Goal: Task Accomplishment & Management: Use online tool/utility

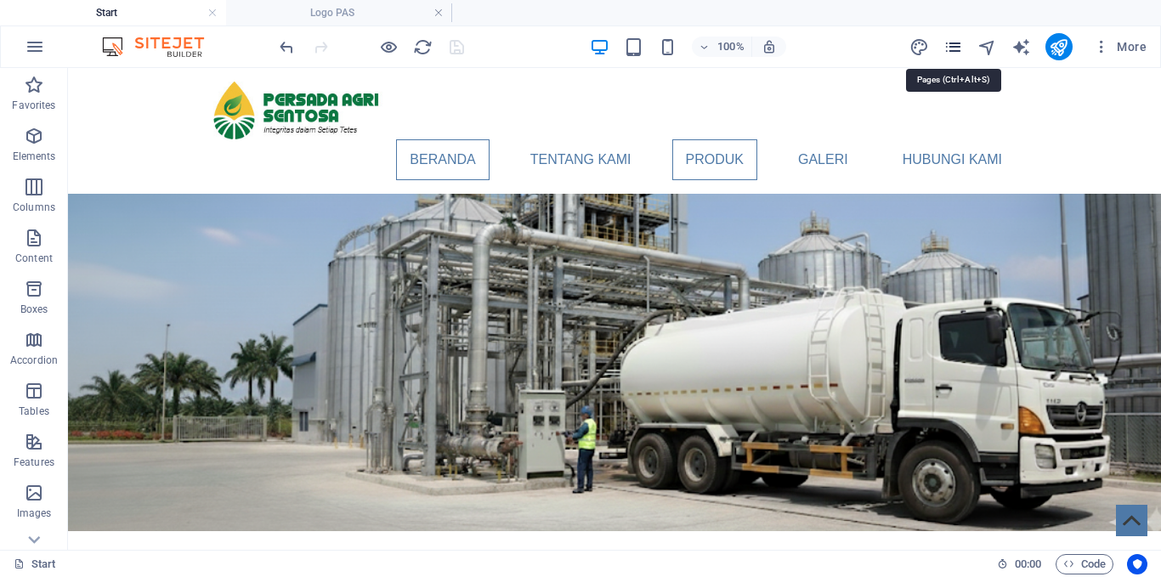
click at [956, 47] on icon "pages" at bounding box center [954, 47] width 20 height 20
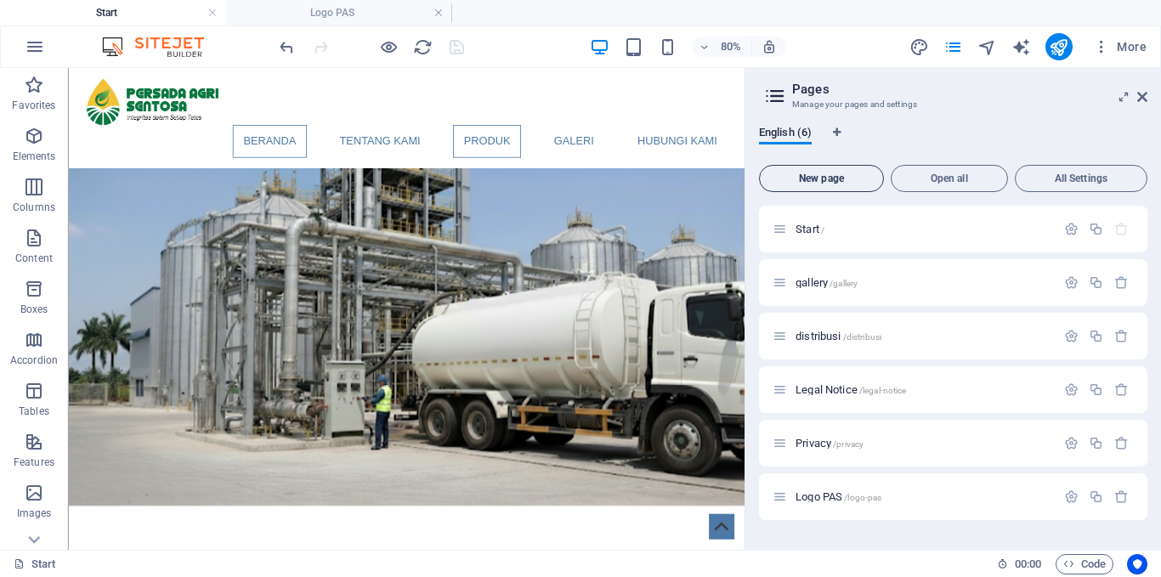
click at [831, 175] on span "New page" at bounding box center [822, 178] width 110 height 10
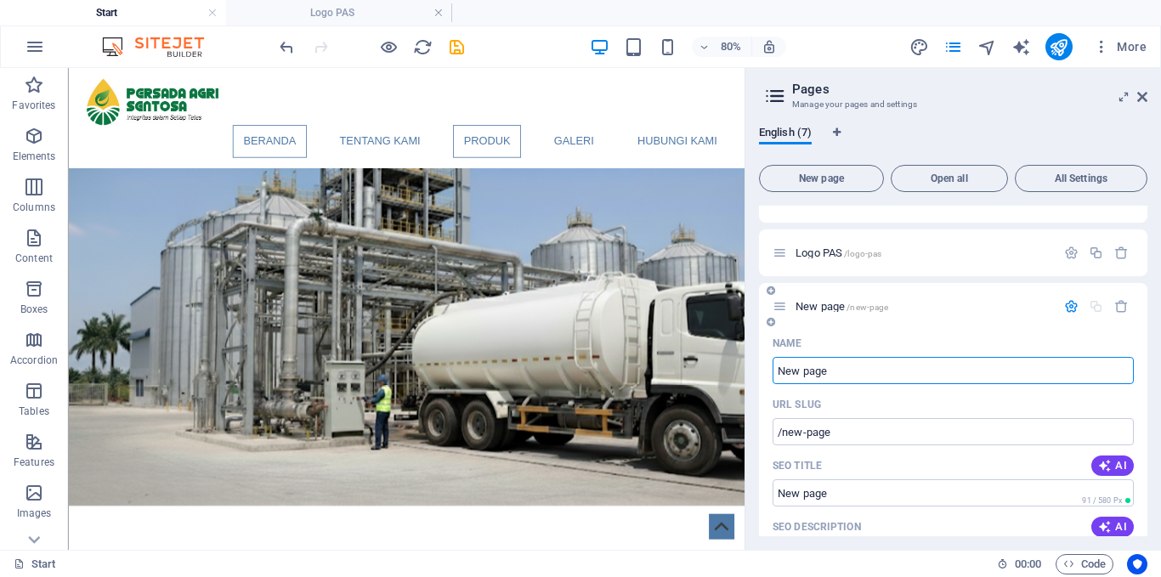
click at [824, 367] on input "New page" at bounding box center [953, 370] width 361 height 27
drag, startPoint x: 838, startPoint y: 369, endPoint x: 763, endPoint y: 390, distance: 77.8
type input "Lokasi"
type input "/lokasi"
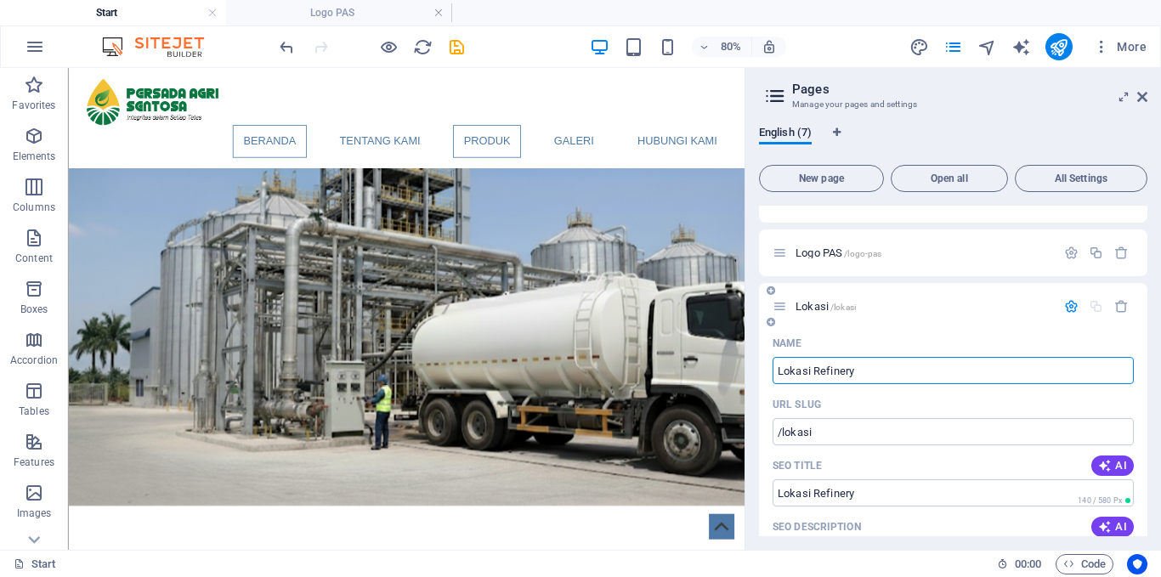
type input "Lokasi Refinery"
type input "/lokasi-refinery"
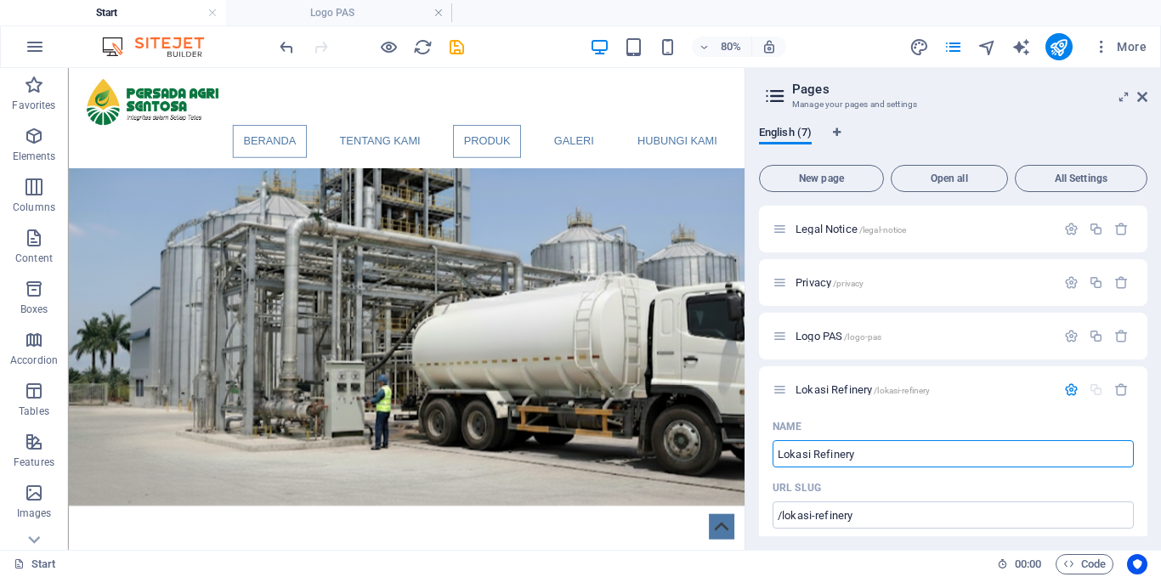
scroll to position [170, 0]
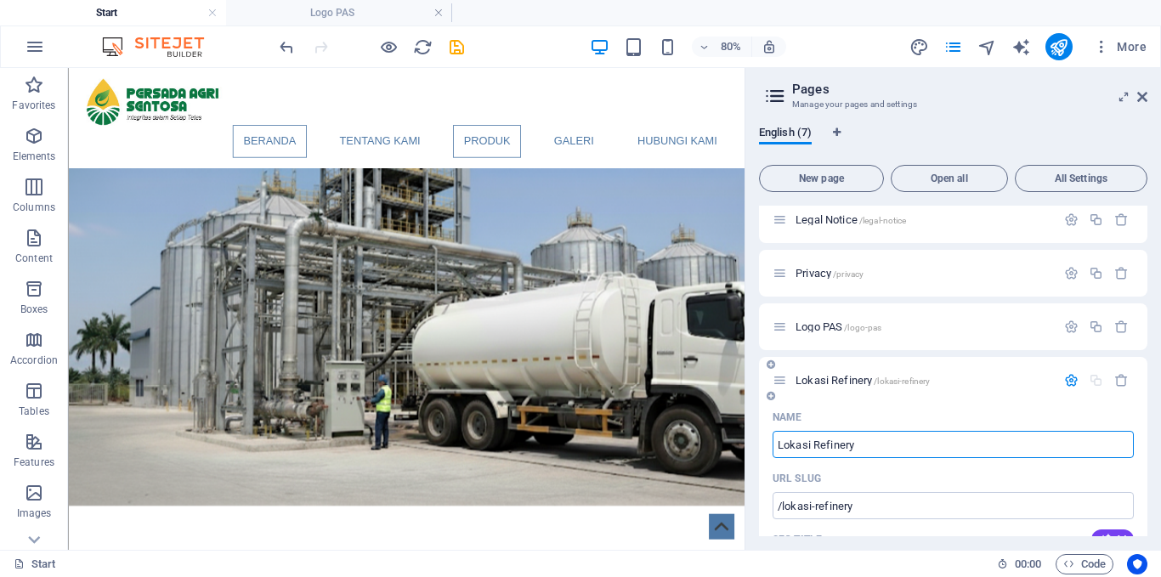
type input "Lokasi Refinery"
click at [824, 383] on span "Lokasi Refinery /lokasi-refinery" at bounding box center [863, 380] width 134 height 13
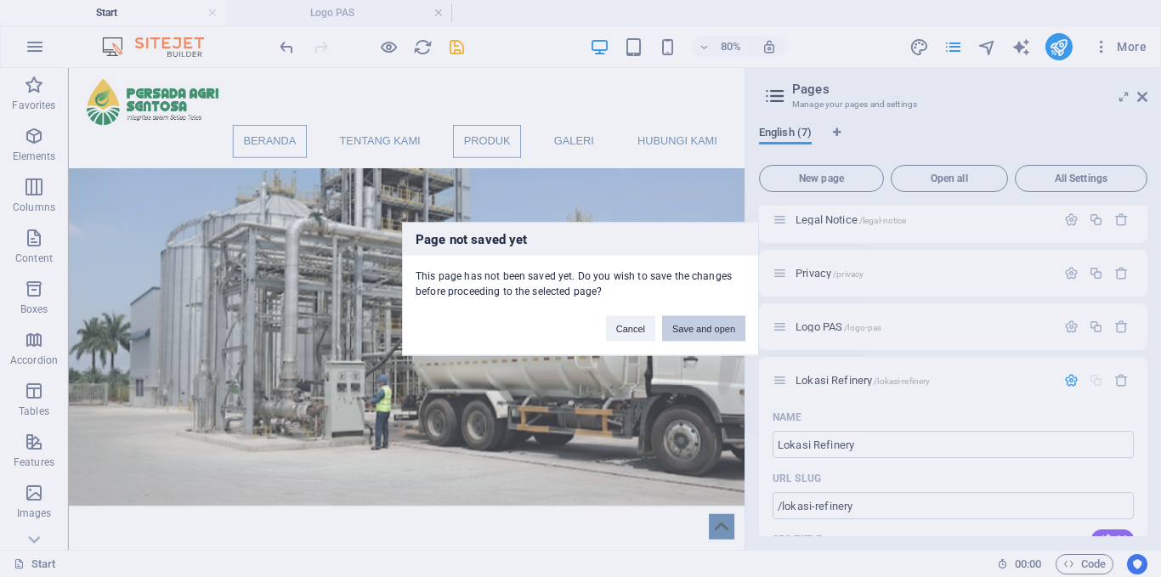
click at [695, 330] on button "Save and open" at bounding box center [703, 328] width 83 height 26
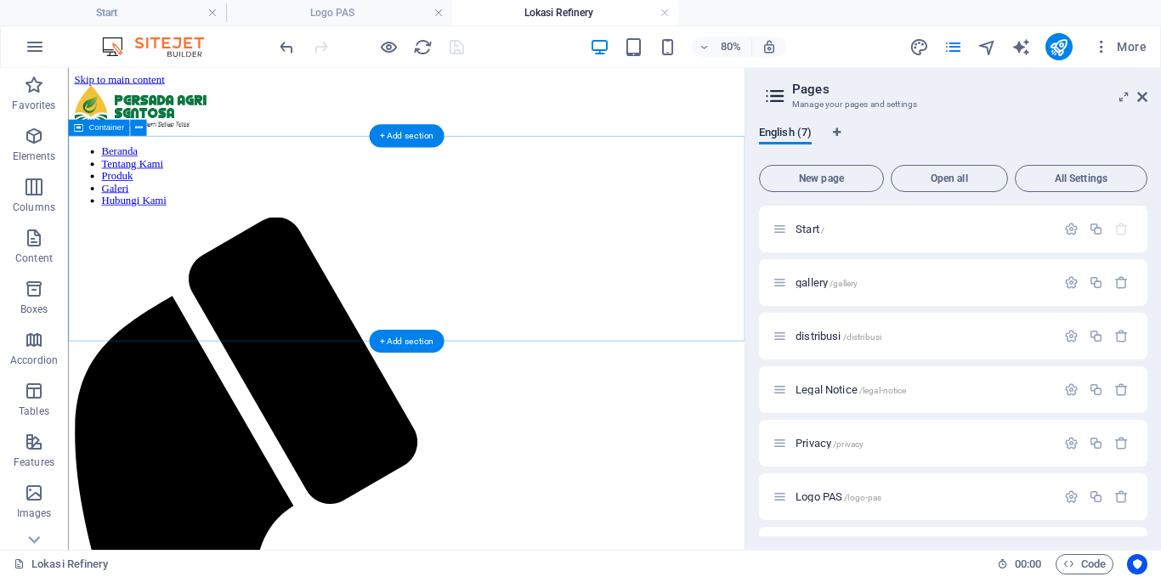
scroll to position [0, 0]
click at [33, 141] on icon "button" at bounding box center [34, 136] width 20 height 20
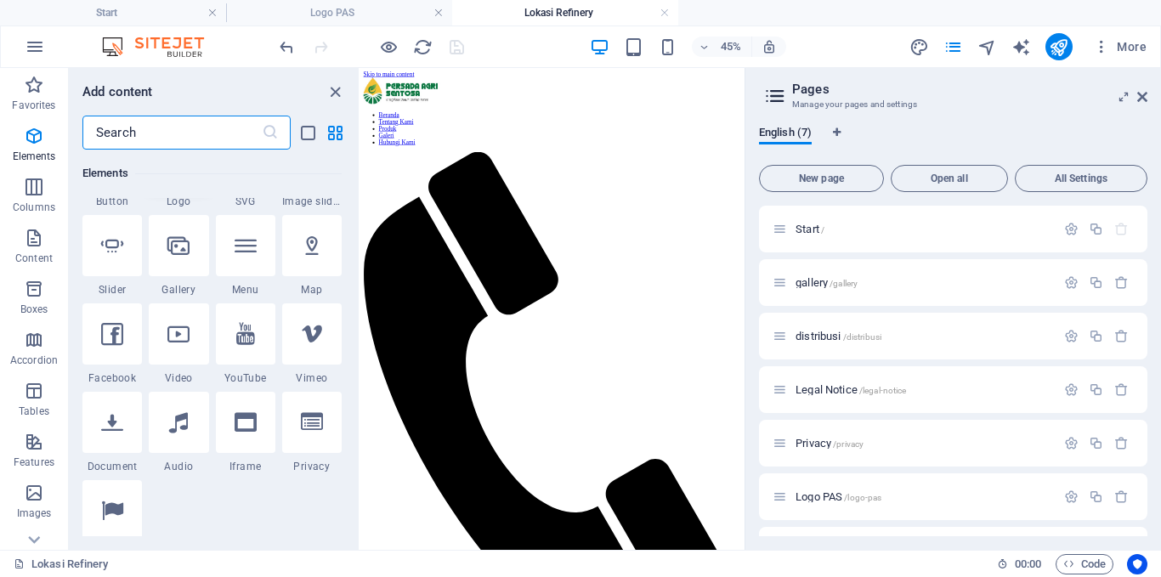
scroll to position [436, 0]
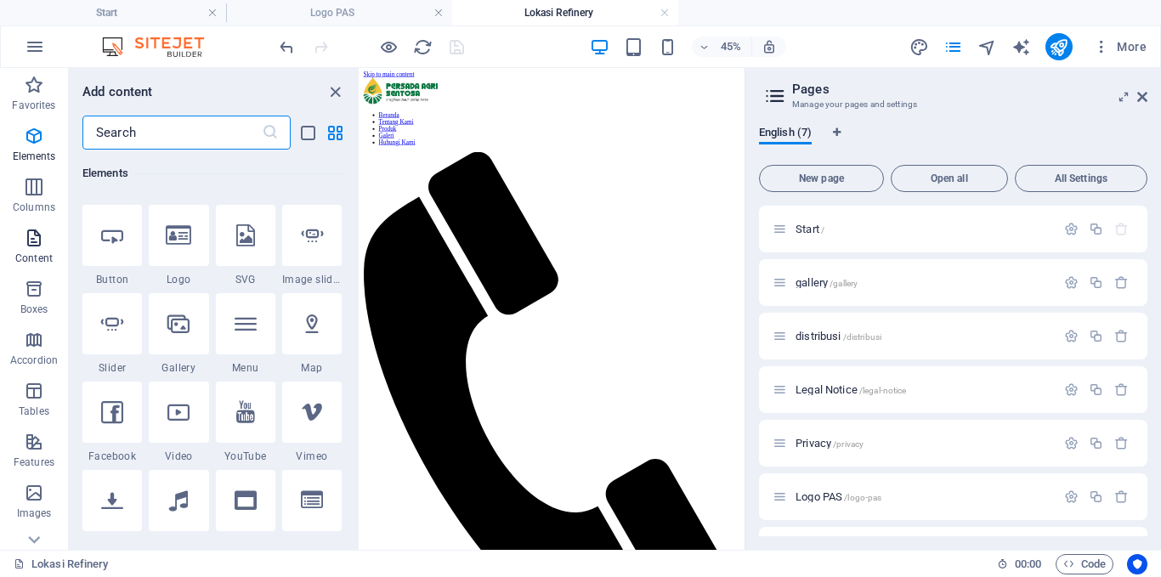
click at [39, 250] on span "Content" at bounding box center [34, 248] width 68 height 41
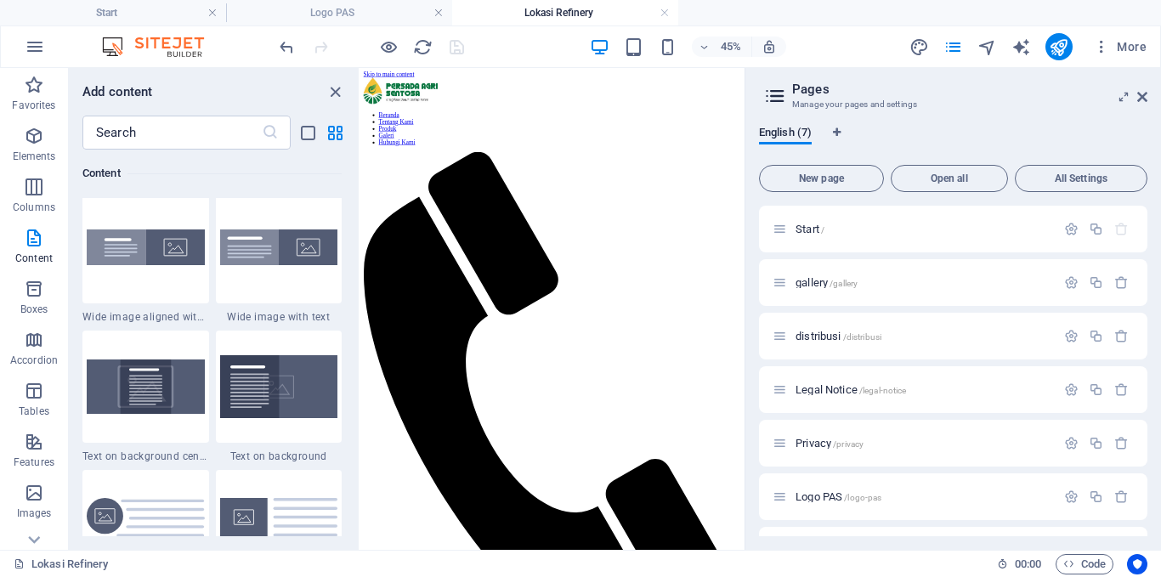
scroll to position [3824, 0]
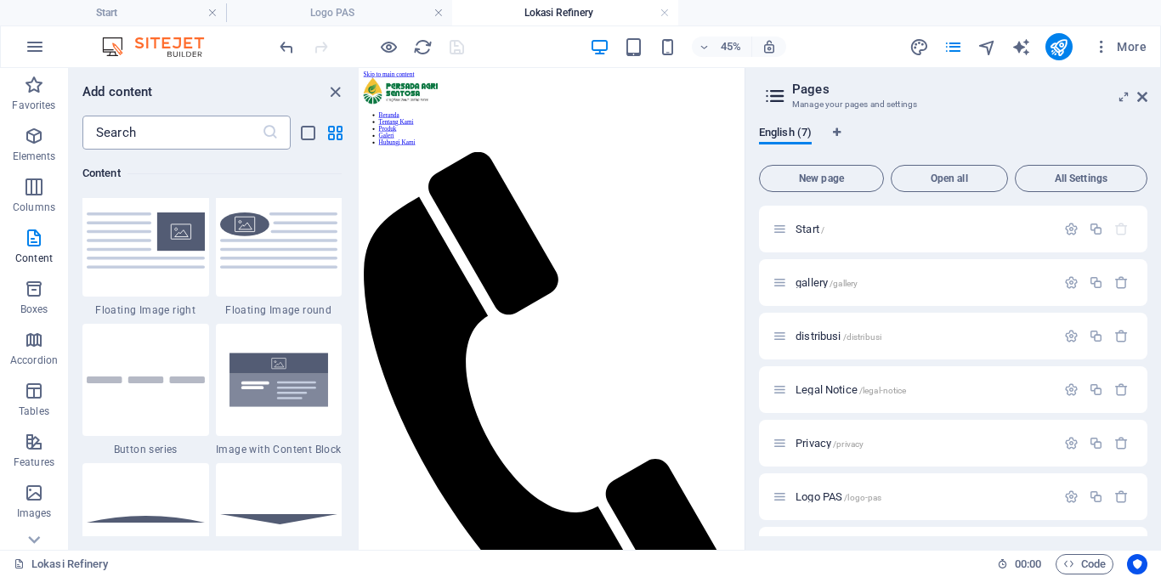
click at [151, 137] on input "text" at bounding box center [171, 133] width 179 height 34
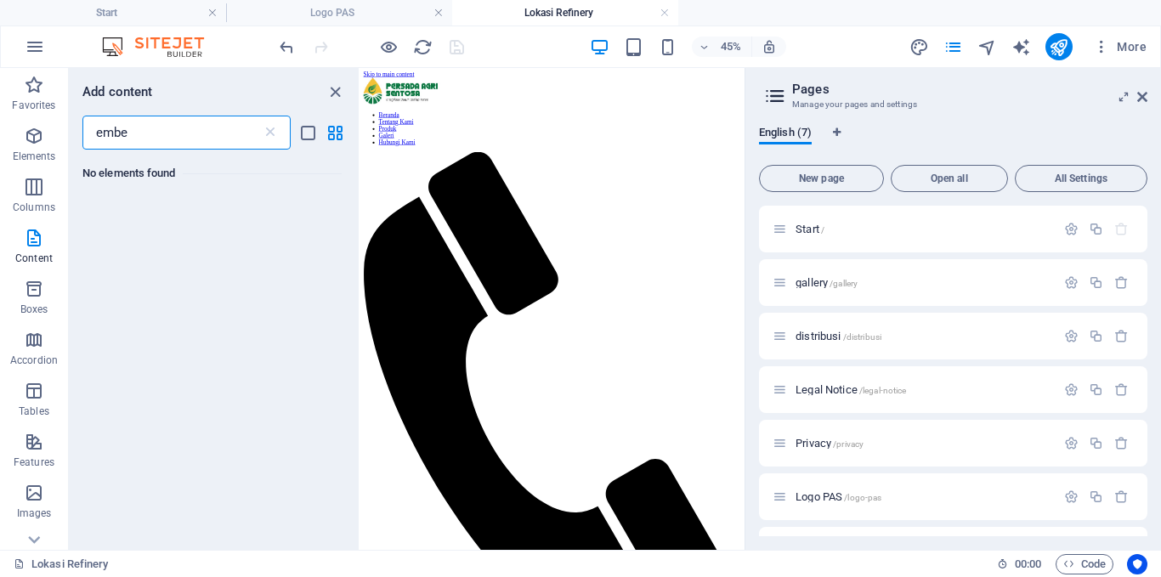
click at [151, 136] on input "embe" at bounding box center [171, 133] width 179 height 34
type input "embeded"
click at [267, 129] on icon at bounding box center [270, 132] width 17 height 17
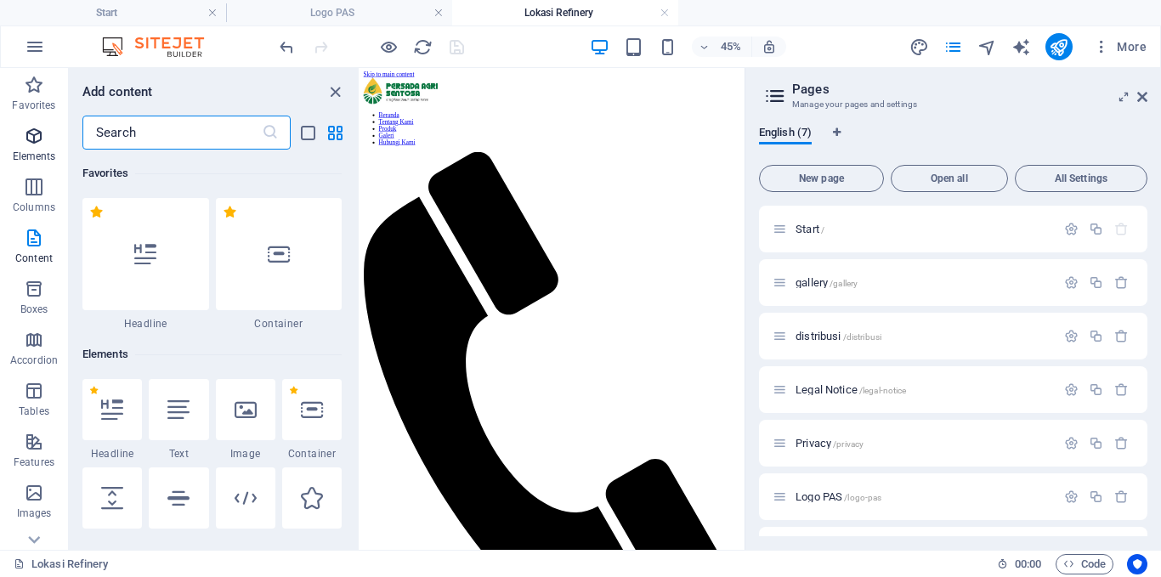
click at [37, 146] on span "Elements" at bounding box center [34, 146] width 68 height 41
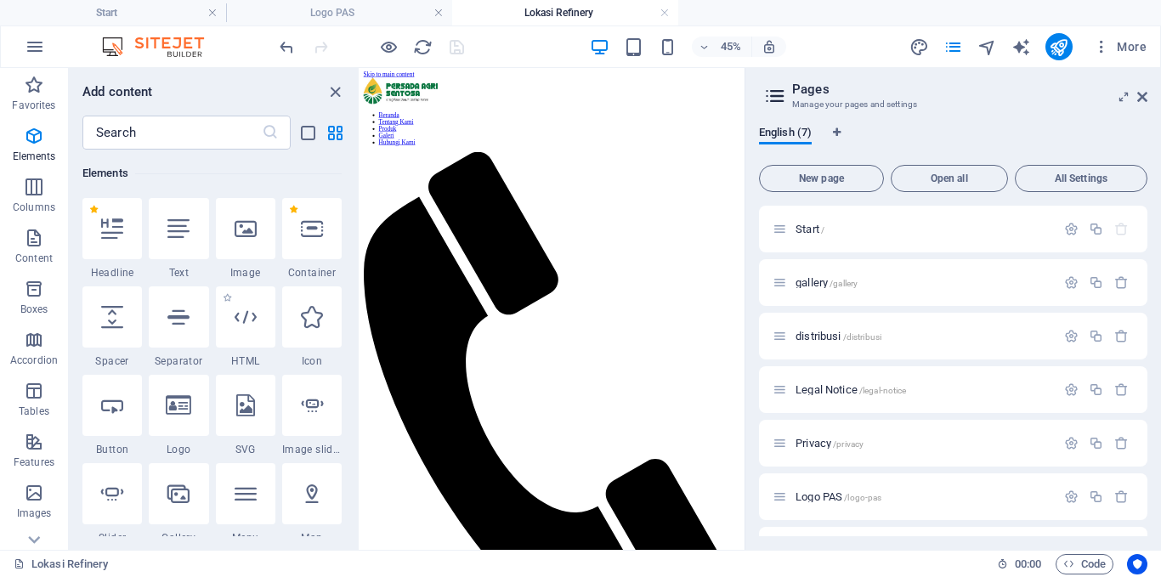
scroll to position [96, 0]
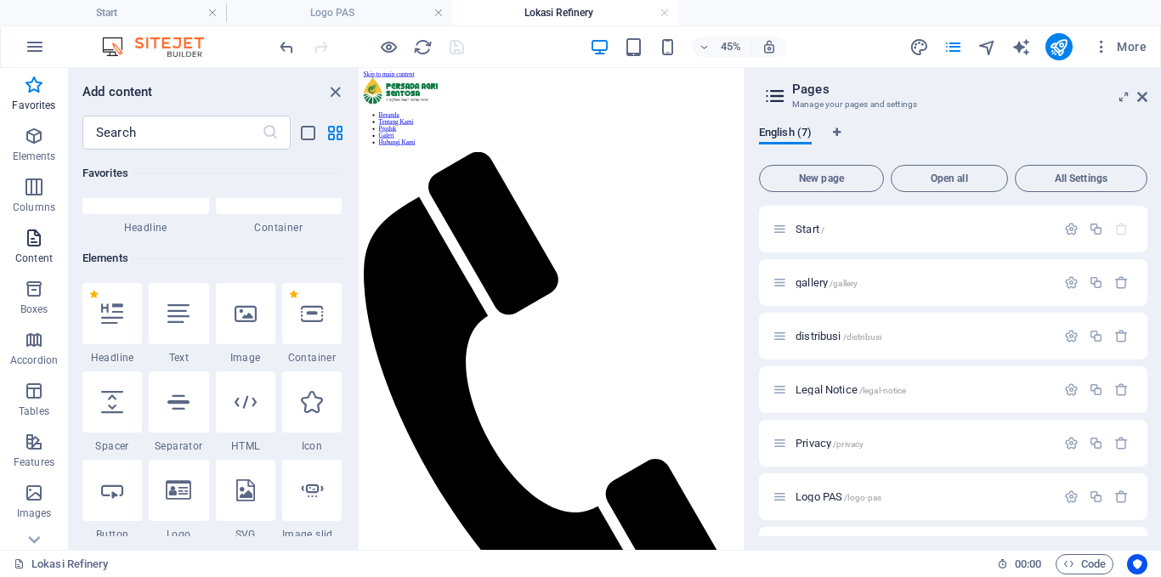
click at [27, 243] on icon "button" at bounding box center [34, 238] width 20 height 20
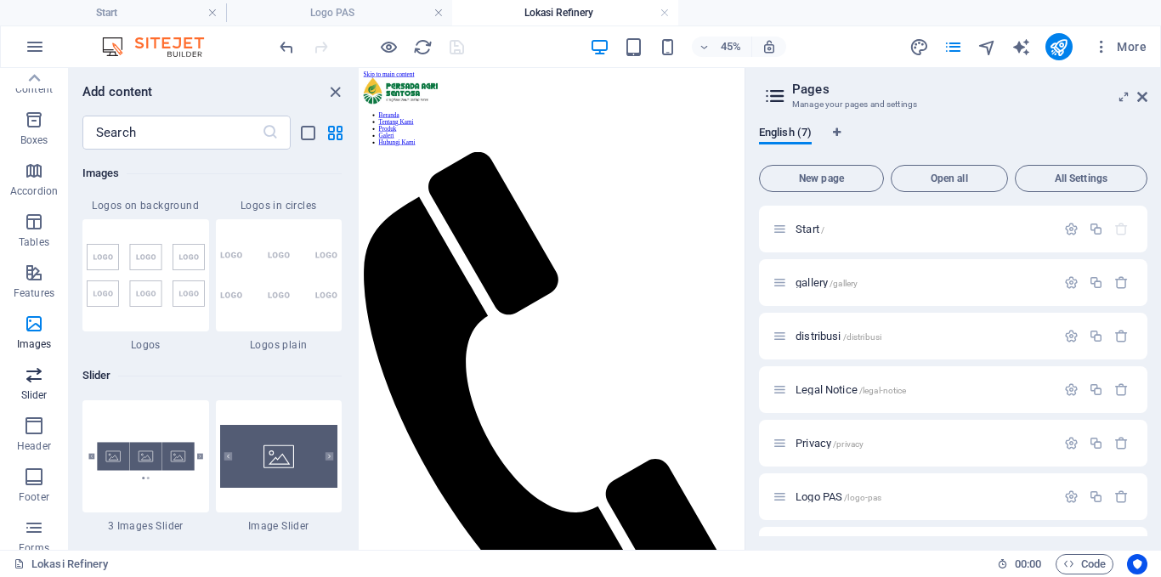
scroll to position [0, 0]
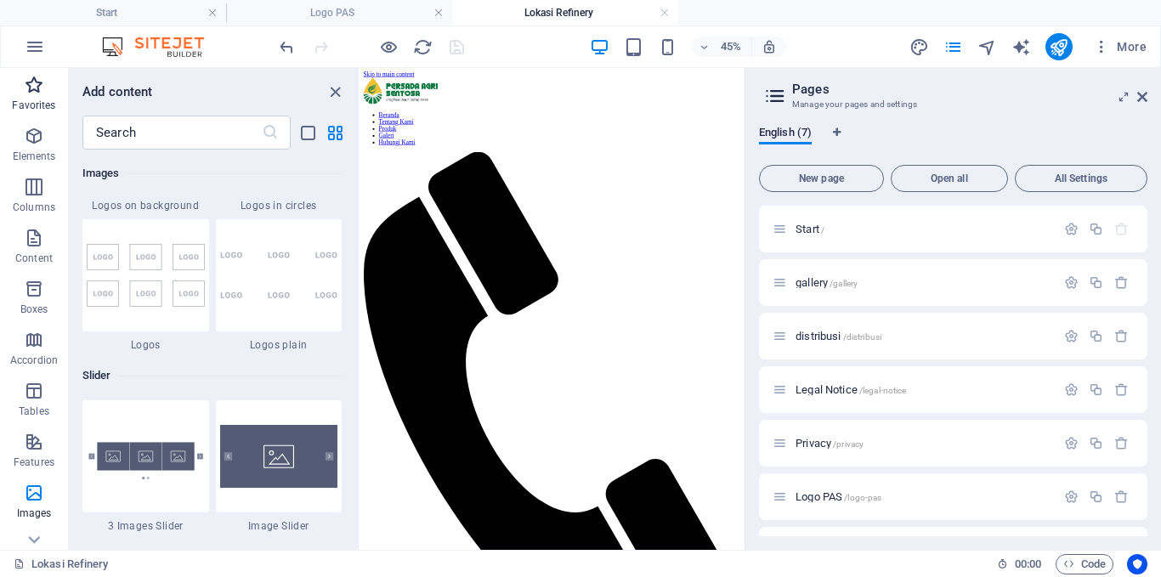
click at [35, 88] on icon "button" at bounding box center [34, 85] width 20 height 20
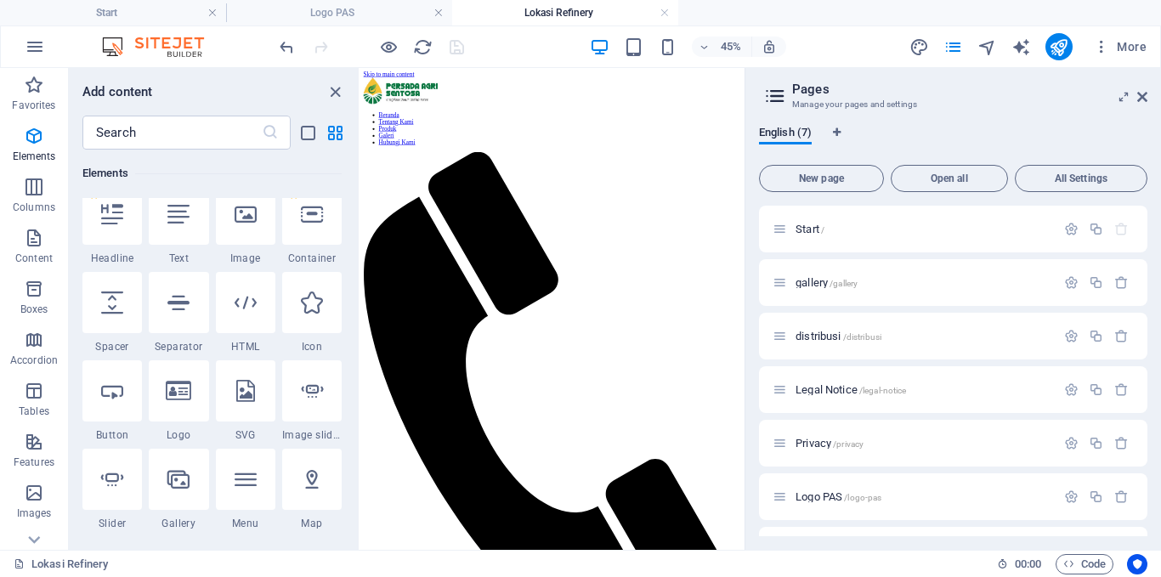
scroll to position [170, 0]
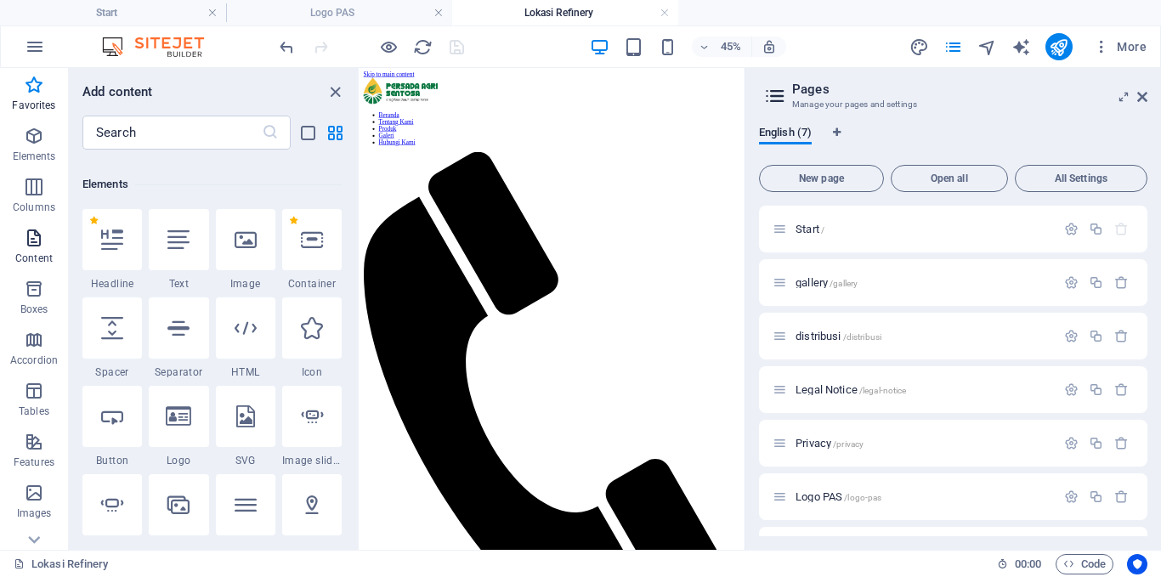
click at [34, 251] on span "Content" at bounding box center [34, 248] width 68 height 41
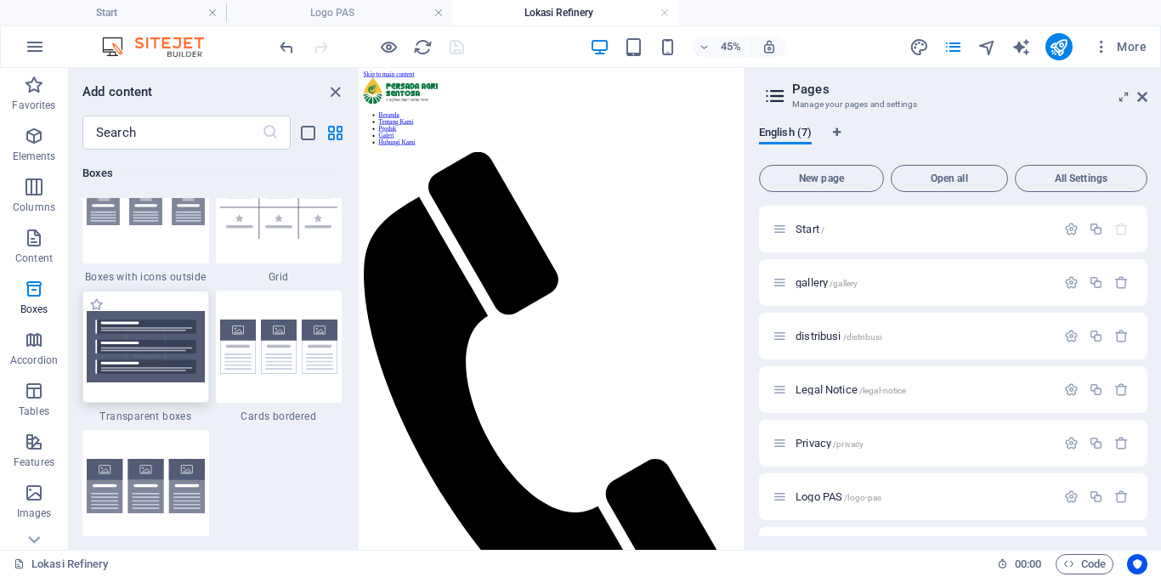
scroll to position [5525, 0]
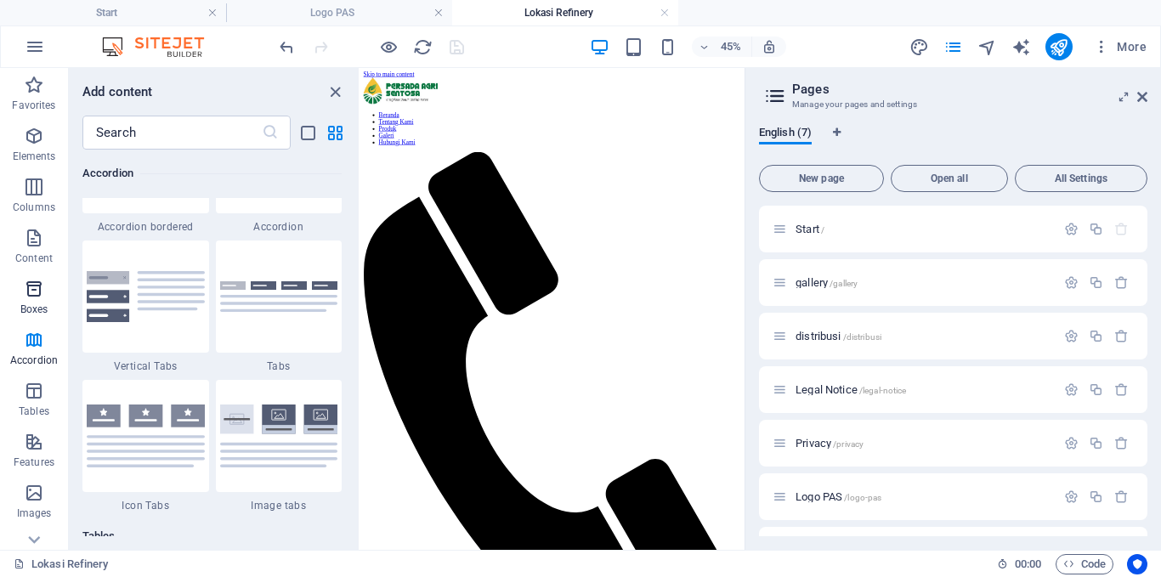
click at [41, 302] on span "Boxes" at bounding box center [34, 299] width 68 height 41
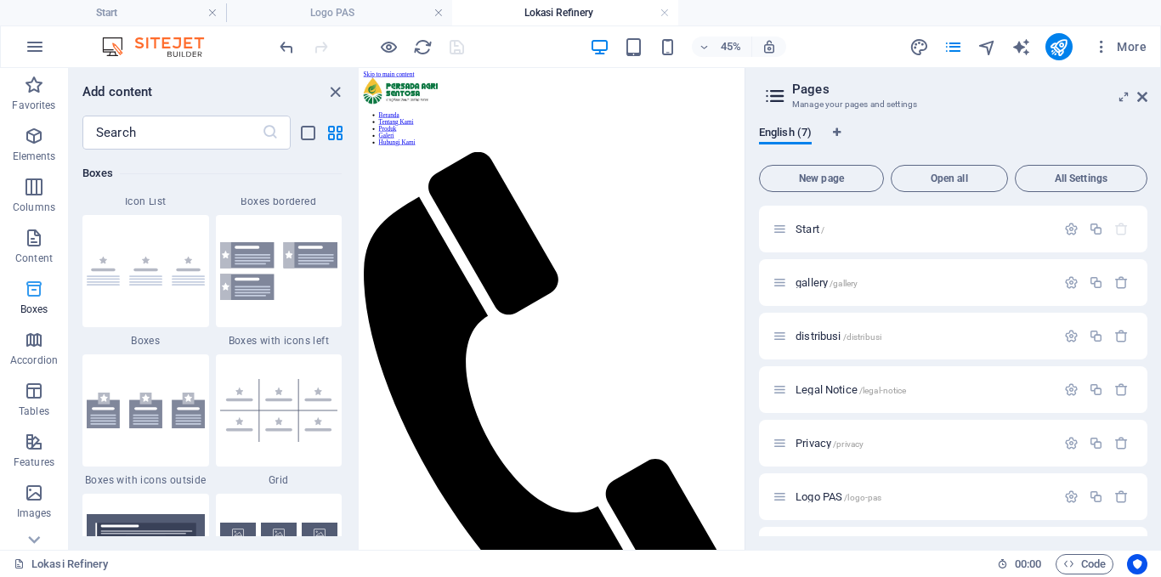
scroll to position [4689, 0]
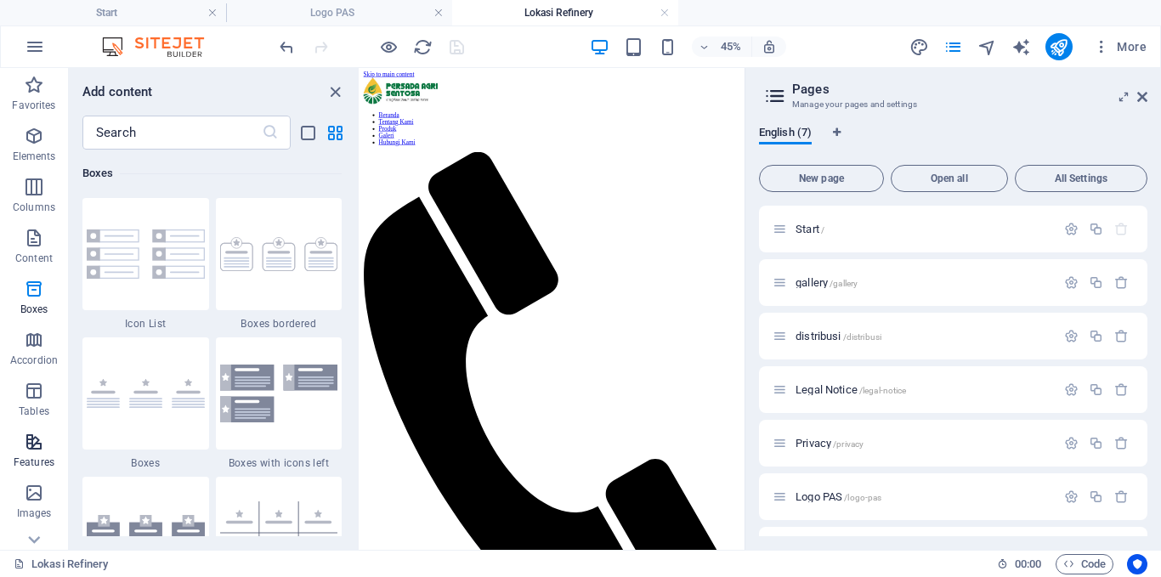
click at [34, 450] on icon "button" at bounding box center [34, 442] width 20 height 20
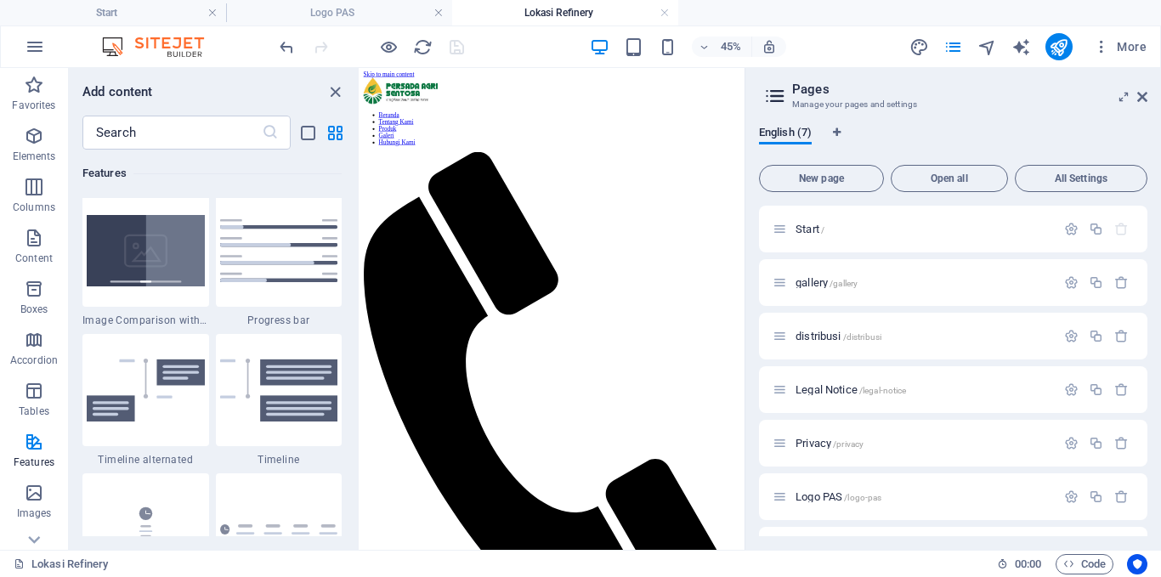
scroll to position [7051, 0]
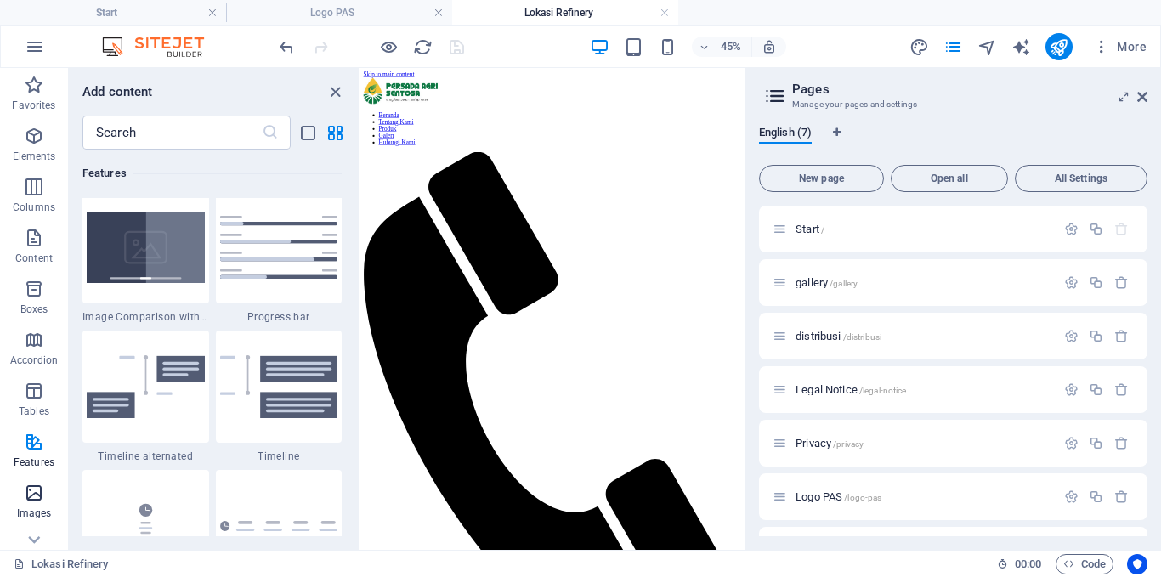
click at [31, 501] on icon "button" at bounding box center [34, 493] width 20 height 20
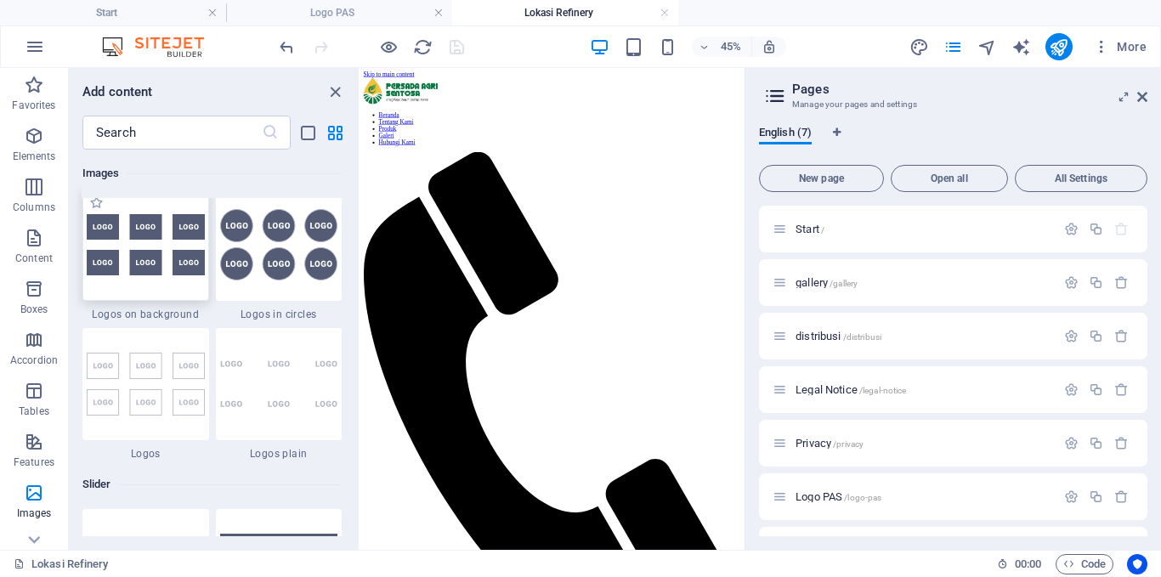
scroll to position [9470, 0]
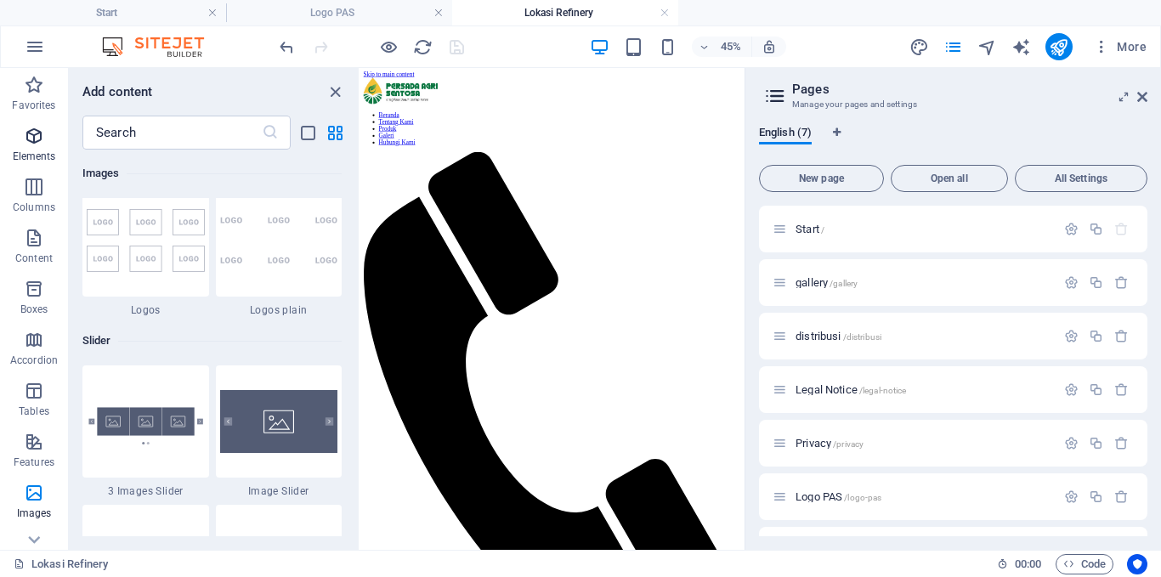
click at [43, 132] on icon "button" at bounding box center [34, 136] width 20 height 20
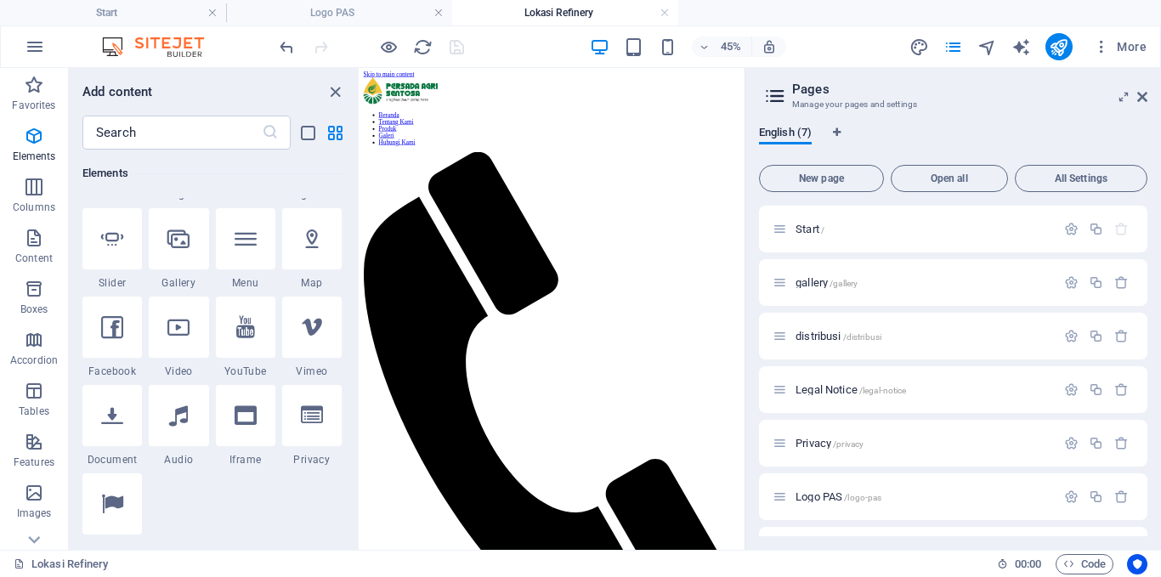
scroll to position [521, 0]
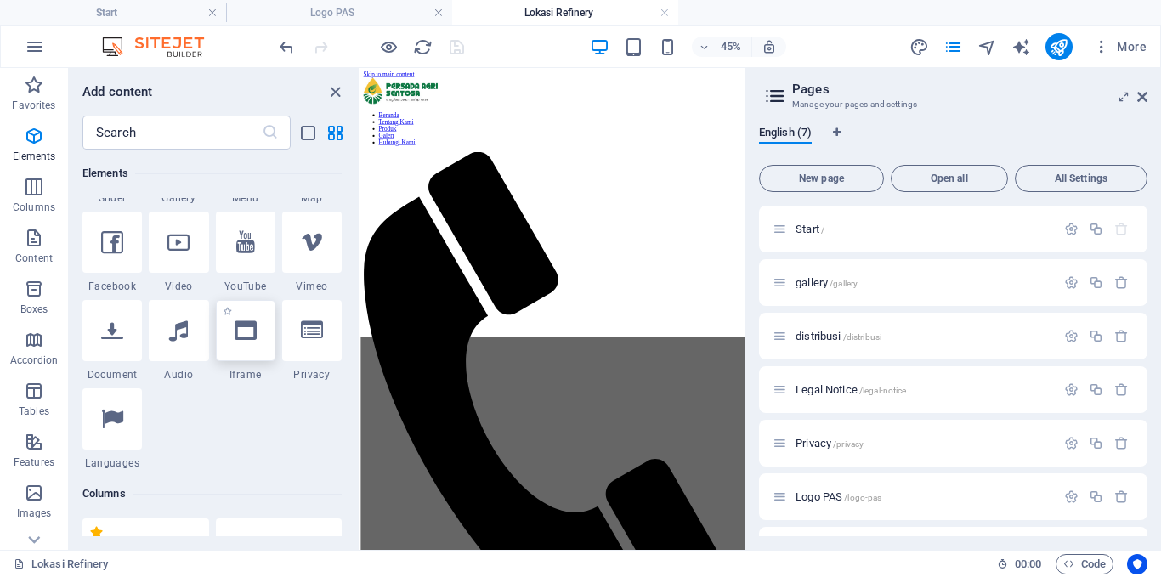
select select "%"
select select "px"
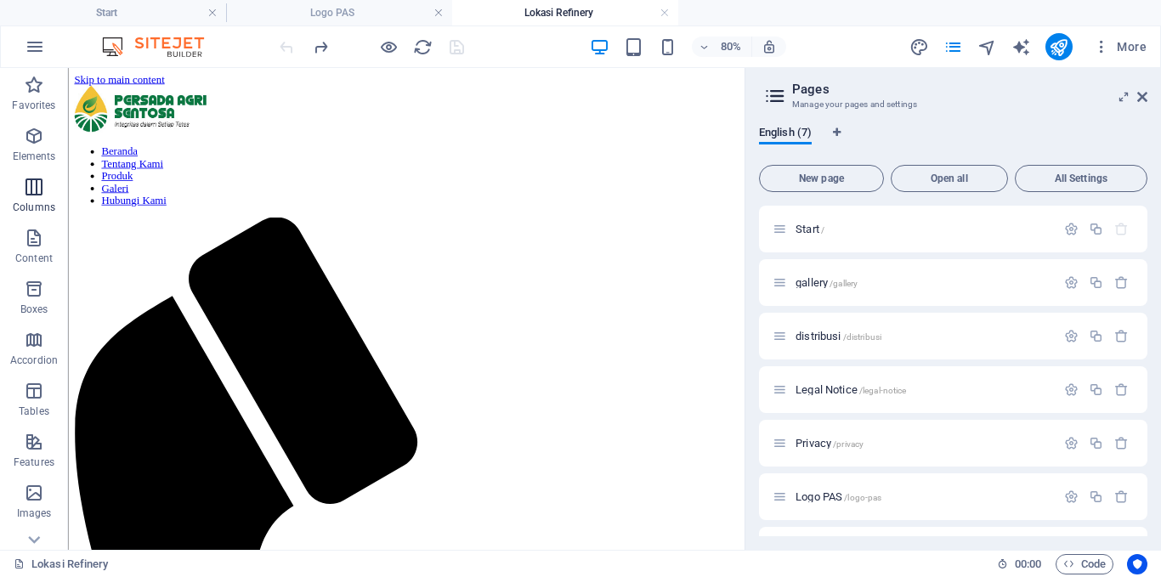
click at [41, 200] on span "Columns" at bounding box center [34, 197] width 68 height 41
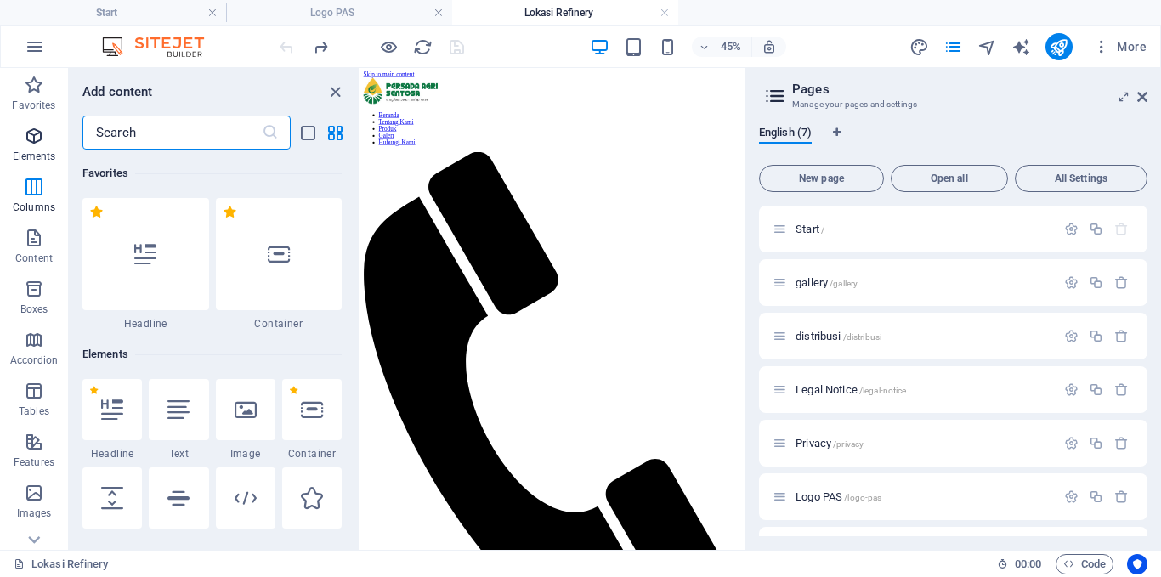
scroll to position [239, 0]
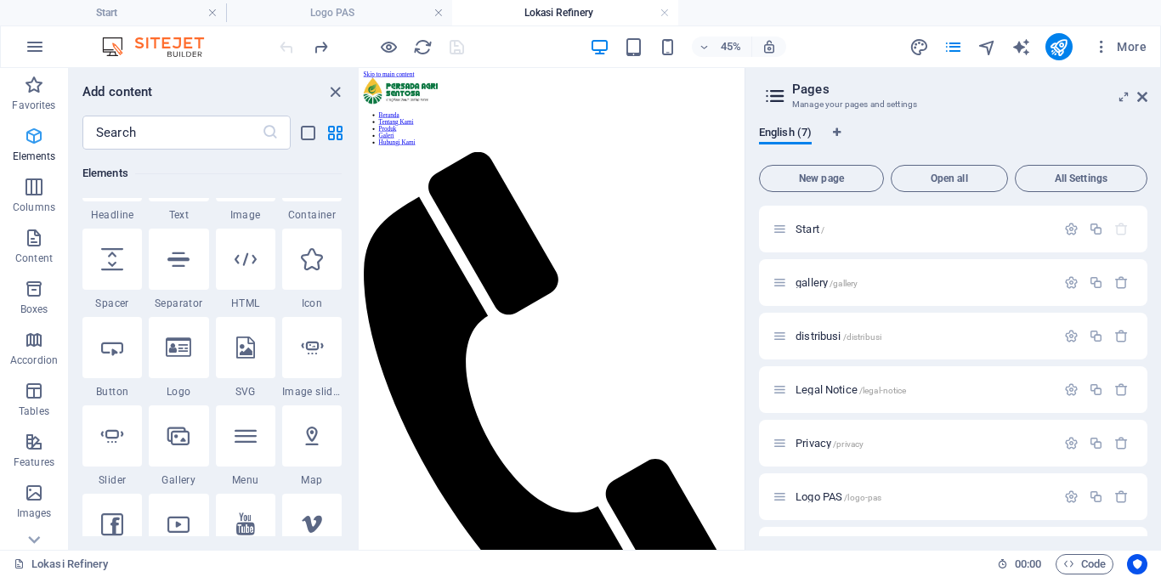
click at [34, 156] on p "Elements" at bounding box center [34, 157] width 43 height 14
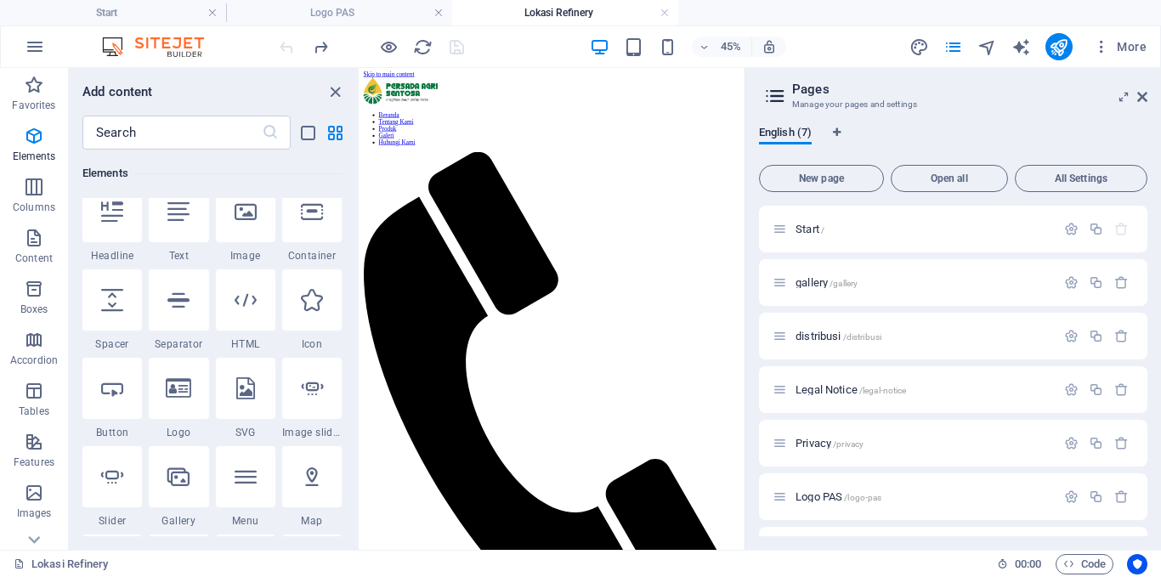
scroll to position [154, 0]
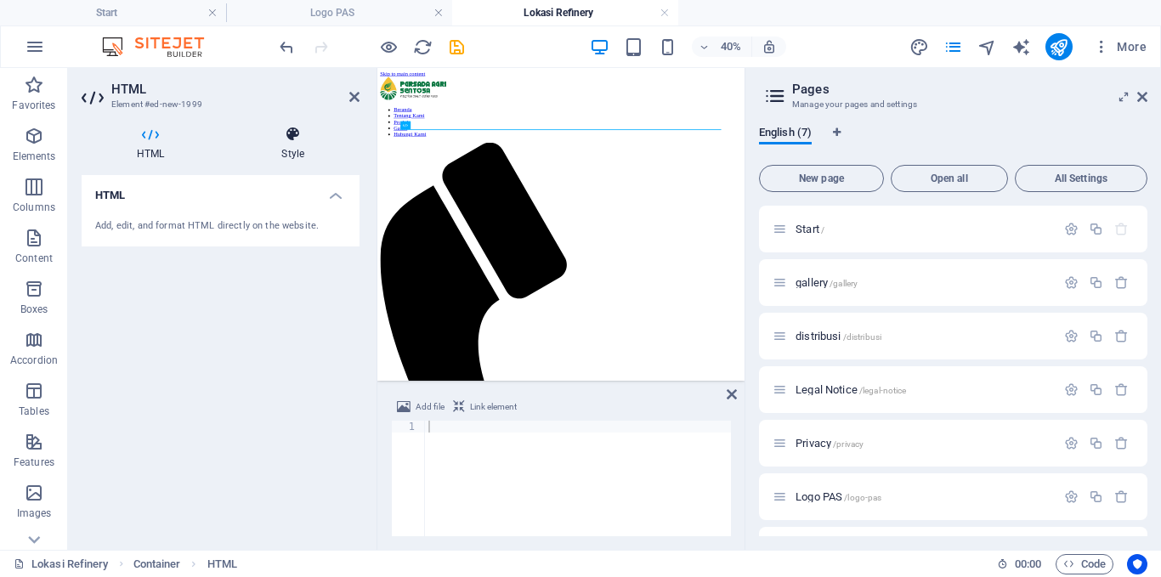
click at [289, 146] on h4 "Style" at bounding box center [292, 144] width 133 height 36
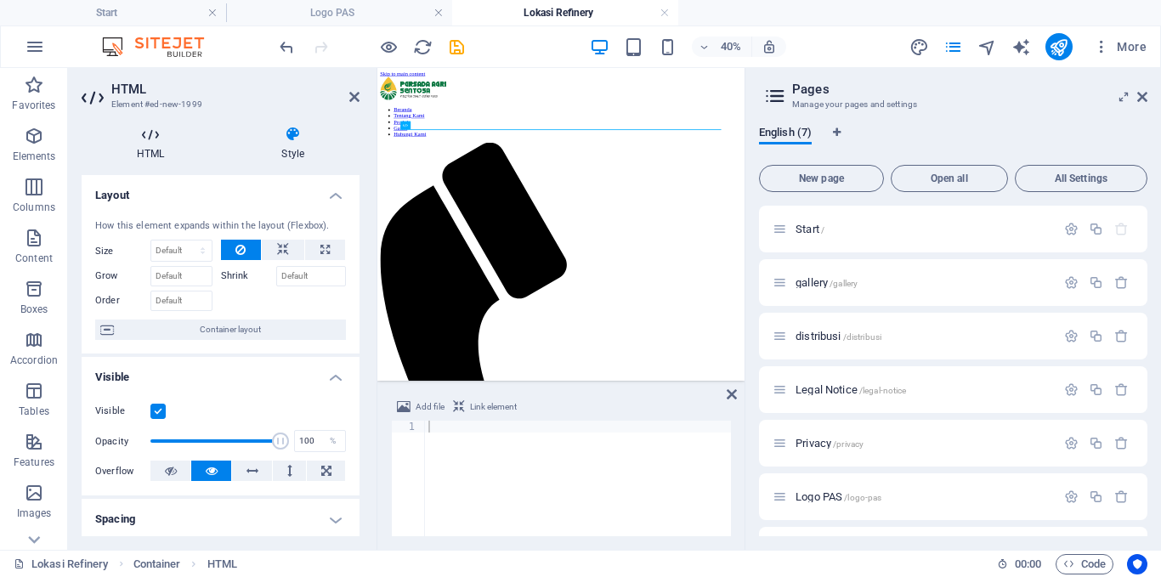
click at [146, 140] on icon at bounding box center [151, 134] width 138 height 17
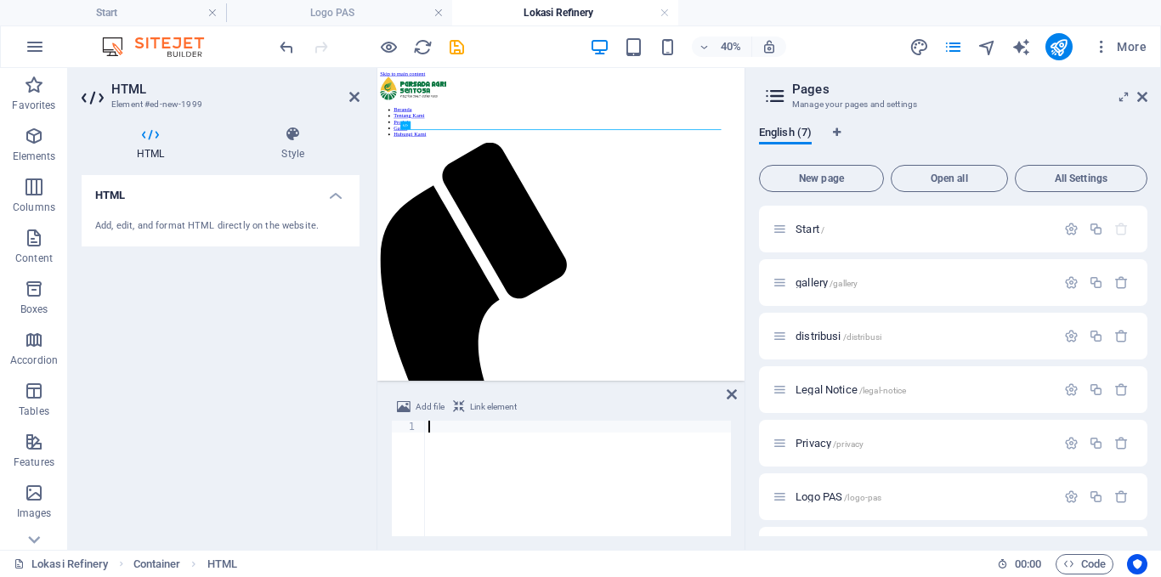
click at [461, 422] on div at bounding box center [578, 490] width 306 height 139
paste textarea
click at [515, 440] on div at bounding box center [578, 489] width 306 height 136
paste textarea
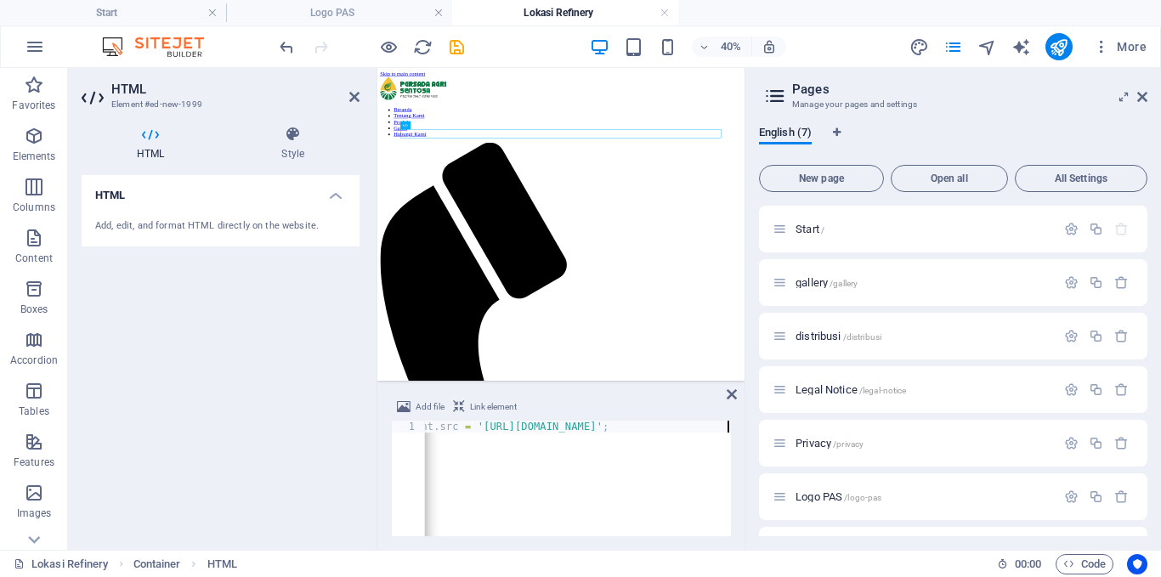
click at [284, 388] on div "HTML Add, edit, and format HTML directly on the website." at bounding box center [221, 355] width 278 height 361
click at [40, 140] on icon "button" at bounding box center [34, 136] width 20 height 20
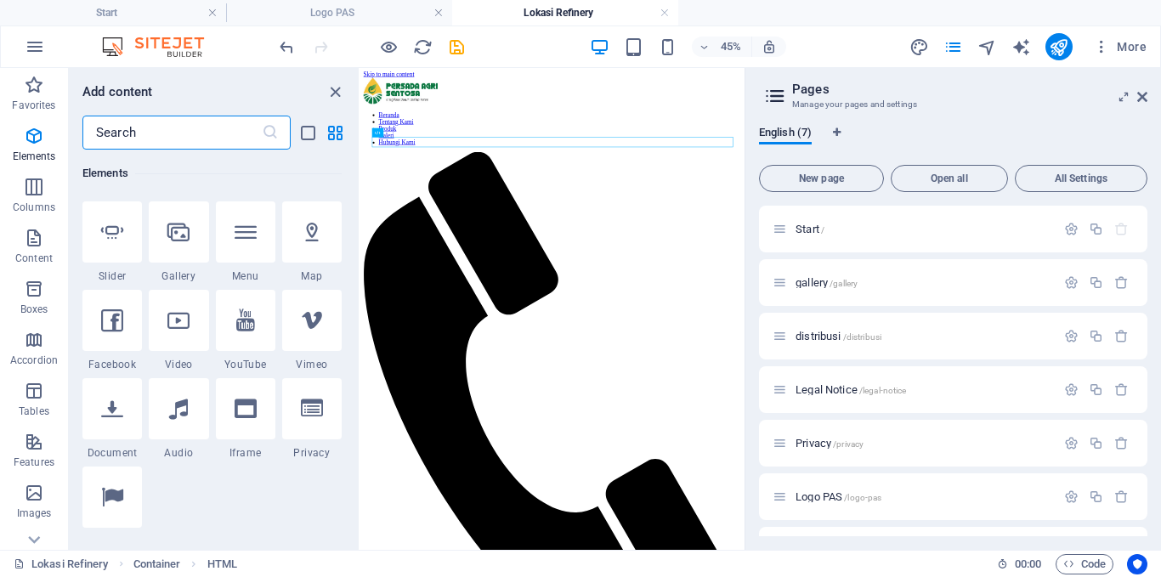
scroll to position [521, 0]
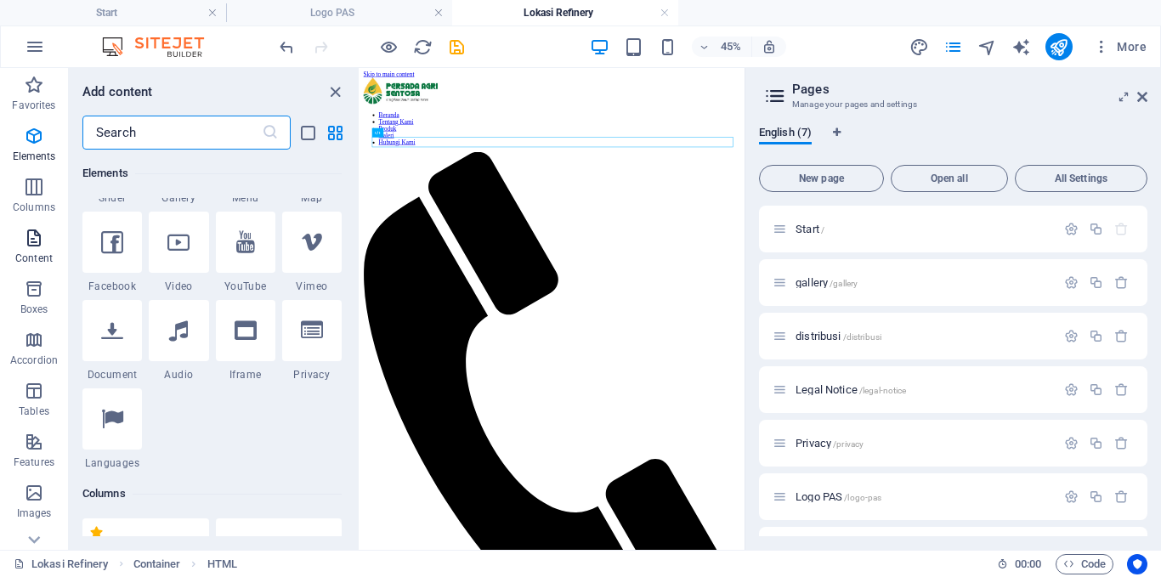
click at [29, 242] on icon "button" at bounding box center [34, 238] width 20 height 20
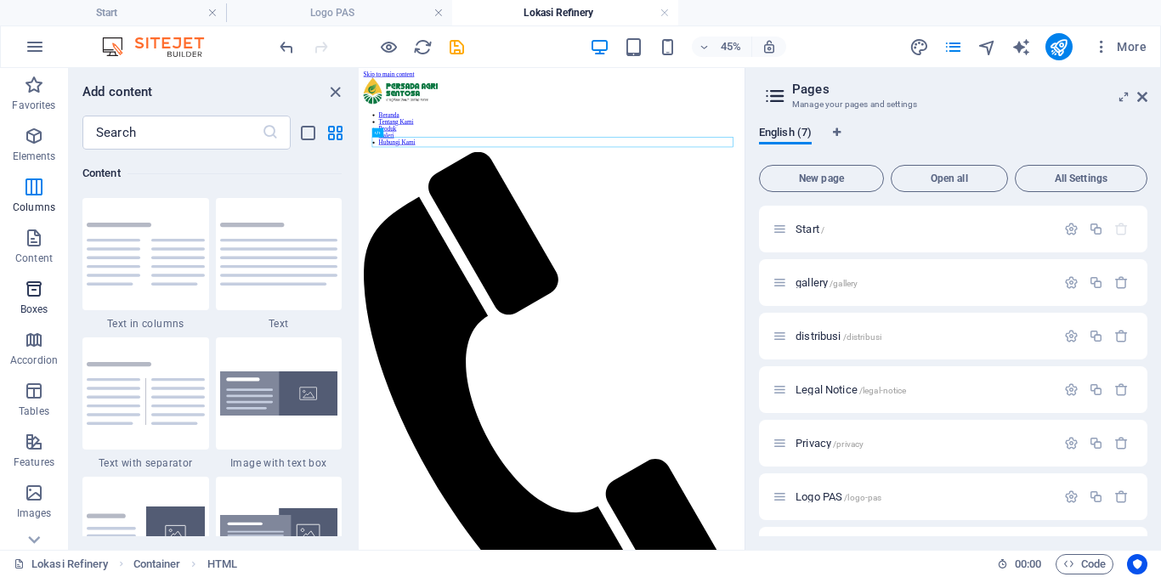
click at [32, 297] on icon "button" at bounding box center [34, 289] width 20 height 20
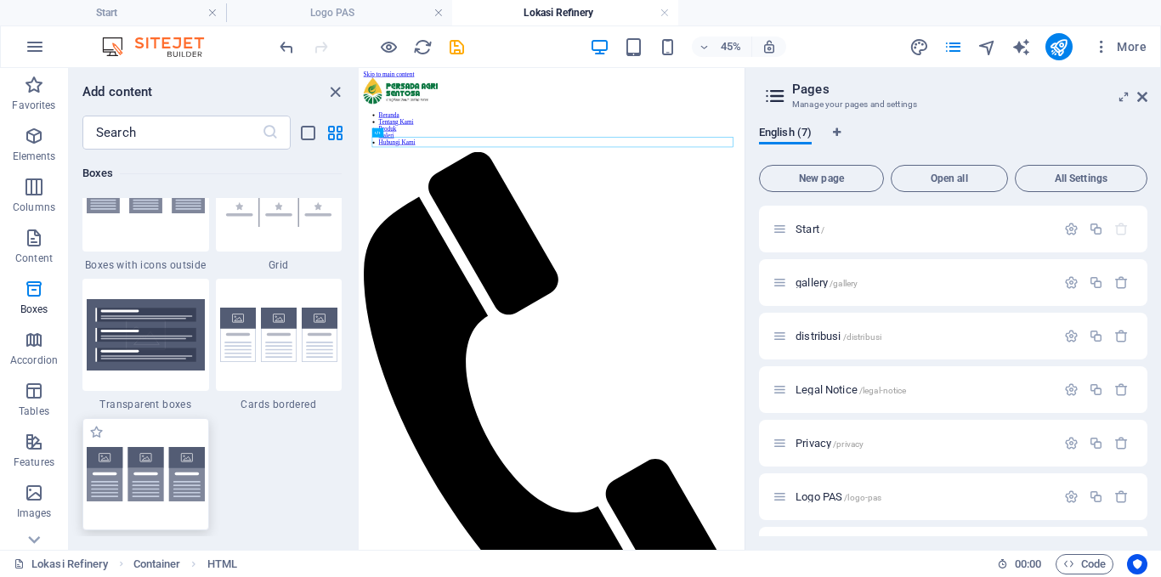
scroll to position [5199, 0]
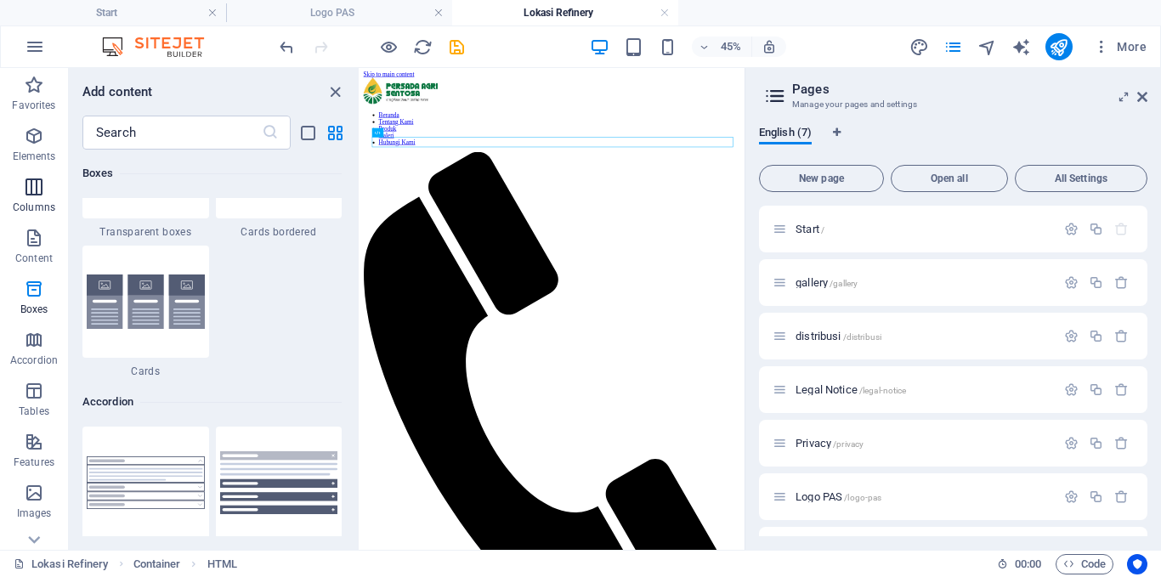
click at [30, 188] on icon "button" at bounding box center [34, 187] width 20 height 20
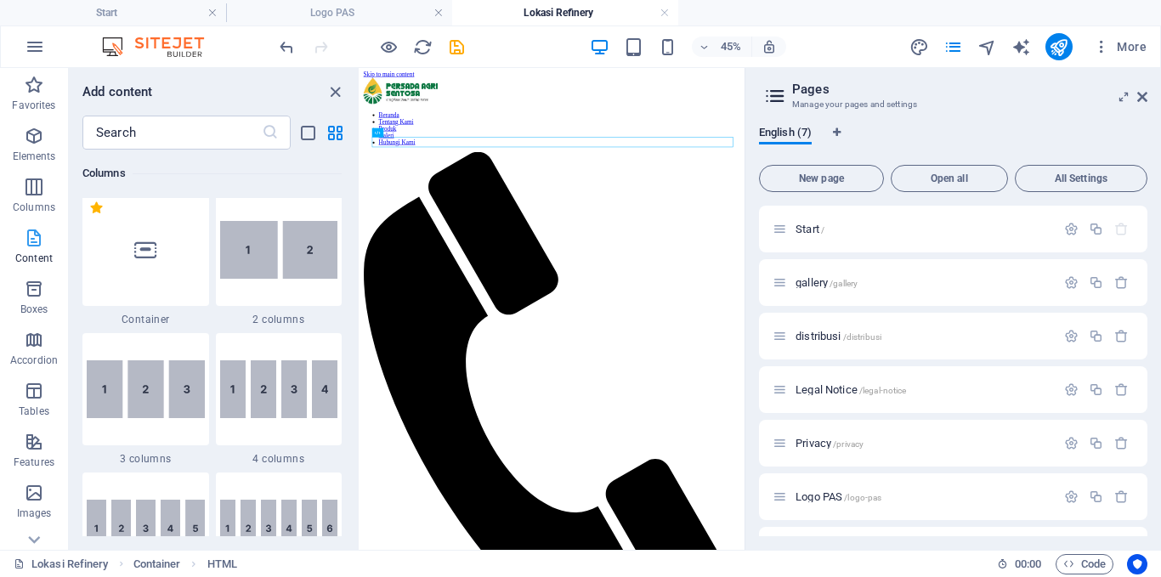
scroll to position [842, 0]
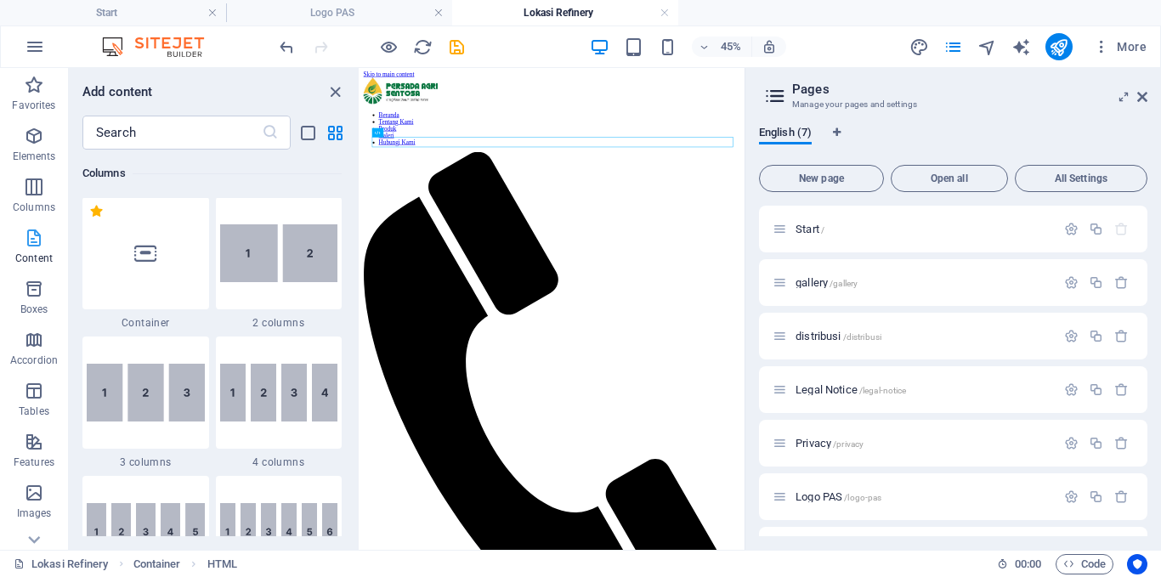
click at [28, 251] on span "Content" at bounding box center [34, 248] width 68 height 41
click at [34, 248] on span "Content" at bounding box center [34, 248] width 68 height 41
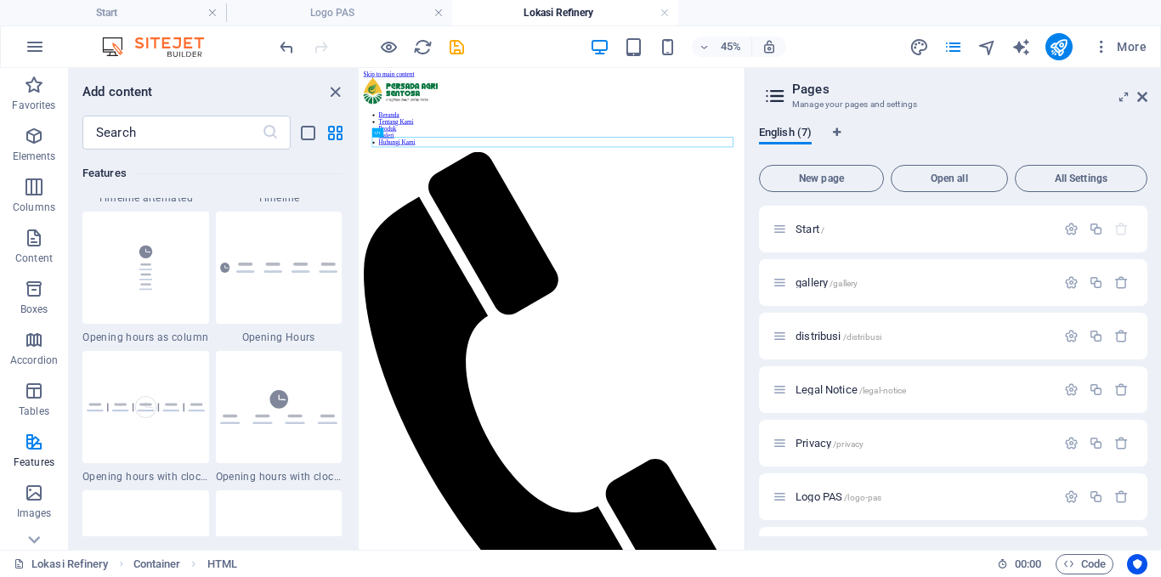
scroll to position [7820, 0]
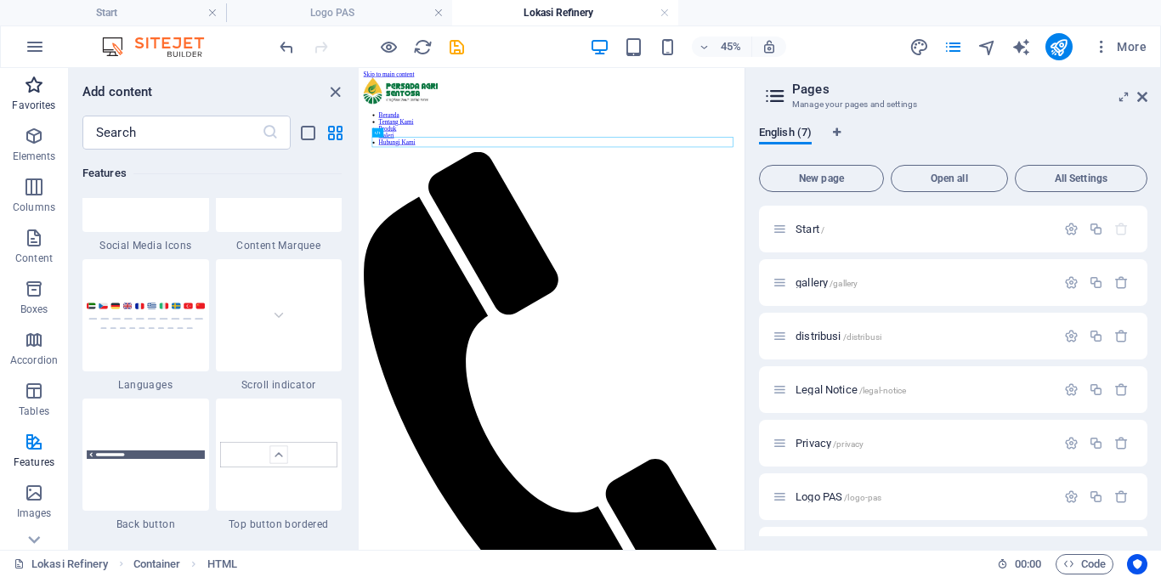
click at [39, 95] on span "Favorites" at bounding box center [34, 95] width 68 height 41
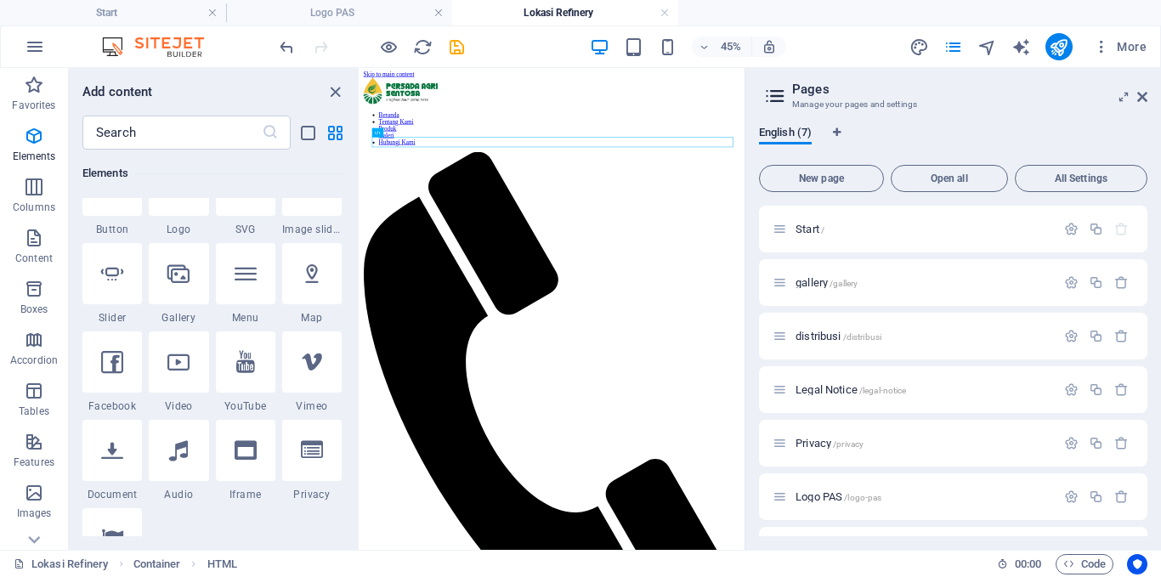
scroll to position [425, 0]
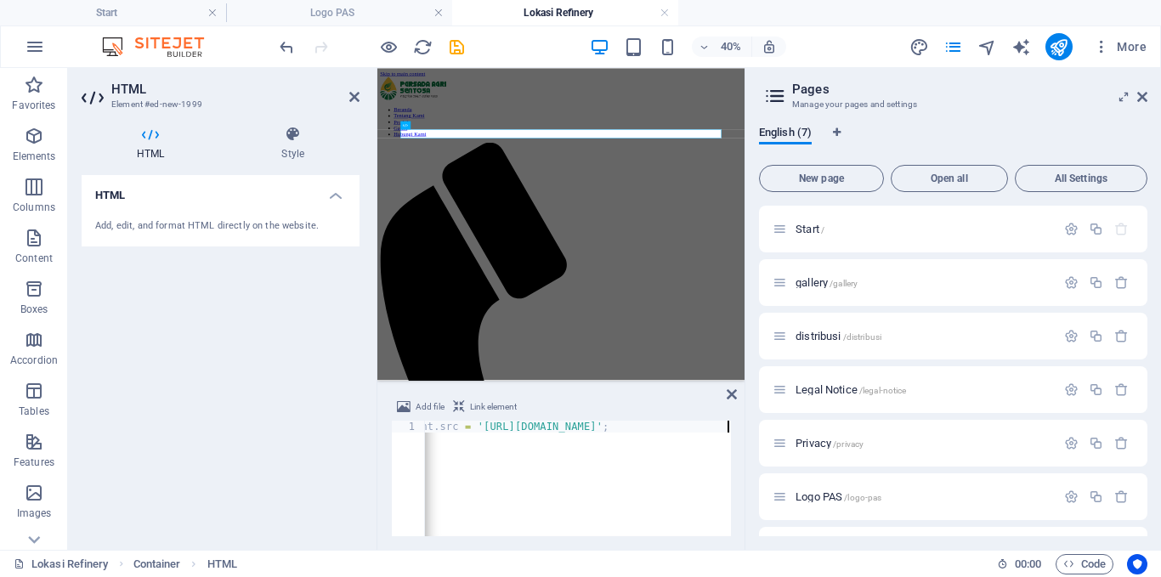
click at [488, 410] on span "Link element" at bounding box center [493, 407] width 47 height 20
click at [1148, 93] on aside "Pages Manage your pages and settings English (7) New page Open all All Settings…" at bounding box center [953, 309] width 417 height 482
click at [1141, 94] on icon at bounding box center [1142, 97] width 10 height 14
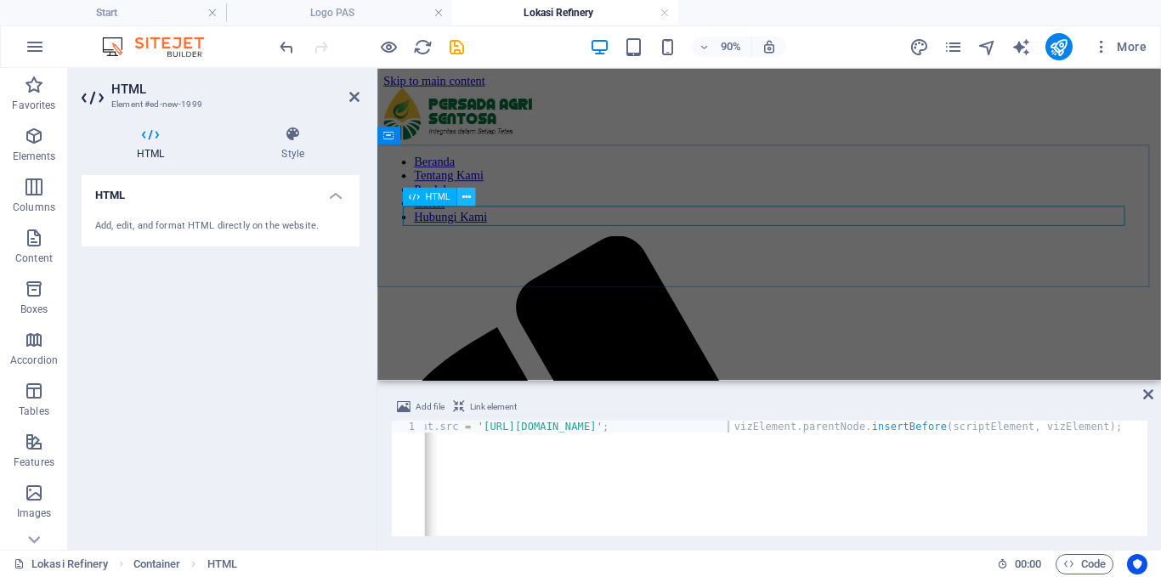
click at [467, 197] on icon at bounding box center [466, 197] width 9 height 16
click at [281, 143] on h4 "Style" at bounding box center [292, 144] width 133 height 36
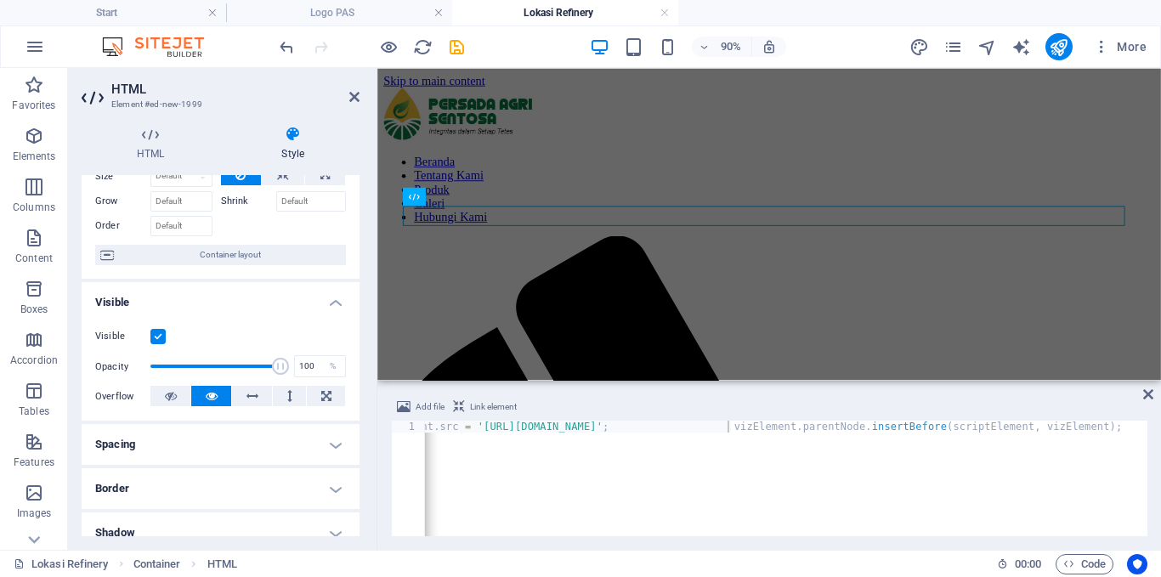
scroll to position [0, 0]
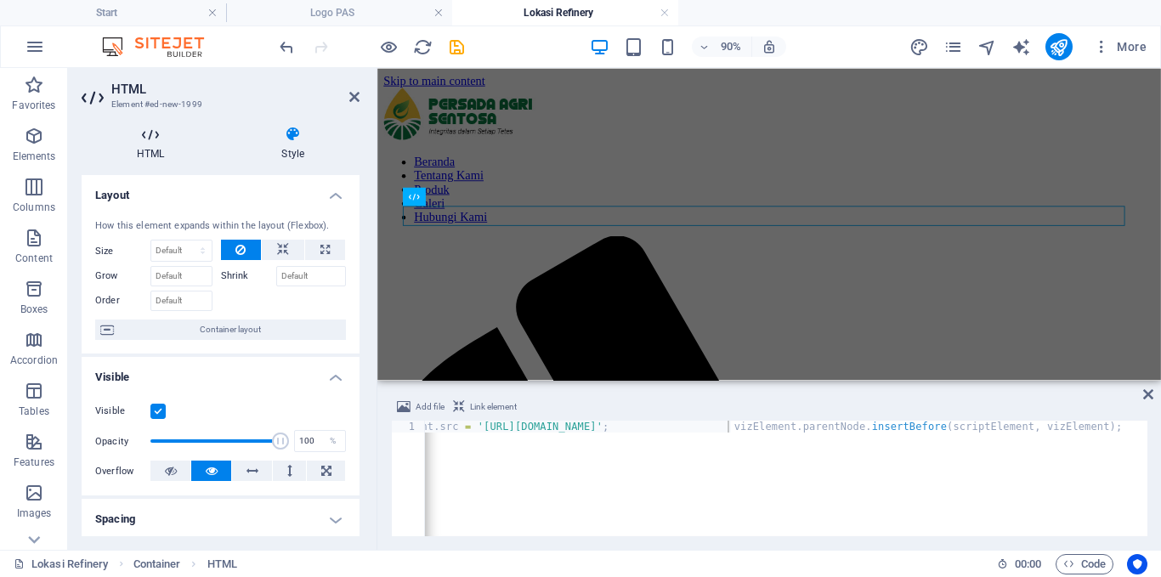
click at [159, 138] on icon at bounding box center [151, 134] width 138 height 17
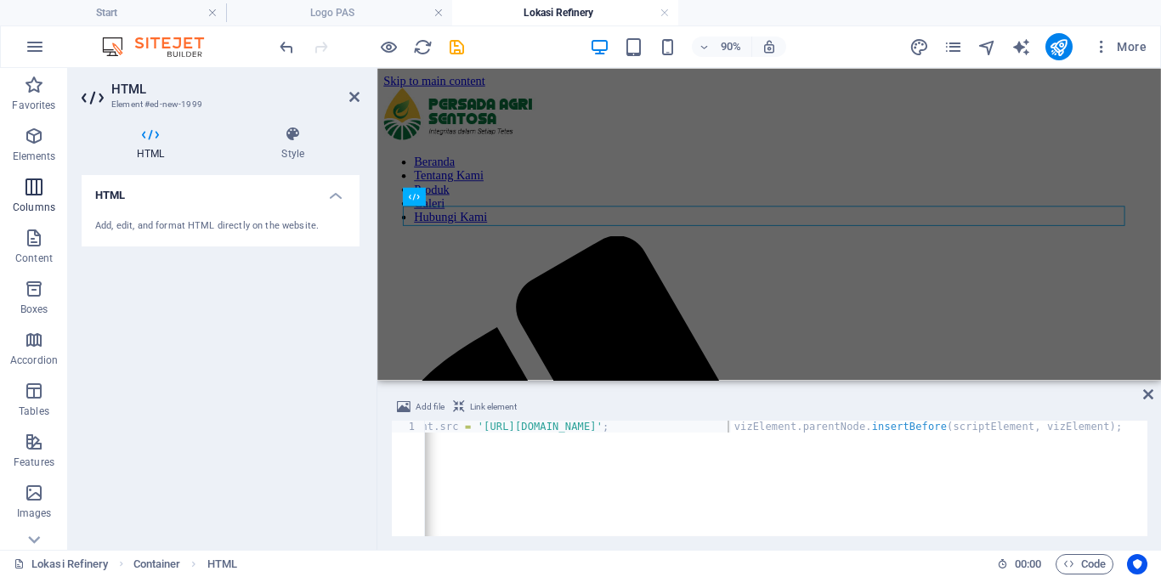
drag, startPoint x: 35, startPoint y: 153, endPoint x: 19, endPoint y: 207, distance: 55.9
click at [36, 152] on p "Elements" at bounding box center [34, 157] width 43 height 14
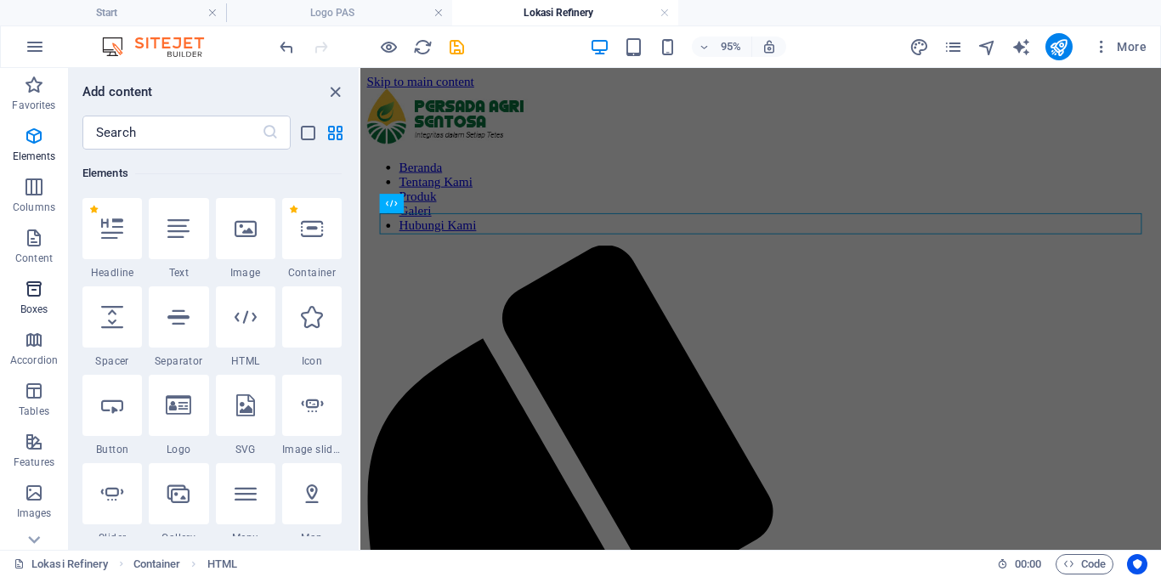
click at [31, 292] on icon "button" at bounding box center [34, 289] width 20 height 20
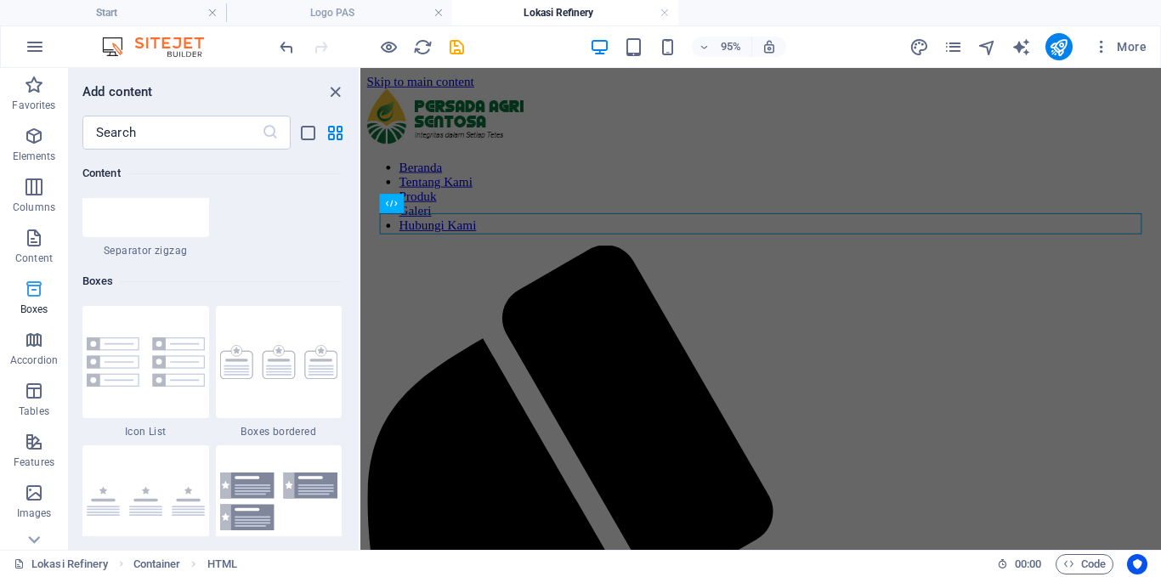
scroll to position [4689, 0]
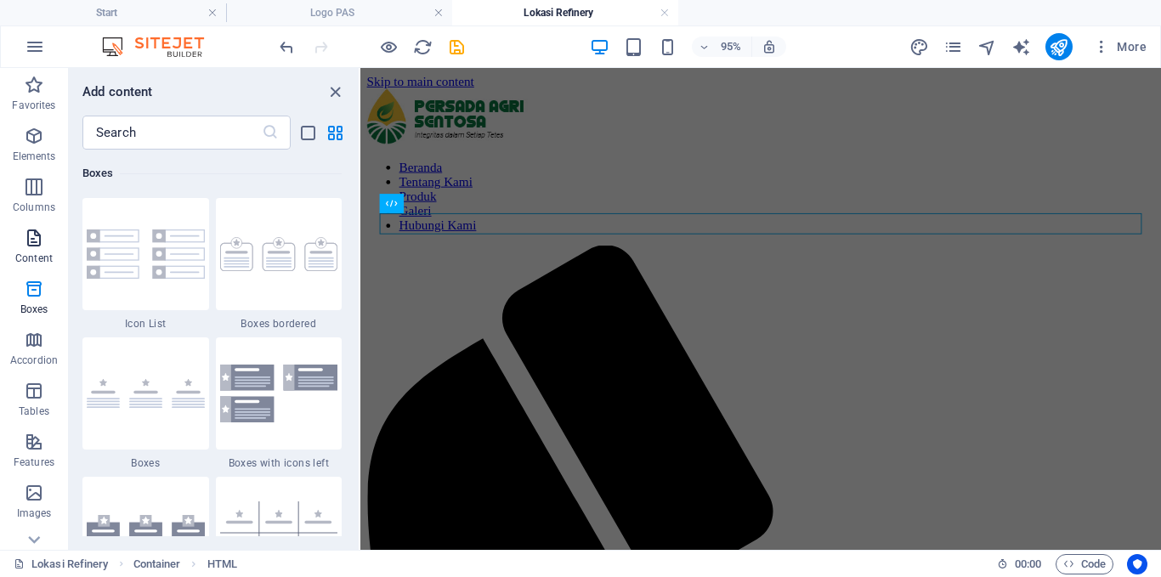
click at [32, 241] on icon "button" at bounding box center [34, 238] width 20 height 20
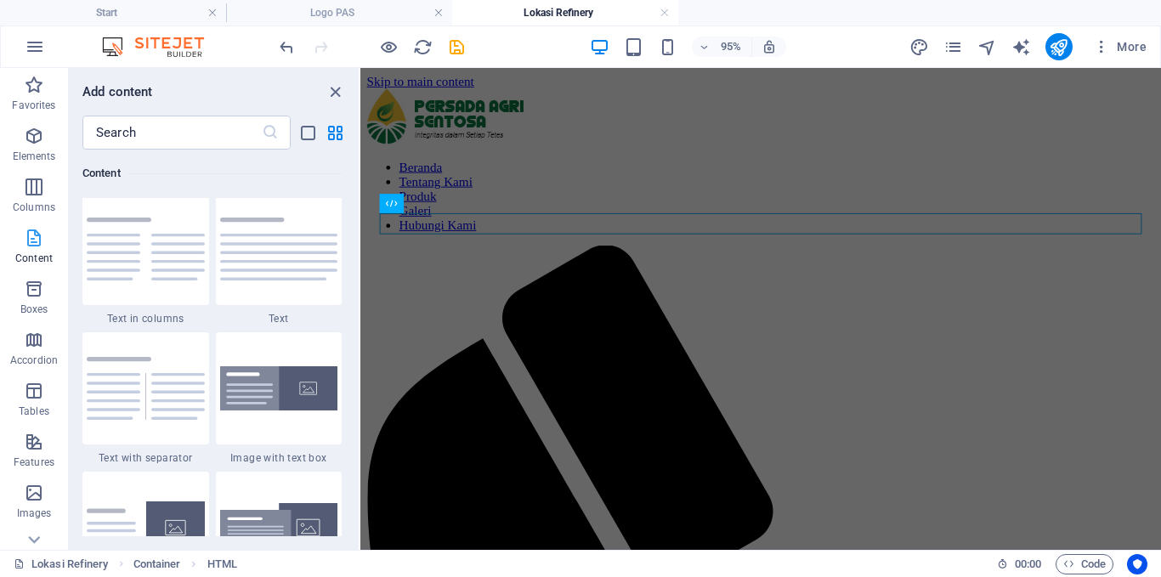
scroll to position [2974, 0]
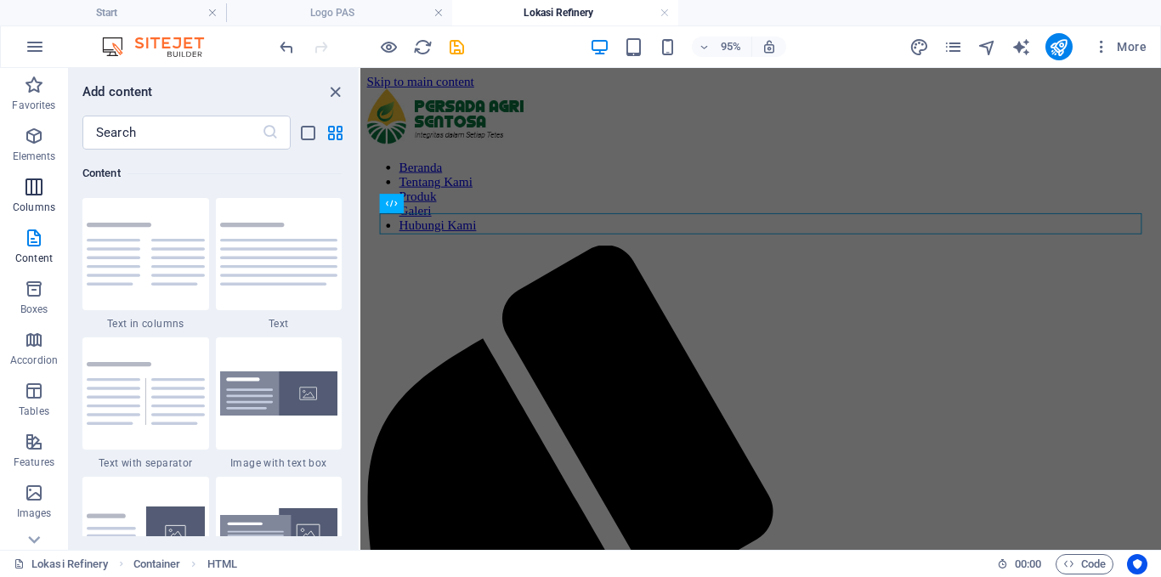
click at [38, 187] on icon "button" at bounding box center [34, 187] width 20 height 20
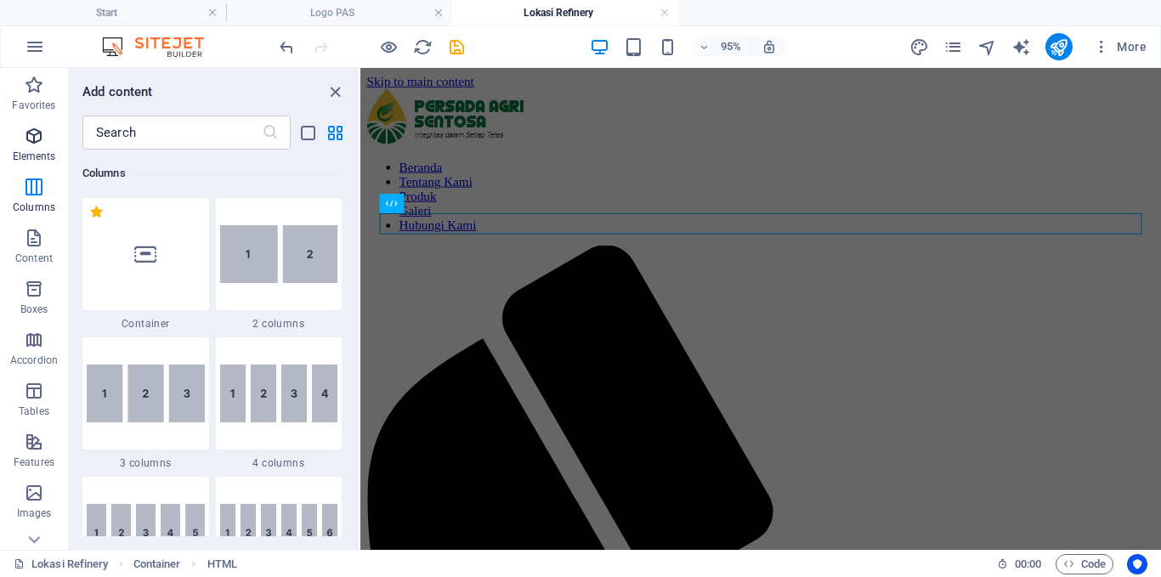
click at [41, 148] on span "Elements" at bounding box center [34, 146] width 68 height 41
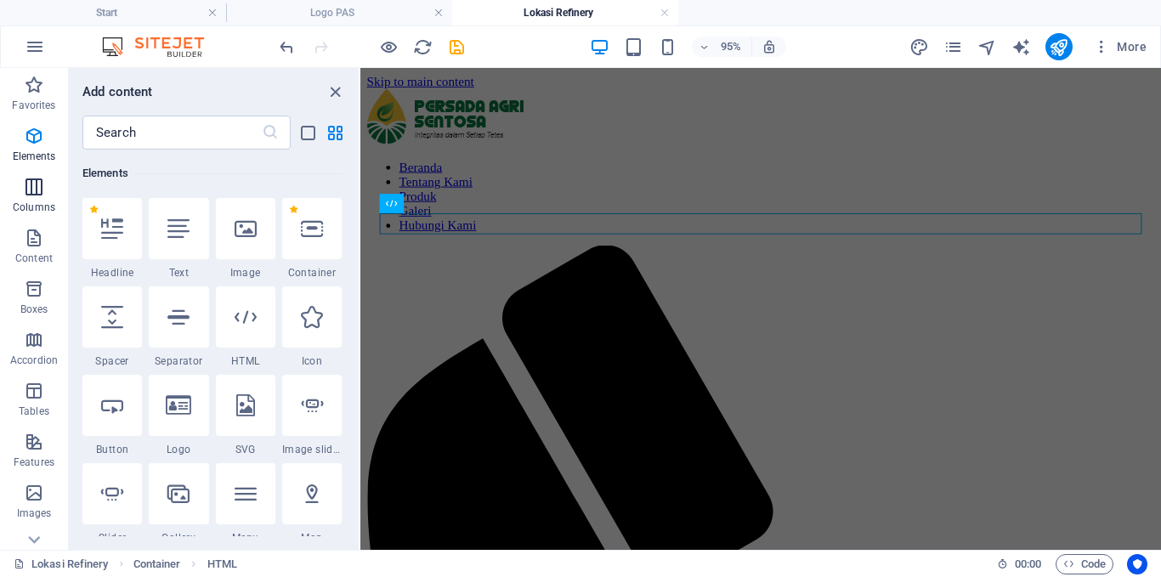
click at [35, 200] on span "Columns" at bounding box center [34, 197] width 68 height 41
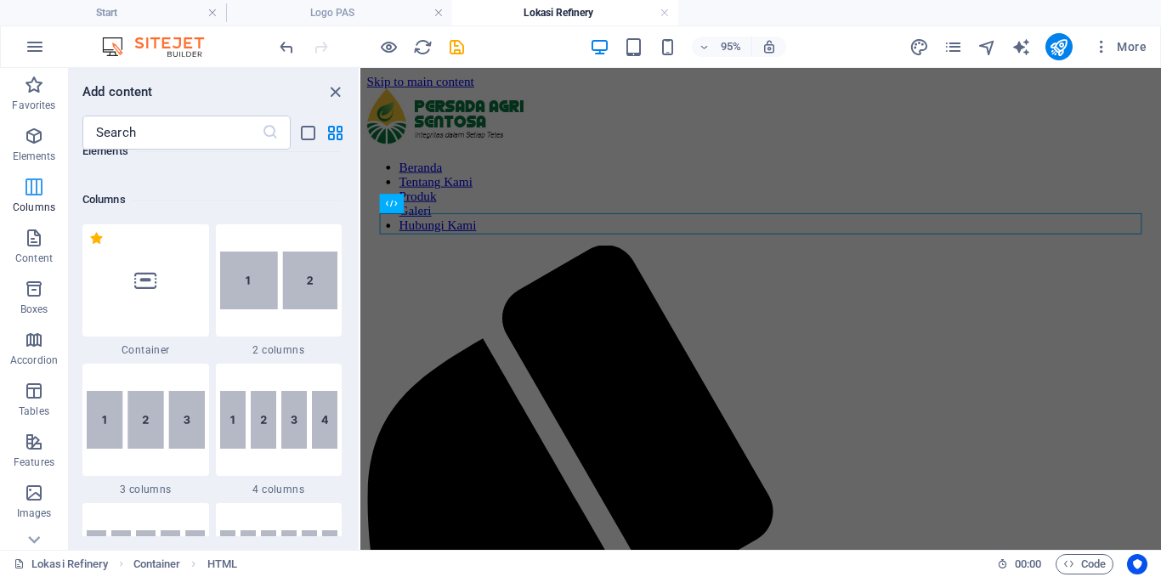
scroll to position [842, 0]
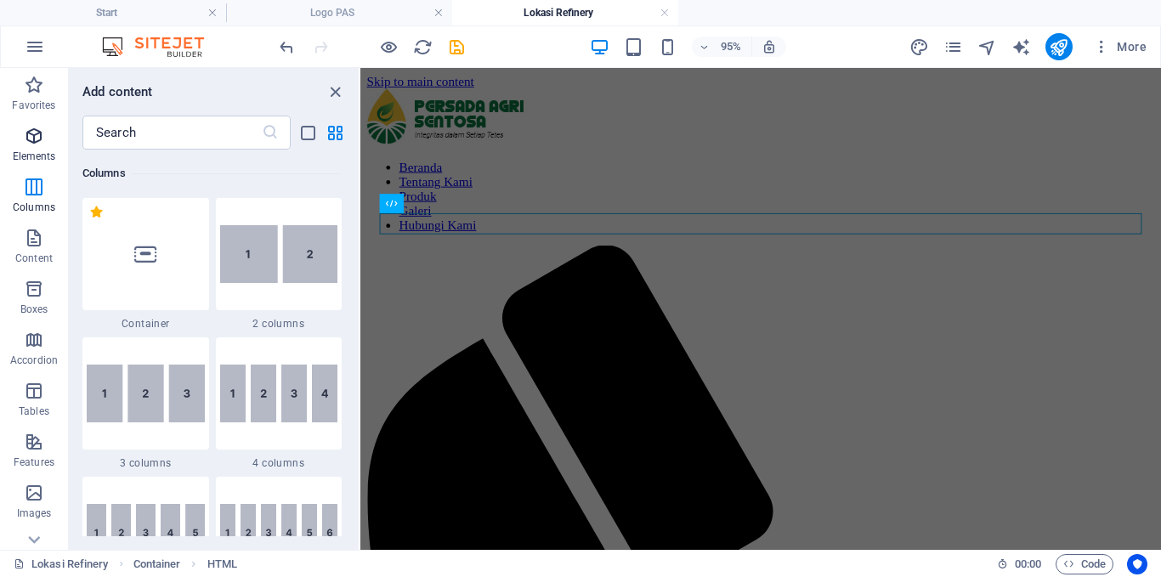
click at [39, 144] on icon "button" at bounding box center [34, 136] width 20 height 20
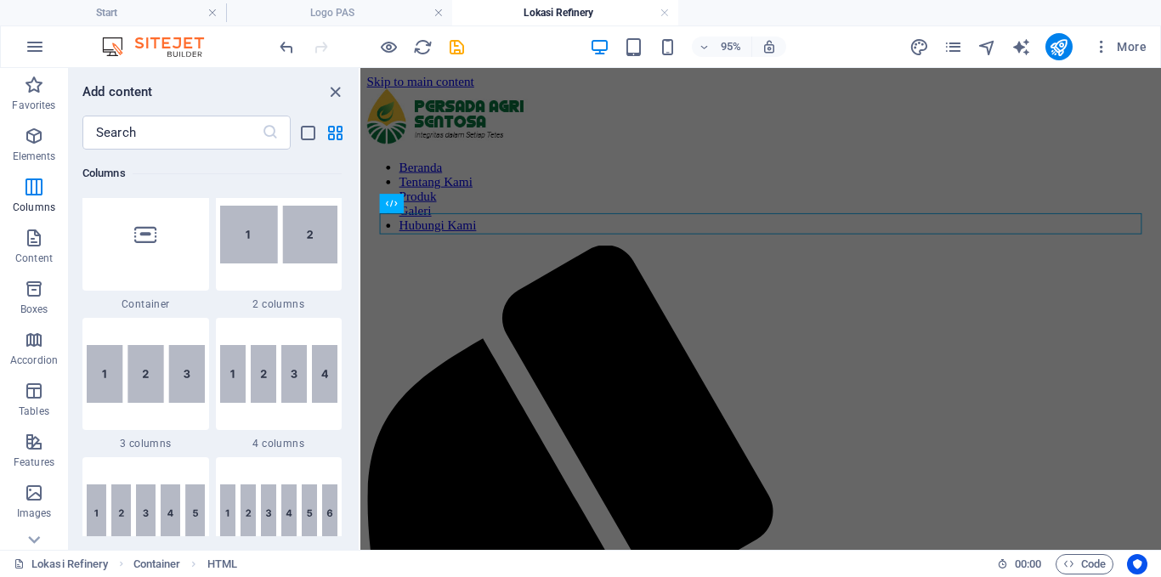
scroll to position [436, 0]
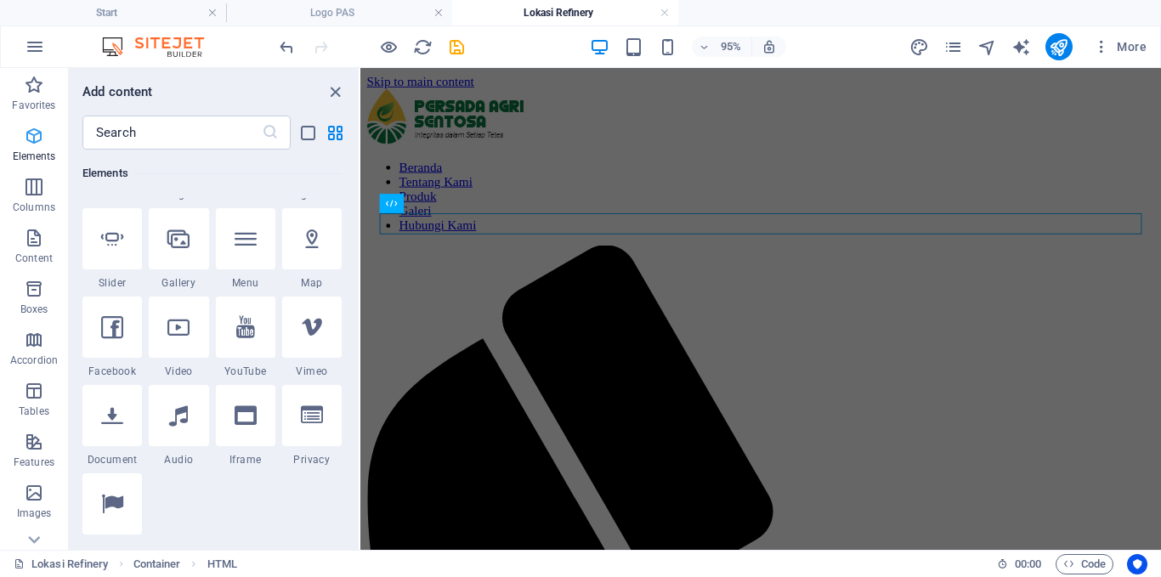
click at [41, 146] on span "Elements" at bounding box center [34, 146] width 68 height 41
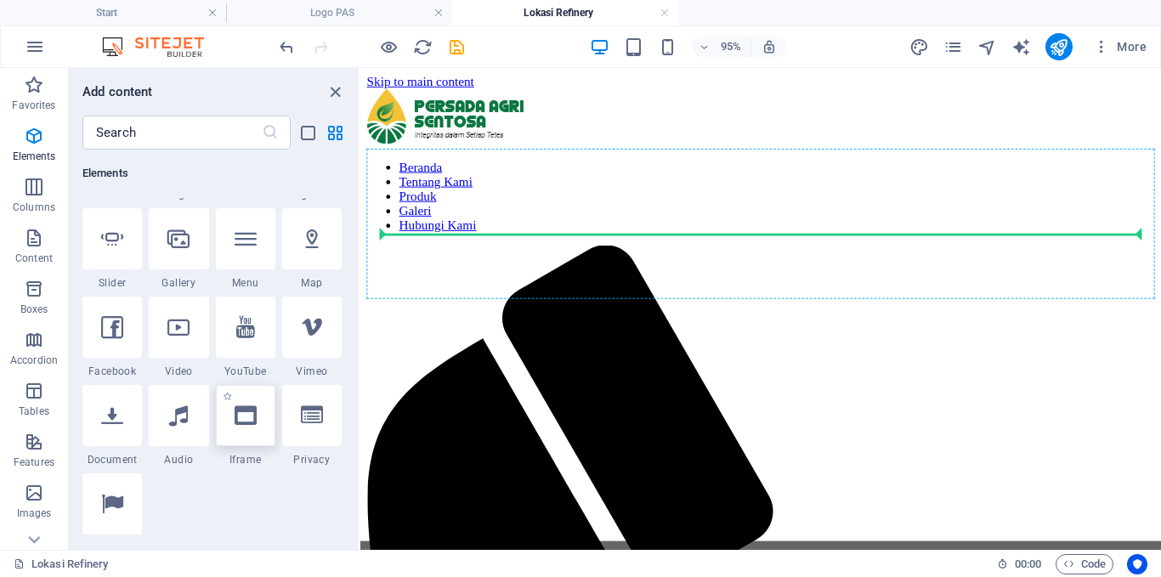
select select "%"
select select "px"
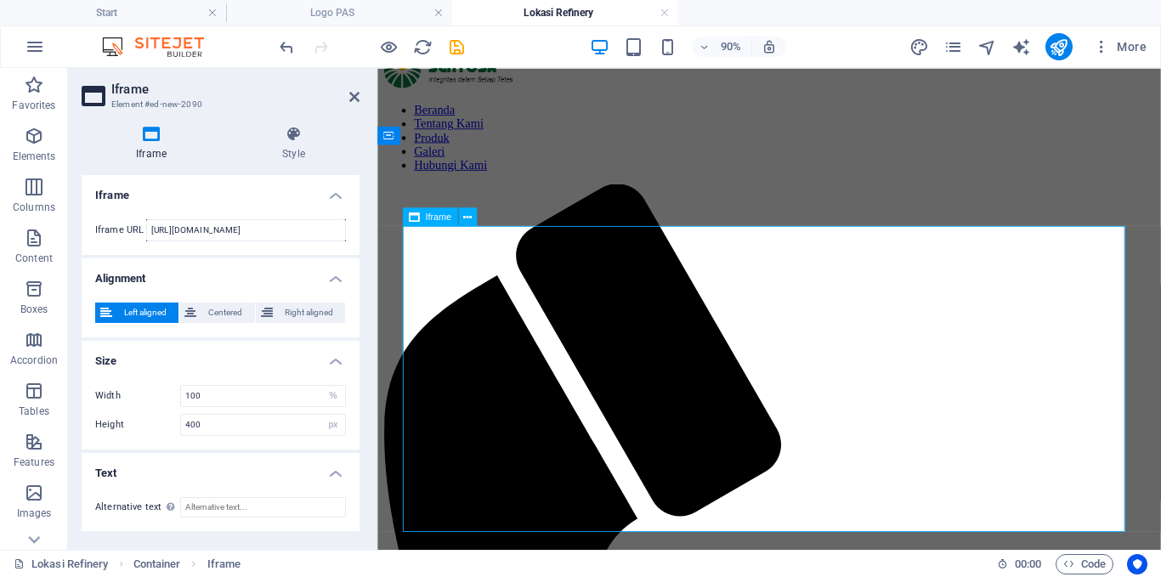
scroll to position [85, 0]
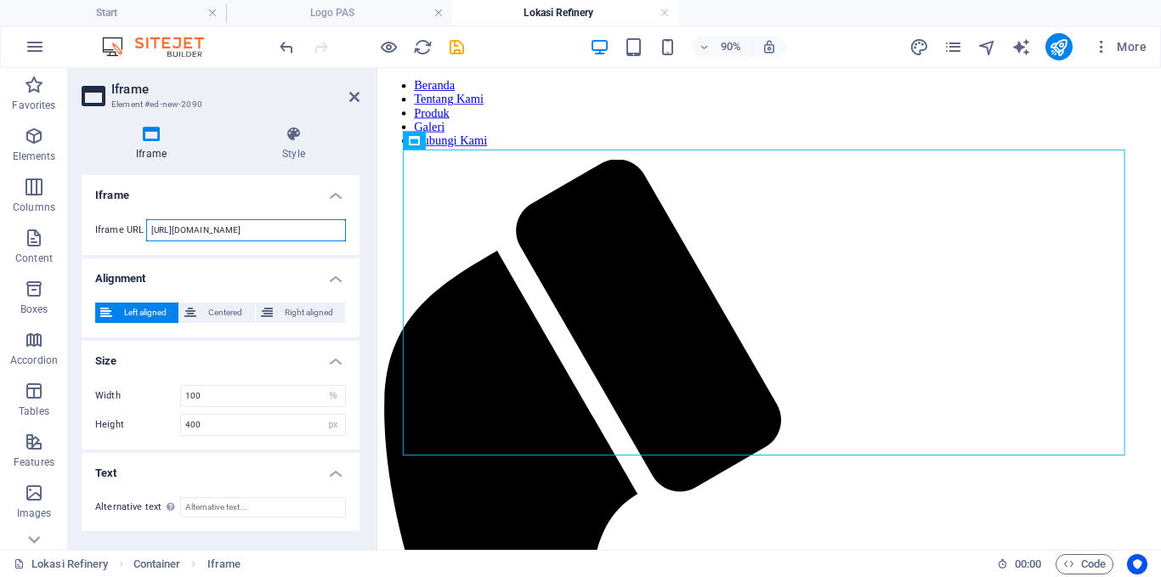
drag, startPoint x: 291, startPoint y: 229, endPoint x: 126, endPoint y: 218, distance: 165.2
click at [110, 229] on div "Iframe URL [URL][DOMAIN_NAME]" at bounding box center [220, 230] width 251 height 22
paste input "[DOMAIN_NAME][URL]"
type input "[URL][DOMAIN_NAME]"
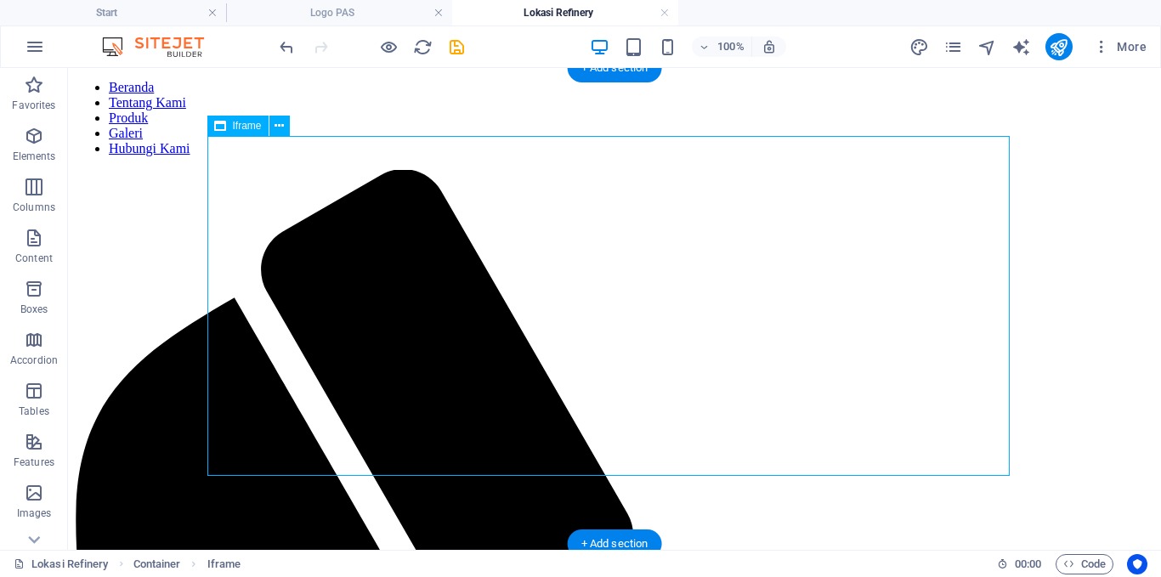
select select "%"
select select "px"
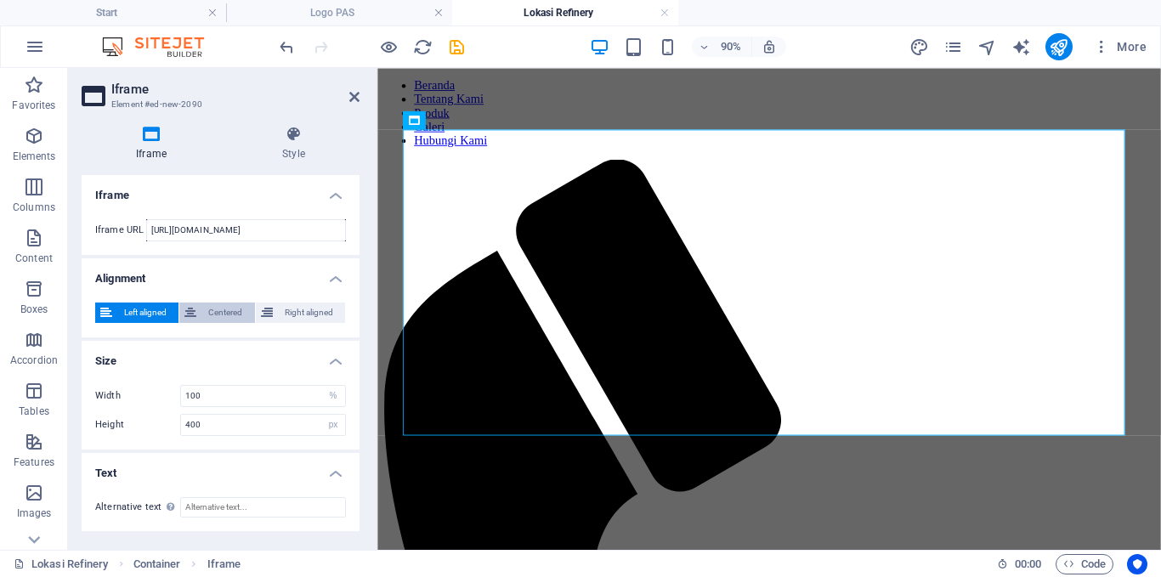
click at [222, 312] on span "Centered" at bounding box center [225, 313] width 48 height 20
click at [295, 144] on h4 "Style" at bounding box center [294, 144] width 132 height 36
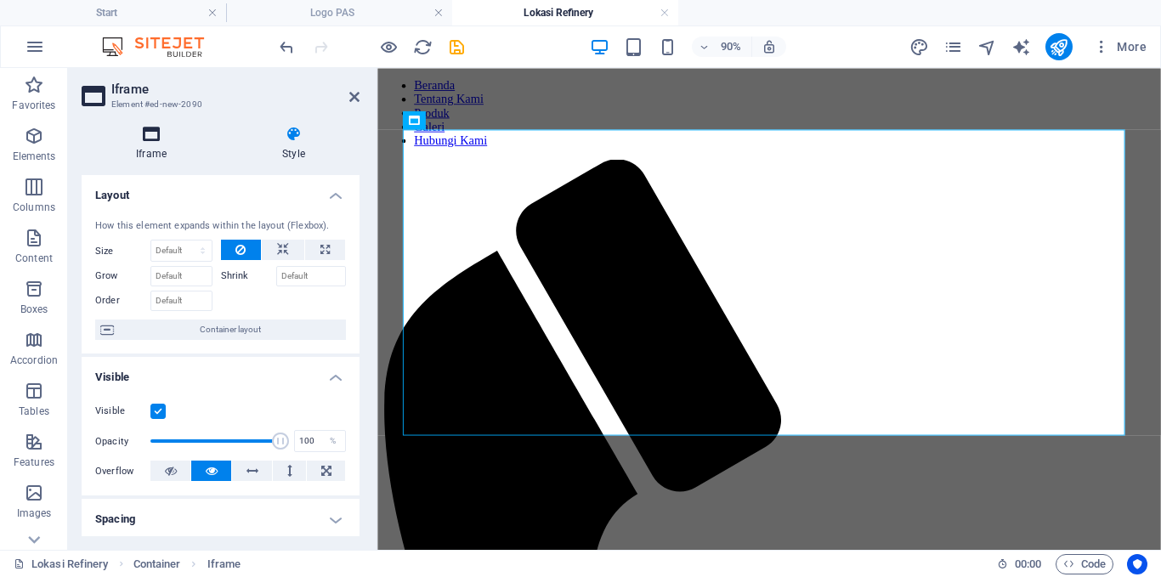
click at [151, 152] on h4 "Iframe" at bounding box center [155, 144] width 146 height 36
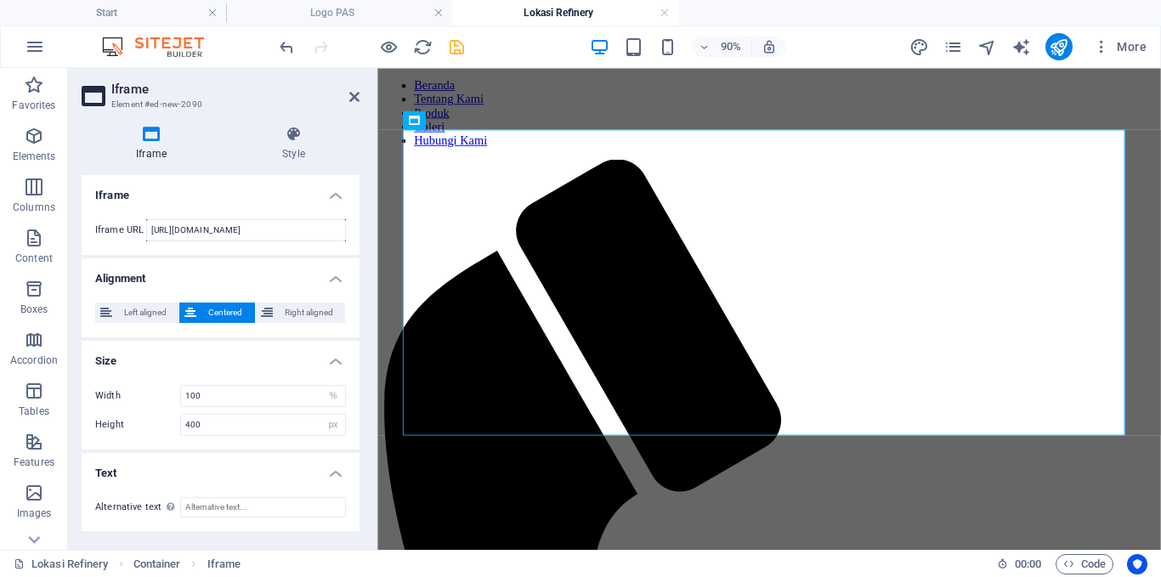
click at [457, 48] on icon "save" at bounding box center [457, 47] width 20 height 20
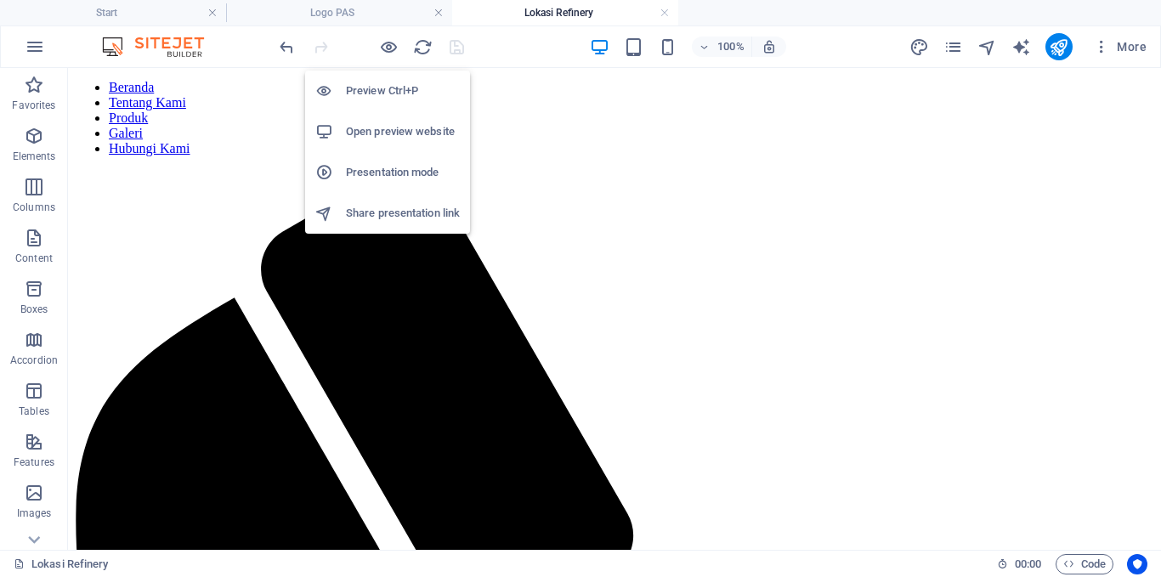
click at [377, 132] on h6 "Open preview website" at bounding box center [403, 132] width 114 height 20
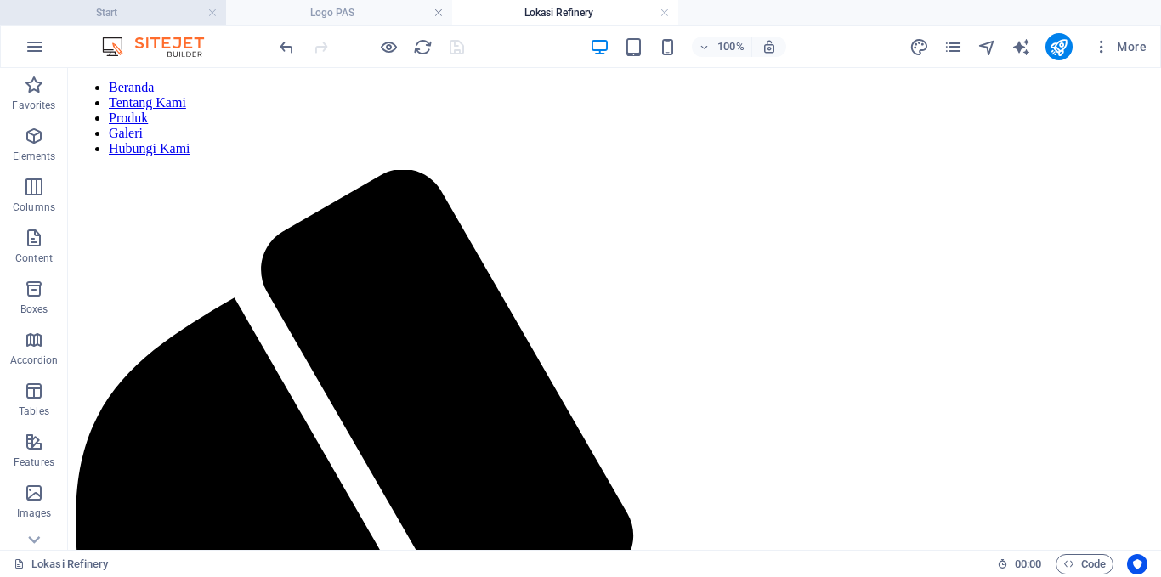
click at [131, 16] on h4 "Start" at bounding box center [113, 12] width 226 height 19
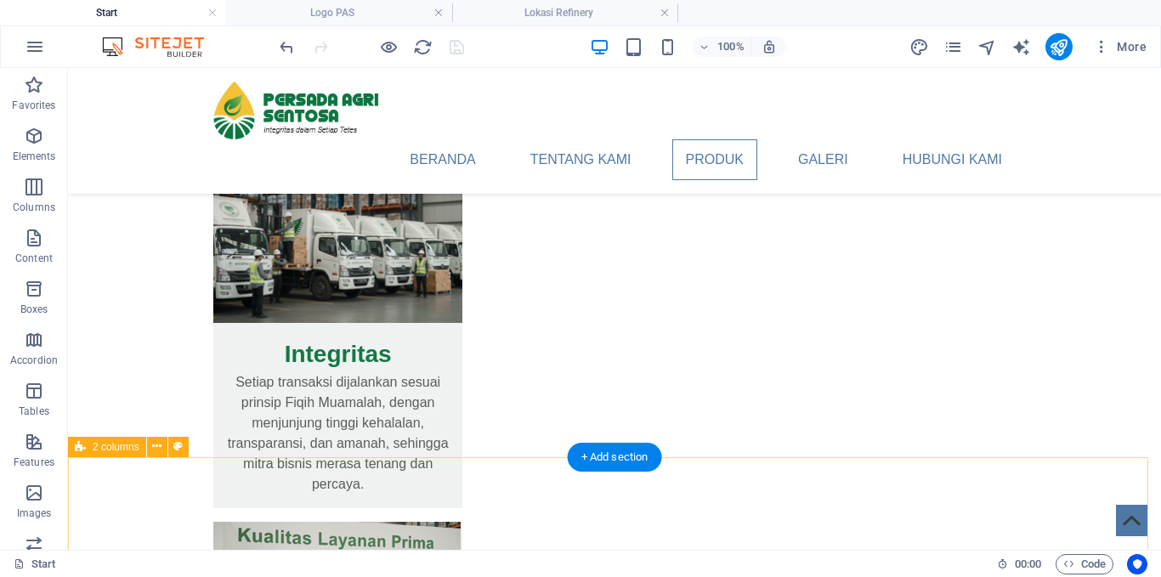
scroll to position [2040, 0]
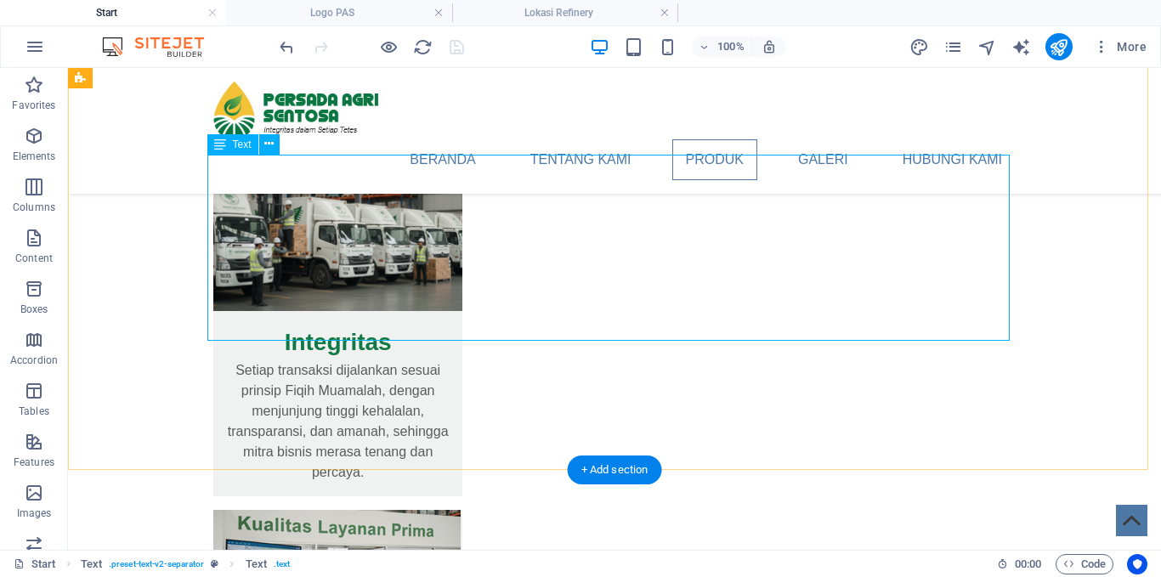
scroll to position [1955, 0]
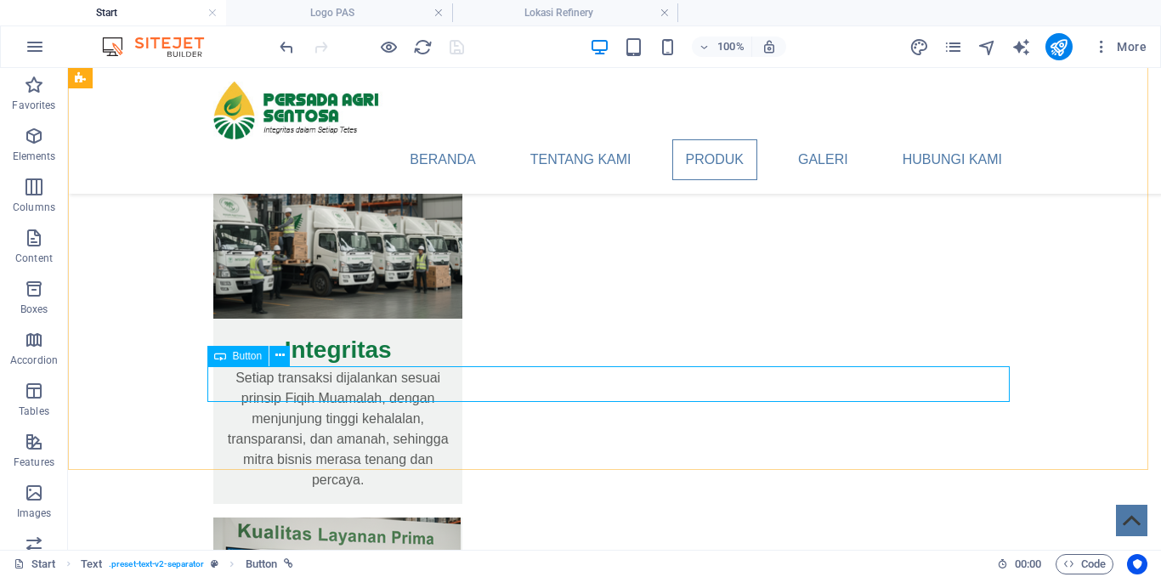
click at [245, 354] on span "Button" at bounding box center [248, 356] width 30 height 10
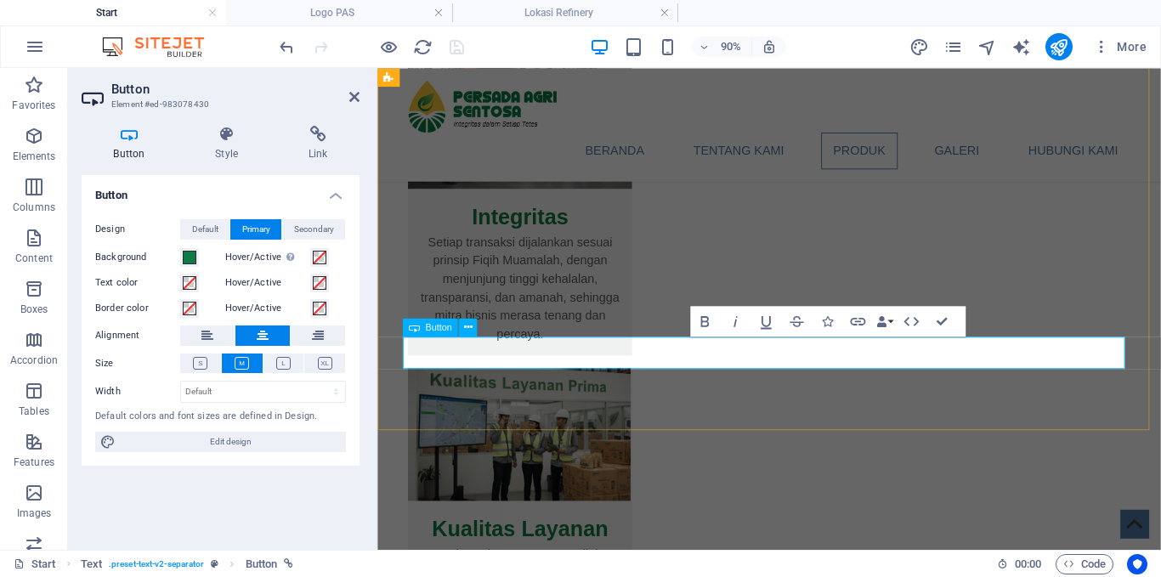
click at [434, 325] on span "Button" at bounding box center [438, 327] width 26 height 9
click at [136, 142] on icon at bounding box center [129, 134] width 95 height 17
click at [235, 143] on h4 "Style" at bounding box center [231, 144] width 94 height 36
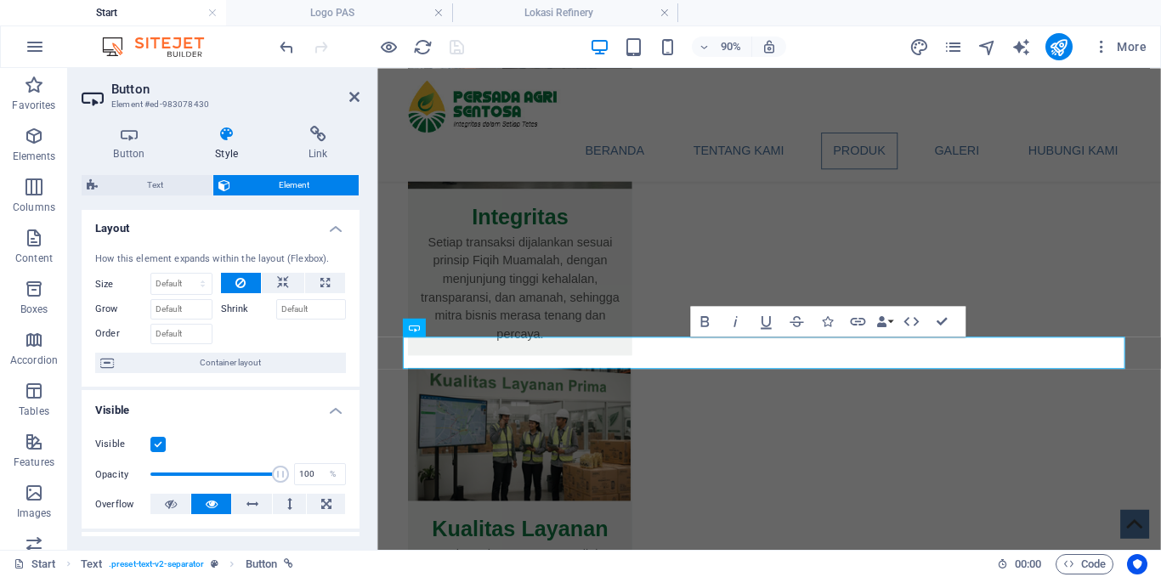
scroll to position [0, 0]
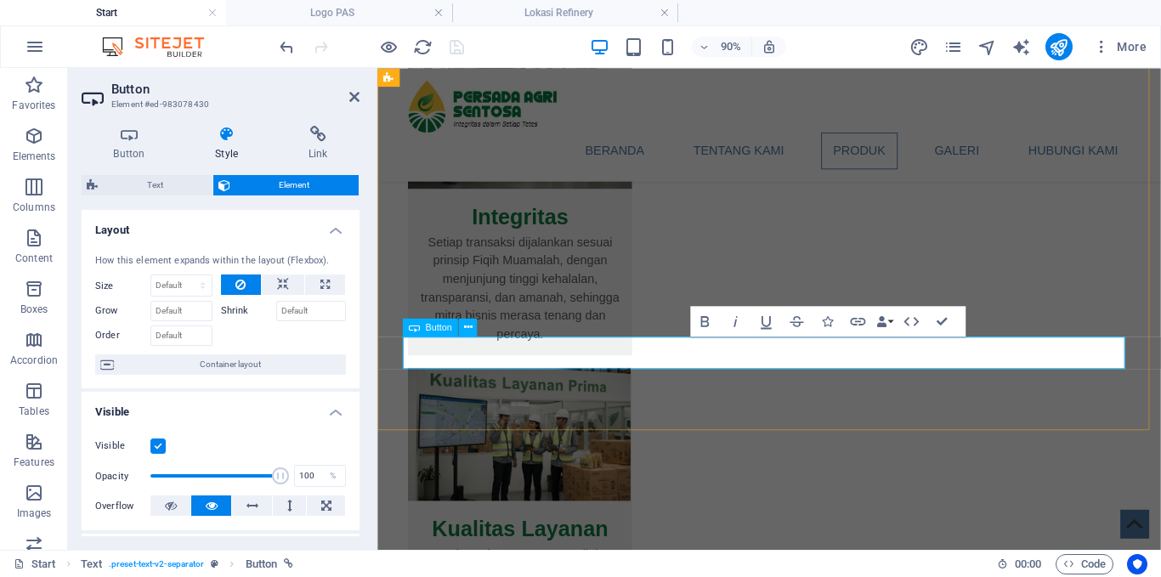
copy link "SEBARAN DISTRIBUSI"
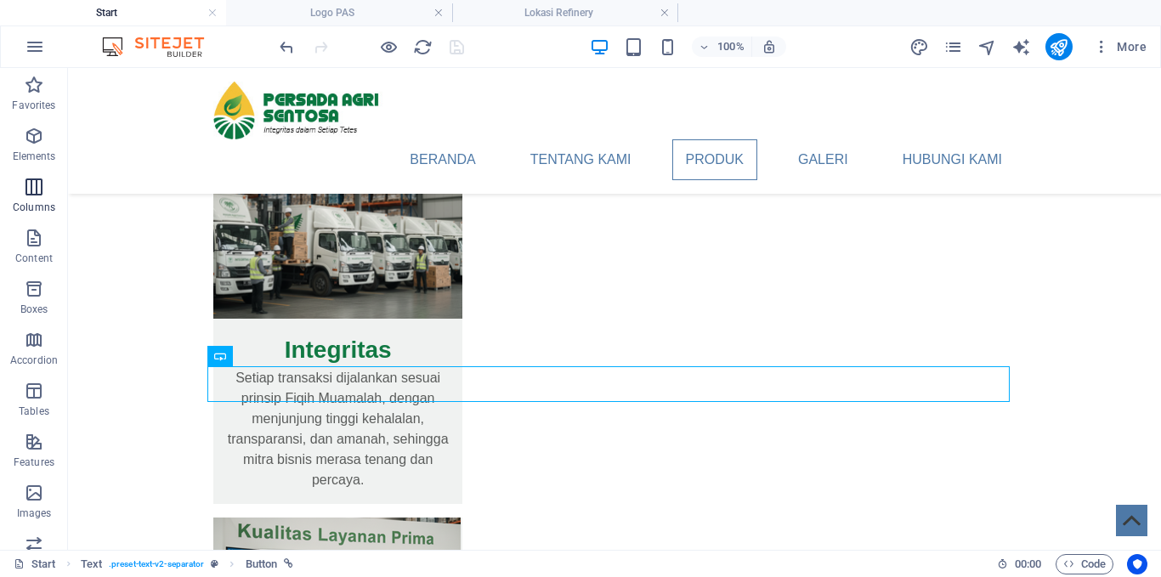
click at [36, 195] on icon "button" at bounding box center [34, 187] width 20 height 20
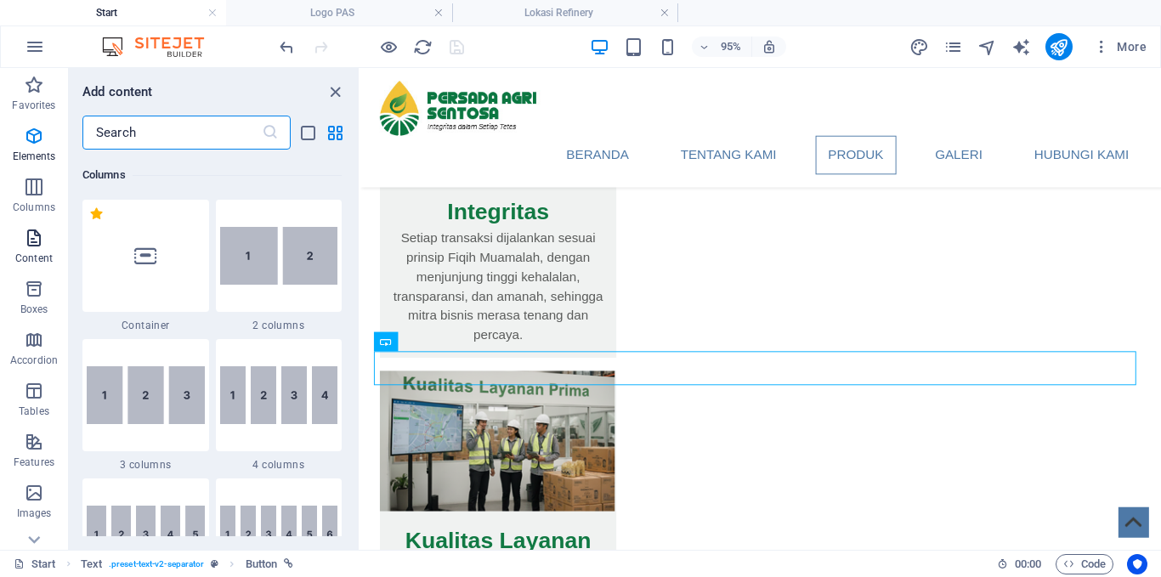
scroll to position [842, 0]
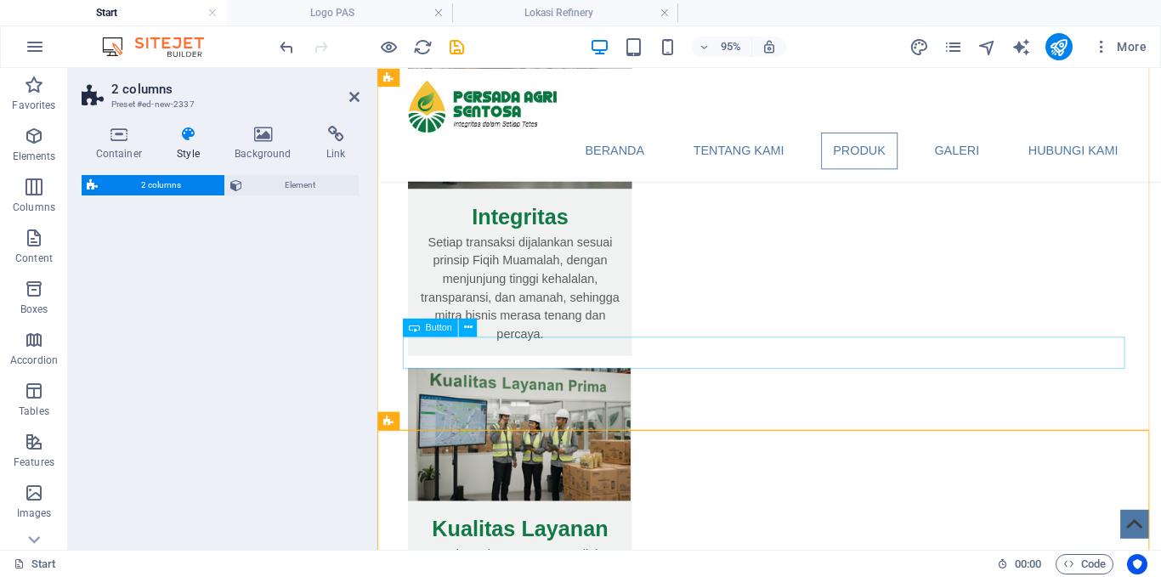
select select "rem"
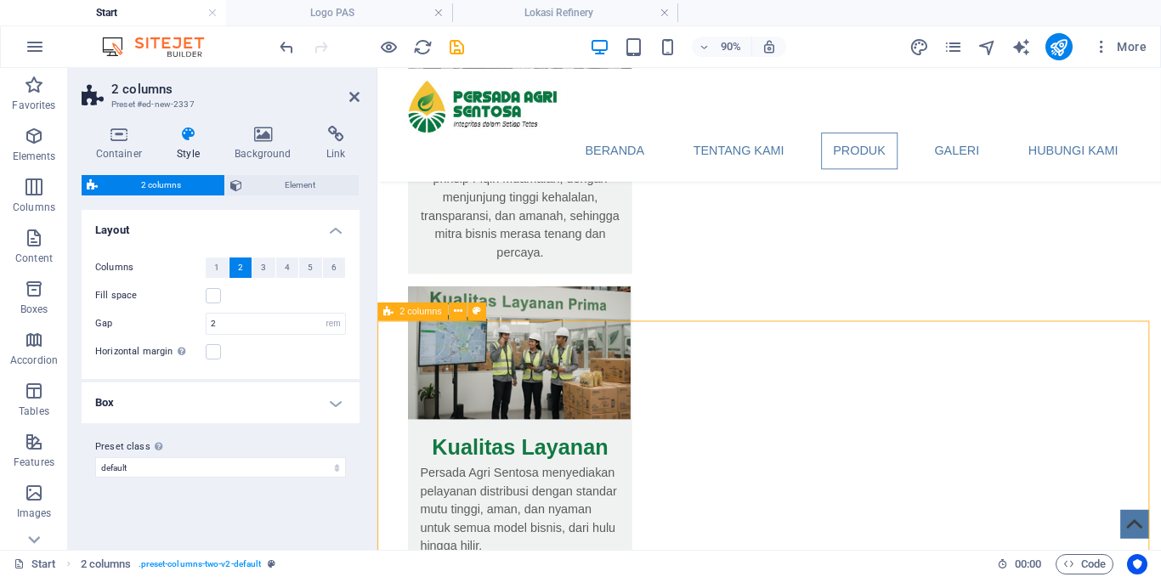
scroll to position [2040, 0]
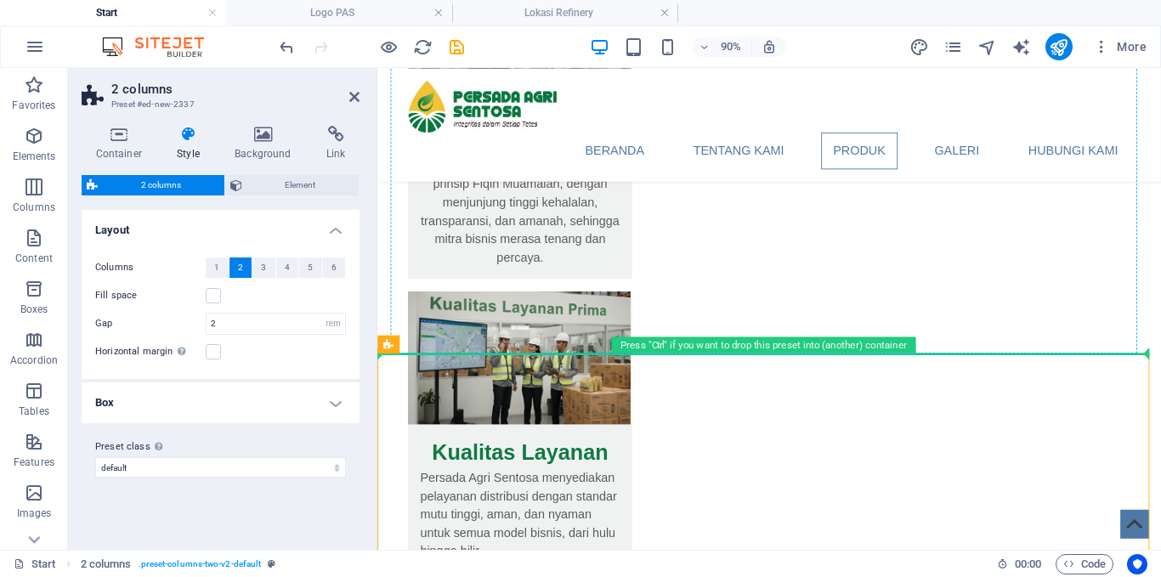
drag, startPoint x: 627, startPoint y: 349, endPoint x: 649, endPoint y: 266, distance: 86.2
drag, startPoint x: 805, startPoint y: 410, endPoint x: 464, endPoint y: 268, distance: 369.3
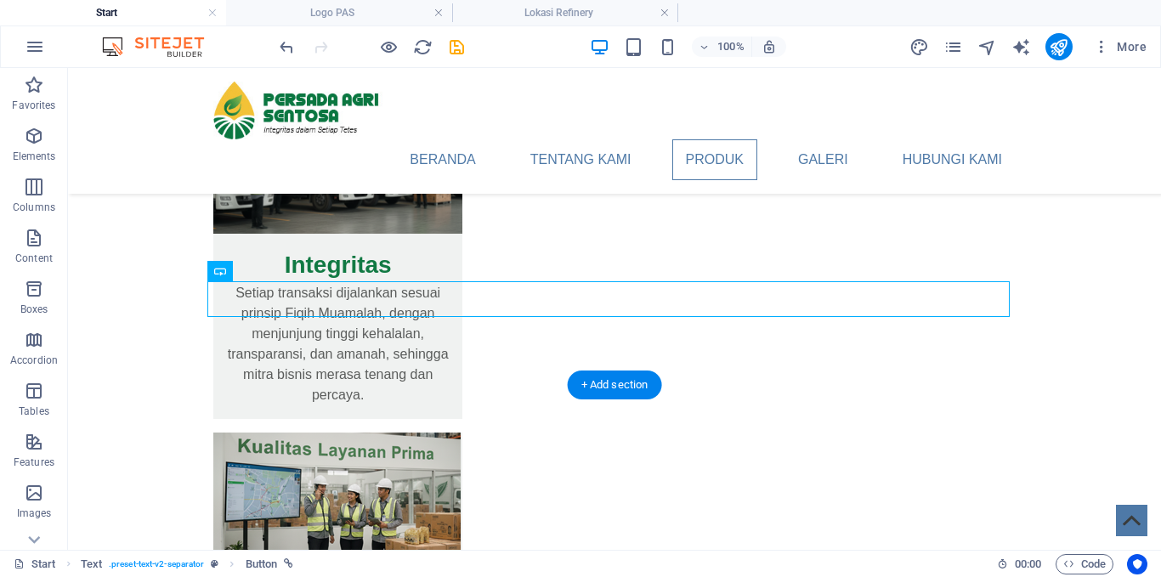
drag, startPoint x: 491, startPoint y: 294, endPoint x: 498, endPoint y: 495, distance: 200.7
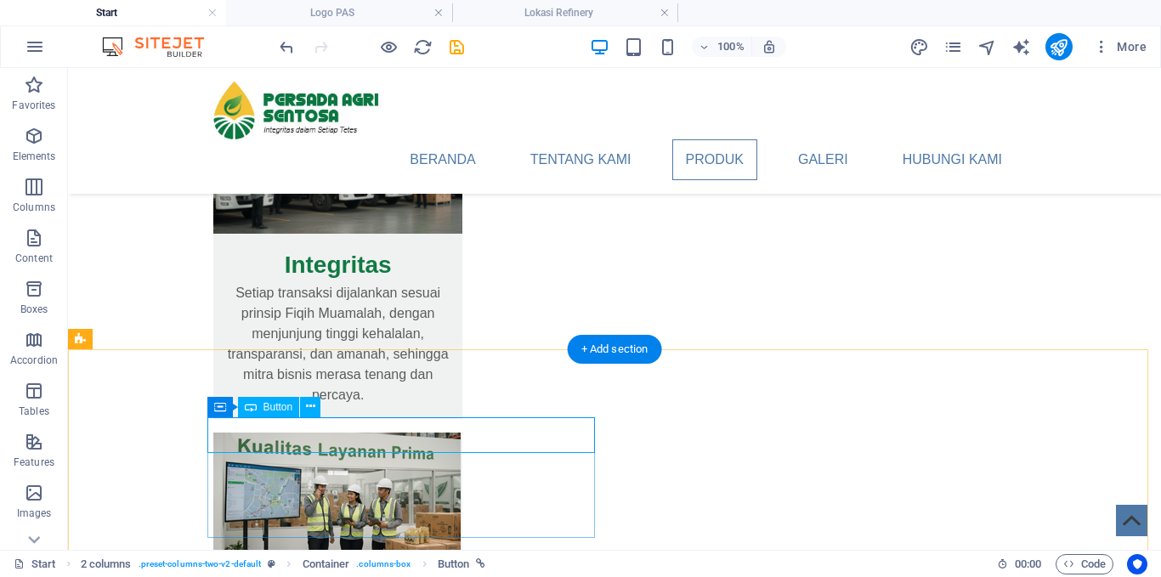
click at [310, 406] on icon at bounding box center [310, 407] width 9 height 18
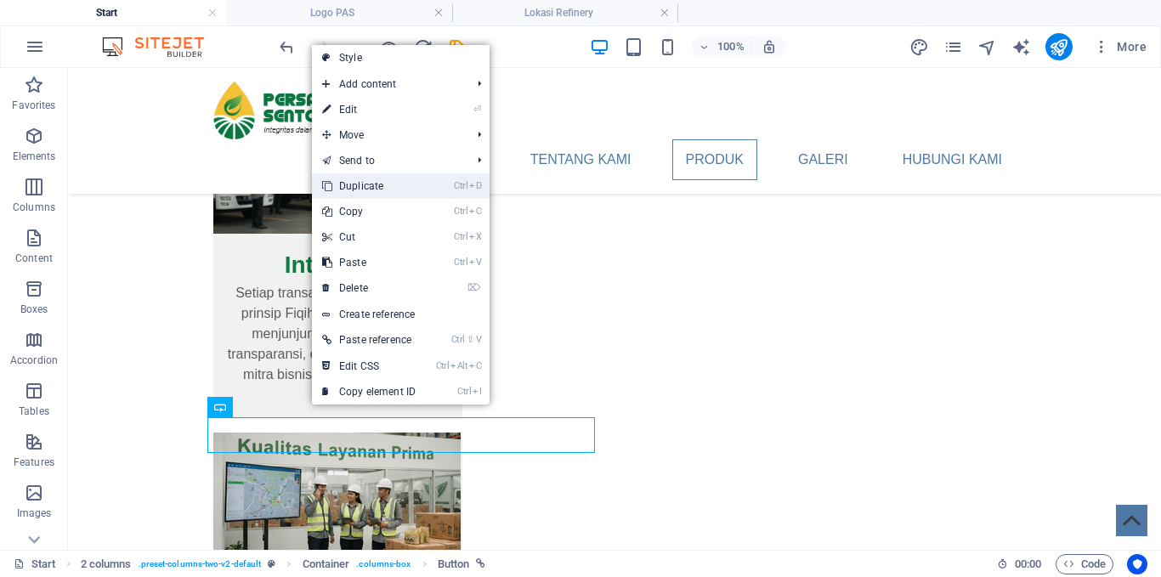
click at [405, 186] on link "Ctrl D Duplicate" at bounding box center [369, 186] width 114 height 26
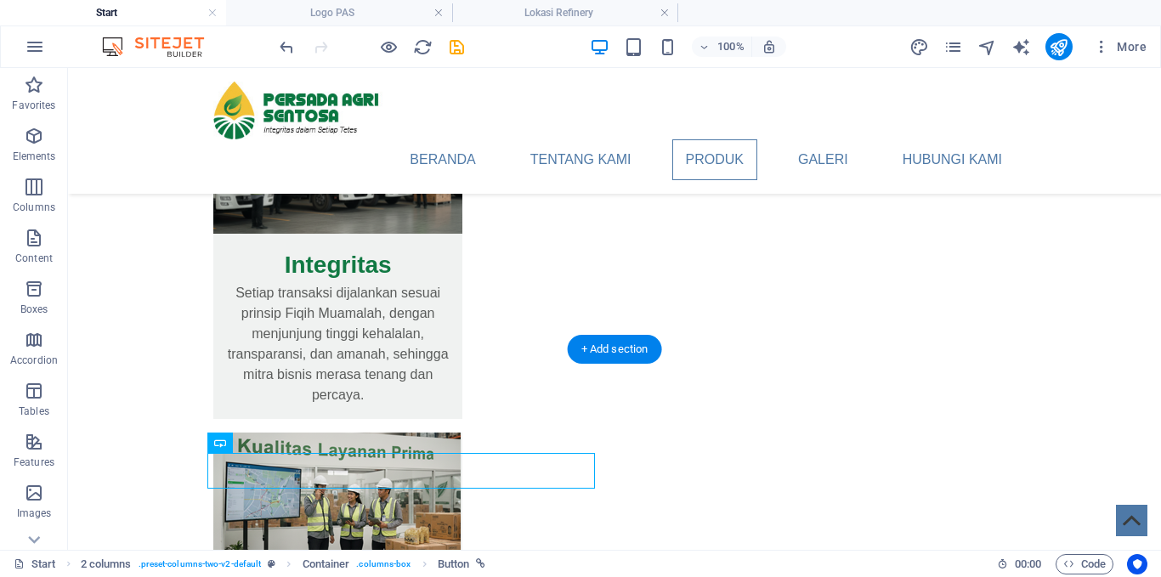
drag, startPoint x: 468, startPoint y: 473, endPoint x: 757, endPoint y: 459, distance: 289.4
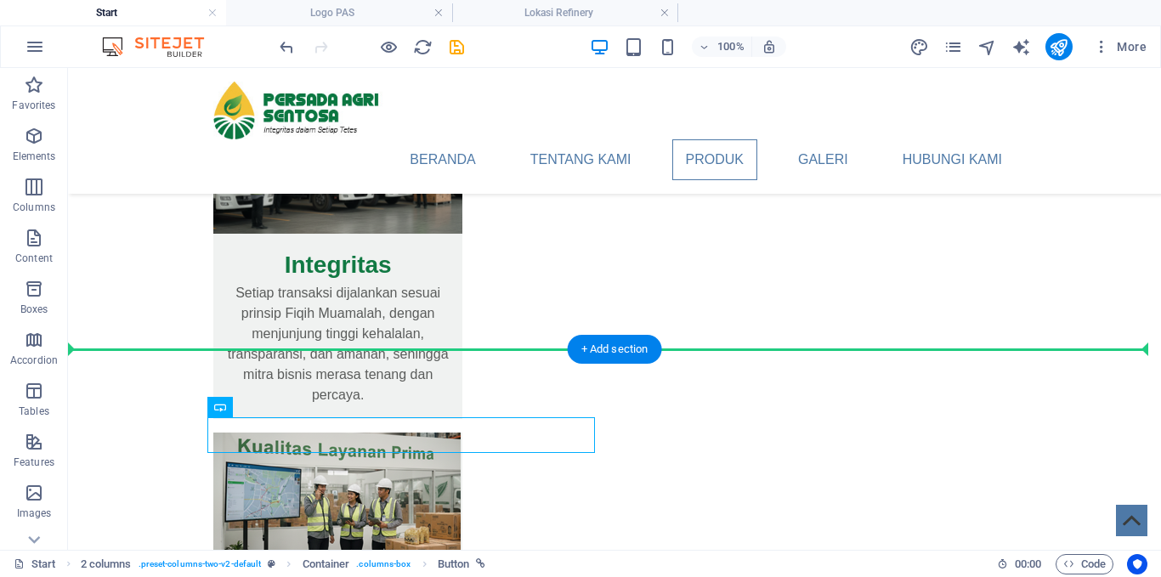
drag, startPoint x: 473, startPoint y: 424, endPoint x: 466, endPoint y: 307, distance: 117.6
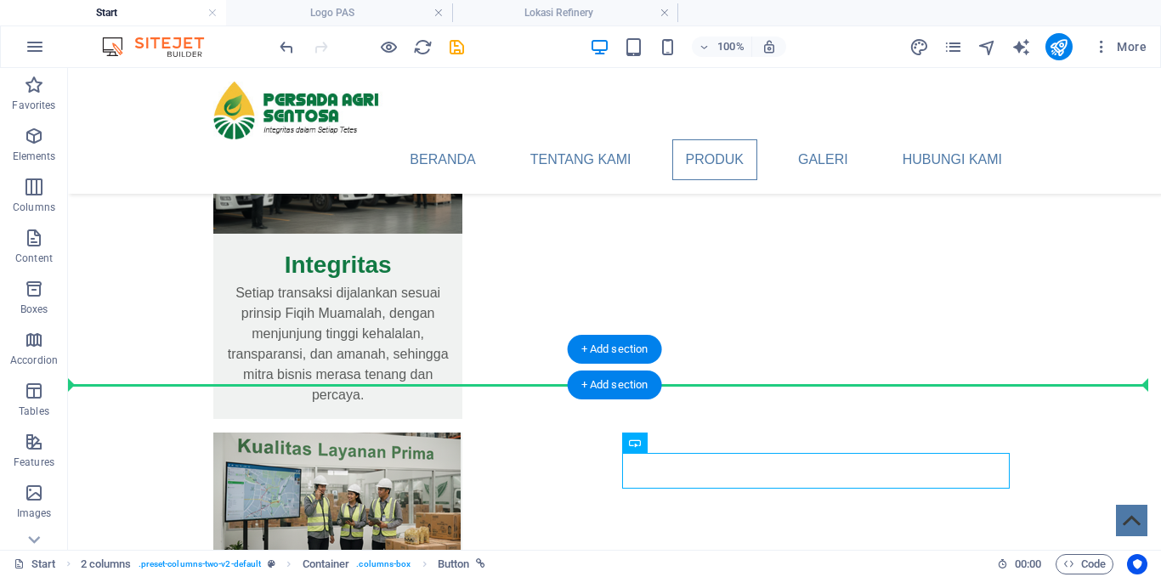
drag, startPoint x: 873, startPoint y: 462, endPoint x: 870, endPoint y: 368, distance: 94.4
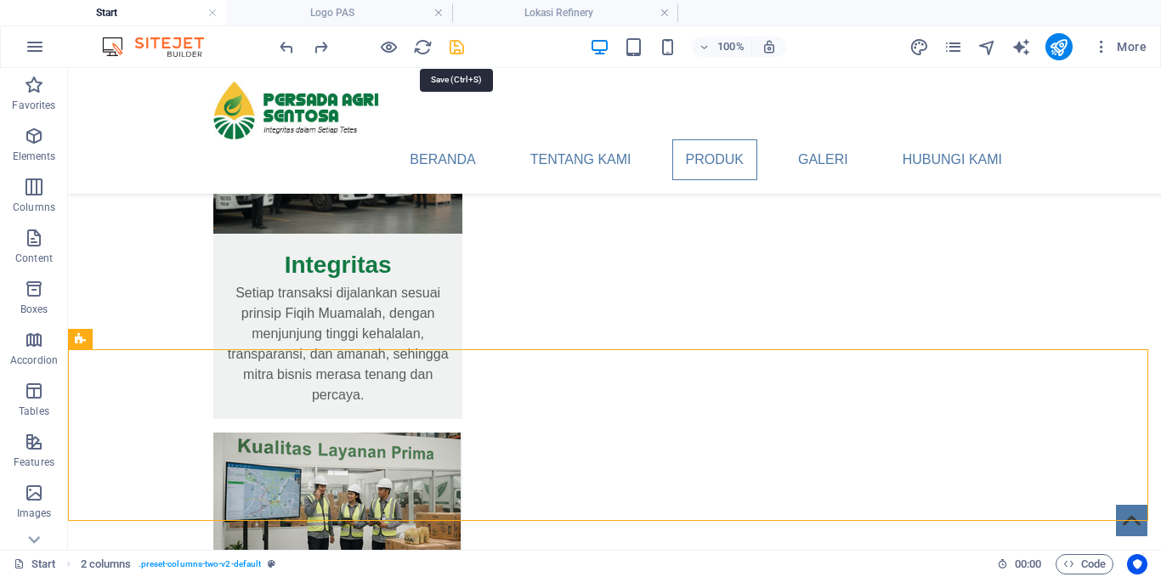
click at [462, 53] on icon "save" at bounding box center [457, 47] width 20 height 20
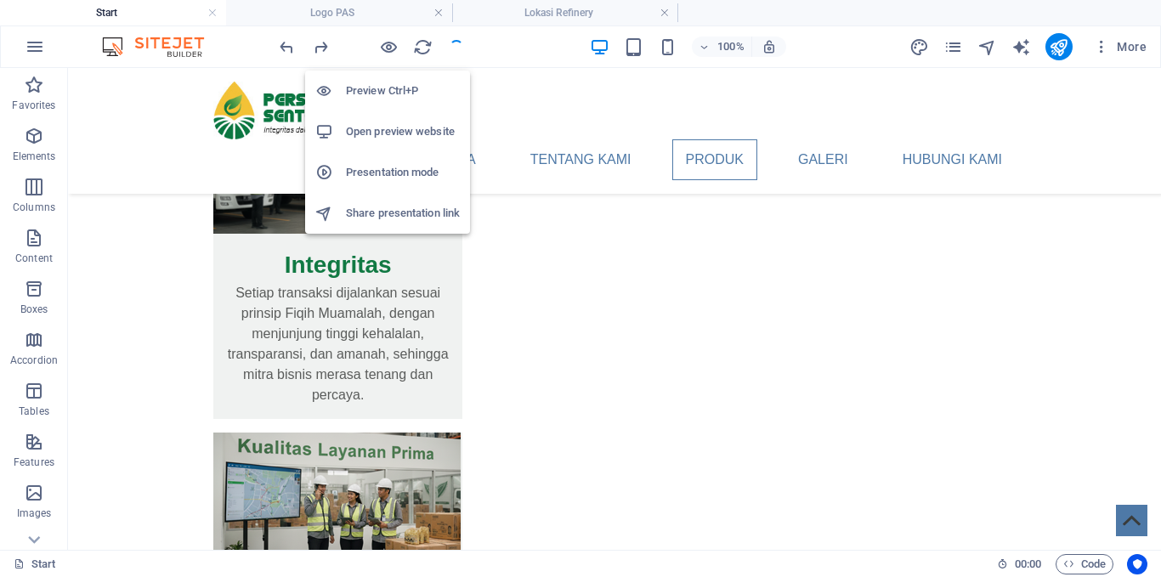
click at [385, 129] on h6 "Open preview website" at bounding box center [403, 132] width 114 height 20
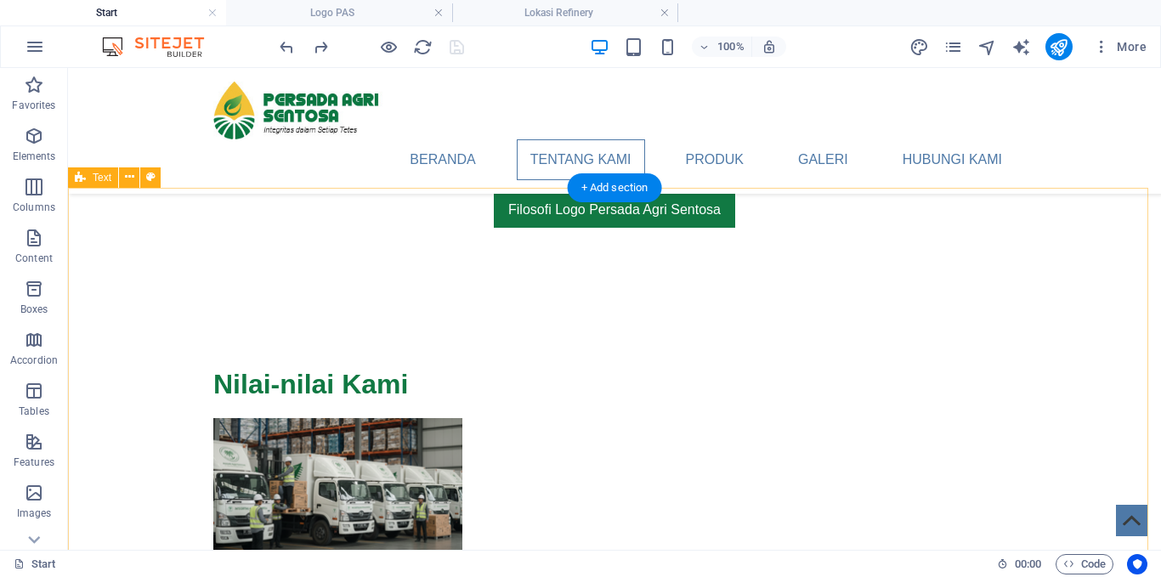
scroll to position [1700, 0]
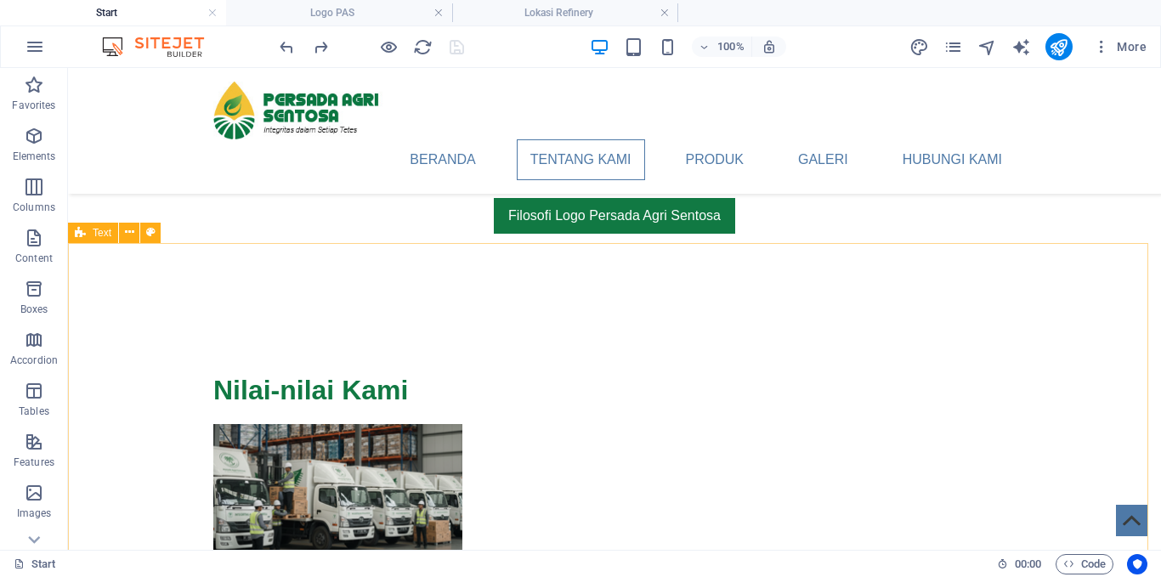
click at [105, 234] on span "Text" at bounding box center [102, 233] width 19 height 10
select select "rem"
select select "px"
select select "preset-text-v2-separator"
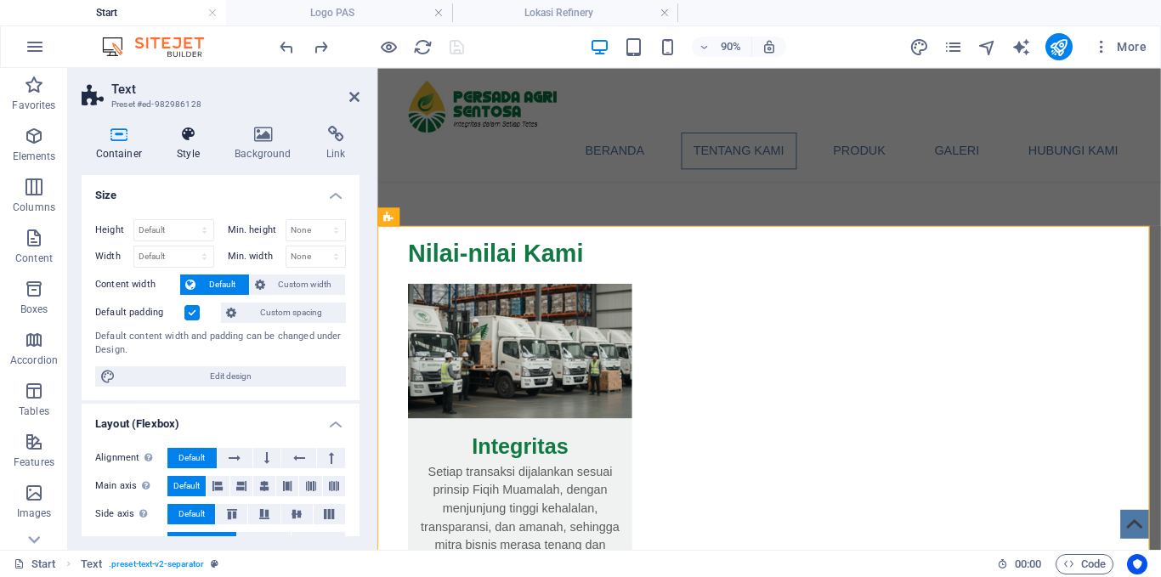
click at [194, 146] on h4 "Style" at bounding box center [192, 144] width 58 height 36
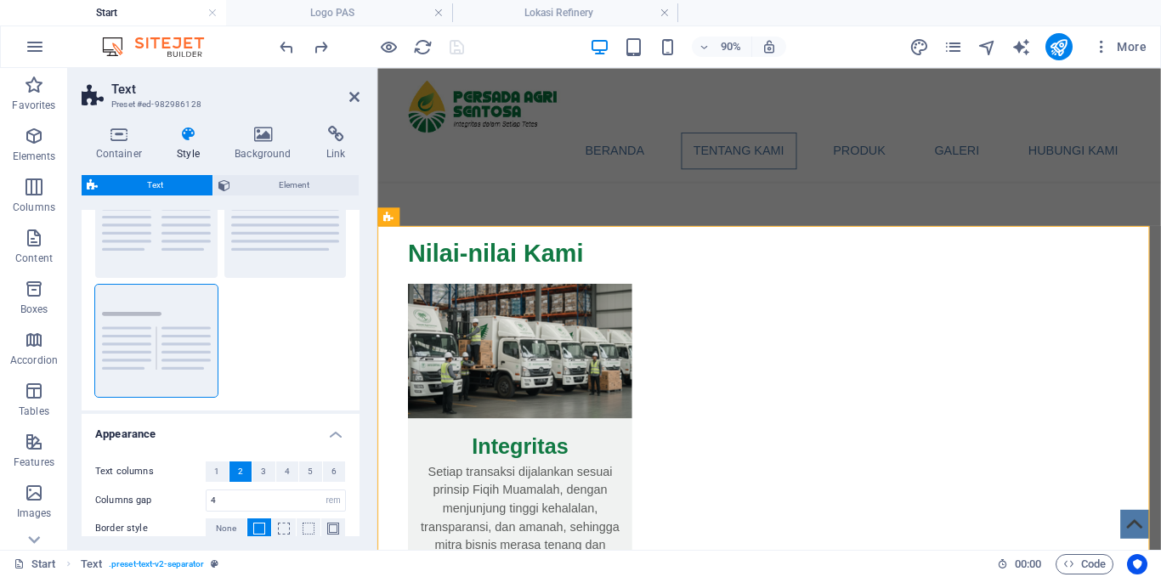
scroll to position [233, 0]
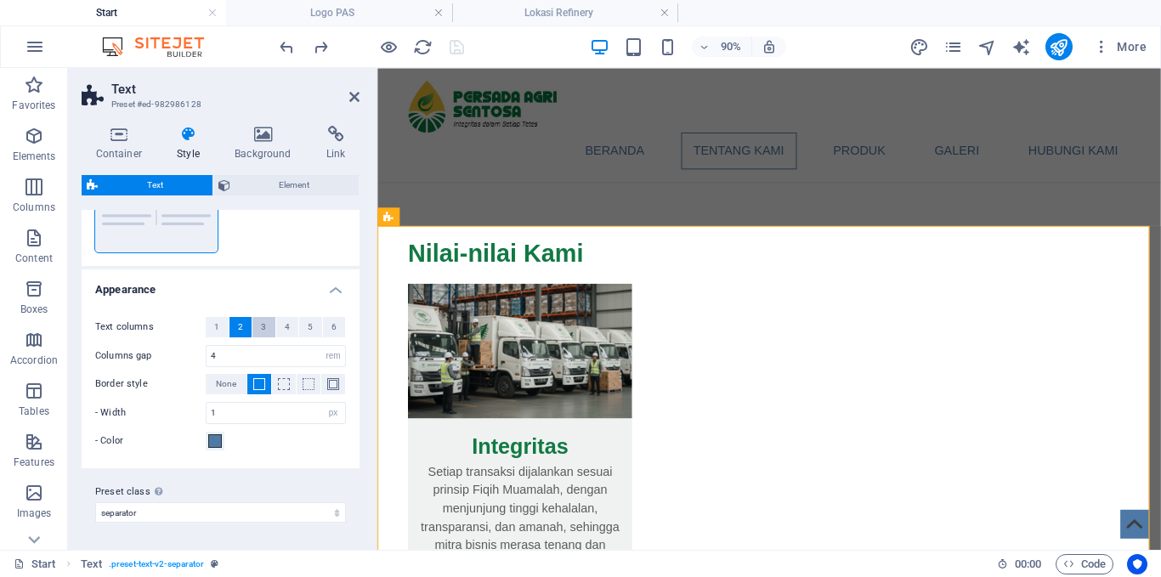
click at [257, 320] on button "3" at bounding box center [263, 327] width 23 height 20
click at [241, 326] on span "2" at bounding box center [240, 327] width 5 height 20
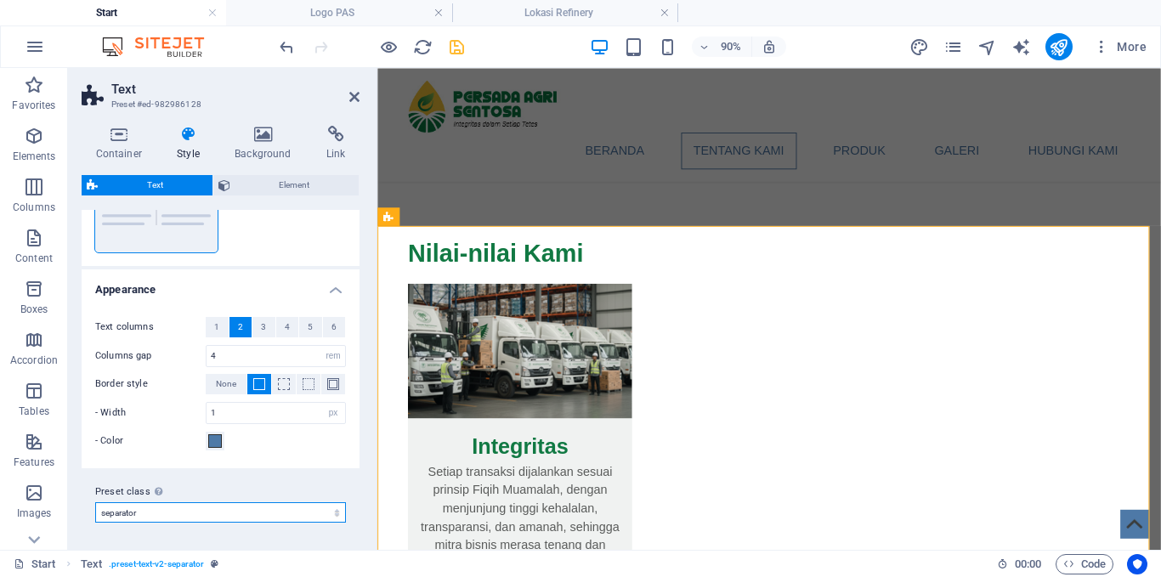
click at [334, 516] on select "wireframe-one separator columns Add preset class" at bounding box center [220, 512] width 251 height 20
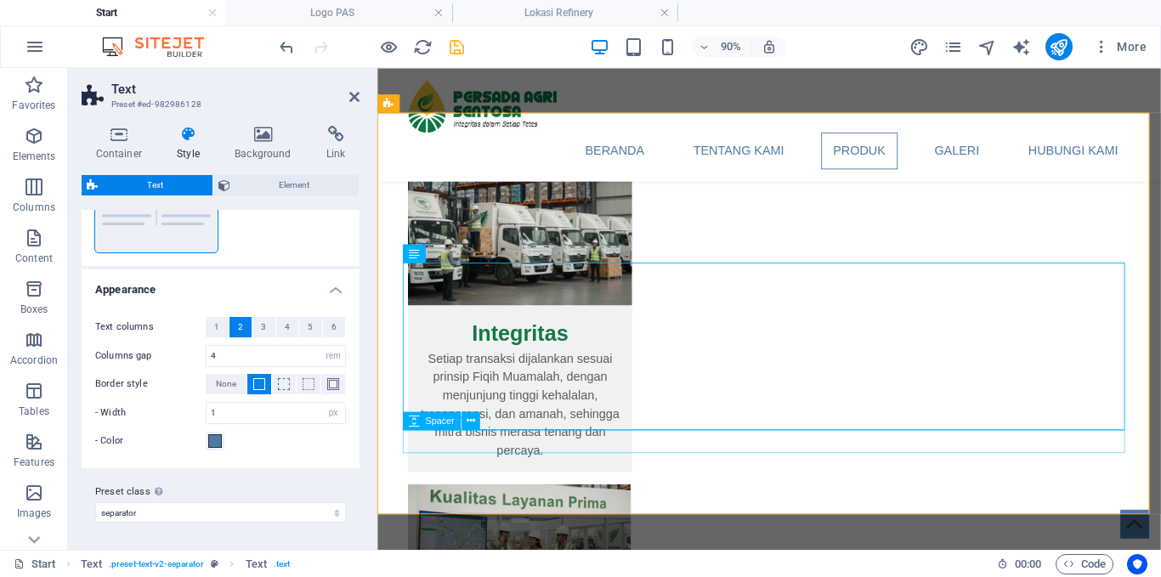
scroll to position [1870, 0]
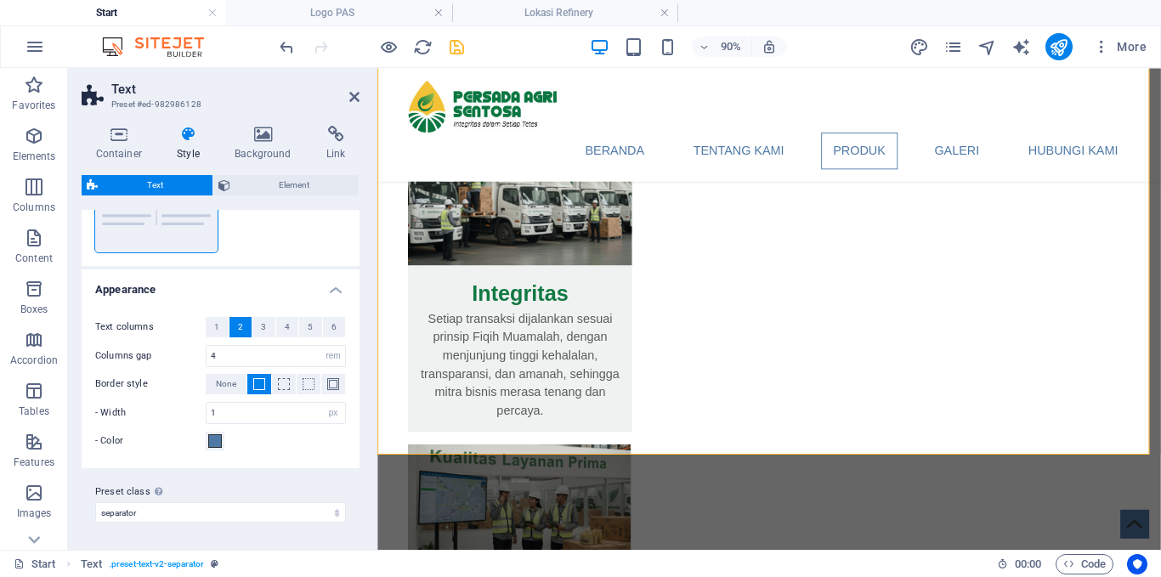
scroll to position [1955, 0]
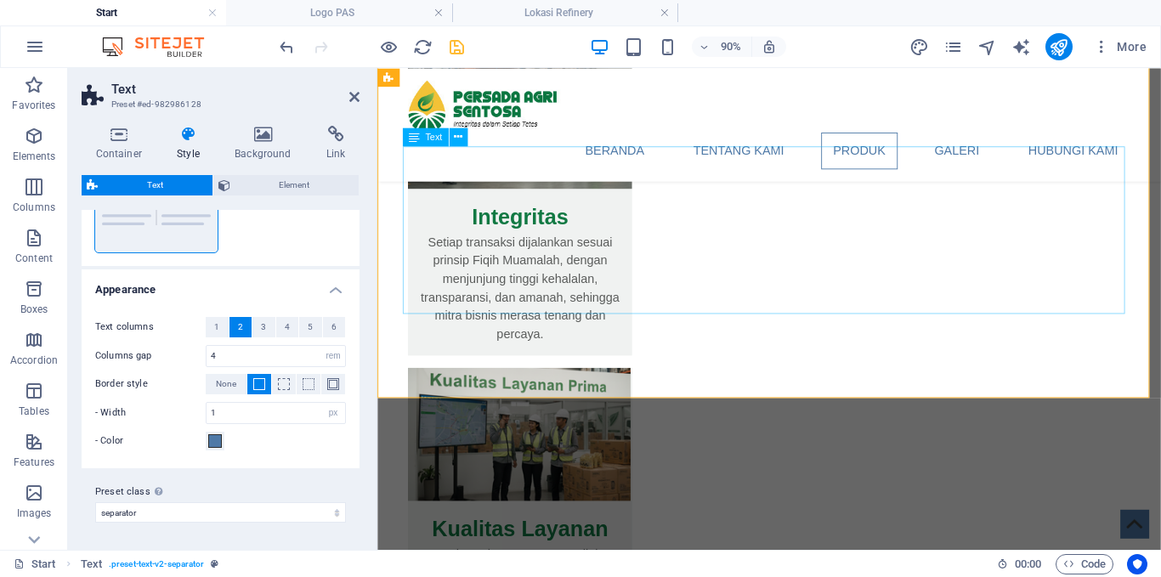
click at [268, 133] on icon at bounding box center [263, 134] width 85 height 17
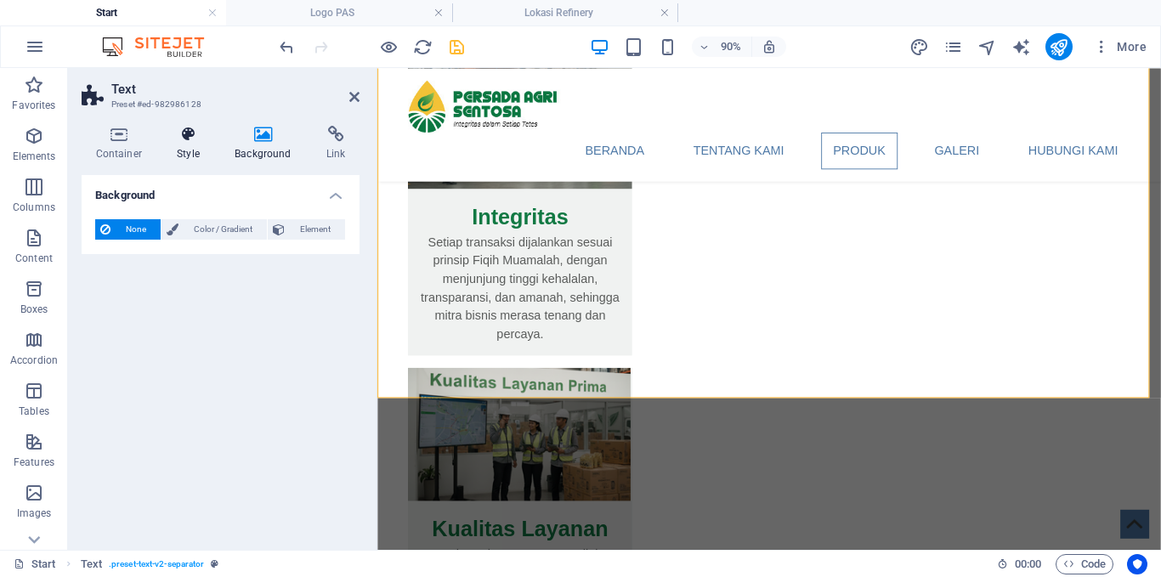
click at [190, 137] on icon at bounding box center [188, 134] width 51 height 17
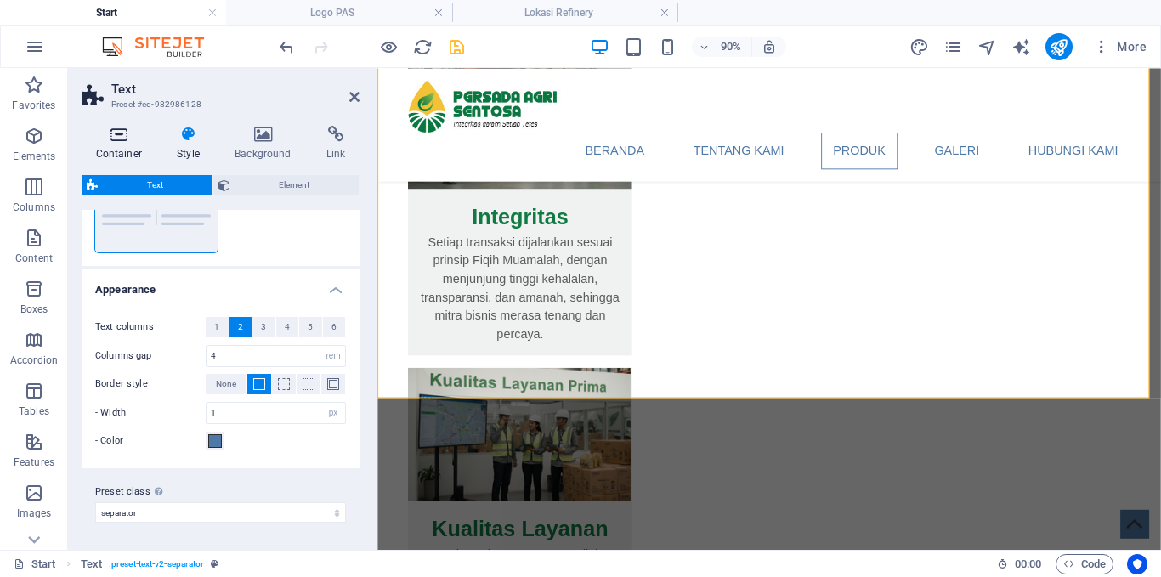
click at [135, 148] on h4 "Container" at bounding box center [123, 144] width 82 height 36
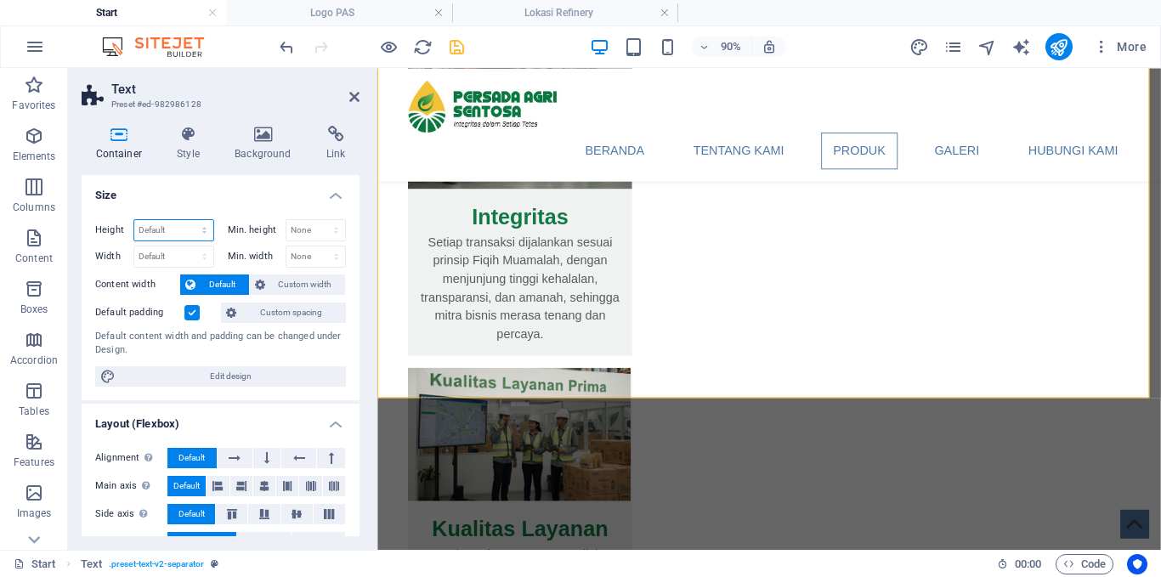
click at [204, 229] on select "Default px rem % vh vw" at bounding box center [173, 230] width 79 height 20
select select "px"
click at [187, 220] on select "Default px rem % vh vw" at bounding box center [173, 230] width 79 height 20
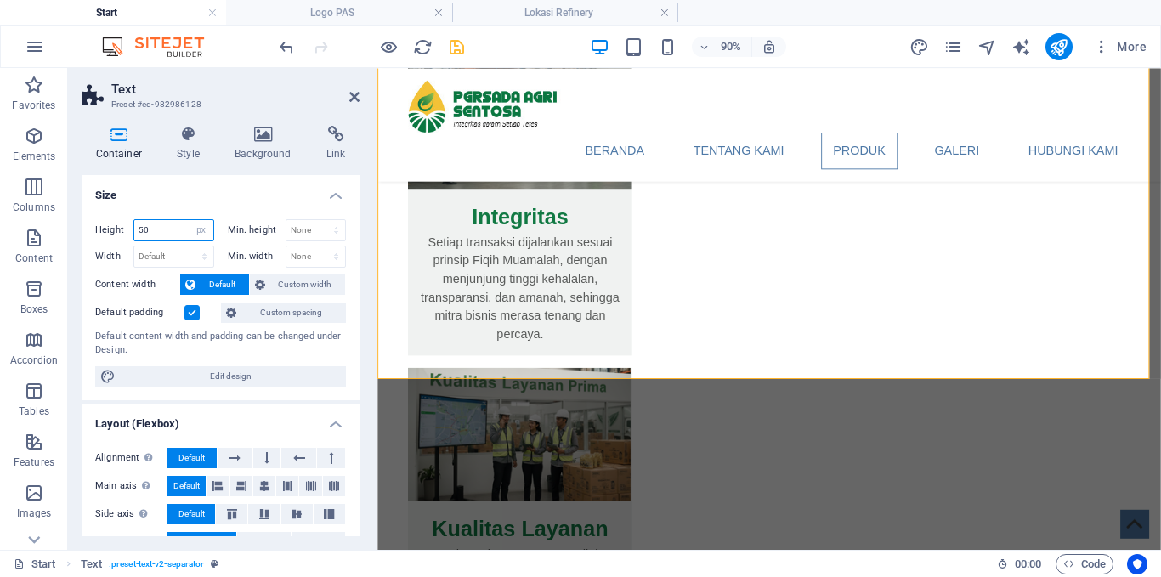
type input "5"
type input "400"
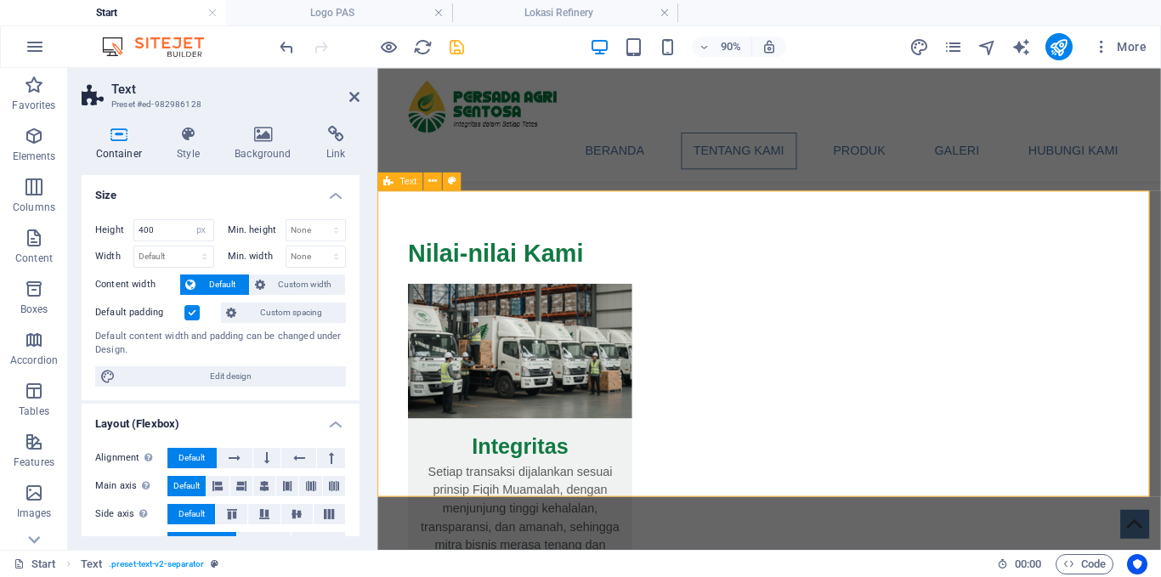
scroll to position [1785, 0]
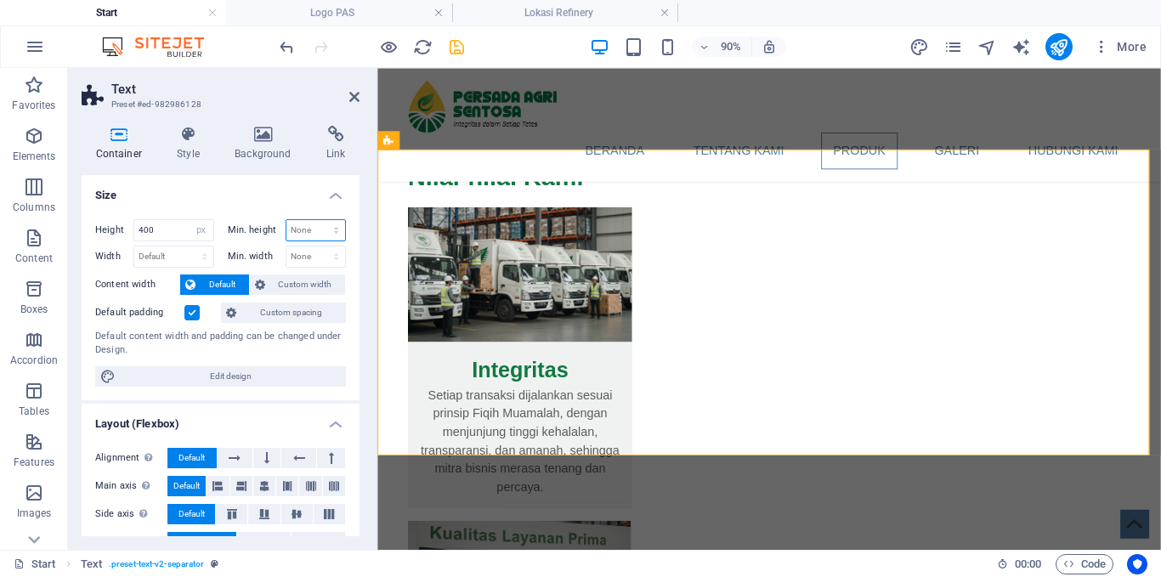
click at [311, 230] on select "None px rem % vh vw" at bounding box center [316, 230] width 60 height 20
select select "%"
click at [318, 220] on select "None px rem % vh vw" at bounding box center [316, 230] width 60 height 20
click at [309, 225] on input "20" at bounding box center [316, 230] width 60 height 20
drag, startPoint x: 309, startPoint y: 225, endPoint x: 285, endPoint y: 231, distance: 24.5
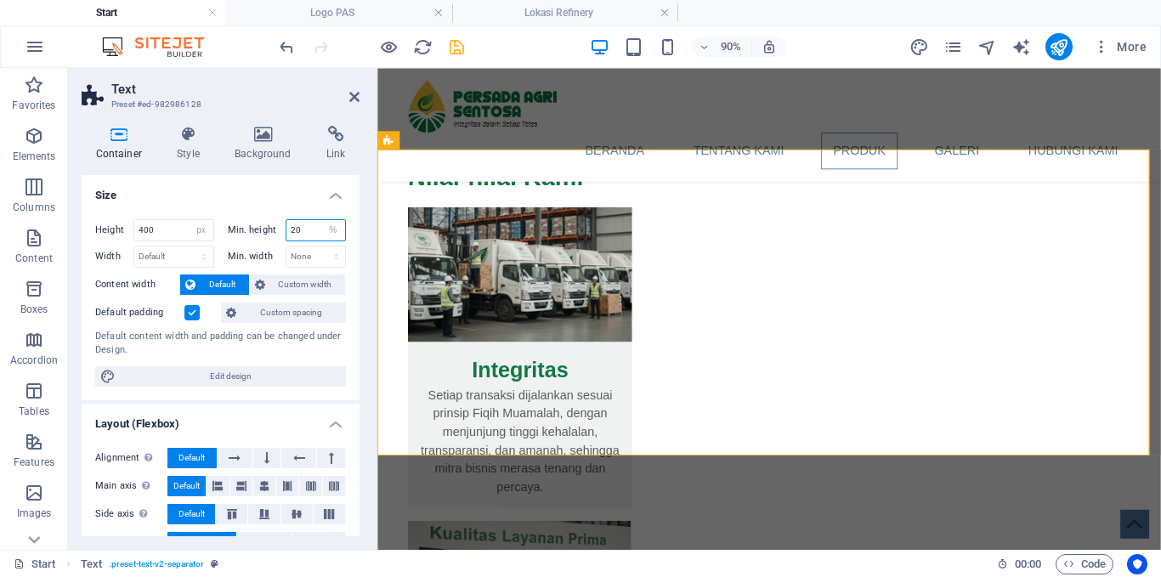
click at [290, 230] on input "20" at bounding box center [316, 230] width 60 height 20
click at [281, 231] on div "Min. height 20 None px rem % vh vw" at bounding box center [287, 230] width 119 height 22
drag, startPoint x: 297, startPoint y: 230, endPoint x: 275, endPoint y: 230, distance: 21.3
click at [275, 230] on div "Min. height 0 None px rem % vh vw" at bounding box center [287, 230] width 119 height 22
type input "120"
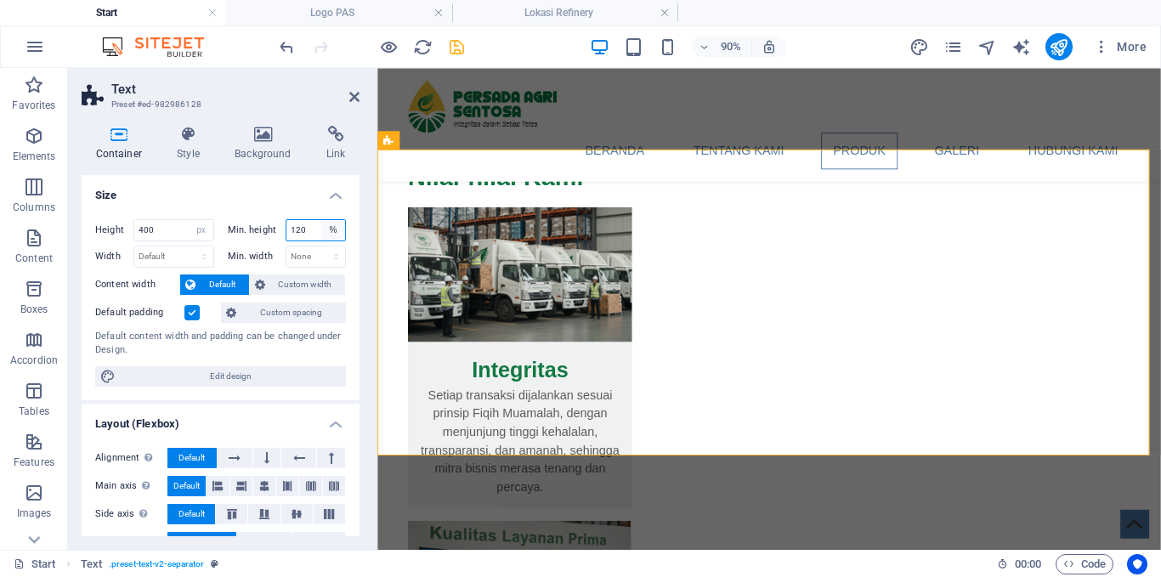
click at [329, 230] on select "None px rem % vh vw" at bounding box center [333, 230] width 24 height 20
select select "px"
click at [321, 220] on select "None px rem % vh vw" at bounding box center [333, 230] width 24 height 20
click at [197, 231] on select "Default px rem % vh vw" at bounding box center [202, 230] width 24 height 20
select select "%"
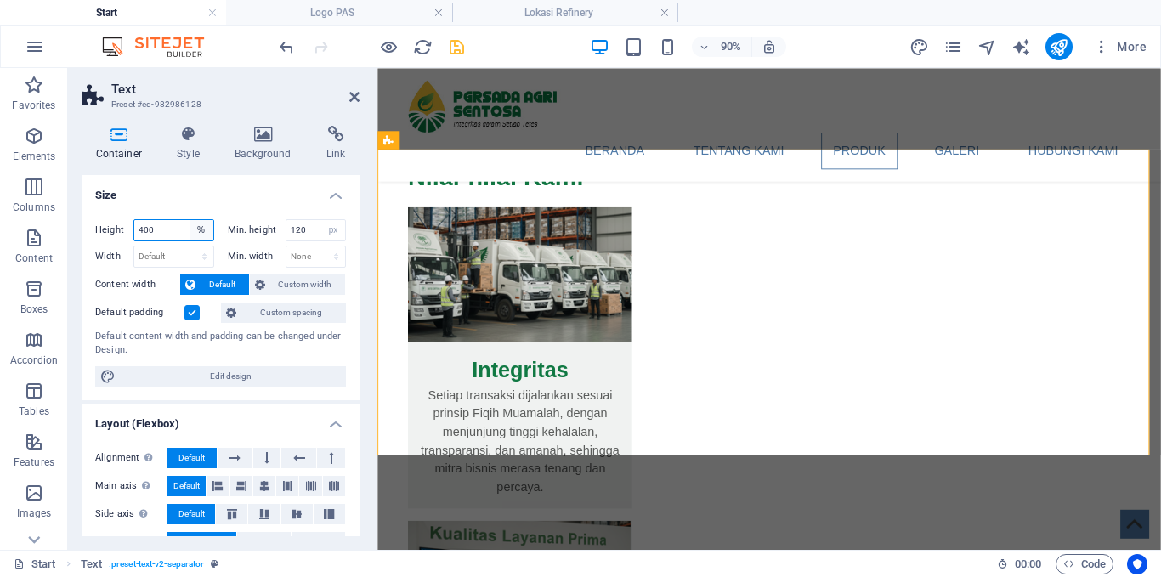
click at [190, 220] on select "Default px rem % vh vw" at bounding box center [202, 230] width 24 height 20
click at [201, 313] on div "Default padding" at bounding box center [156, 313] width 122 height 20
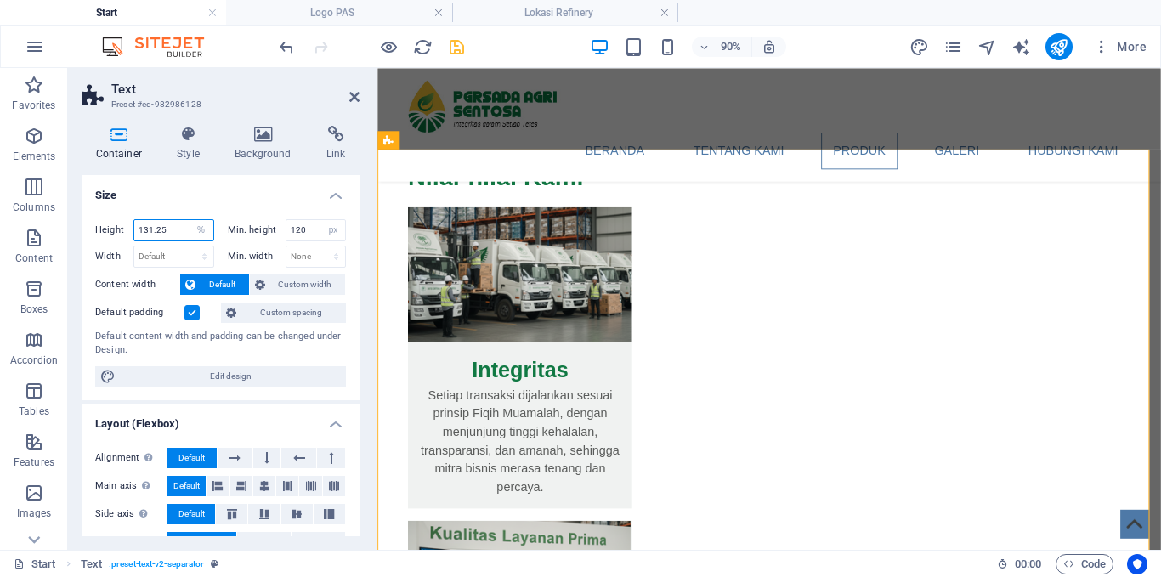
click at [176, 230] on input "131.25" at bounding box center [173, 230] width 79 height 20
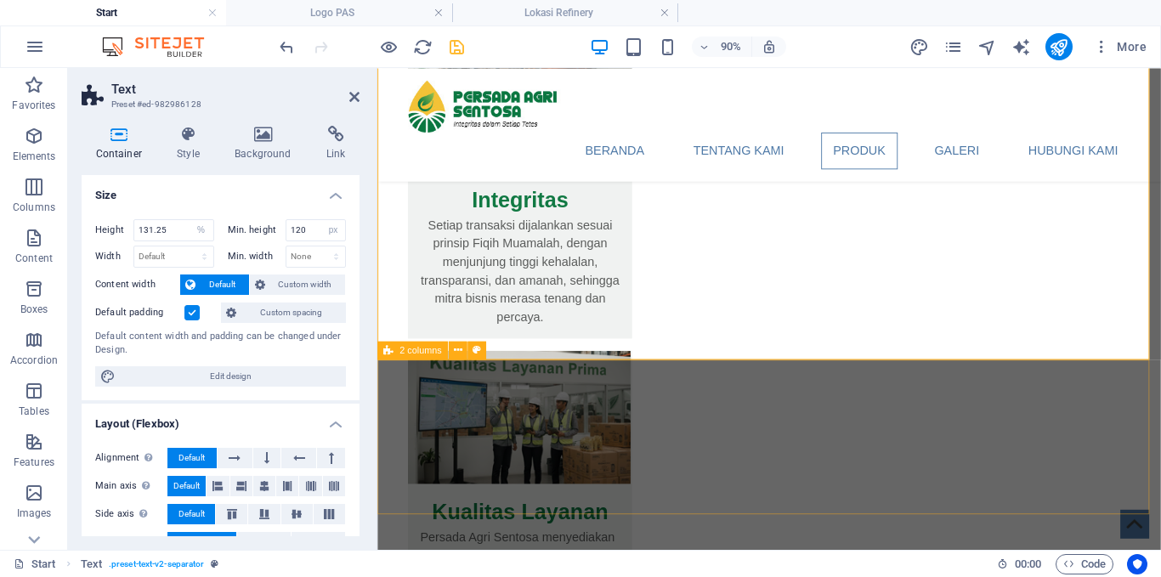
scroll to position [1955, 0]
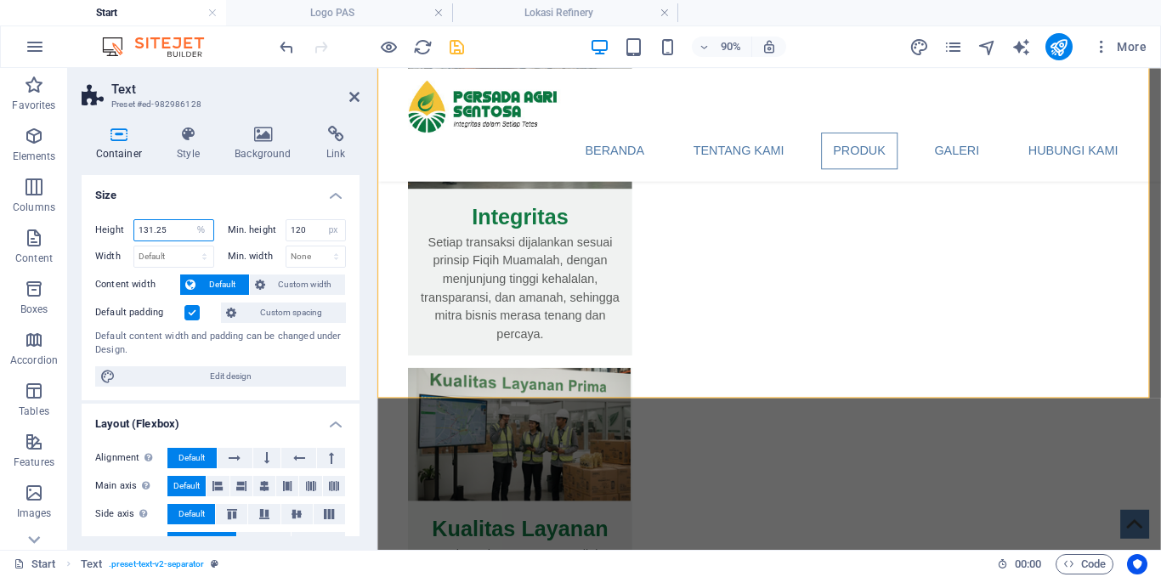
drag, startPoint x: 169, startPoint y: 227, endPoint x: 94, endPoint y: 230, distance: 75.7
click at [94, 230] on div "Height 131.25 Default px rem % vh vw Min. height 120 None px rem % vh vw Width …" at bounding box center [221, 303] width 278 height 195
drag, startPoint x: 161, startPoint y: 230, endPoint x: 124, endPoint y: 235, distance: 36.8
click at [124, 235] on div "Height 100 Default px rem % vh vw" at bounding box center [154, 230] width 119 height 22
drag, startPoint x: 161, startPoint y: 230, endPoint x: 134, endPoint y: 228, distance: 26.5
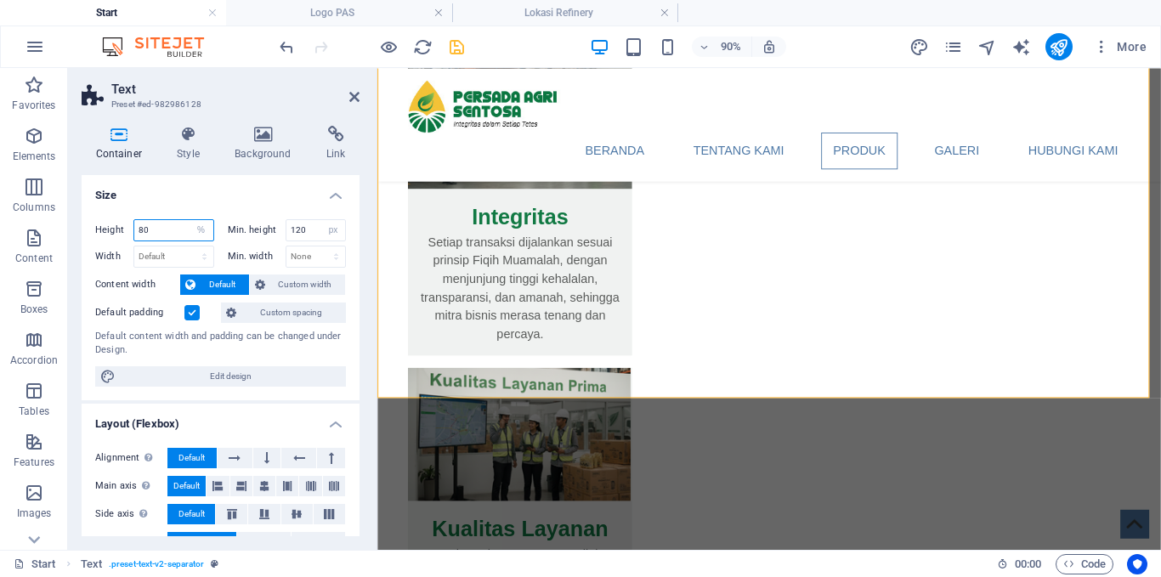
click at [134, 228] on input "80" at bounding box center [173, 230] width 79 height 20
type input "120"
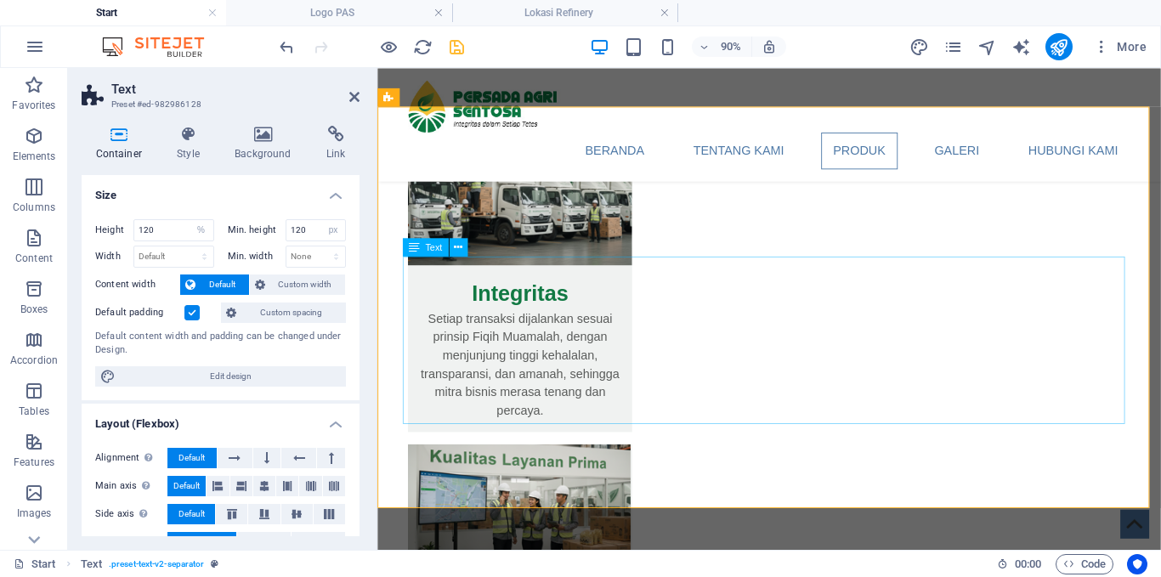
scroll to position [1700, 0]
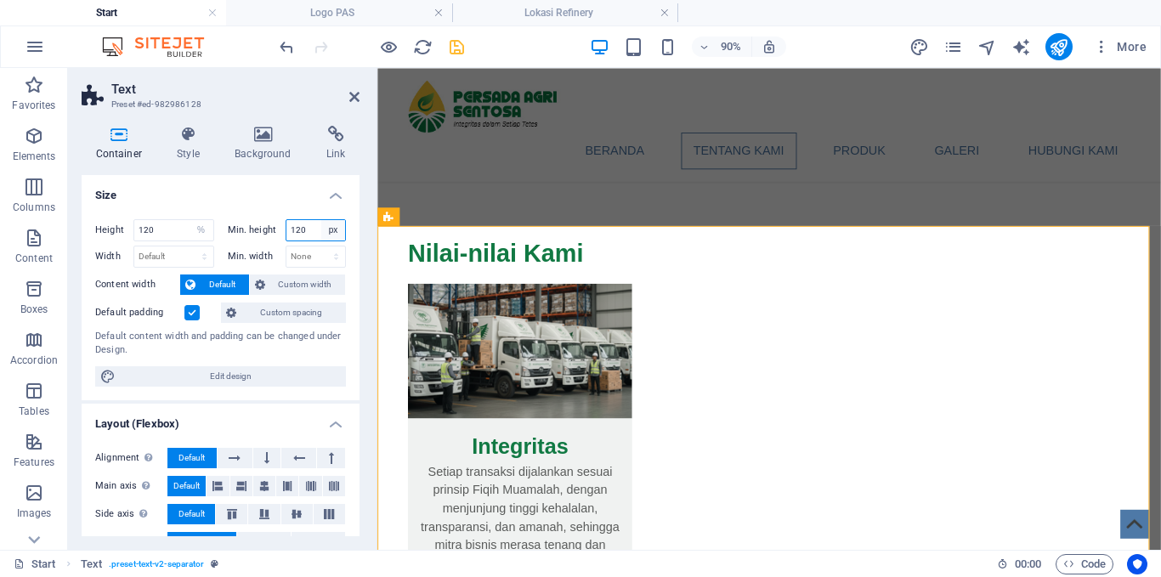
click at [328, 232] on select "None px rem % vh vw" at bounding box center [333, 230] width 24 height 20
select select "%"
click at [321, 220] on select "None px rem % vh vw" at bounding box center [333, 230] width 24 height 20
type input "100"
click at [303, 224] on input "100" at bounding box center [316, 230] width 60 height 20
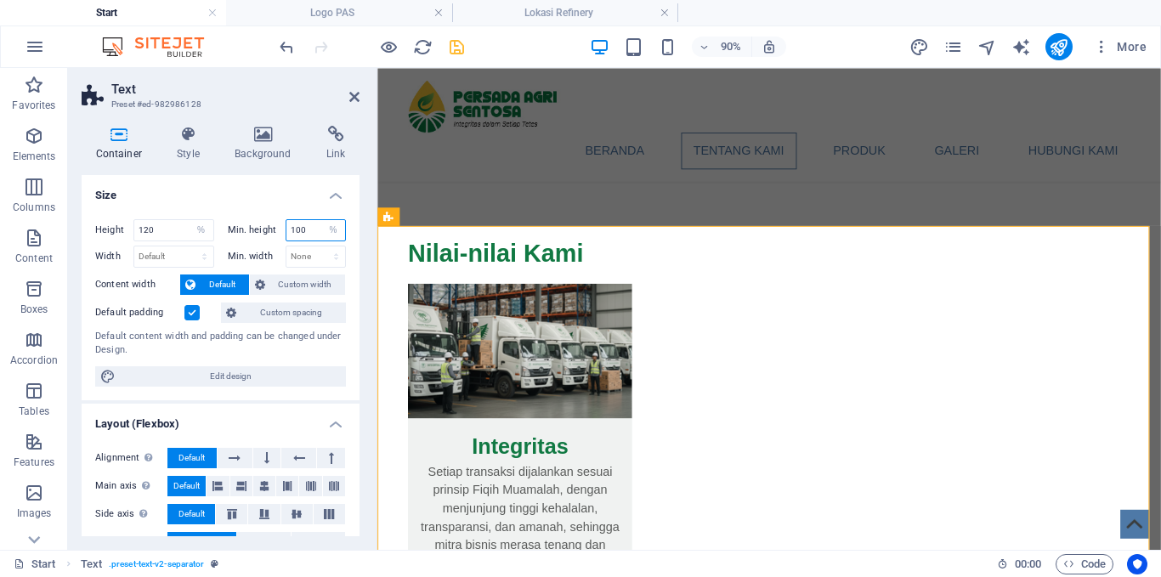
drag, startPoint x: 315, startPoint y: 227, endPoint x: 297, endPoint y: 227, distance: 18.7
click at [300, 227] on input "100" at bounding box center [316, 230] width 60 height 20
click at [275, 227] on label "Min. height" at bounding box center [257, 229] width 58 height 9
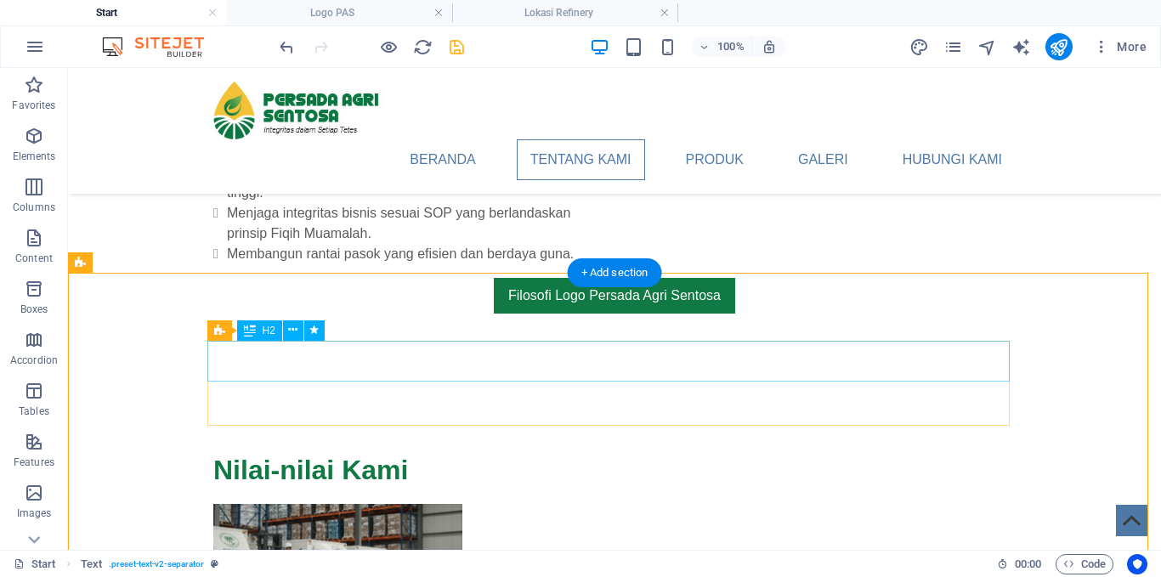
scroll to position [1615, 0]
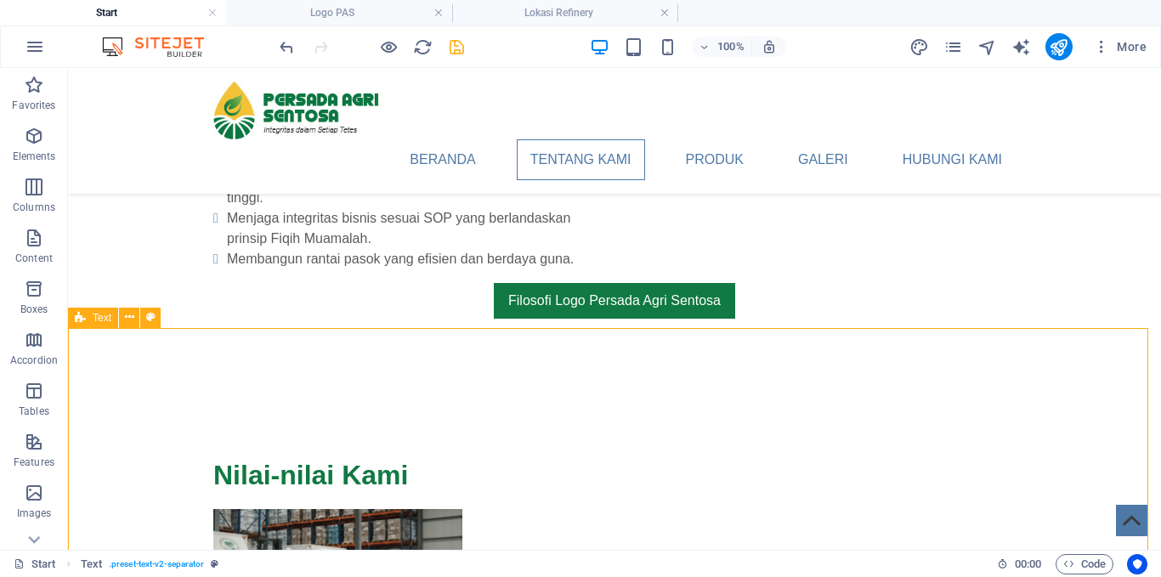
click at [101, 320] on span "Text" at bounding box center [102, 318] width 19 height 10
select select "%"
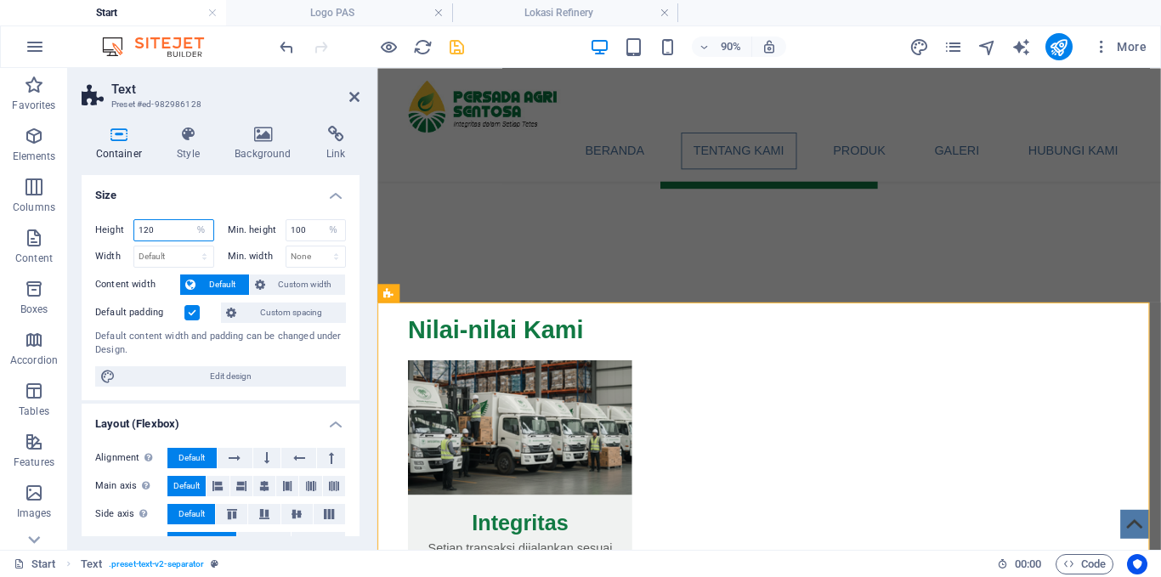
click at [159, 229] on input "120" at bounding box center [173, 230] width 79 height 20
drag, startPoint x: 159, startPoint y: 229, endPoint x: 131, endPoint y: 230, distance: 28.1
click at [131, 230] on div "Height 120 Default px rem % vh vw" at bounding box center [154, 230] width 119 height 22
type input "50"
click at [356, 94] on icon at bounding box center [354, 97] width 10 height 14
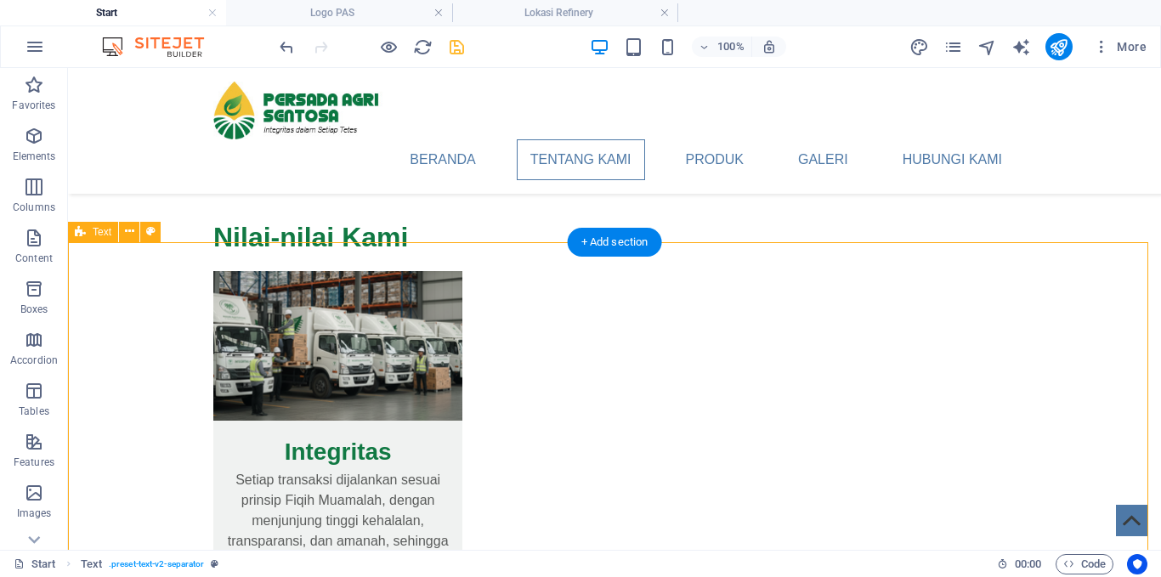
scroll to position [1870, 0]
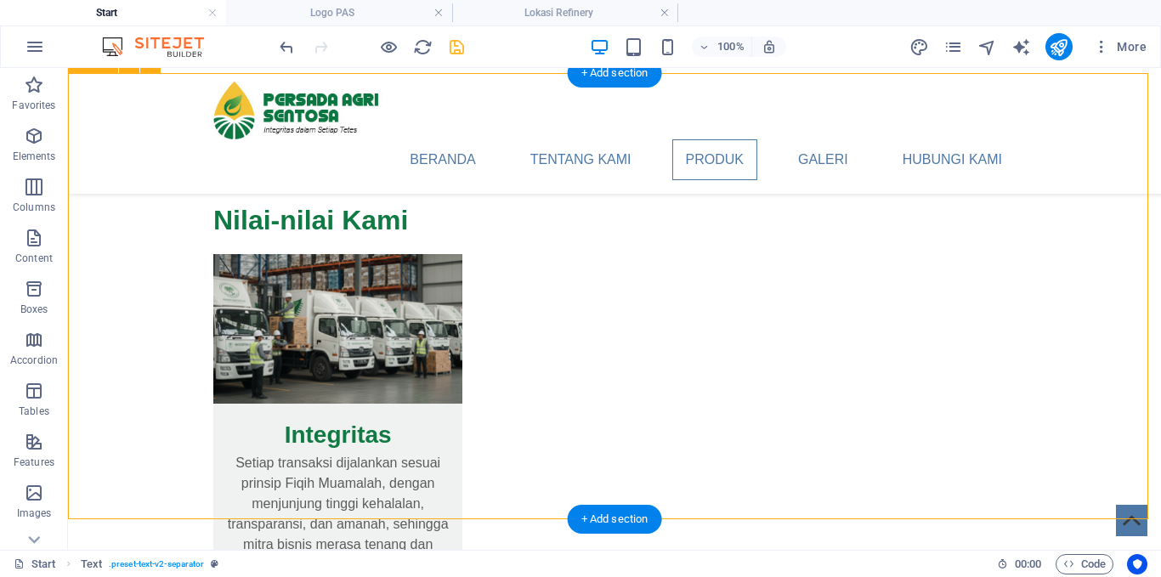
select select "%"
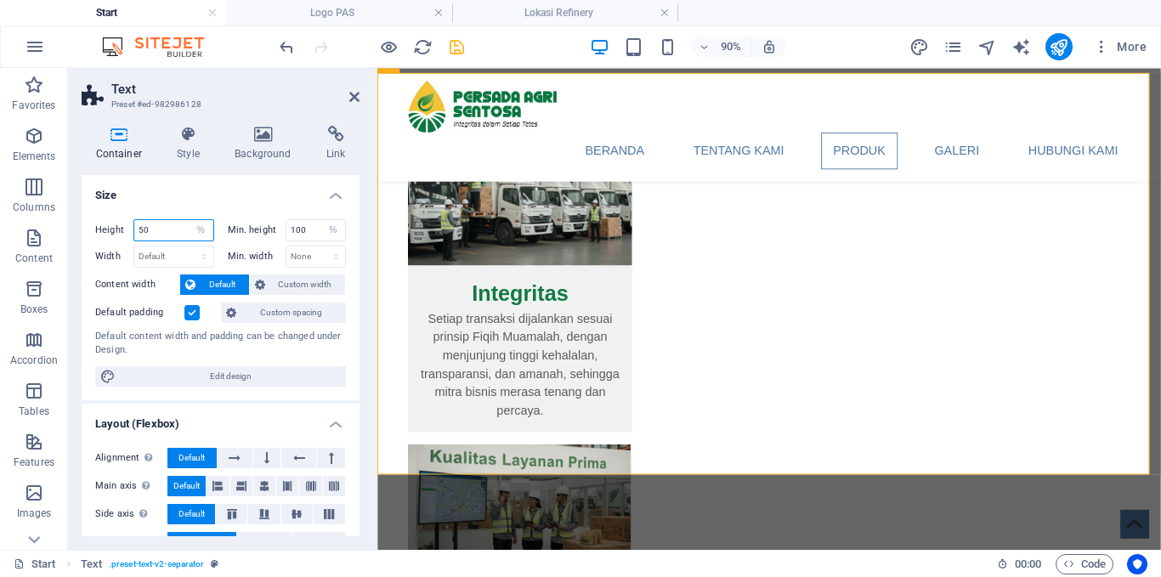
click at [174, 233] on input "50" at bounding box center [173, 230] width 79 height 20
drag, startPoint x: 169, startPoint y: 233, endPoint x: 122, endPoint y: 233, distance: 47.6
click at [122, 233] on div "Height 50 Default px rem % vh vw" at bounding box center [154, 230] width 119 height 22
type input "130"
click at [201, 230] on select "Default px rem % vh vw" at bounding box center [202, 230] width 24 height 20
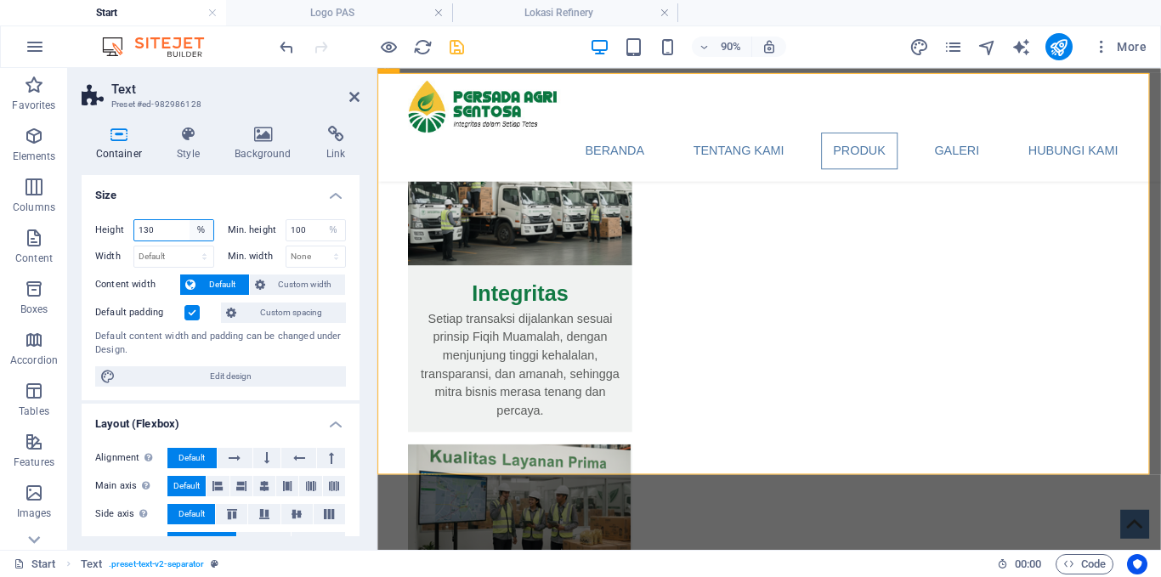
select select "rem"
click at [190, 220] on select "Default px rem % vh vw" at bounding box center [202, 230] width 24 height 20
click at [173, 232] on input "32.8125" at bounding box center [173, 230] width 79 height 20
drag, startPoint x: 173, startPoint y: 232, endPoint x: 116, endPoint y: 230, distance: 57.0
click at [116, 230] on div "Height 32.8125 Default px rem % vh vw" at bounding box center [154, 230] width 119 height 22
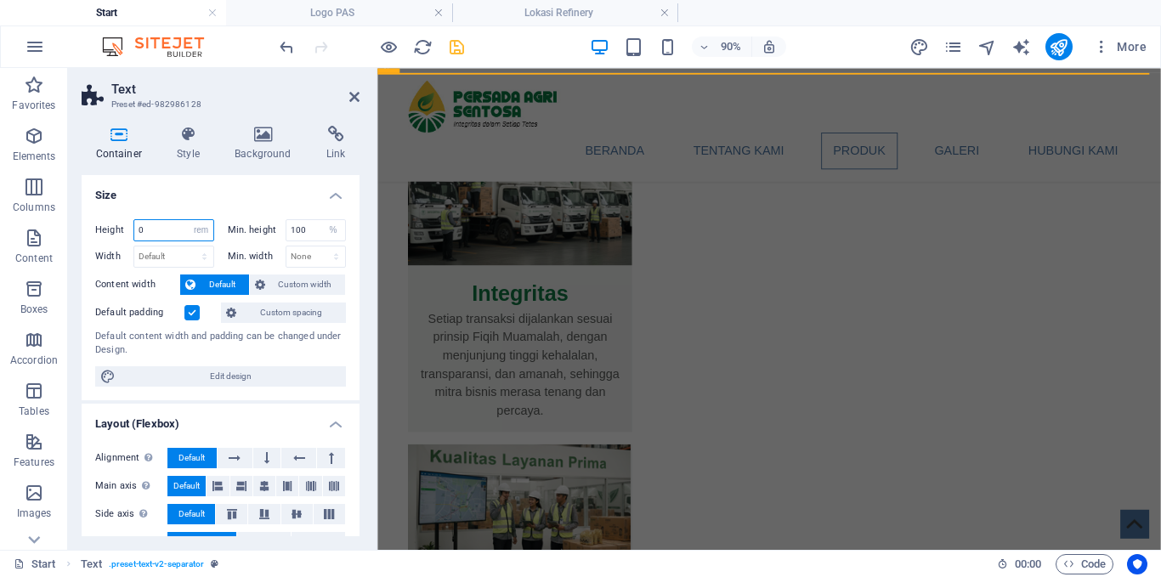
drag, startPoint x: 163, startPoint y: 228, endPoint x: 147, endPoint y: 228, distance: 16.2
click at [156, 228] on input "0" at bounding box center [173, 230] width 79 height 20
drag, startPoint x: 147, startPoint y: 228, endPoint x: 118, endPoint y: 226, distance: 29.0
click at [118, 226] on div "Height 0 Default px rem % vh vw" at bounding box center [154, 230] width 119 height 22
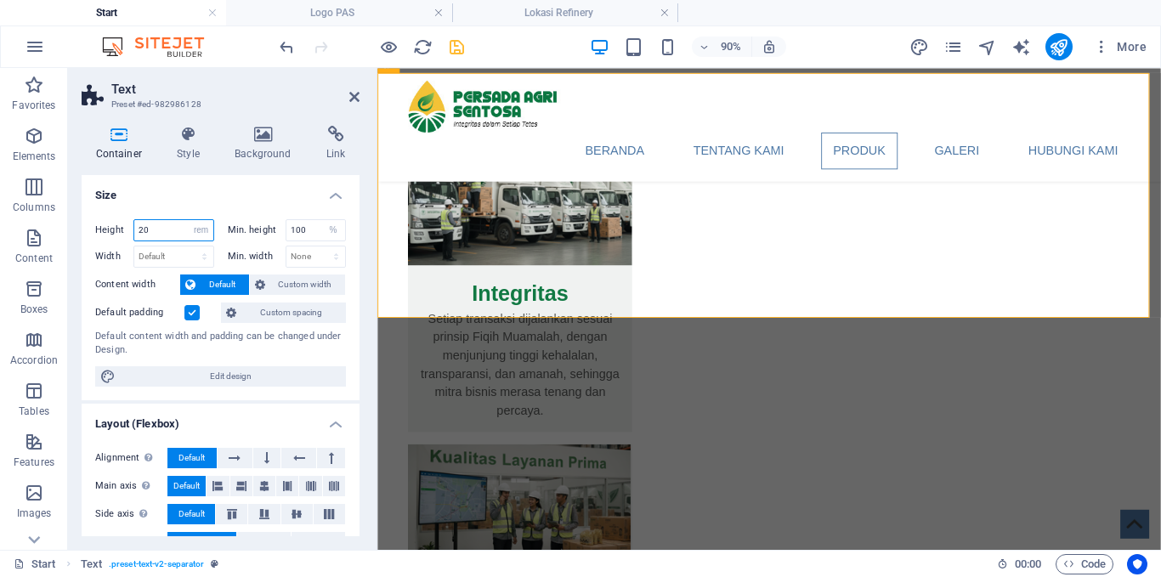
drag, startPoint x: 160, startPoint y: 236, endPoint x: 116, endPoint y: 236, distance: 43.4
click at [116, 236] on div "Height 20 Default px rem % vh vw" at bounding box center [154, 230] width 119 height 22
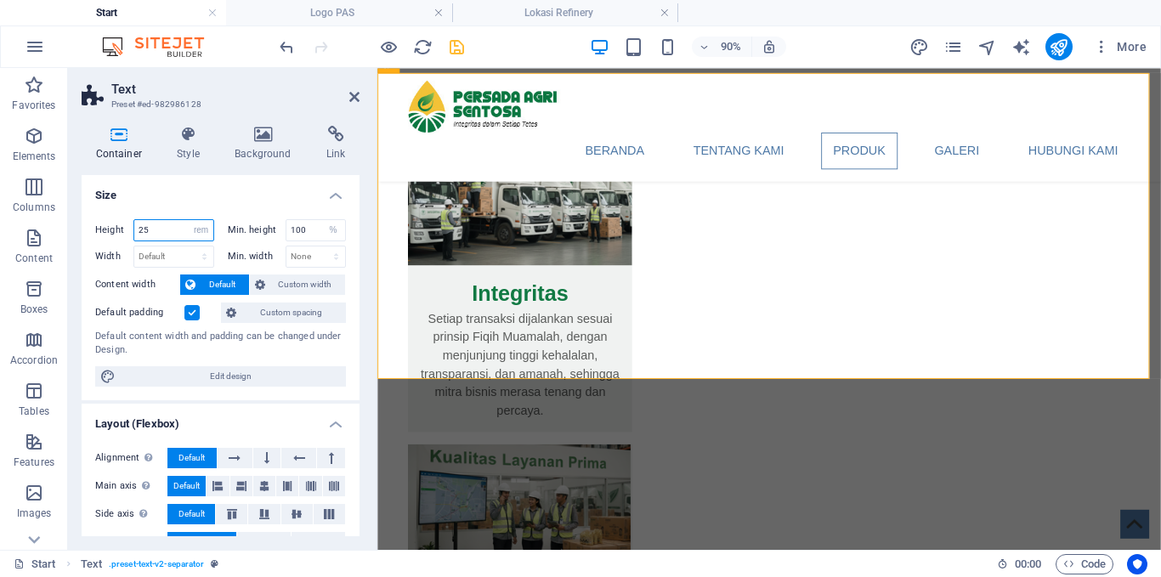
drag, startPoint x: 111, startPoint y: 233, endPoint x: 84, endPoint y: 233, distance: 27.2
click at [84, 233] on div "Height 25 Default px rem % vh vw Min. height 100 None px rem % vh vw Width Defa…" at bounding box center [221, 303] width 278 height 195
type input "28"
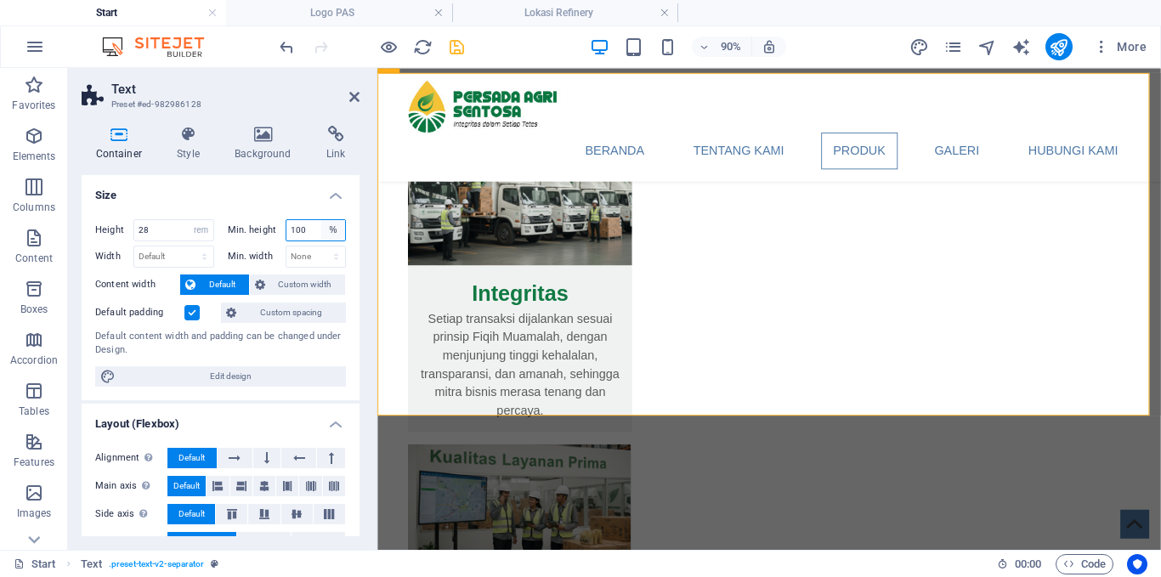
click at [330, 226] on select "None px rem % vh vw" at bounding box center [333, 230] width 24 height 20
select select "der4mdincrs"
click at [321, 220] on select "None px rem % vh vw" at bounding box center [333, 230] width 24 height 20
select select "DISABLED_OPTION_VALUE"
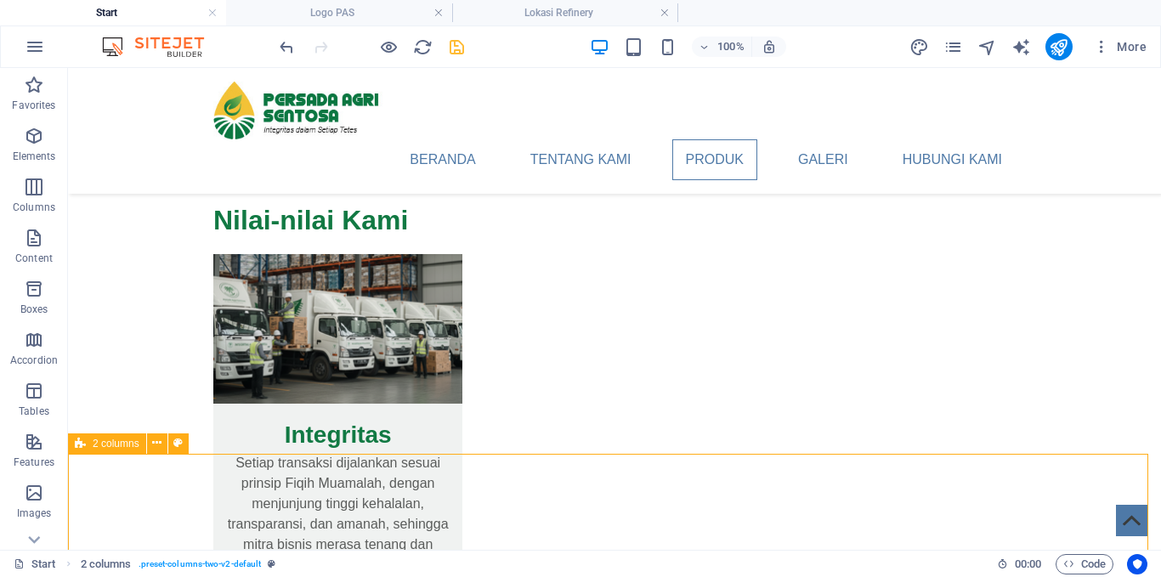
click at [113, 445] on span "2 columns" at bounding box center [116, 444] width 47 height 10
select select "rem"
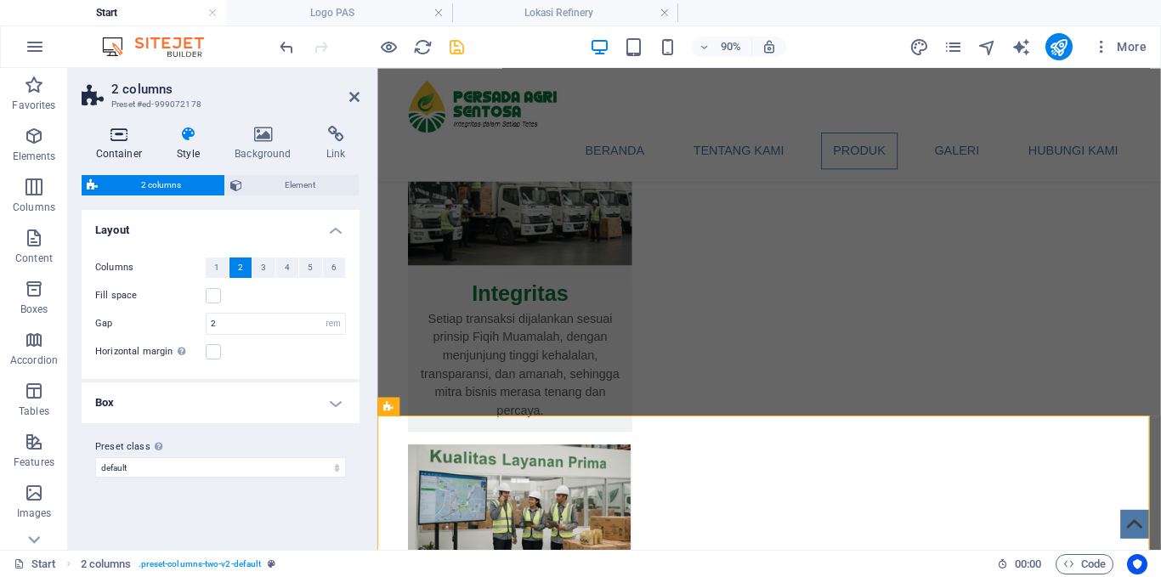
click at [128, 149] on h4 "Container" at bounding box center [123, 144] width 82 height 36
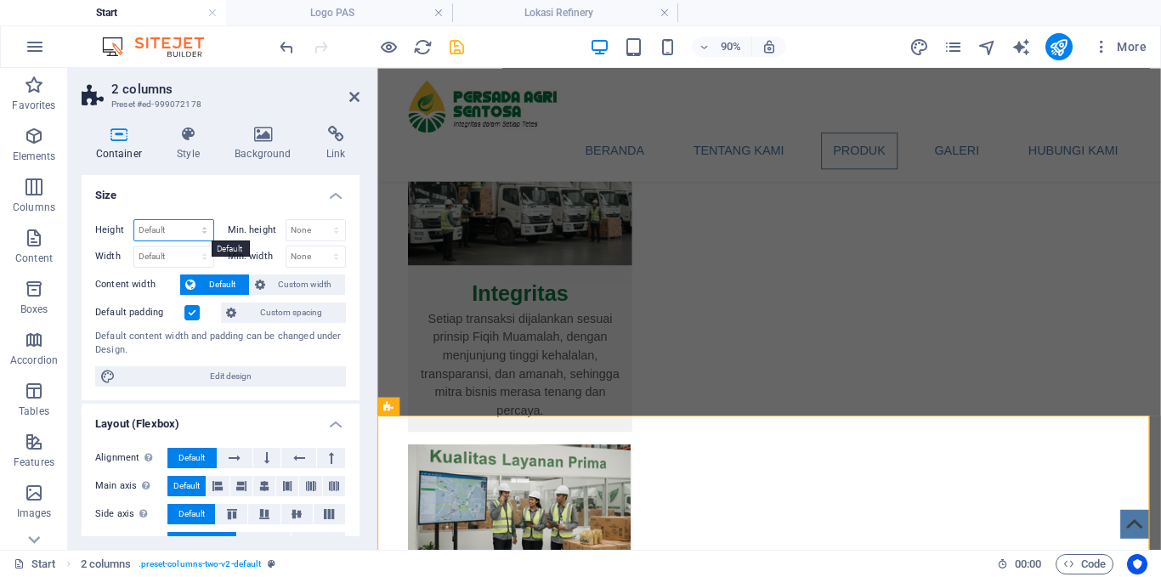
click at [204, 228] on select "Default px rem % vh vw" at bounding box center [173, 230] width 79 height 20
select select "rem"
click at [187, 220] on select "Default px rem % vh vw" at bounding box center [173, 230] width 79 height 20
click at [173, 226] on input "14.625" at bounding box center [173, 230] width 79 height 20
drag, startPoint x: 173, startPoint y: 230, endPoint x: 138, endPoint y: 229, distance: 35.7
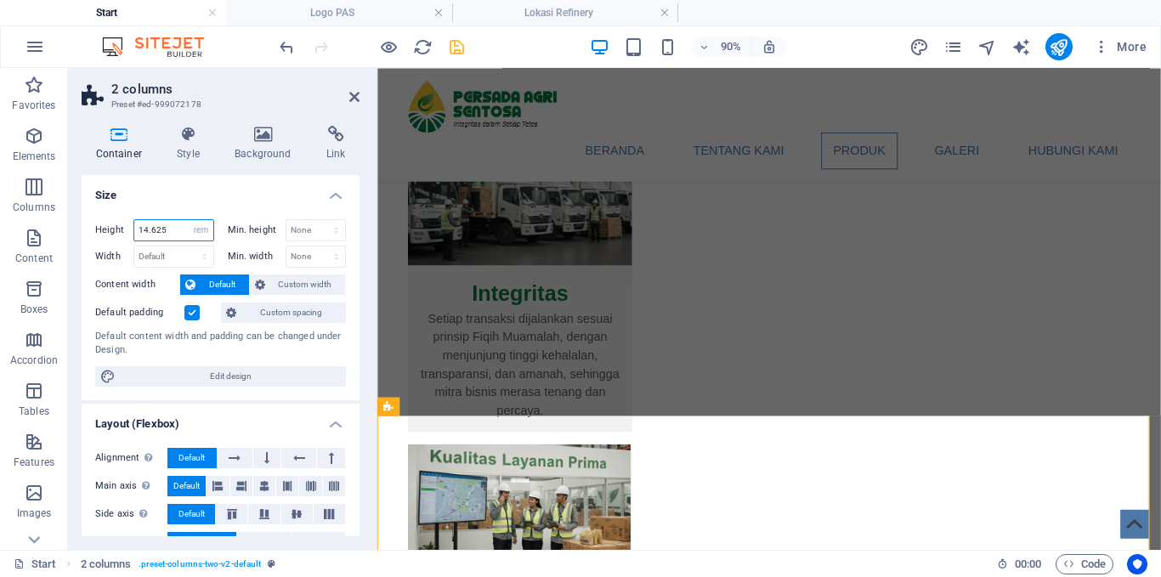
click at [144, 229] on input "14.625" at bounding box center [173, 230] width 79 height 20
click at [126, 229] on label "Height" at bounding box center [114, 229] width 38 height 9
click at [168, 231] on input "14.625" at bounding box center [173, 230] width 79 height 20
drag, startPoint x: 168, startPoint y: 231, endPoint x: 116, endPoint y: 231, distance: 51.9
click at [116, 231] on div "Height 14.625 Default px rem % vh vw" at bounding box center [154, 230] width 119 height 22
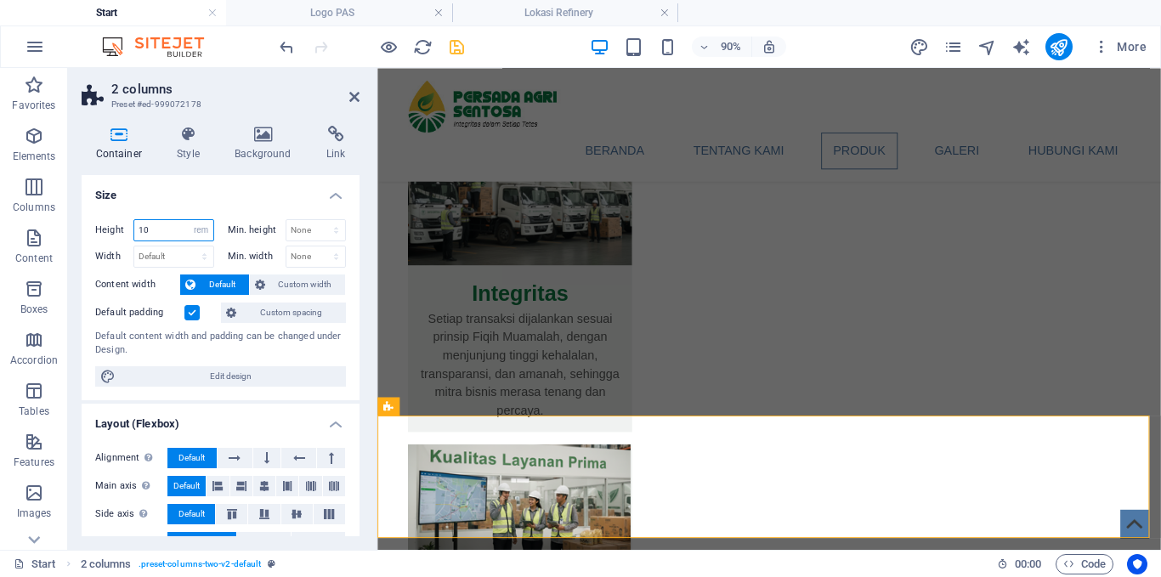
drag, startPoint x: 156, startPoint y: 238, endPoint x: 127, endPoint y: 237, distance: 29.8
click at [127, 237] on div "Height 10 Default px rem % vh vw" at bounding box center [154, 230] width 119 height 22
type input "5"
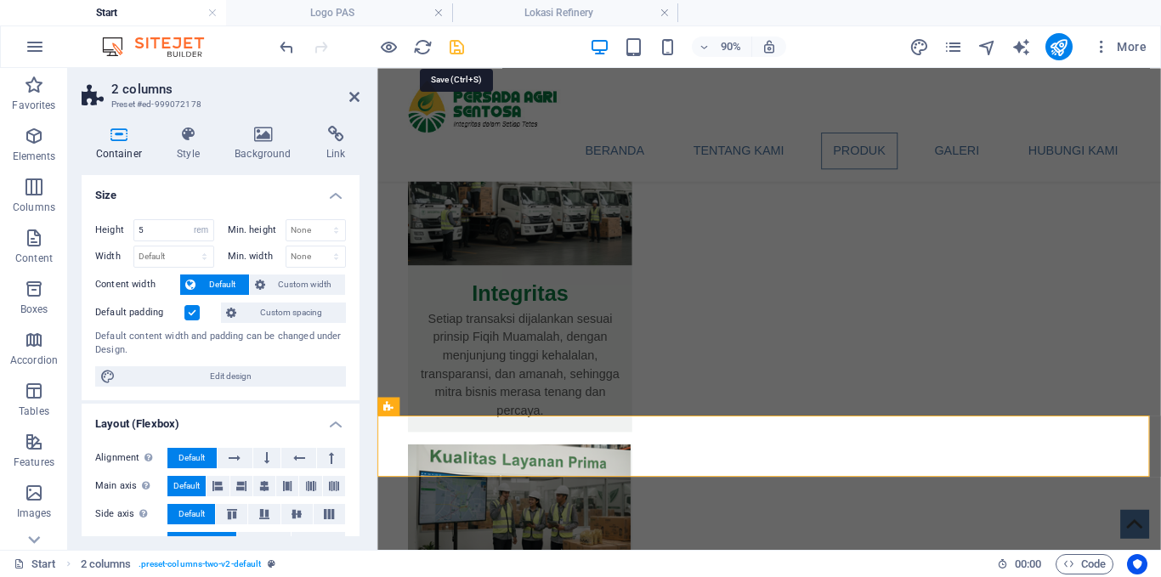
click at [454, 48] on icon "save" at bounding box center [457, 47] width 20 height 20
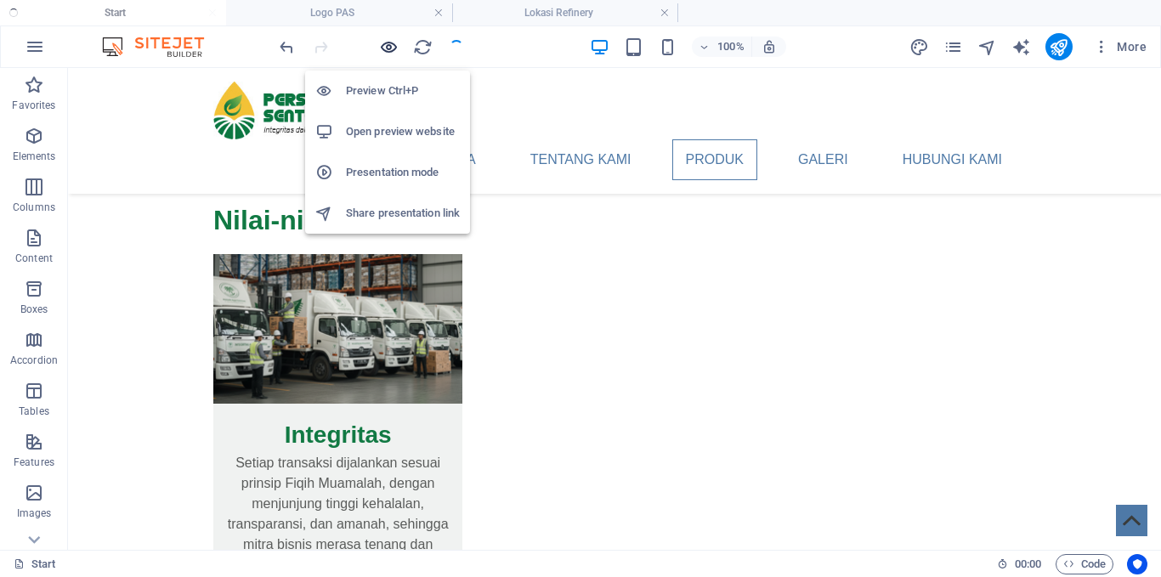
click at [387, 49] on icon "button" at bounding box center [389, 47] width 20 height 20
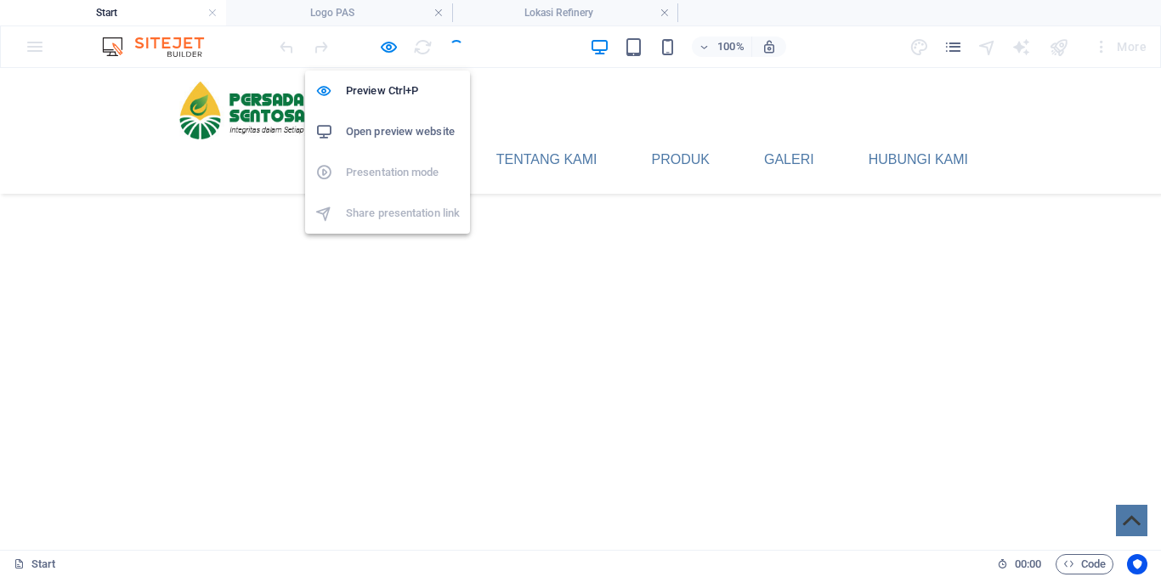
click at [406, 126] on h6 "Open preview website" at bounding box center [403, 132] width 114 height 20
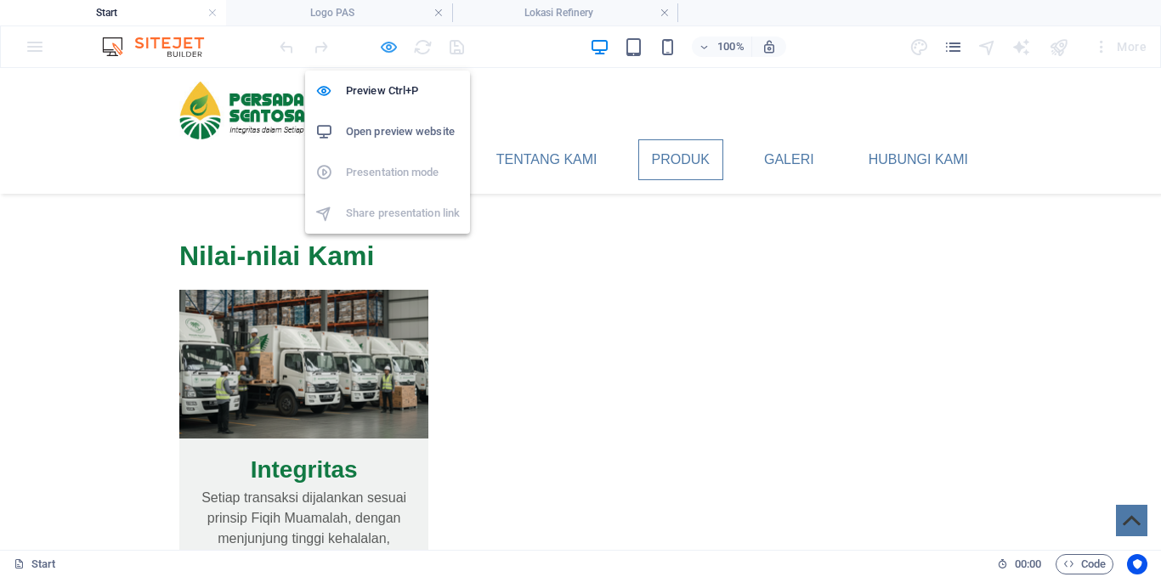
click at [390, 49] on icon "button" at bounding box center [389, 47] width 20 height 20
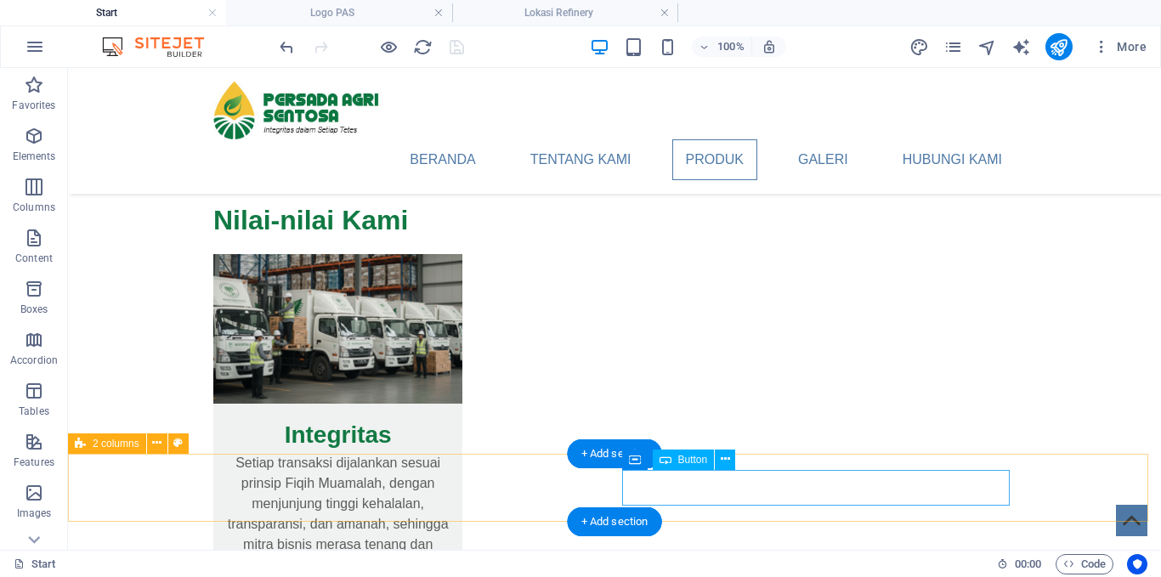
select select "2"
select select "overlay"
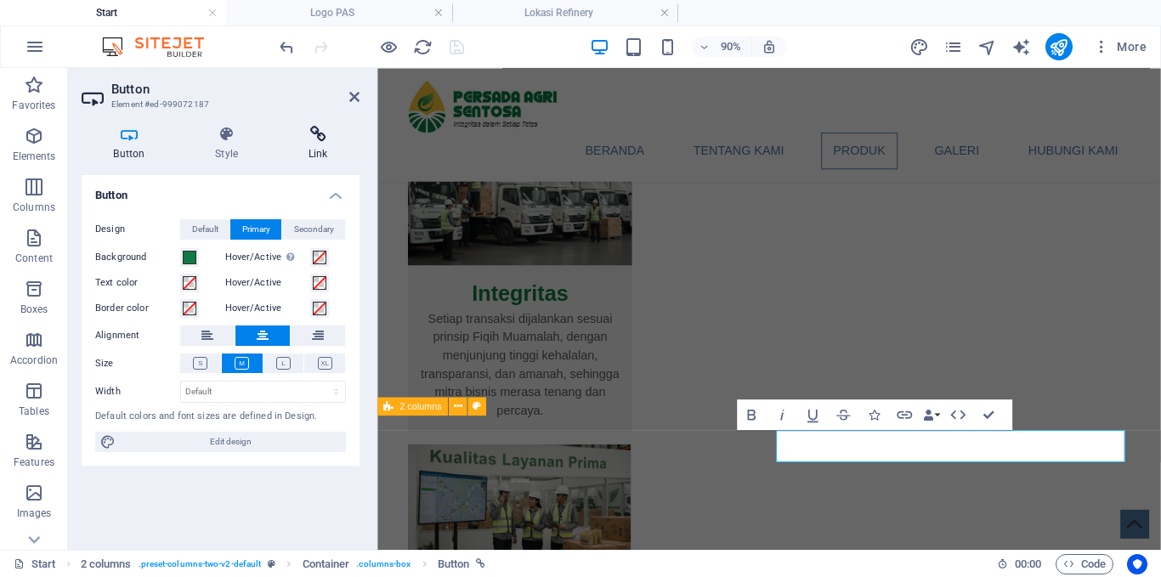
click at [312, 144] on h4 "Link" at bounding box center [317, 144] width 83 height 36
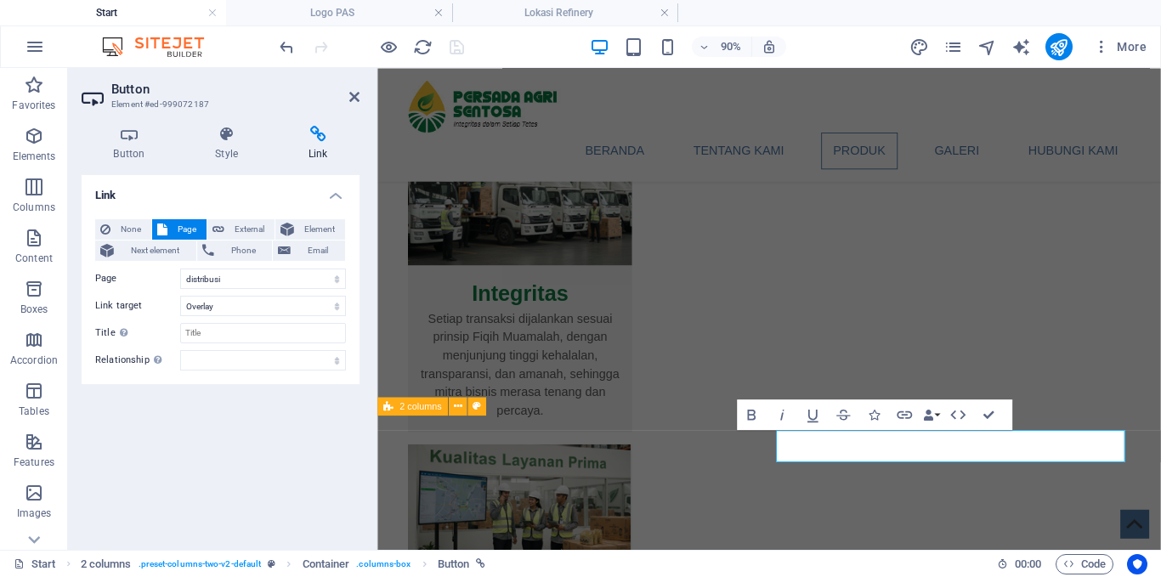
click at [186, 233] on span "Page" at bounding box center [187, 229] width 29 height 20
click at [218, 282] on select "Start gallery distribusi Legal Notice Privacy Logo PAS Lokasi Refinery" at bounding box center [263, 279] width 166 height 20
select select "6"
click at [180, 269] on select "Start gallery distribusi Legal Notice Privacy Logo PAS Lokasi Refinery" at bounding box center [263, 279] width 166 height 20
click at [294, 476] on div "Link None Page External Element Next element Phone Email Page Start gallery dis…" at bounding box center [221, 355] width 278 height 361
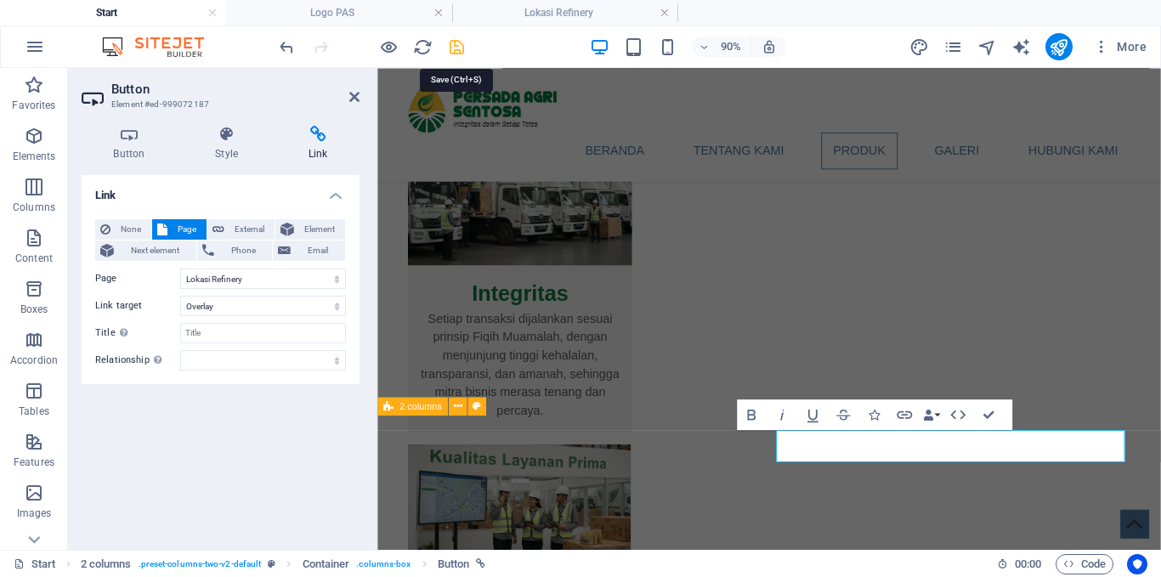
click at [454, 53] on icon "save" at bounding box center [457, 47] width 20 height 20
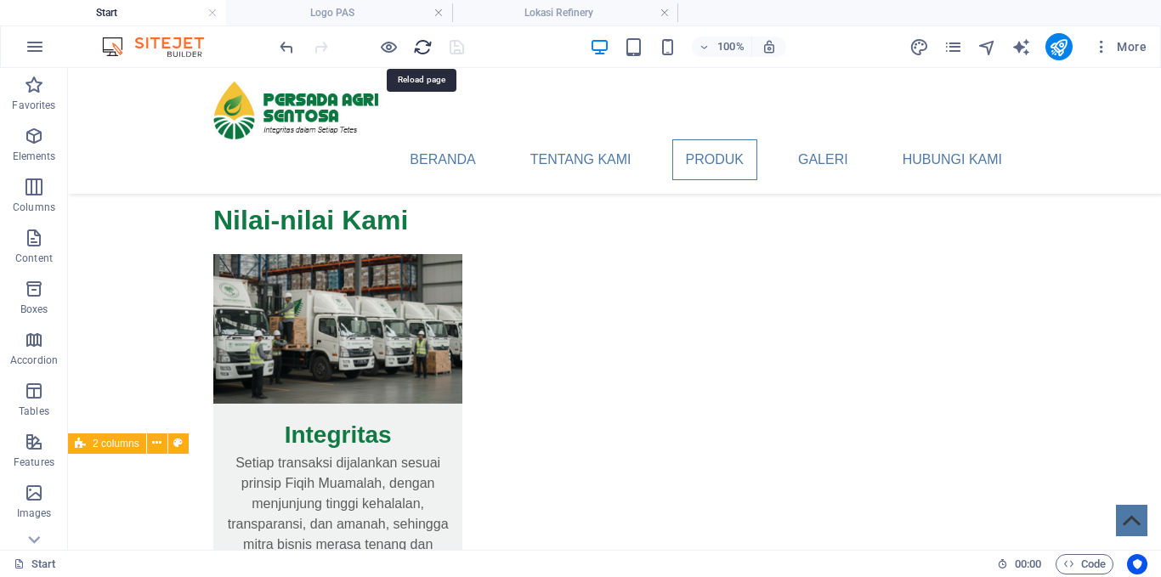
click at [422, 44] on icon "reload" at bounding box center [423, 47] width 20 height 20
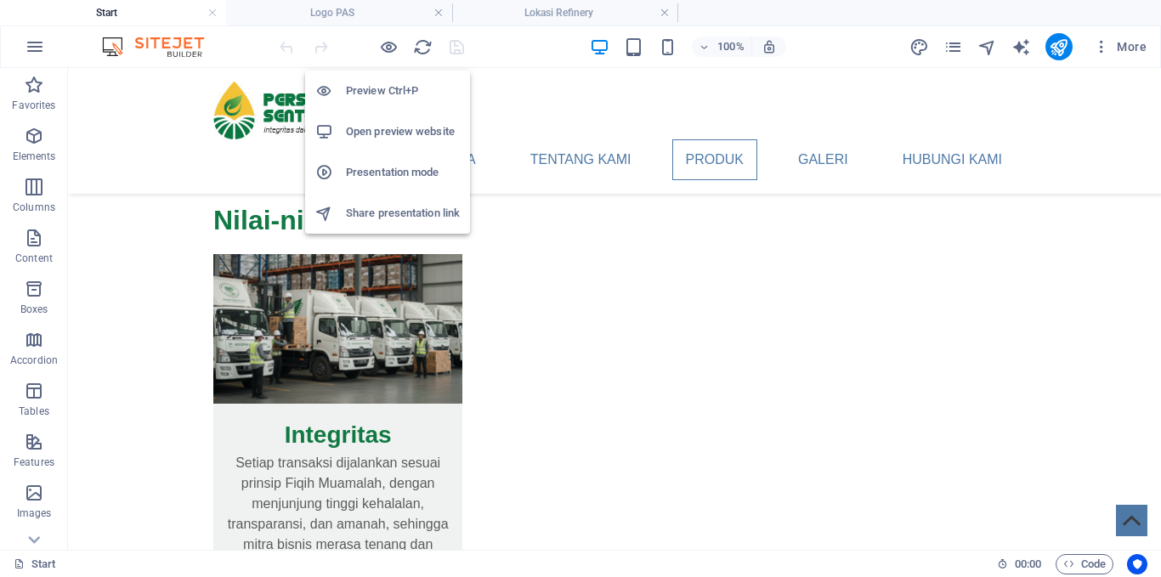
click at [388, 127] on h6 "Open preview website" at bounding box center [403, 132] width 114 height 20
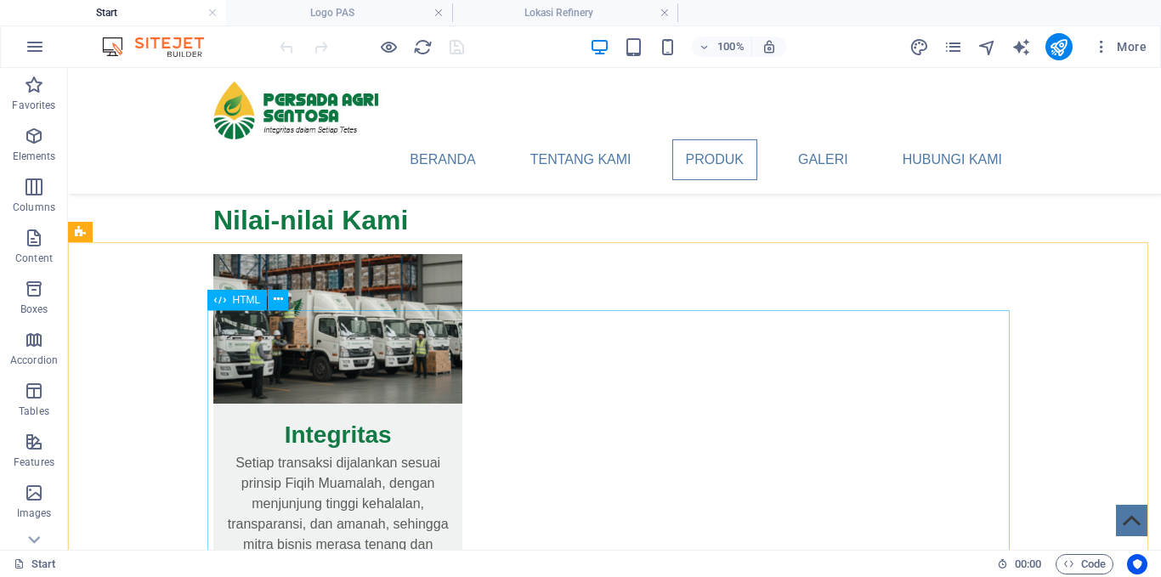
click at [246, 299] on span "HTML" at bounding box center [247, 300] width 28 height 10
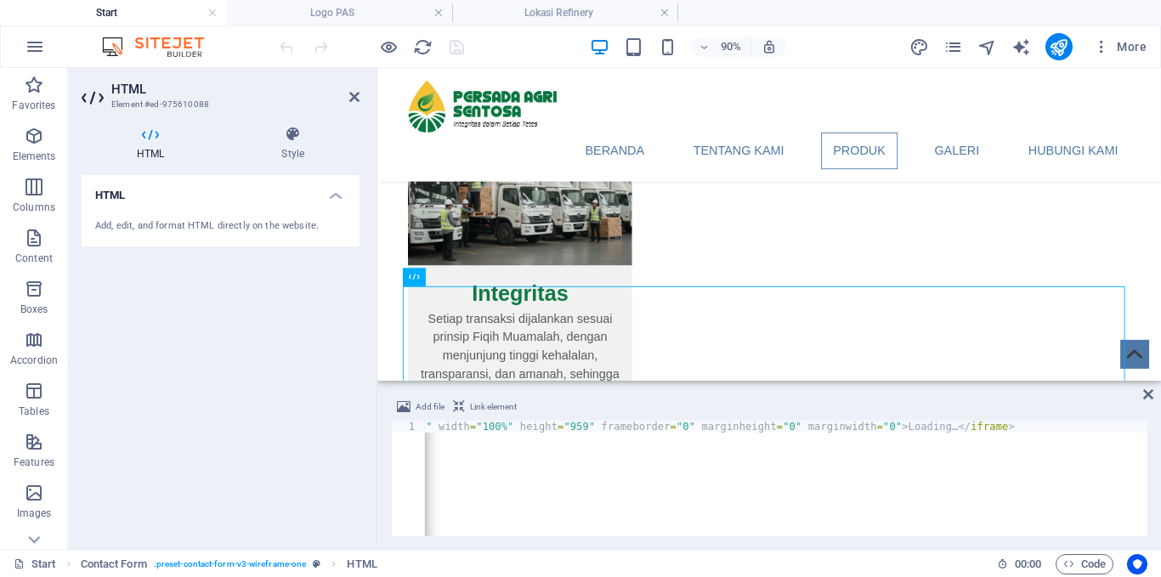
scroll to position [0, 0]
click at [458, 427] on div "< iframe src = "[URL][DOMAIN_NAME]" width = "100%" height = "959" frameborder =…" at bounding box center [1058, 489] width 1267 height 136
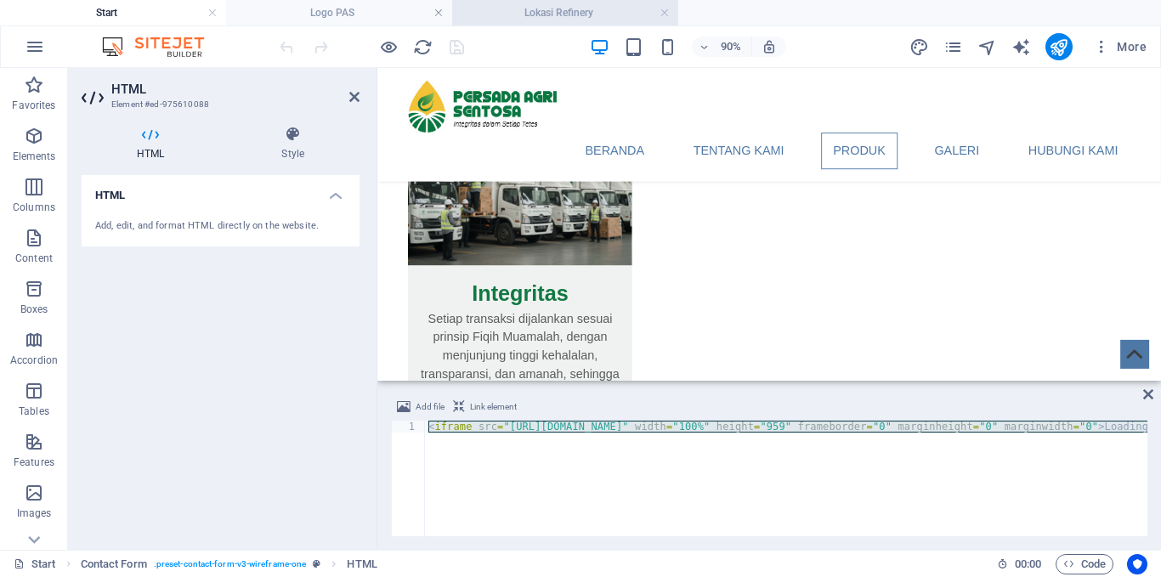
click at [536, 11] on h4 "Lokasi Refinery" at bounding box center [565, 12] width 226 height 19
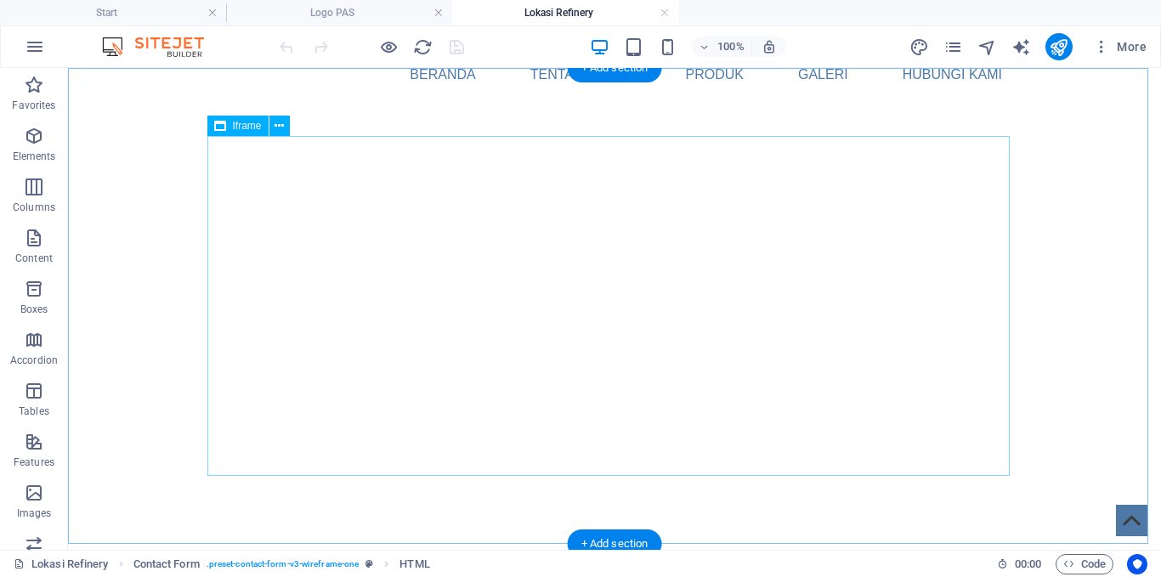
click at [472, 240] on div "</div>" at bounding box center [614, 347] width 802 height 340
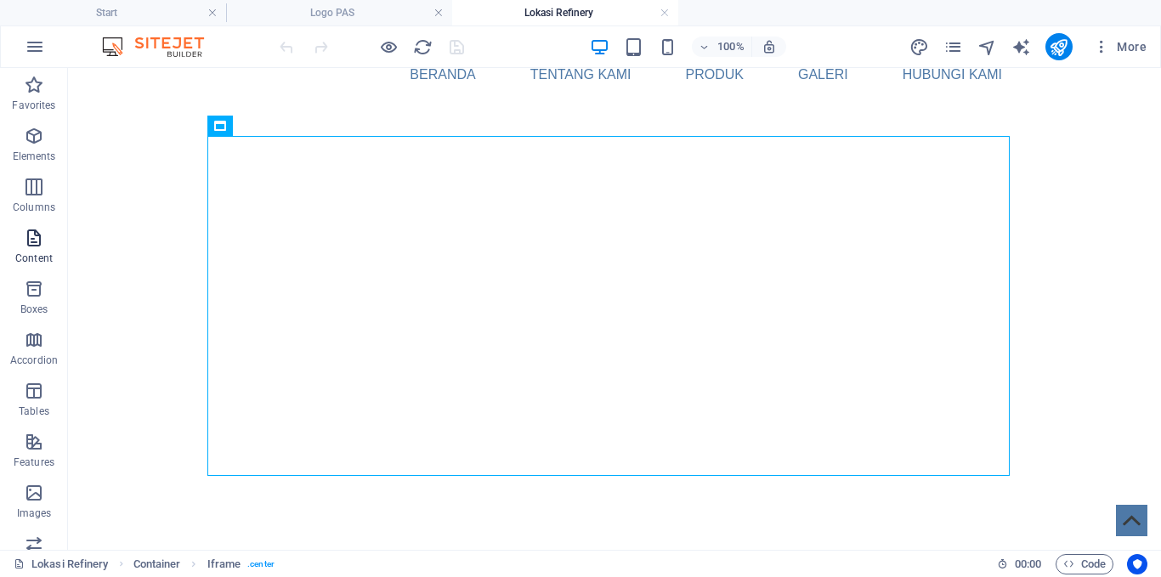
click at [34, 254] on p "Content" at bounding box center [33, 259] width 37 height 14
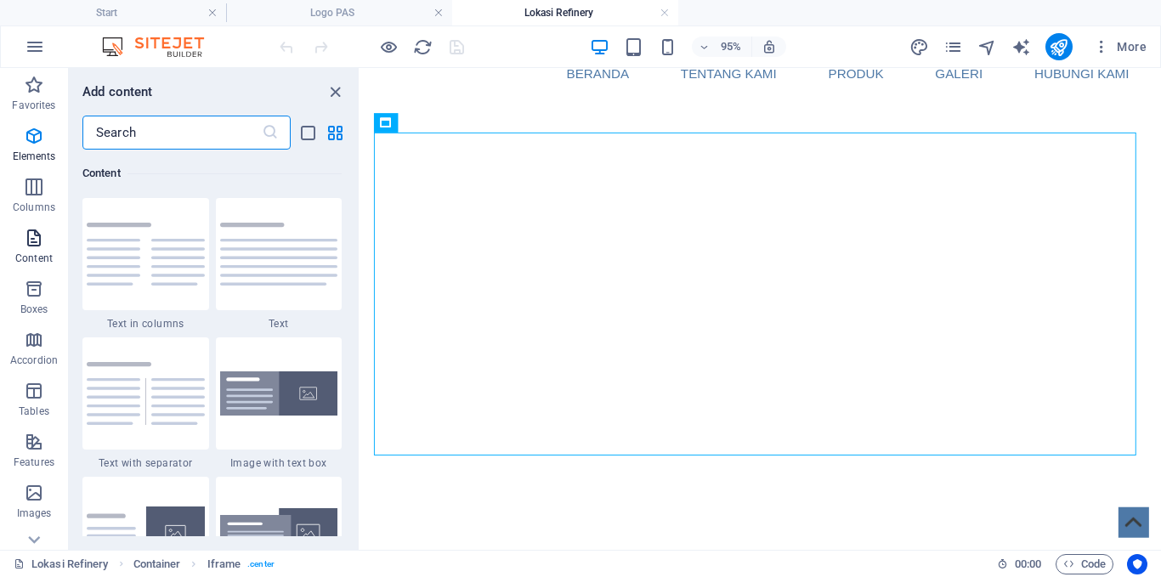
scroll to position [2974, 0]
click at [39, 208] on p "Columns" at bounding box center [34, 208] width 43 height 14
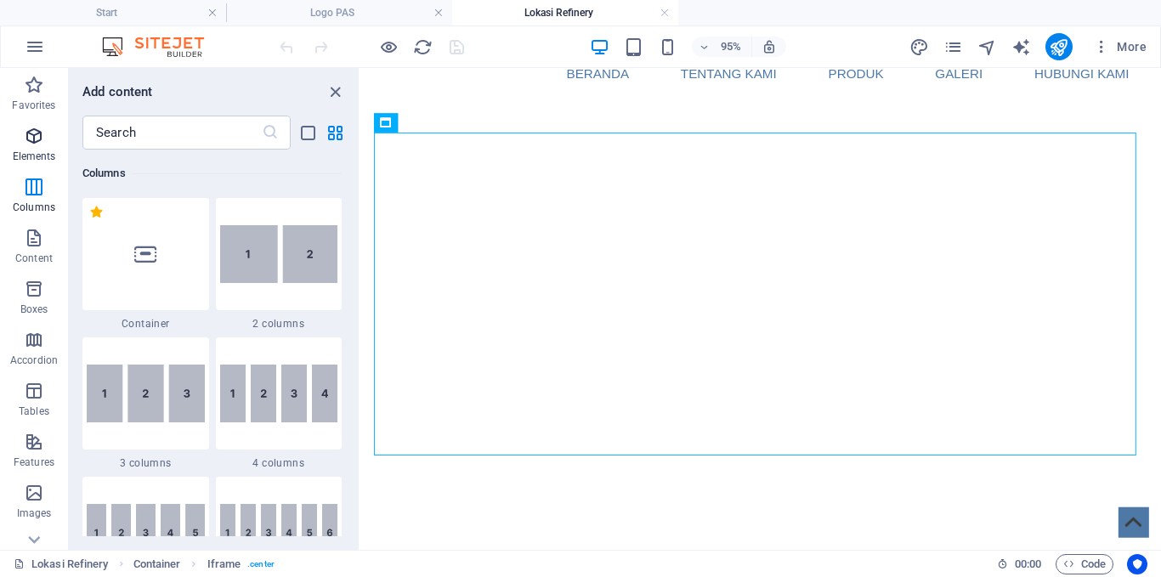
click at [22, 149] on span "Elements" at bounding box center [34, 146] width 68 height 41
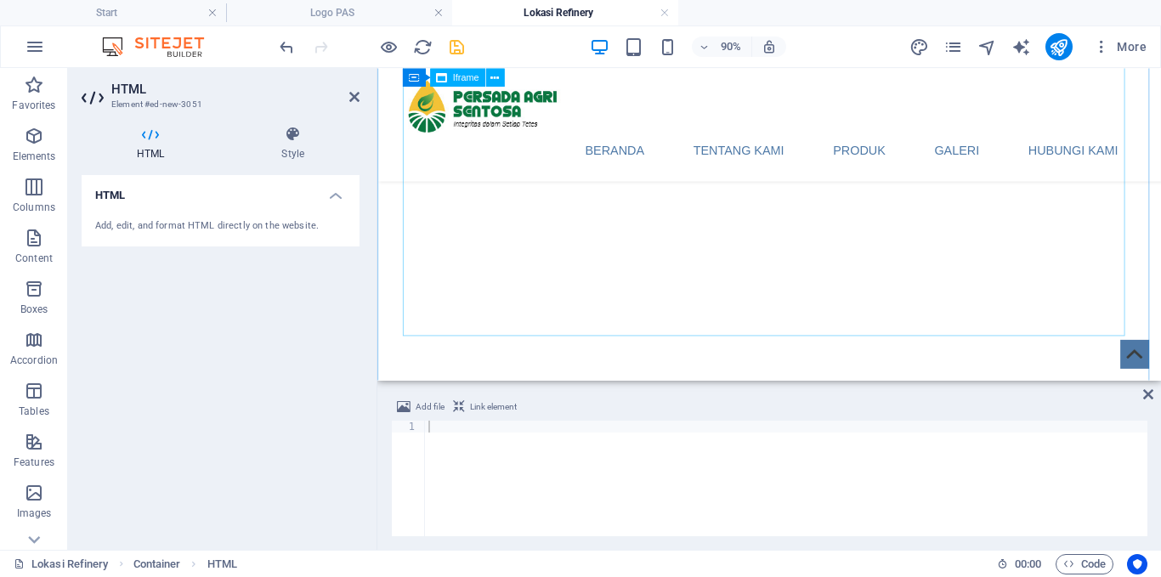
scroll to position [0, 0]
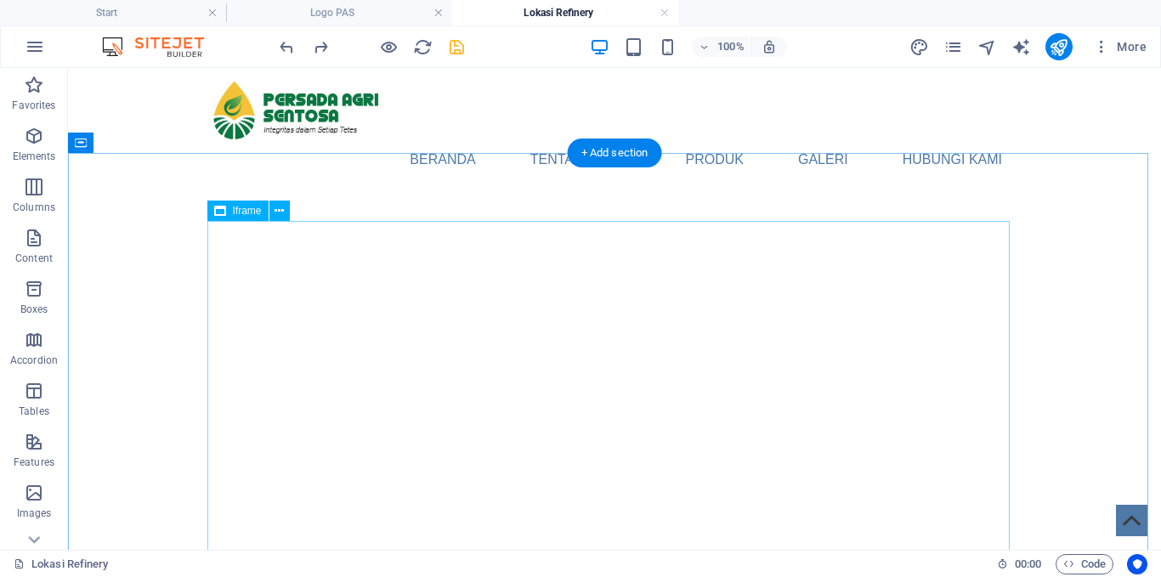
click at [439, 307] on div "</div>" at bounding box center [614, 432] width 802 height 340
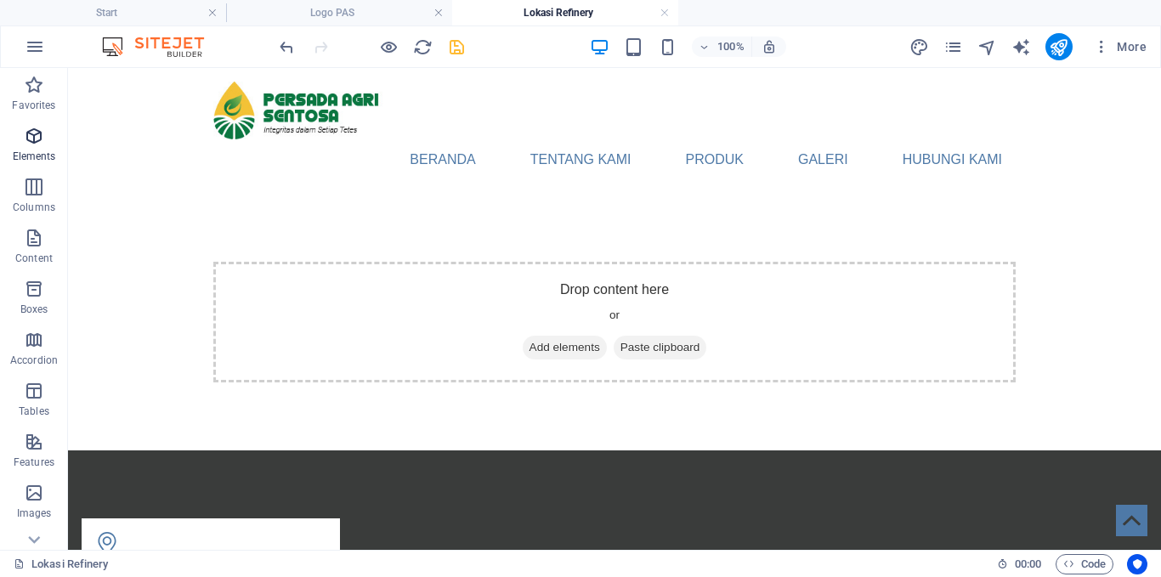
click at [28, 150] on p "Elements" at bounding box center [34, 157] width 43 height 14
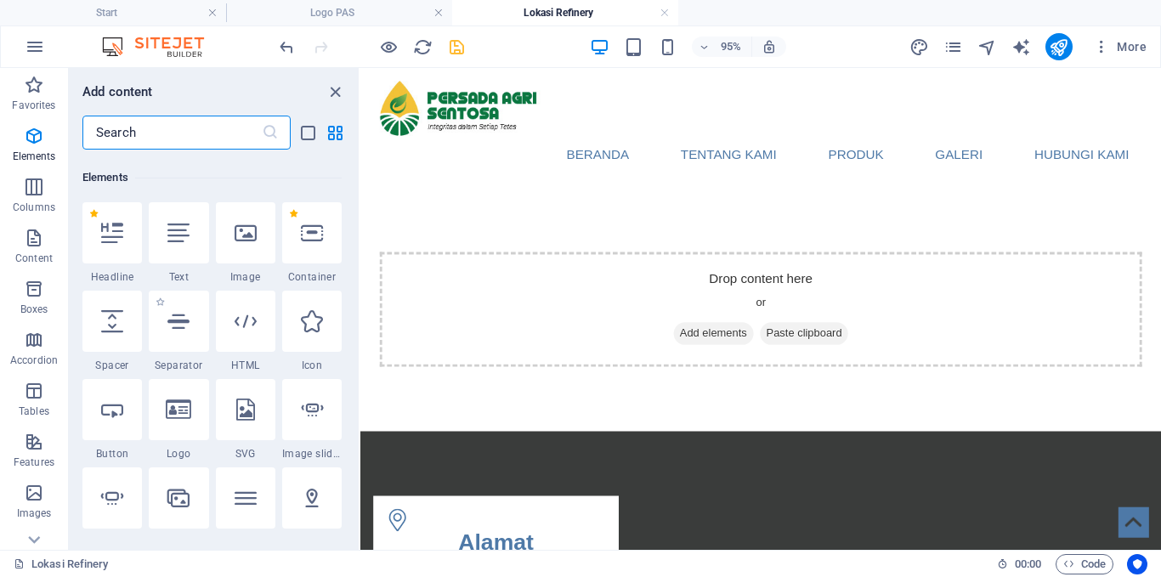
scroll to position [181, 0]
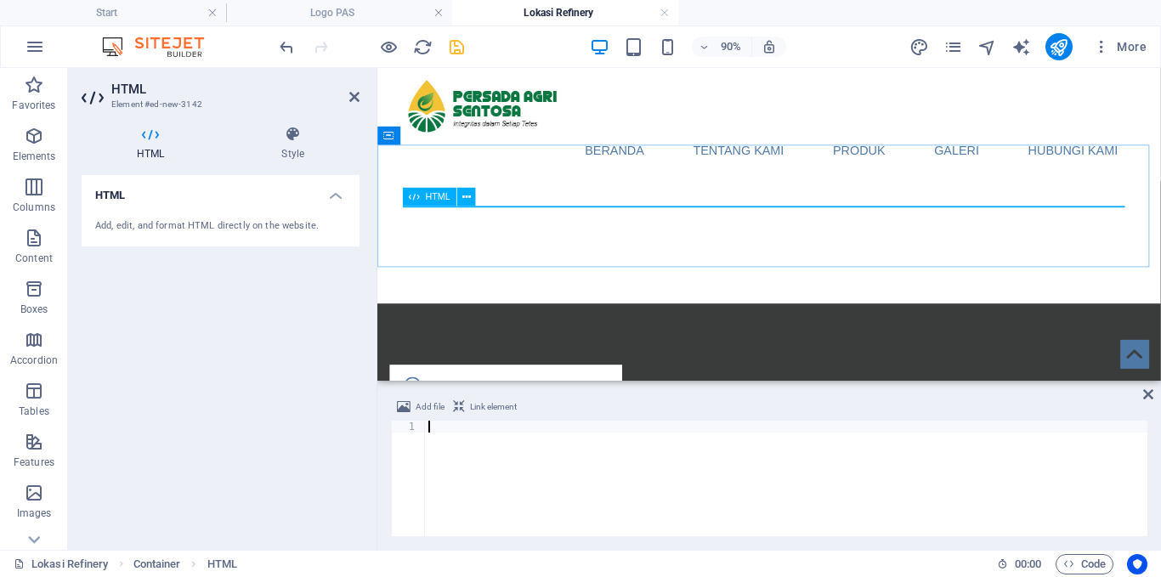
click at [434, 198] on span "HTML" at bounding box center [437, 196] width 25 height 9
click at [466, 428] on div at bounding box center [786, 490] width 723 height 139
type textarea "<iframe src="[URL][DOMAIN_NAME]" width="100%" height="959" frameborder="0" marg…"
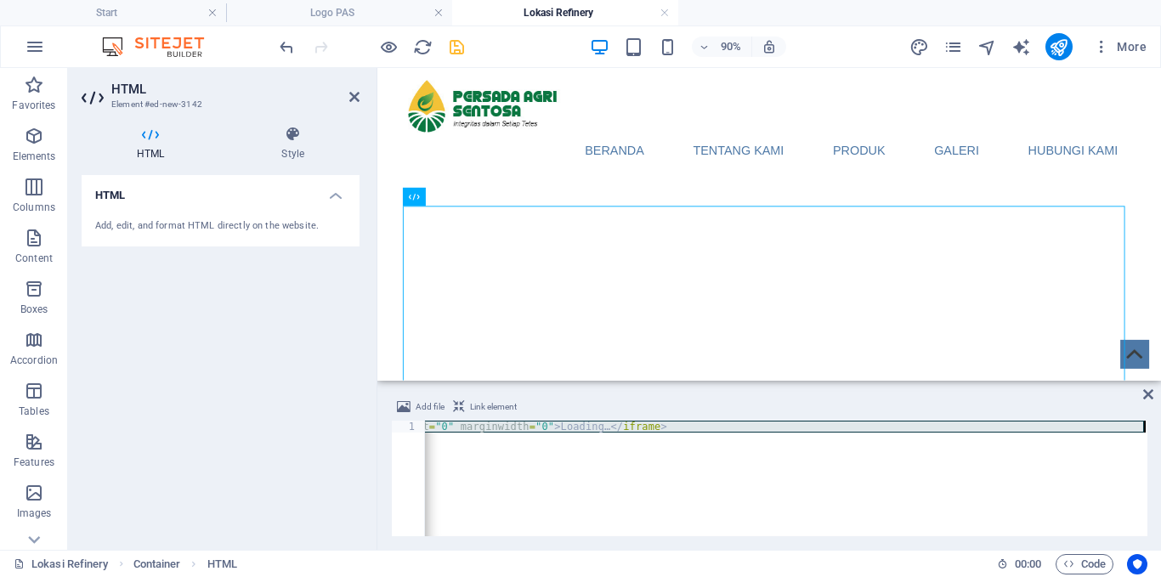
scroll to position [0, 544]
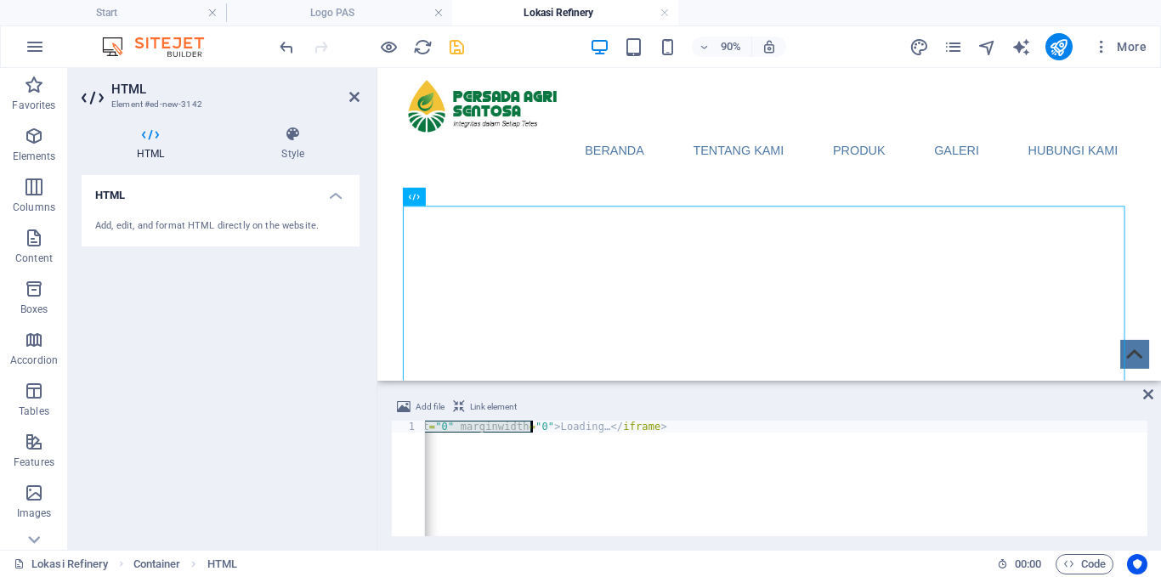
click at [530, 423] on div "< iframe src = "[URL][DOMAIN_NAME]" width = "100%" height = "959" frameborder =…" at bounding box center [514, 489] width 1267 height 136
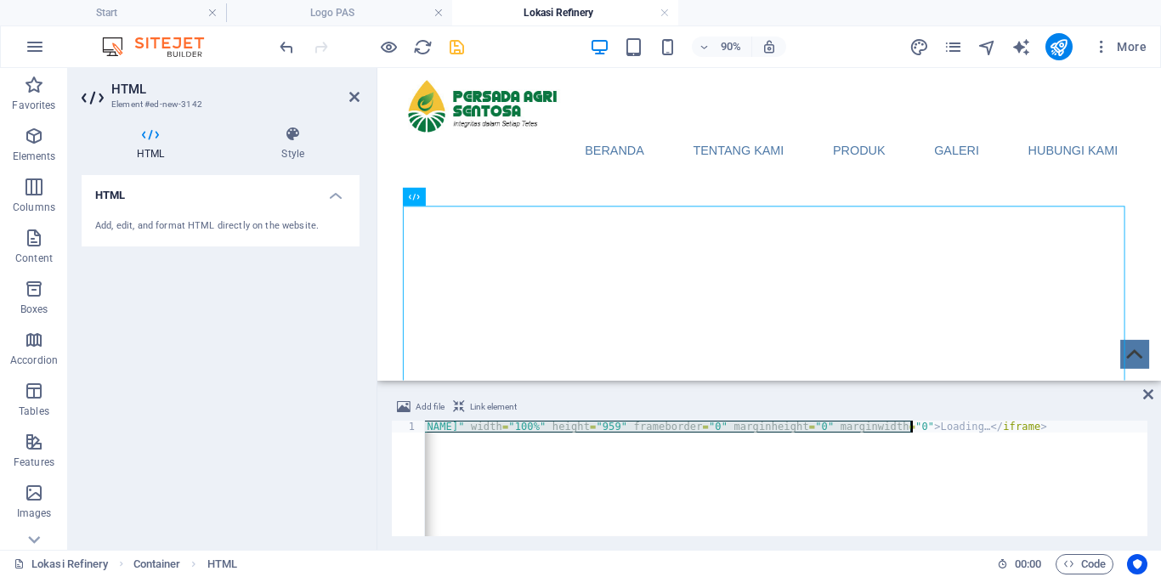
scroll to position [0, 164]
click at [142, 12] on h4 "Start" at bounding box center [113, 12] width 226 height 19
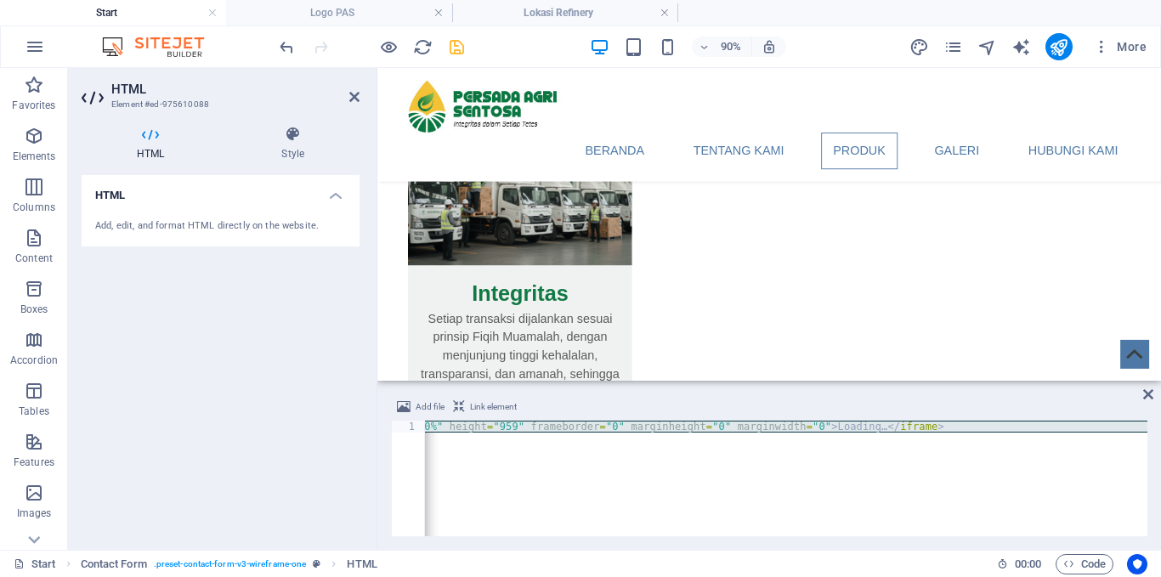
scroll to position [0, 267]
click at [733, 456] on div "< iframe src = "[URL][DOMAIN_NAME]" width = "100%" height = "959" frameborder =…" at bounding box center [786, 479] width 723 height 116
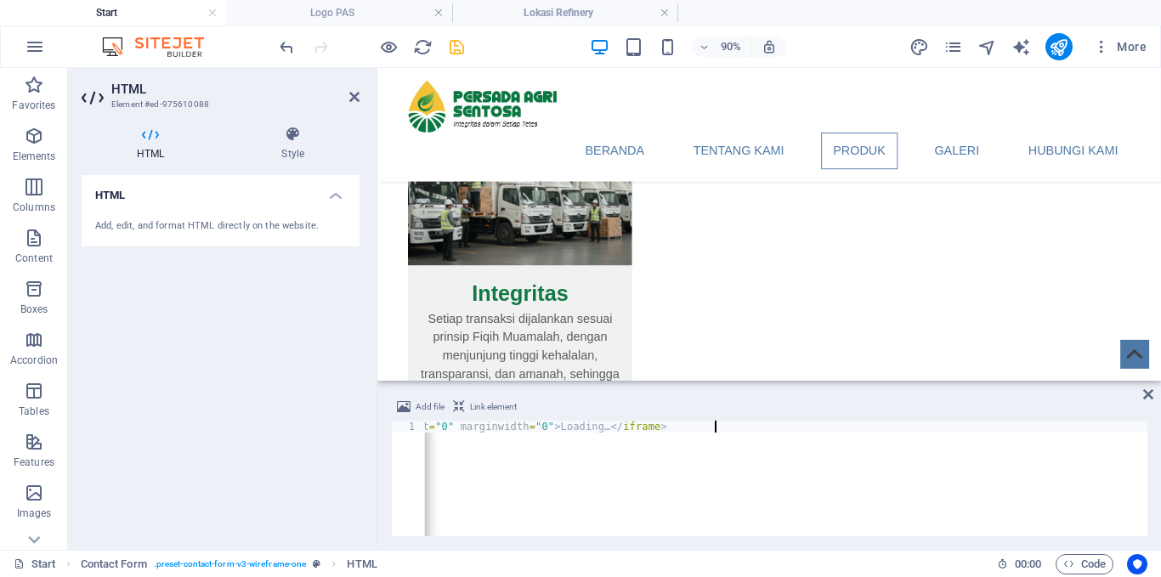
click at [712, 428] on div "< iframe src = "[URL][DOMAIN_NAME]" width = "100%" height = "959" frameborder =…" at bounding box center [514, 489] width 1267 height 136
click at [558, 427] on div "< iframe src = "[URL][DOMAIN_NAME]" width = "100%" height = "959" frameborder =…" at bounding box center [514, 489] width 1267 height 136
click at [587, 426] on div "< iframe src = "[URL][DOMAIN_NAME]" width = "100%" height = "959" frameborder =…" at bounding box center [514, 489] width 1267 height 136
click at [629, 451] on div "< iframe src = "[URL][DOMAIN_NAME]" width = "100%" height = "959" frameborder =…" at bounding box center [514, 489] width 1267 height 136
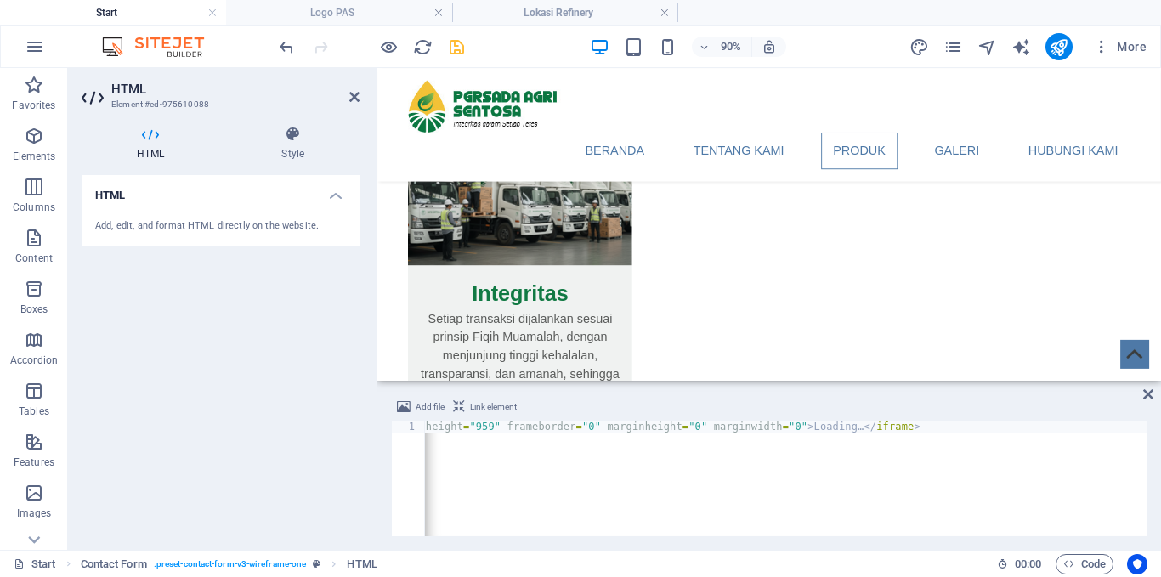
scroll to position [0, 253]
click at [896, 423] on div "< iframe src = "[URL][DOMAIN_NAME]" width = "100%" height = "959" frameborder =…" at bounding box center [805, 489] width 1267 height 136
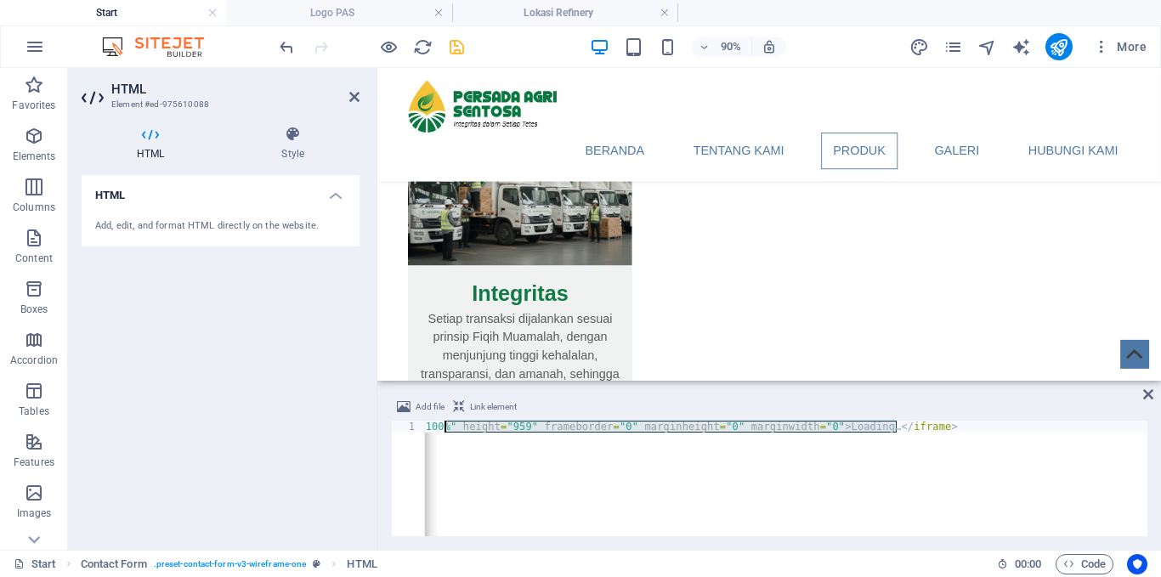
scroll to position [0, 0]
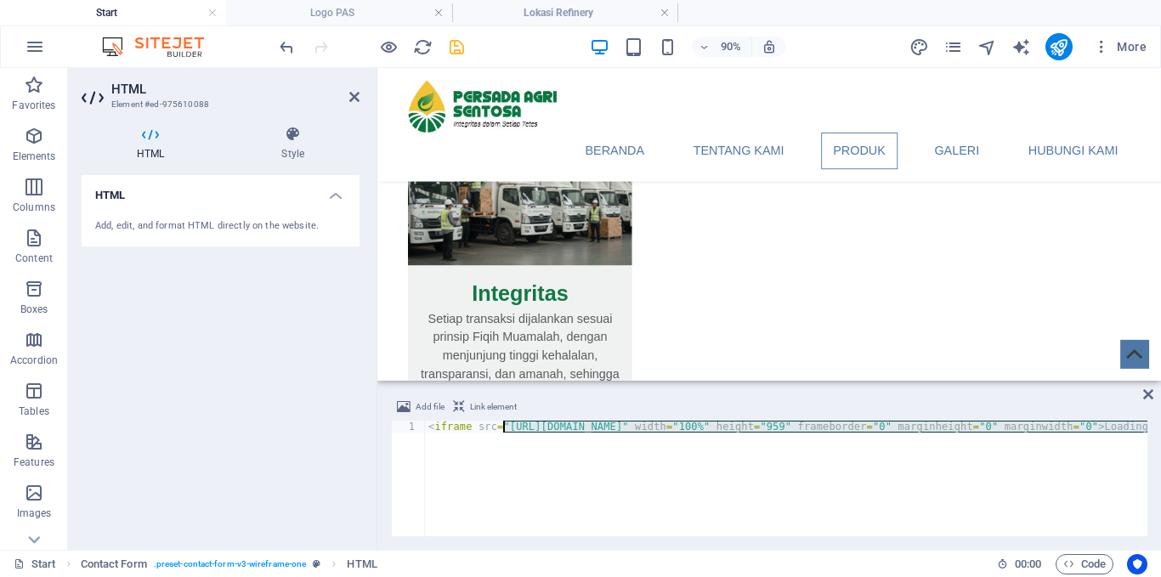
drag, startPoint x: 889, startPoint y: 421, endPoint x: 506, endPoint y: 423, distance: 383.4
click at [506, 423] on div "< iframe src = "[URL][DOMAIN_NAME]" width = "100%" height = "959" frameborder =…" at bounding box center [1058, 489] width 1267 height 136
click at [552, 10] on h4 "Lokasi Refinery" at bounding box center [565, 12] width 226 height 19
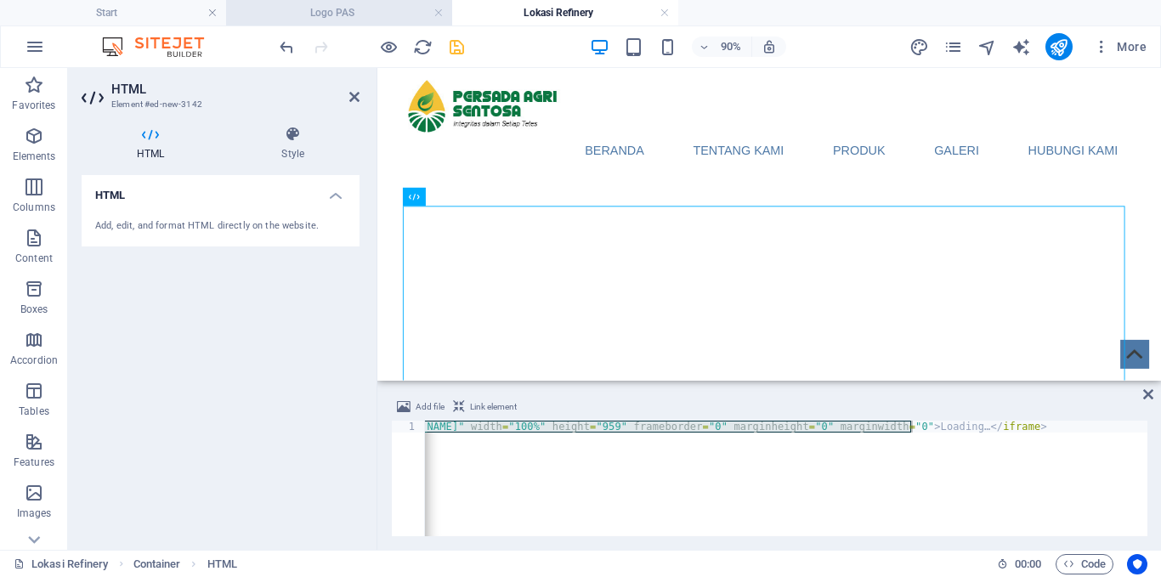
click at [350, 19] on h4 "Logo PAS" at bounding box center [339, 12] width 226 height 19
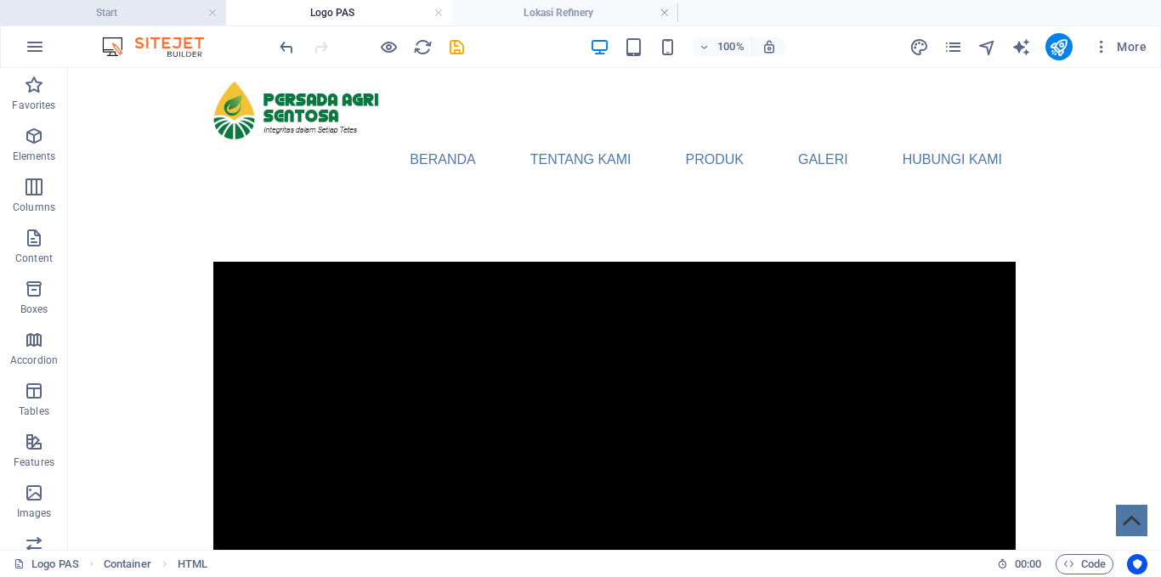
click at [143, 8] on h4 "Start" at bounding box center [113, 12] width 226 height 19
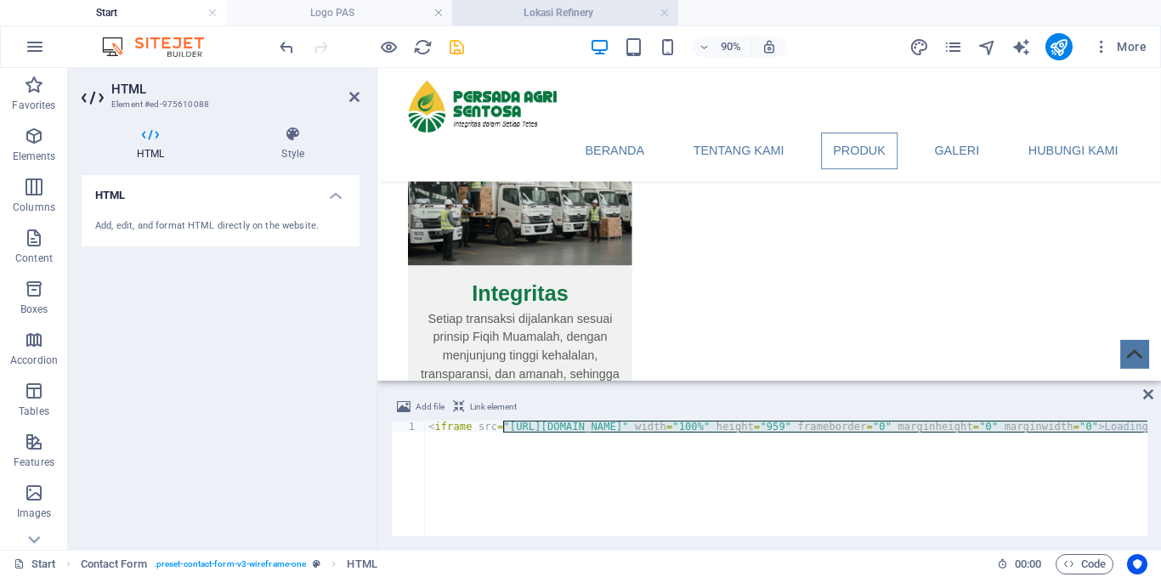
click at [547, 11] on h4 "Lokasi Refinery" at bounding box center [565, 12] width 226 height 19
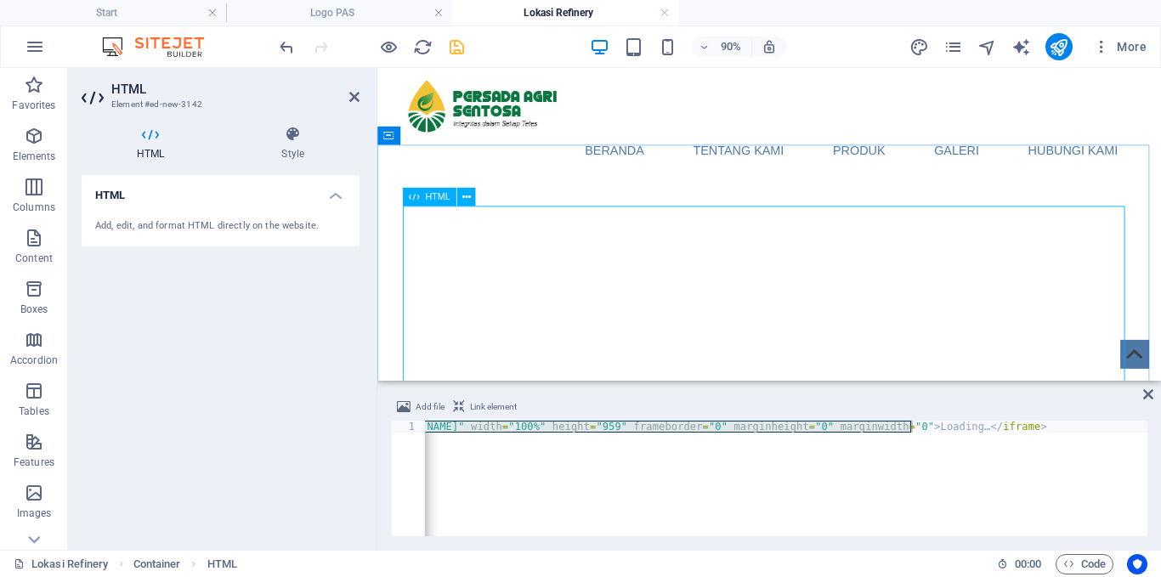
click at [439, 196] on span "HTML" at bounding box center [437, 196] width 25 height 9
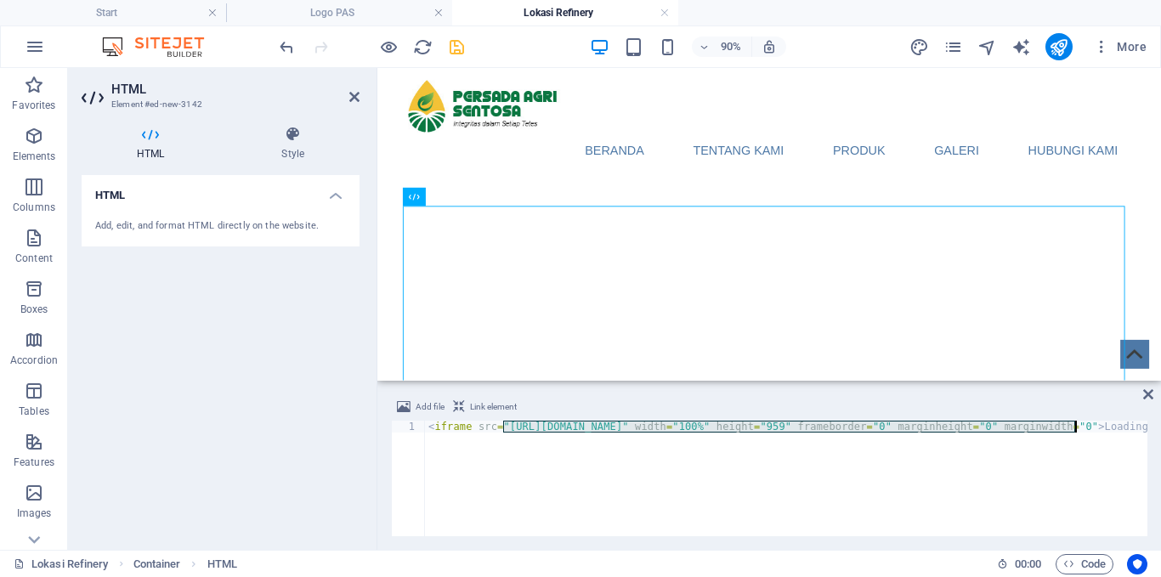
paste textarea
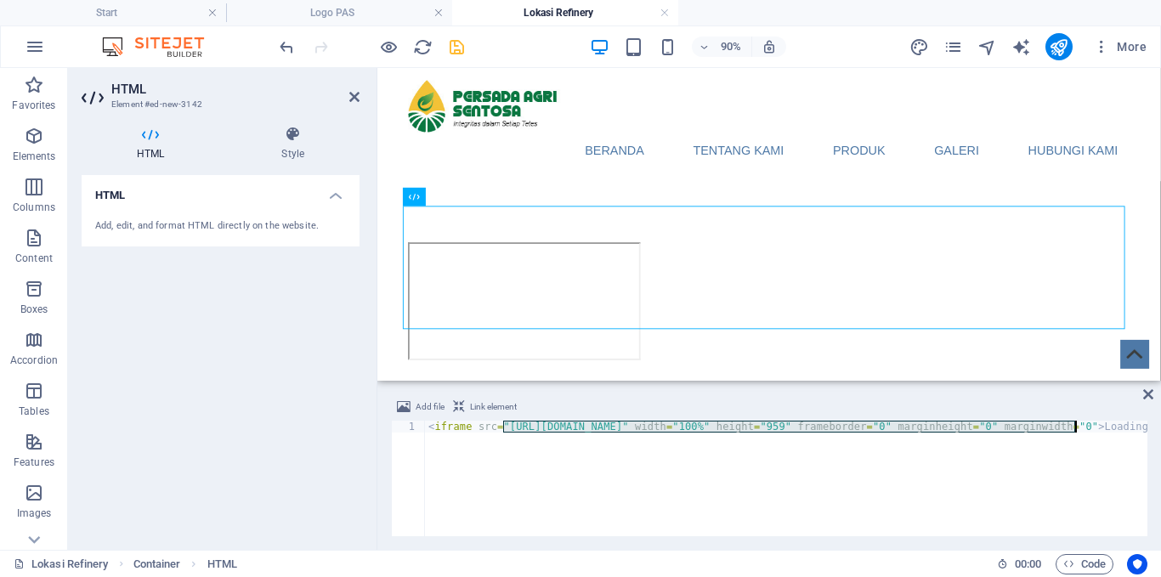
paste textarea "[DOMAIN_NAME][URL]"
type textarea "<iframe src="[URL][DOMAIN_NAME]" width="100%" height="959" frameborder="0" marg…"
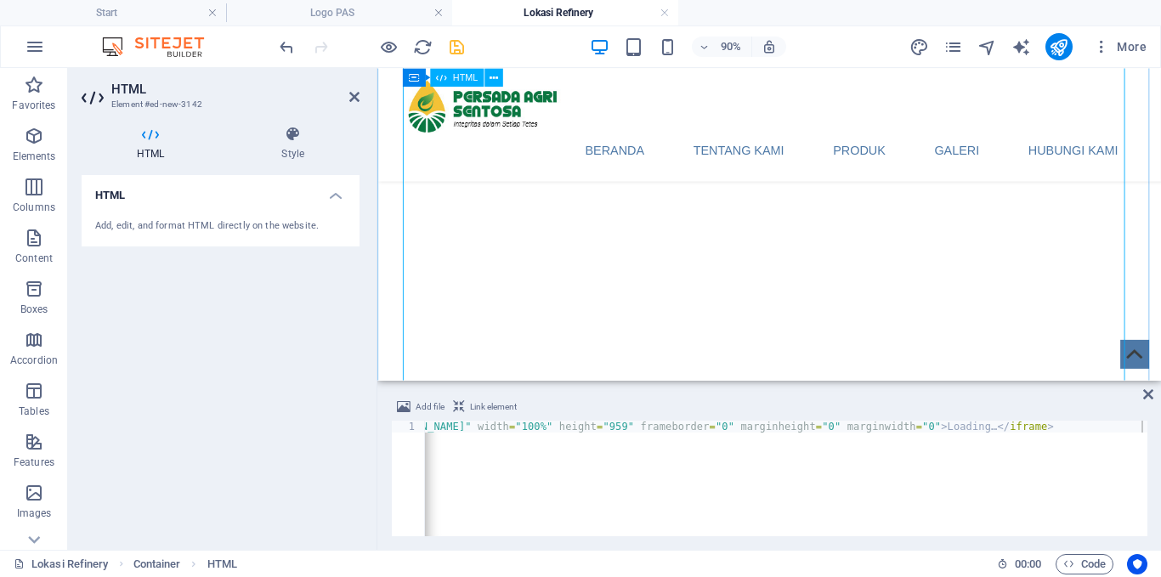
scroll to position [340, 0]
click at [462, 45] on icon "save" at bounding box center [457, 47] width 20 height 20
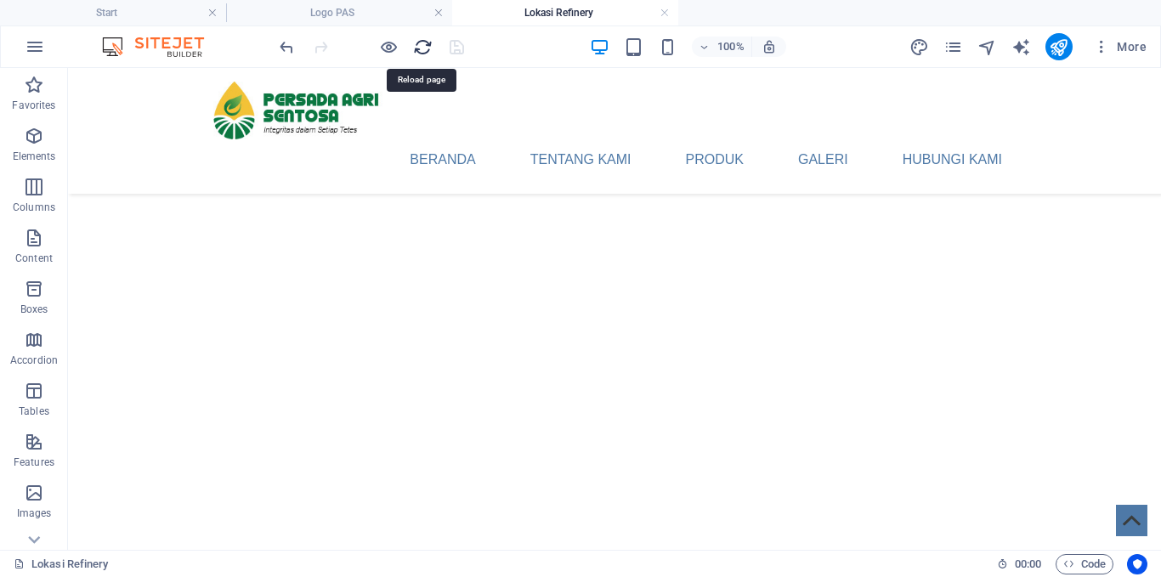
click at [422, 51] on icon "reload" at bounding box center [423, 47] width 20 height 20
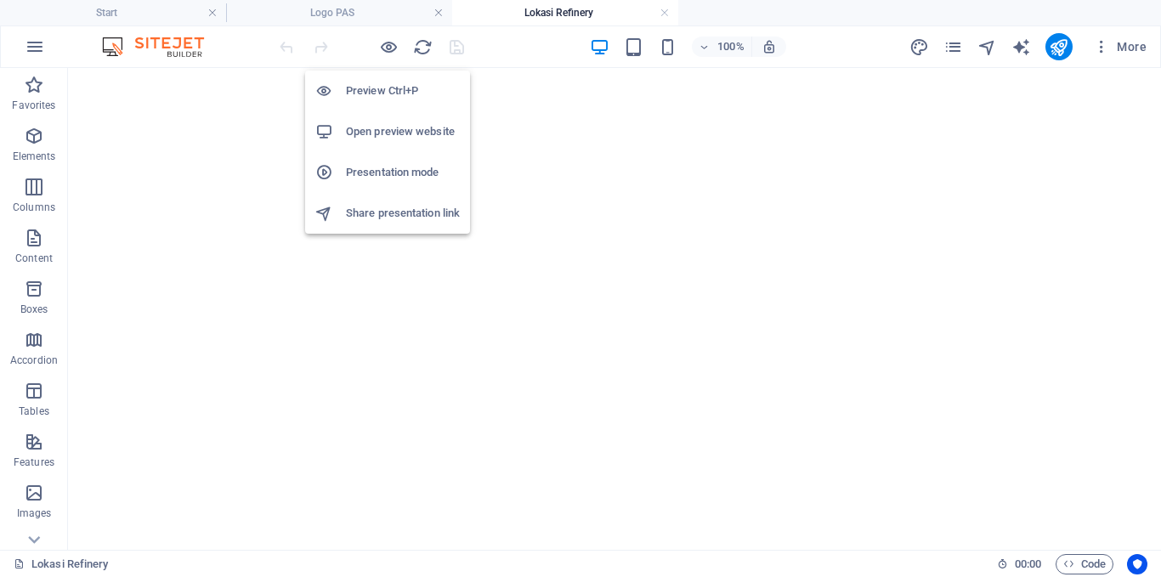
click at [400, 132] on h6 "Open preview website" at bounding box center [403, 132] width 114 height 20
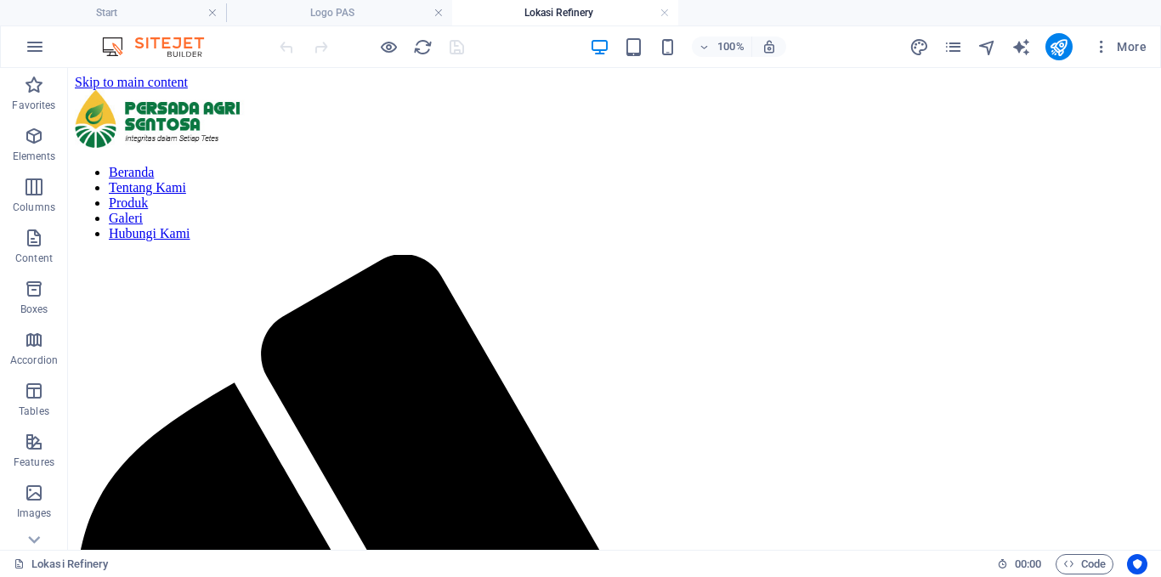
scroll to position [0, 0]
click at [125, 5] on h4 "Start" at bounding box center [113, 12] width 226 height 19
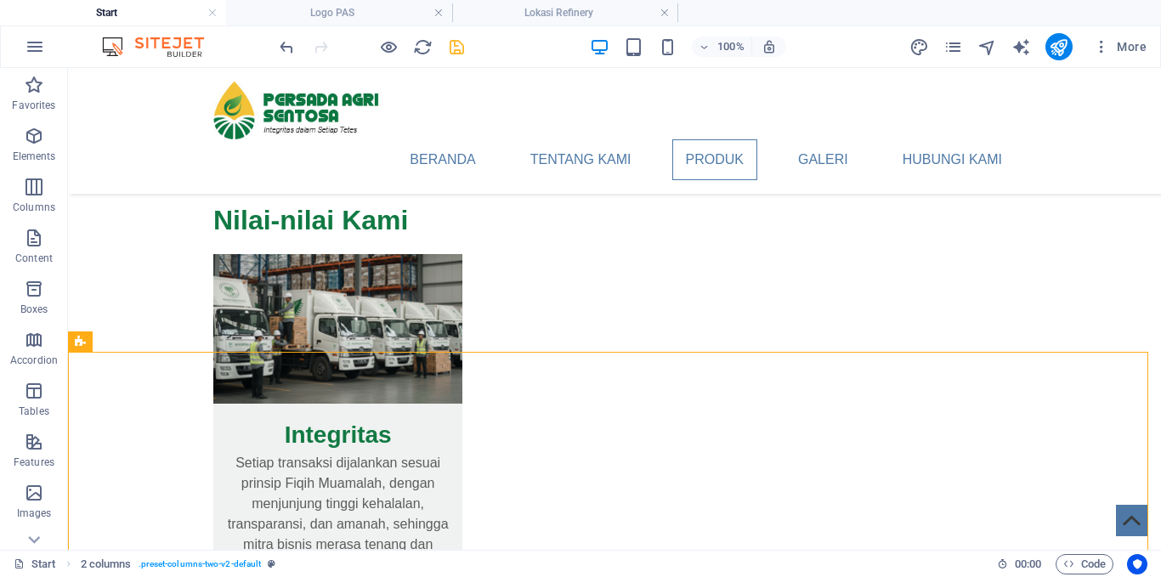
click at [456, 47] on icon "save" at bounding box center [457, 47] width 20 height 20
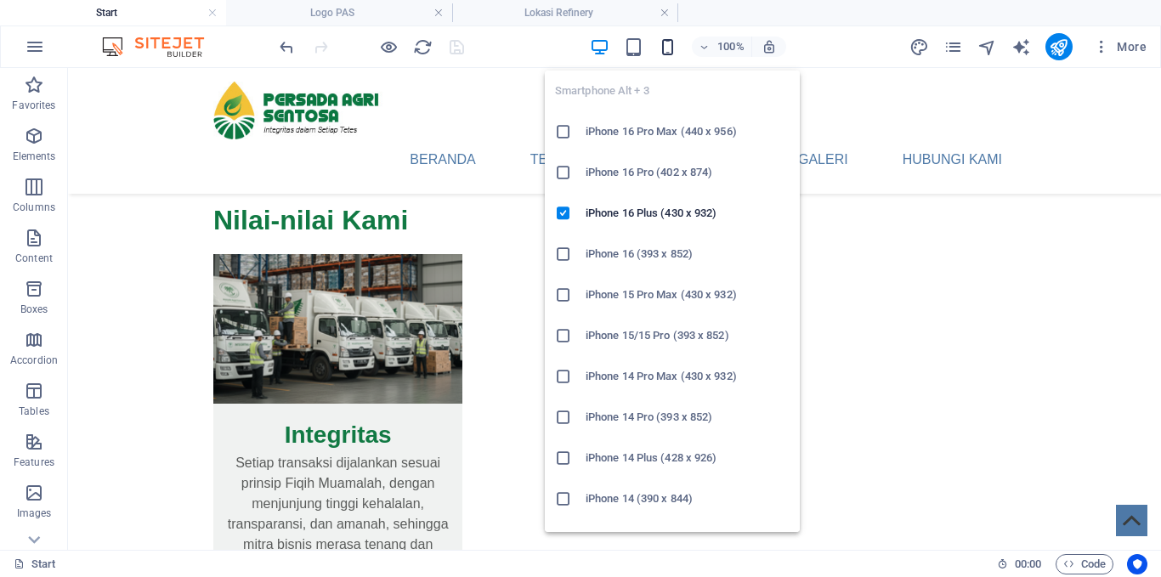
click at [665, 51] on icon "button" at bounding box center [668, 47] width 20 height 20
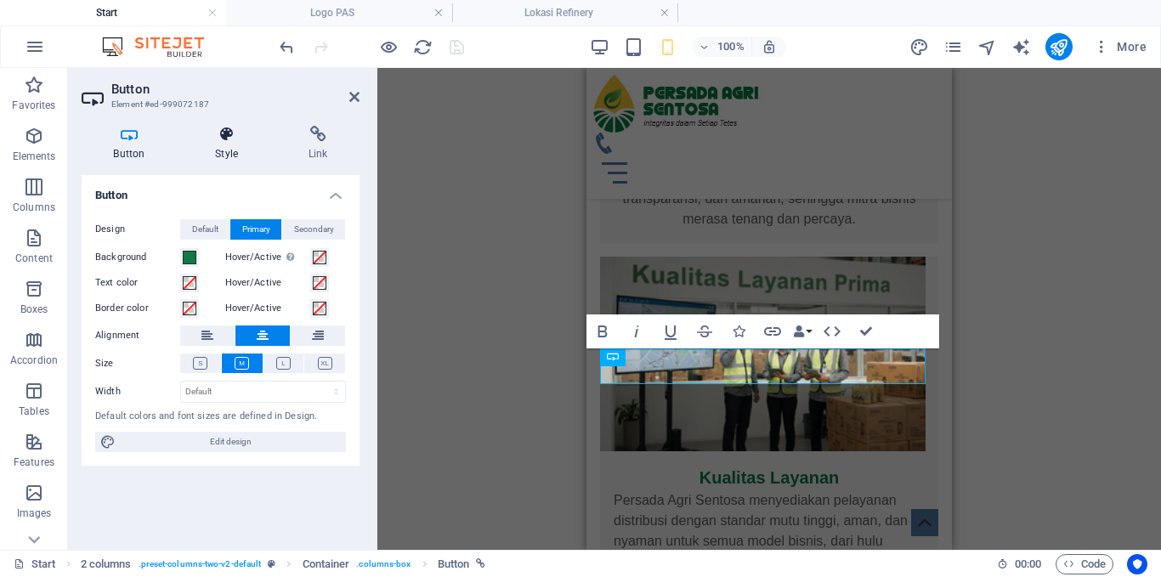
click at [244, 139] on icon at bounding box center [227, 134] width 87 height 17
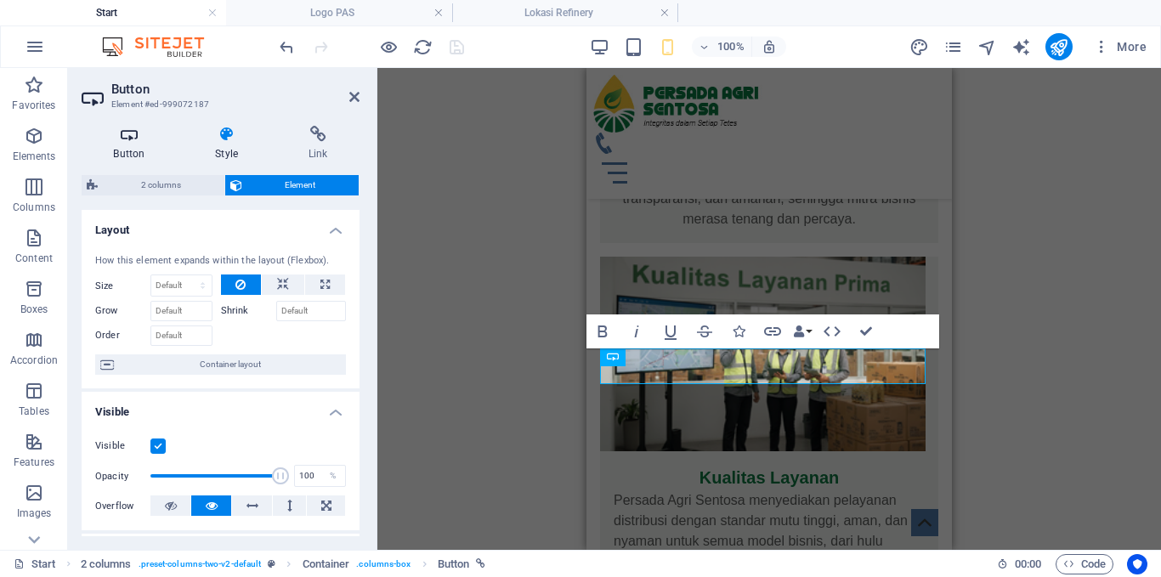
click at [128, 133] on icon at bounding box center [129, 134] width 95 height 17
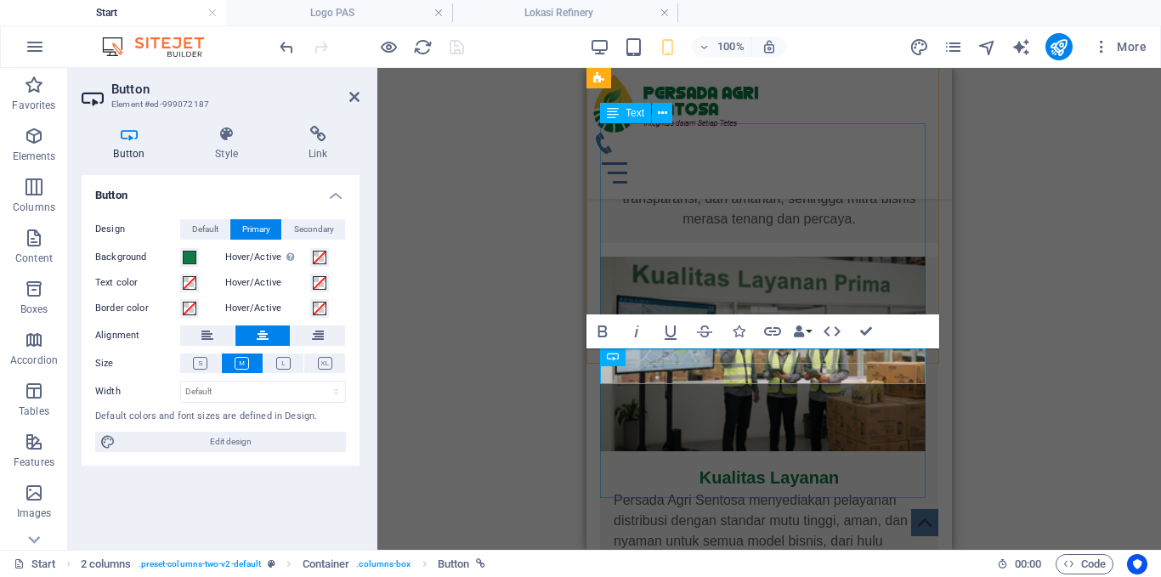
click at [466, 260] on div "Menu Bar Logo Banner Container Banner Menu Container Spacer Container H1 Spacer…" at bounding box center [769, 309] width 784 height 482
click at [550, 373] on div "Menu Bar Logo Banner Container Banner Menu Container Spacer Container H1 Spacer…" at bounding box center [769, 309] width 784 height 482
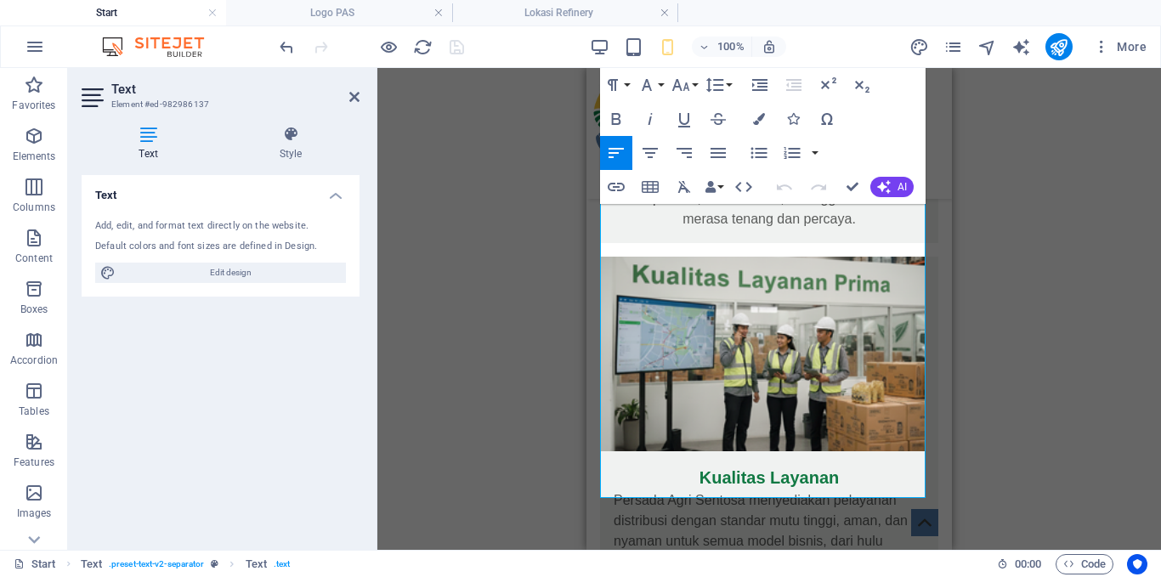
click at [521, 234] on div "Menu Bar Logo Banner Container Banner Menu Container Spacer Container H1 Spacer…" at bounding box center [769, 309] width 784 height 482
click at [1045, 360] on div "Menu Bar Logo Banner Container Banner Menu Container Spacer Container H1 Spacer…" at bounding box center [769, 309] width 784 height 482
click at [469, 240] on div "Menu Bar Logo Banner Container Banner Menu Container Spacer Container H1 Spacer…" at bounding box center [769, 309] width 784 height 482
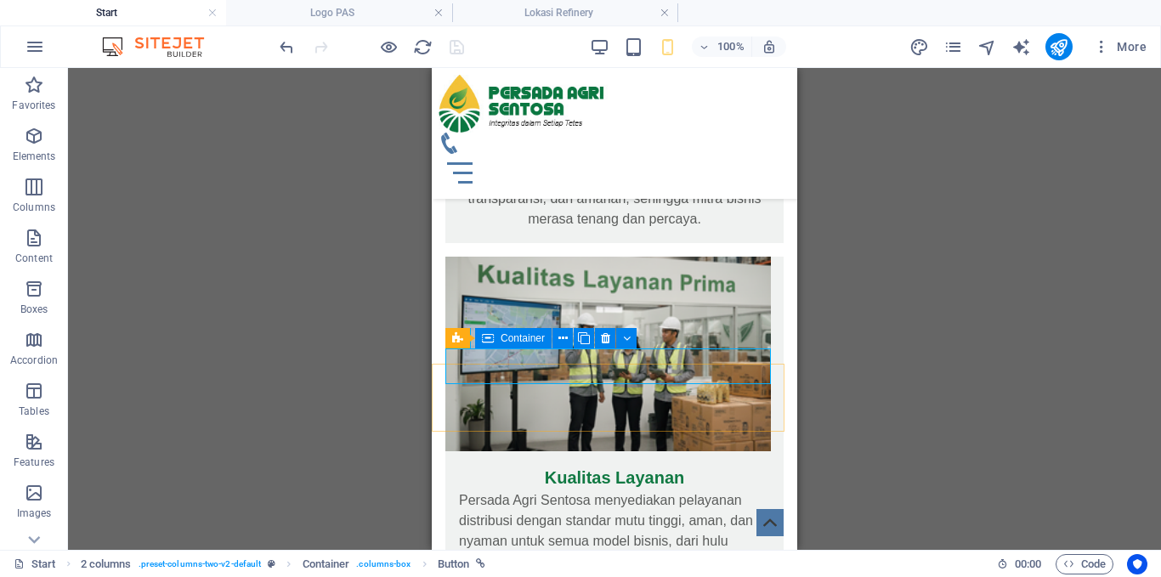
click at [519, 339] on span "Container" at bounding box center [523, 338] width 44 height 10
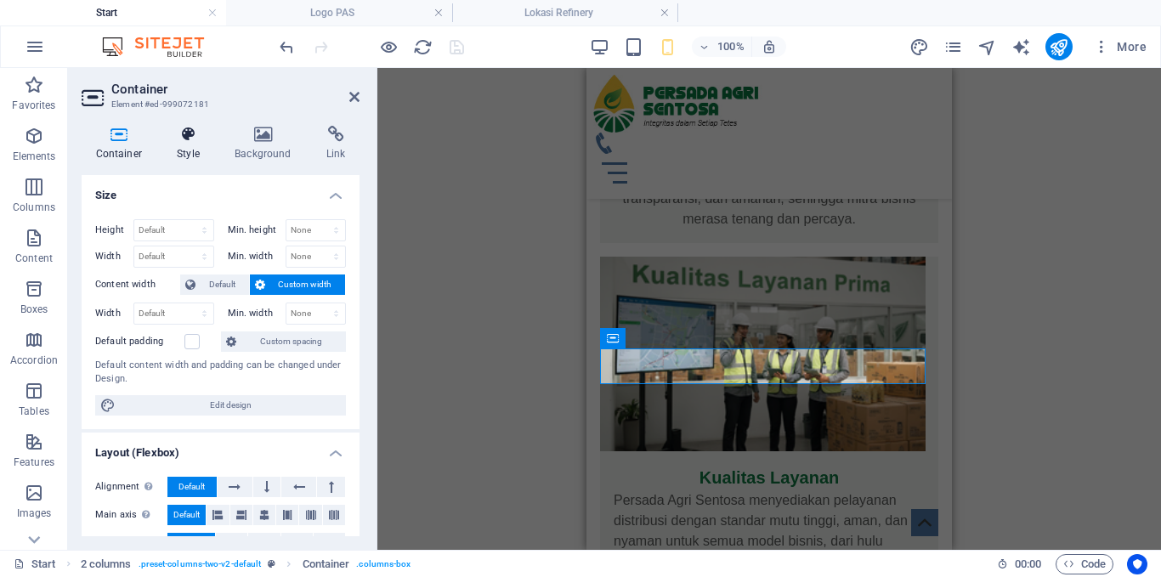
click at [190, 140] on icon at bounding box center [188, 134] width 51 height 17
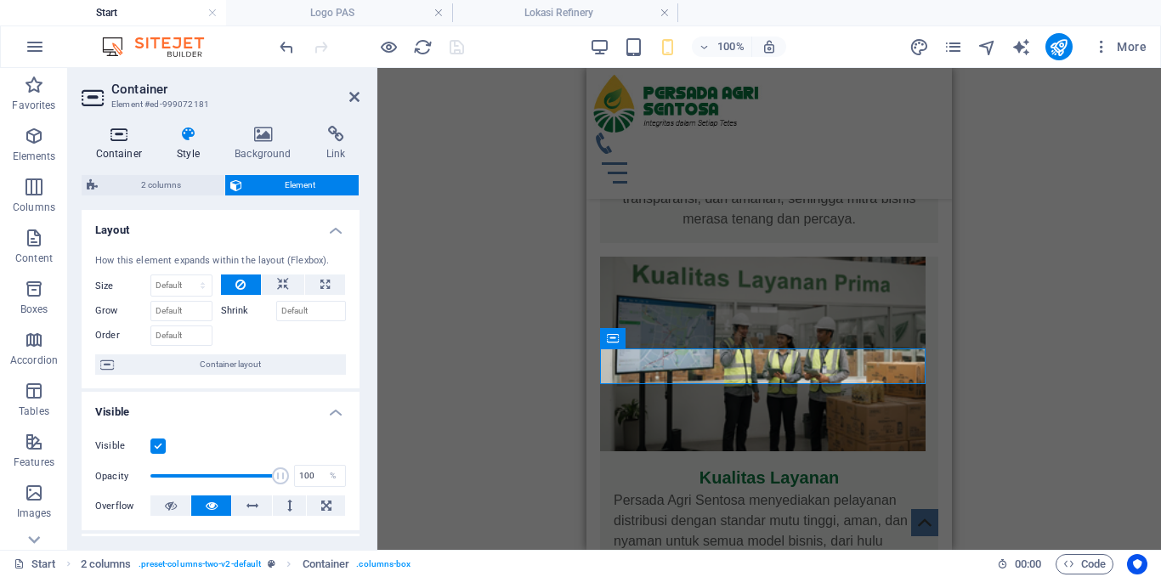
click at [122, 138] on icon at bounding box center [119, 134] width 75 height 17
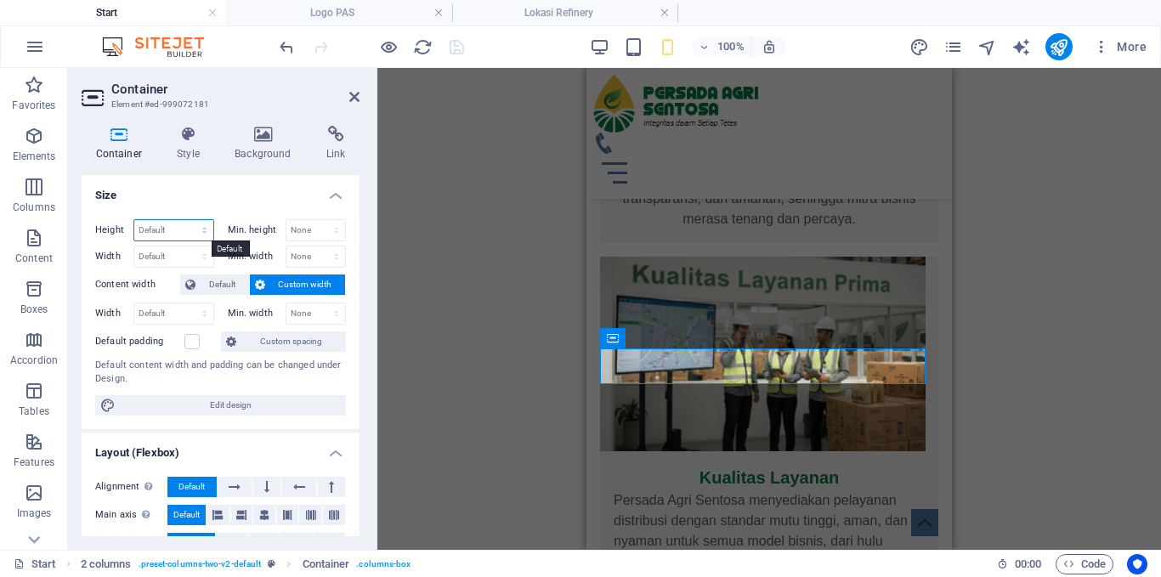
click at [203, 231] on select "Default px rem % vh vw" at bounding box center [173, 230] width 79 height 20
select select "rem"
click at [187, 220] on select "Default px rem % vh vw" at bounding box center [173, 230] width 79 height 20
drag, startPoint x: 171, startPoint y: 230, endPoint x: 127, endPoint y: 230, distance: 44.2
click at [127, 230] on div "Height 2.625 Default px rem % vh vw" at bounding box center [154, 230] width 119 height 22
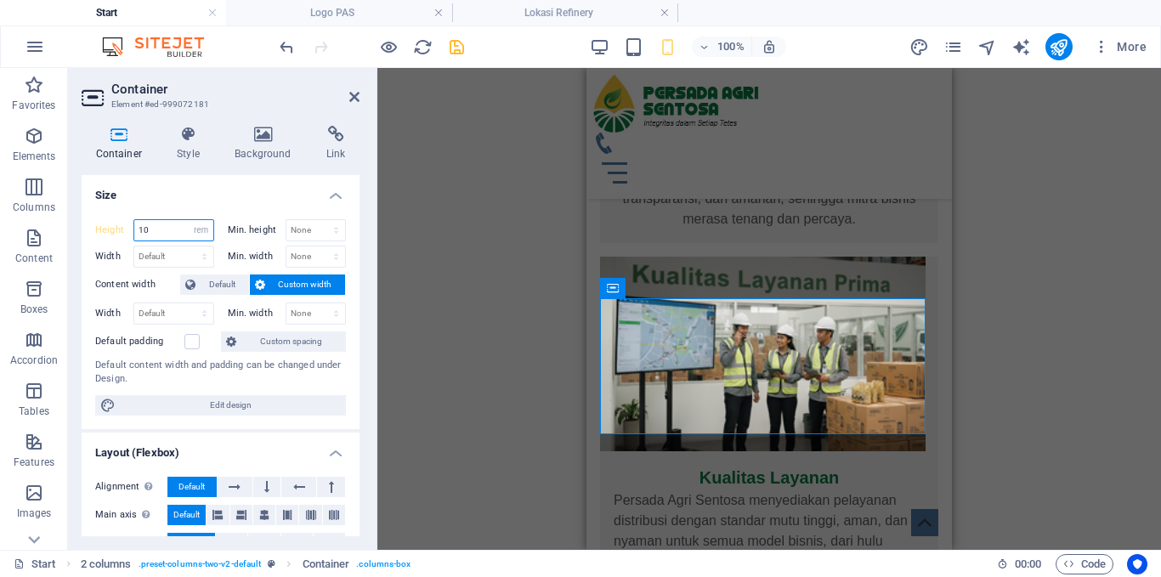
type input "2.625"
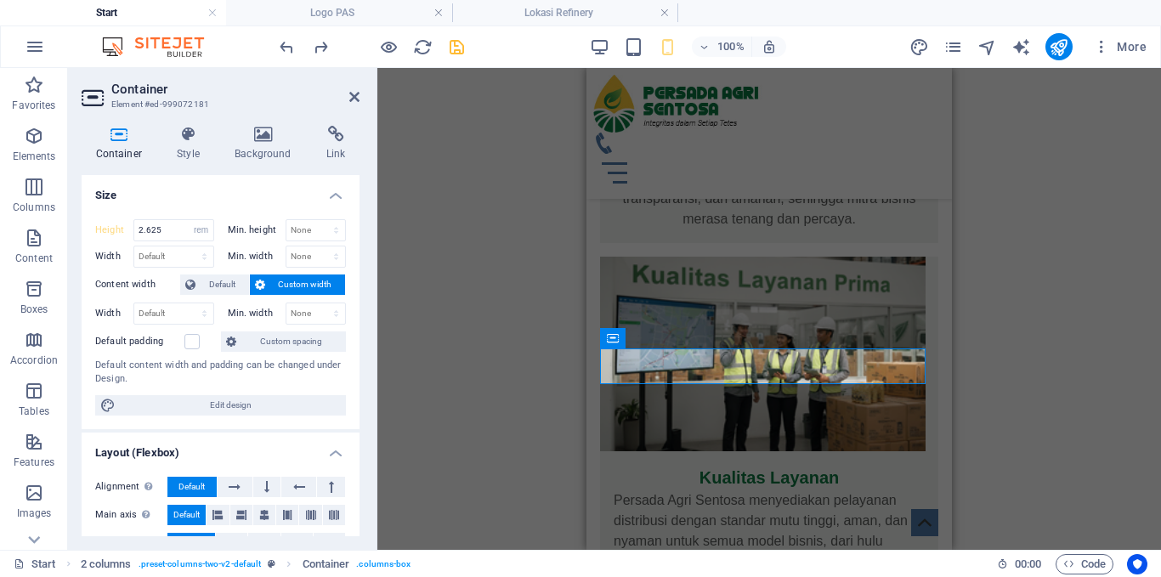
click at [447, 286] on div "Menu Bar Logo Banner Container Banner Menu Container Spacer Container H1 Spacer…" at bounding box center [769, 309] width 784 height 482
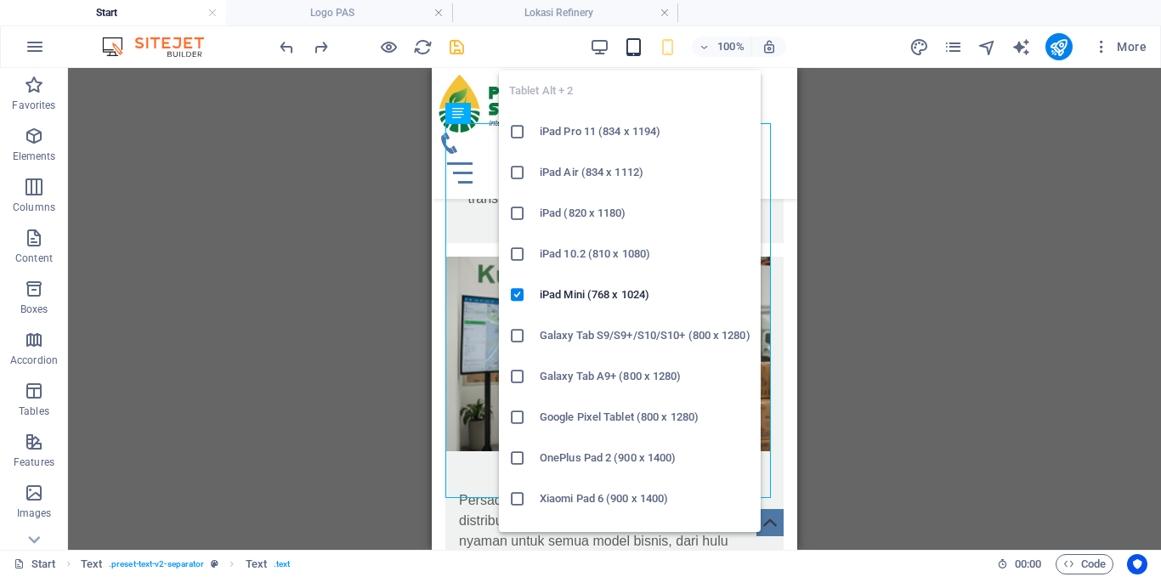
click at [631, 48] on icon "button" at bounding box center [634, 47] width 20 height 20
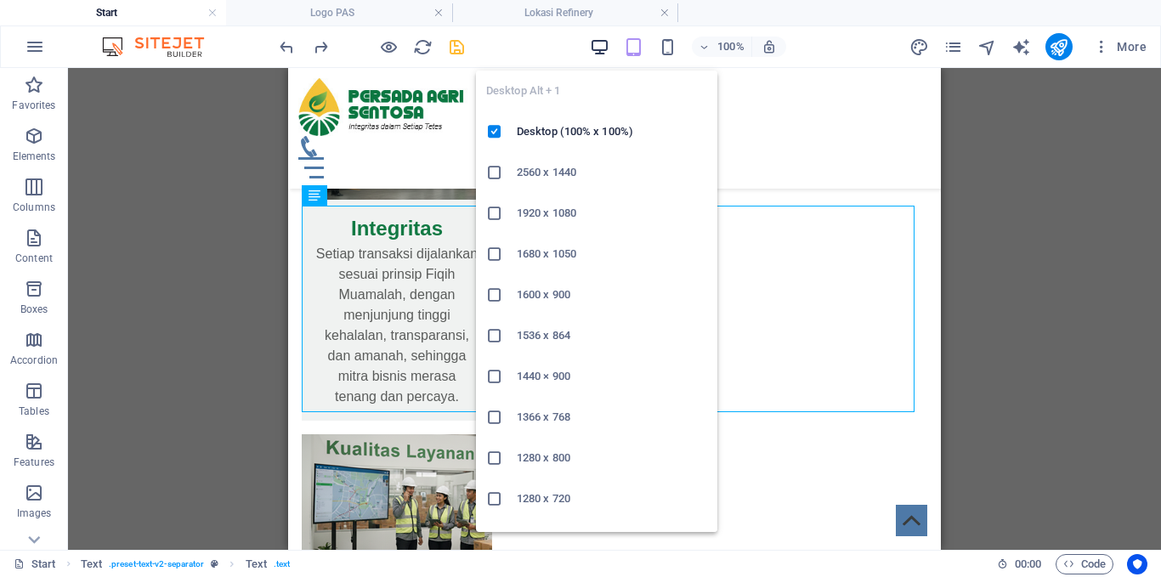
click at [602, 46] on icon "button" at bounding box center [600, 47] width 20 height 20
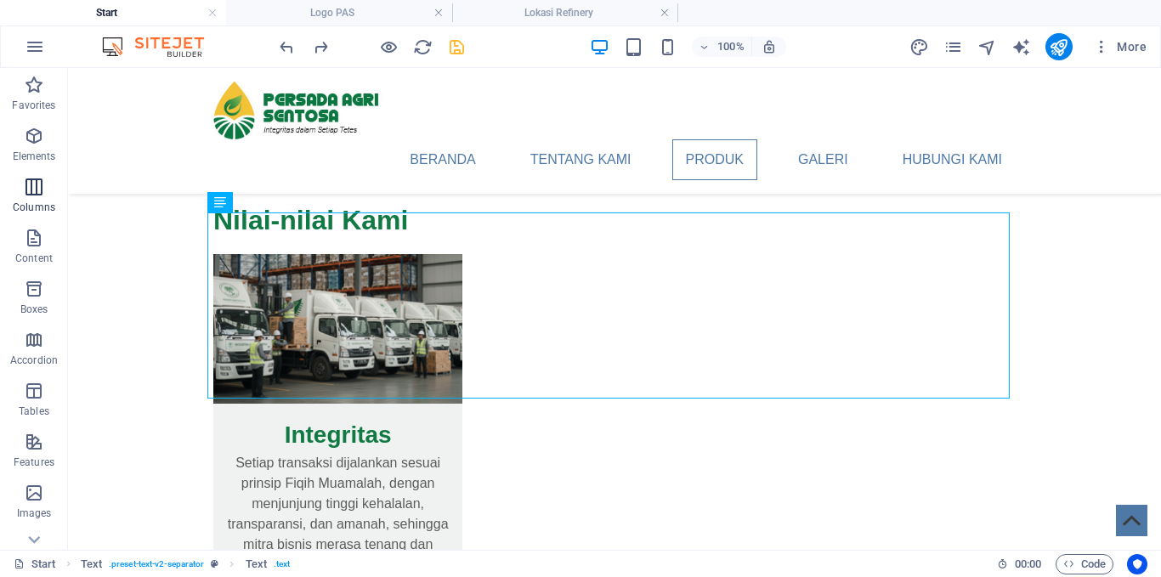
click at [33, 193] on icon "button" at bounding box center [34, 187] width 20 height 20
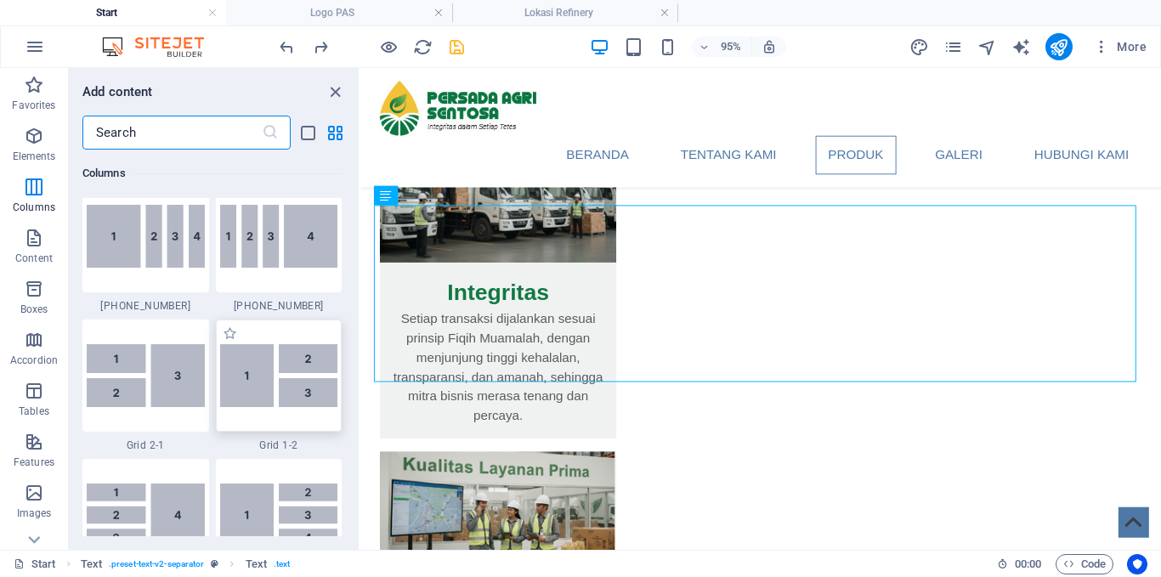
scroll to position [1862, 0]
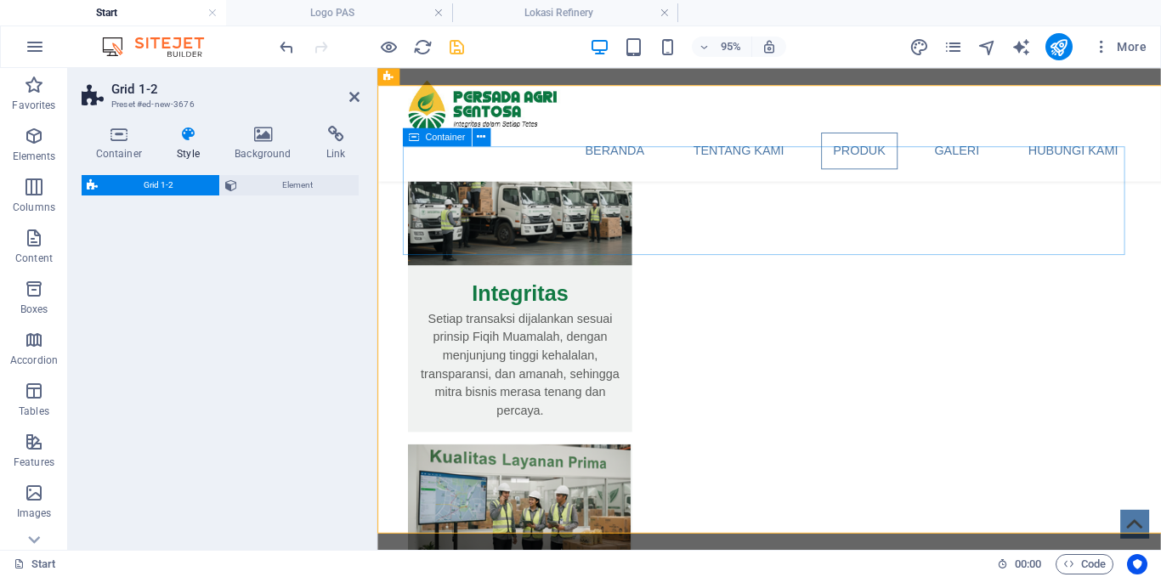
select select "rem"
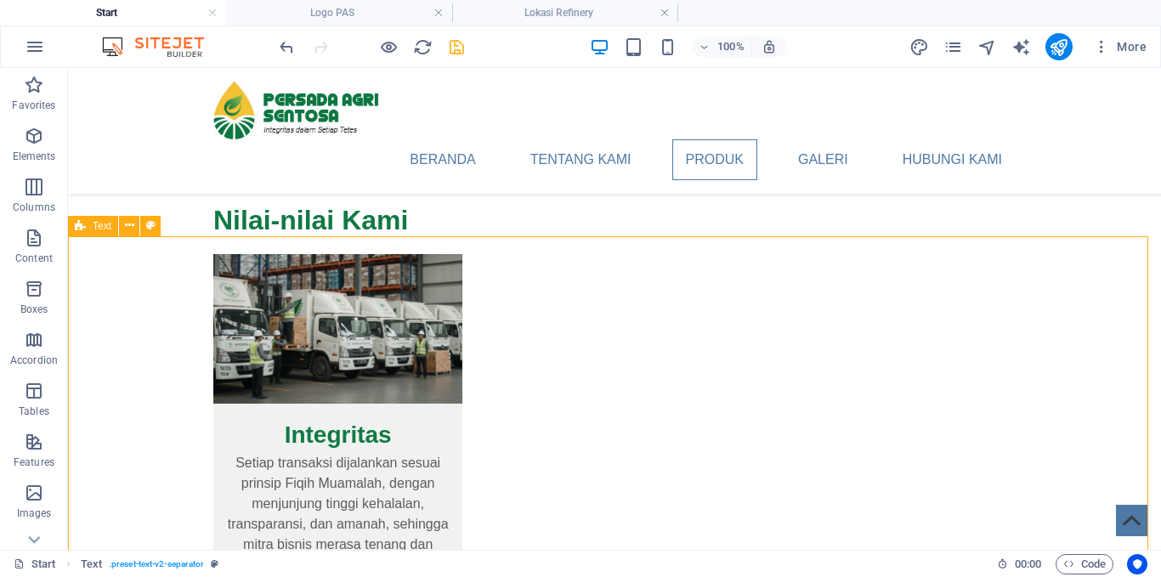
click at [98, 227] on span "Text" at bounding box center [102, 226] width 19 height 10
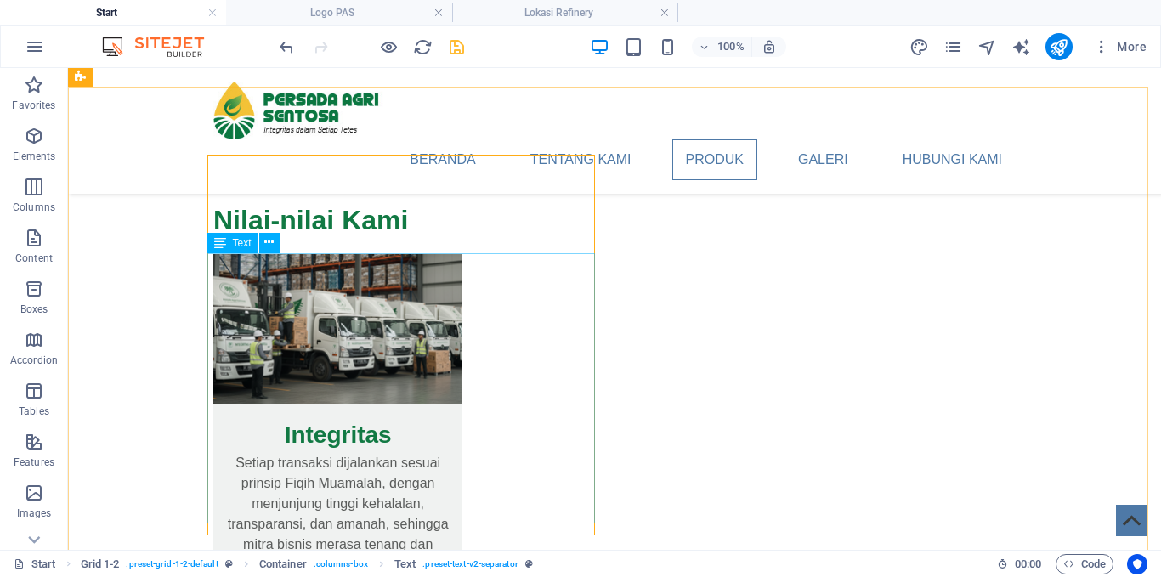
click at [237, 244] on span "Text" at bounding box center [242, 243] width 19 height 10
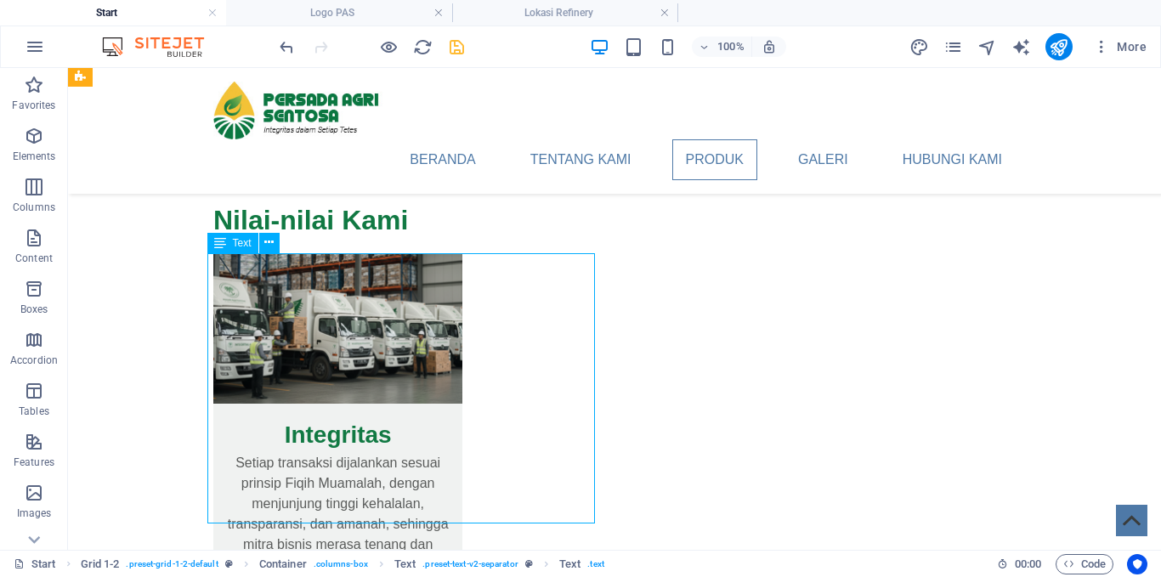
click at [237, 244] on span "Text" at bounding box center [242, 243] width 19 height 10
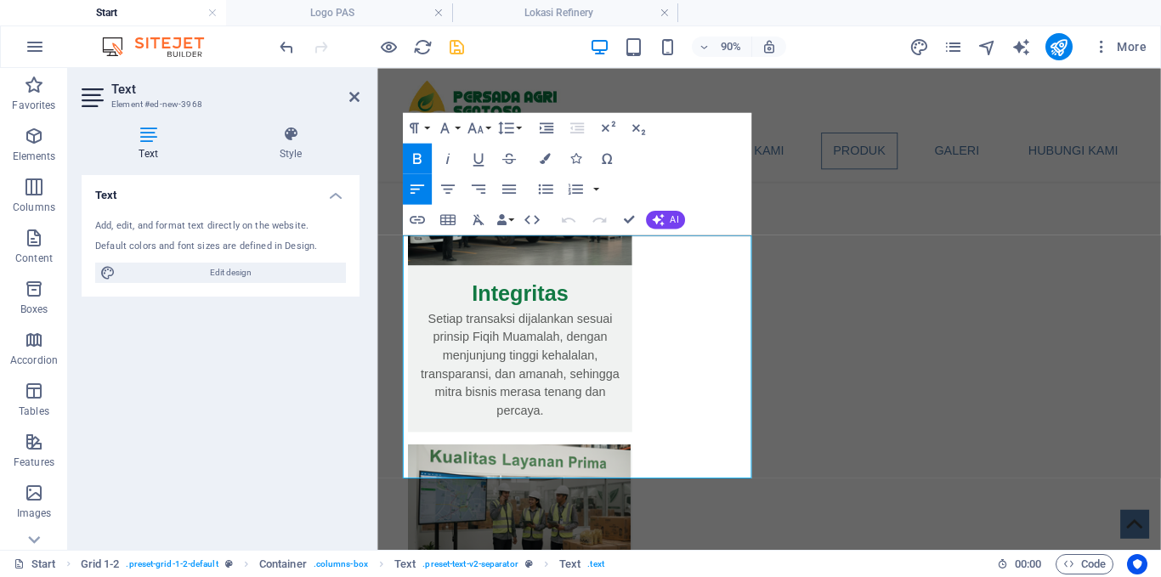
click at [152, 142] on icon at bounding box center [148, 134] width 133 height 17
click at [285, 147] on h4 "Style" at bounding box center [291, 144] width 138 height 36
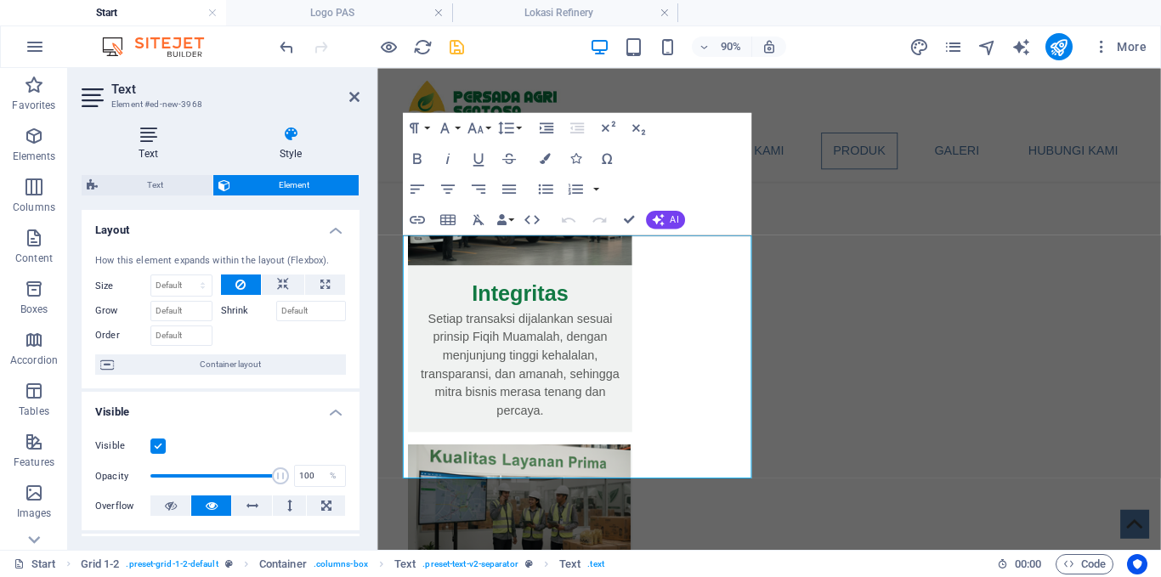
click at [151, 140] on icon at bounding box center [148, 134] width 133 height 17
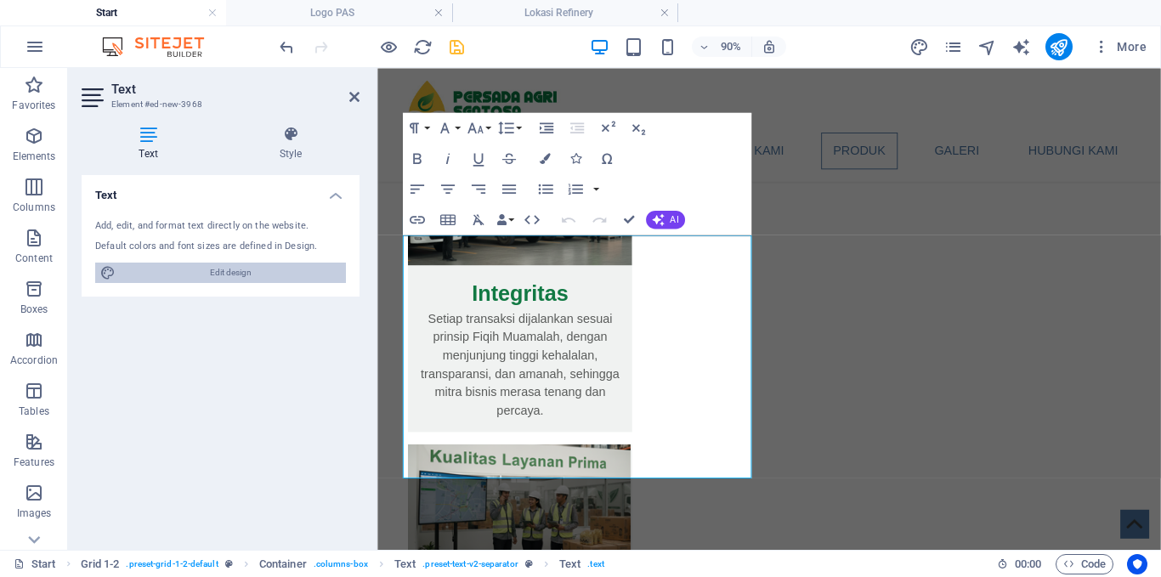
click at [216, 277] on span "Edit design" at bounding box center [231, 273] width 220 height 20
select select "px"
select select "400"
select select "px"
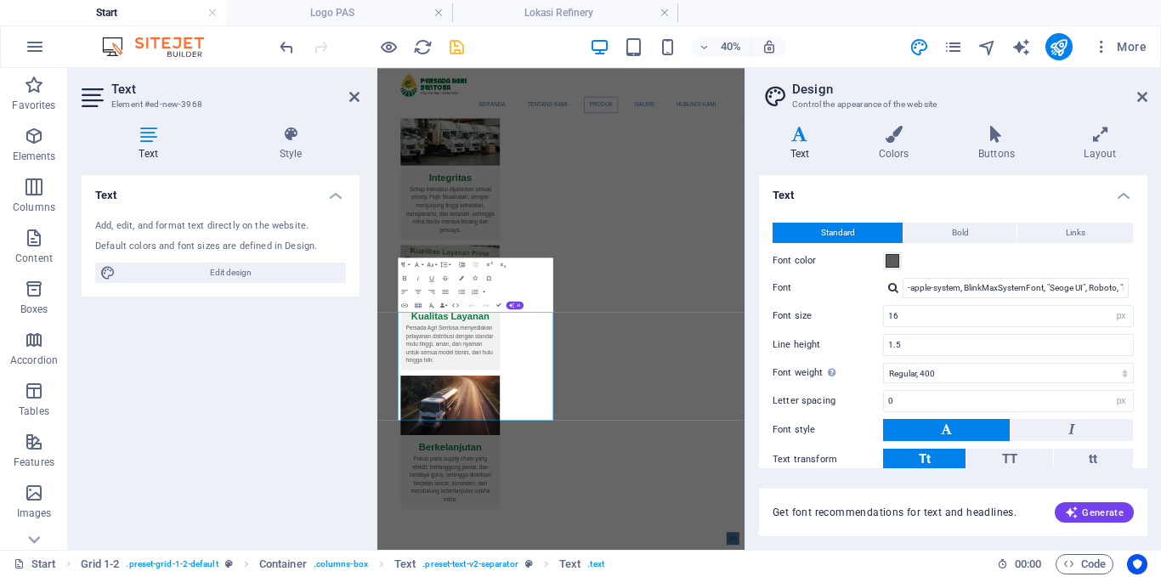
click at [158, 138] on icon at bounding box center [148, 134] width 133 height 17
click at [288, 146] on h4 "Style" at bounding box center [291, 144] width 138 height 36
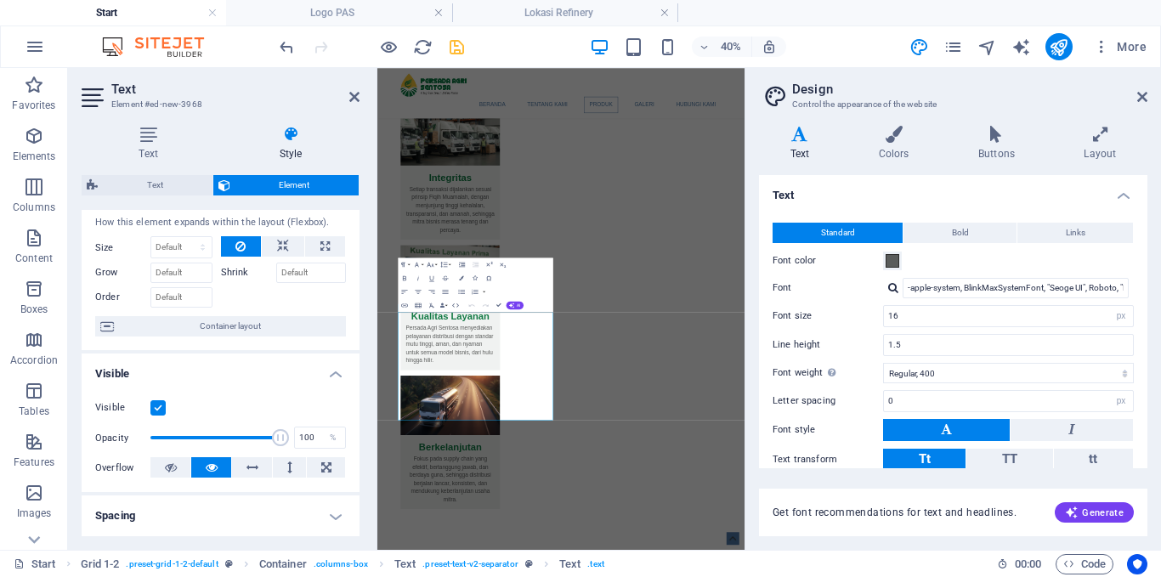
scroll to position [0, 0]
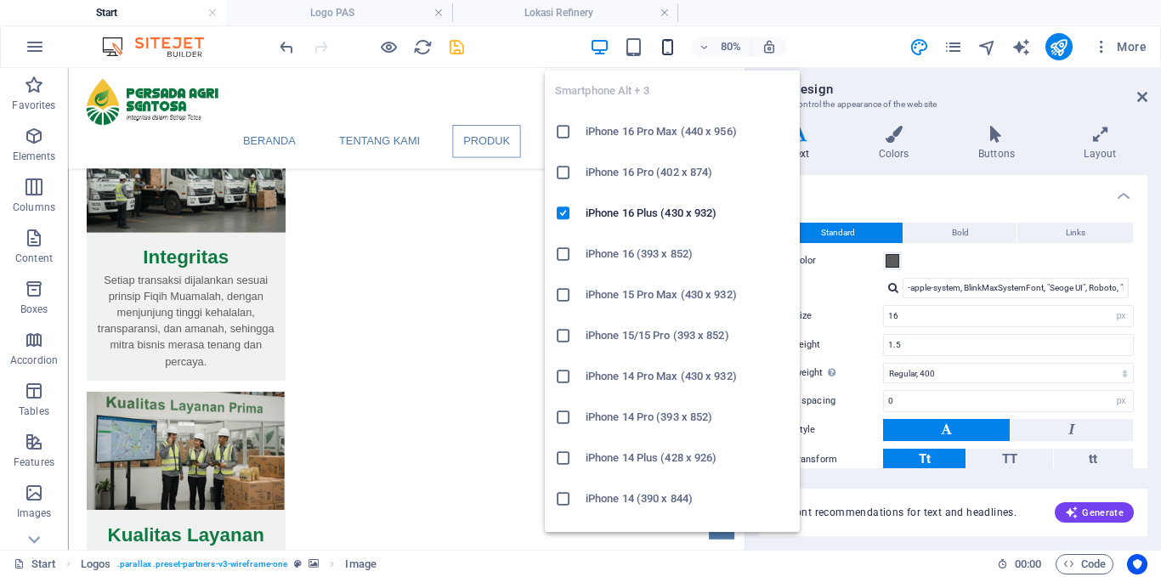
click at [670, 50] on icon "button" at bounding box center [668, 47] width 20 height 20
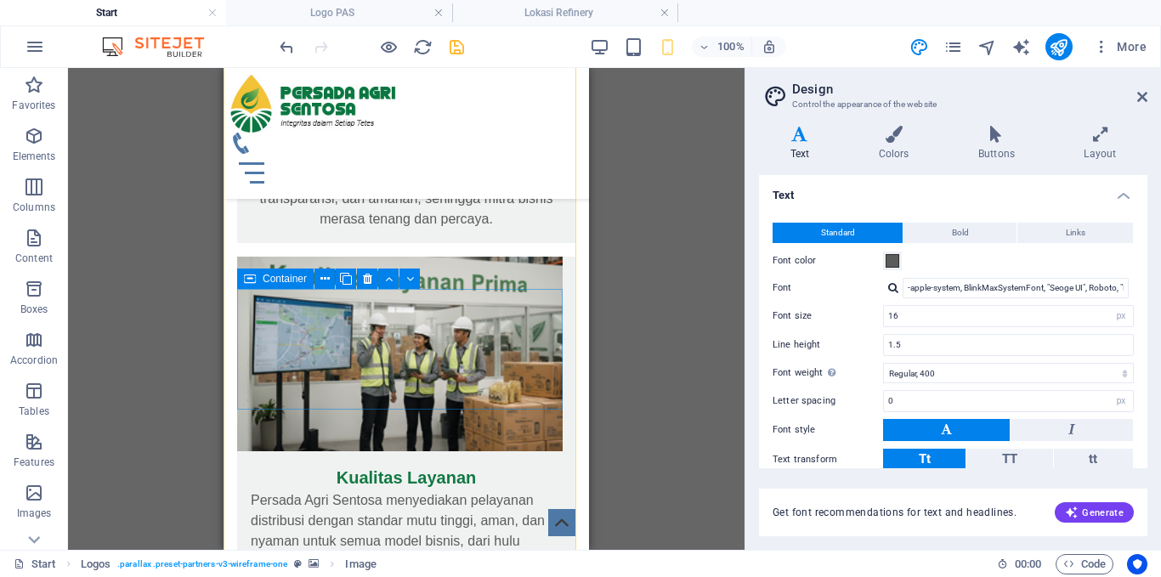
click at [277, 280] on span "Container" at bounding box center [285, 279] width 44 height 10
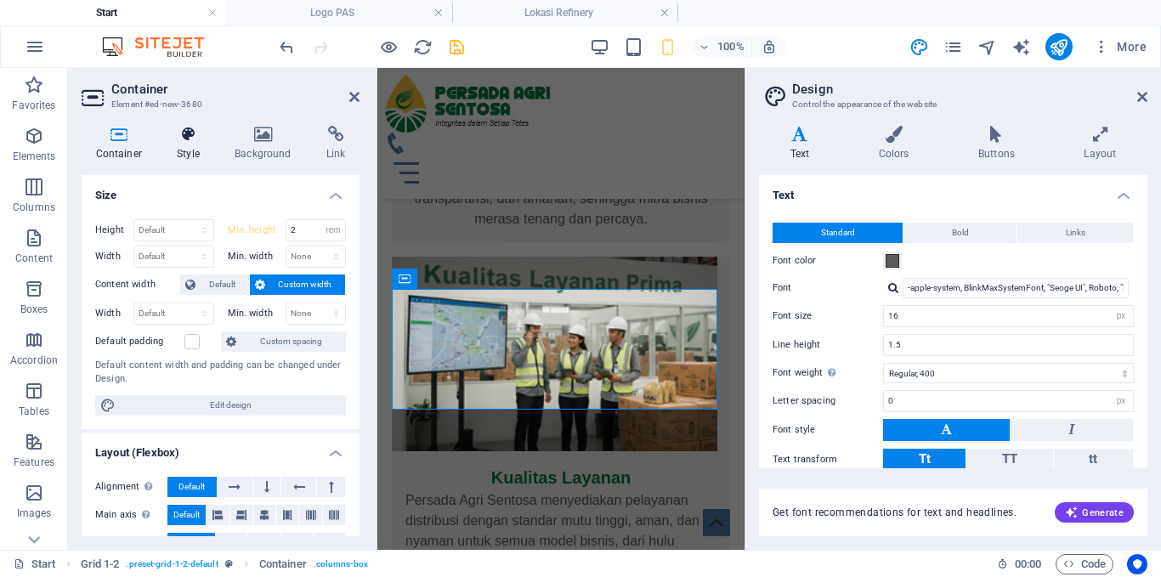
click at [190, 140] on icon at bounding box center [188, 134] width 51 height 17
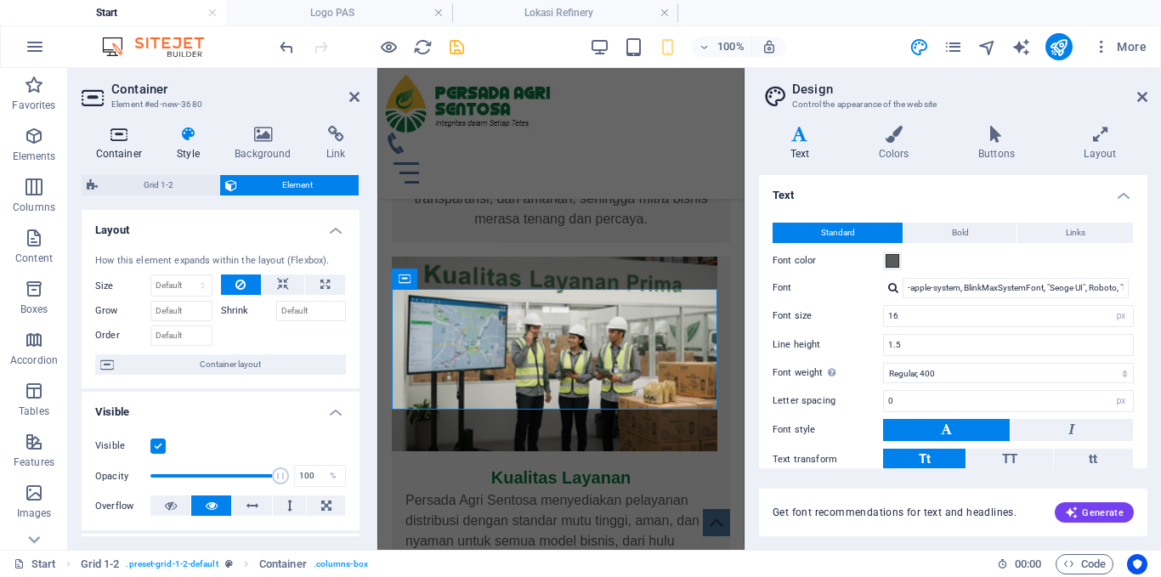
click at [131, 136] on icon at bounding box center [119, 134] width 75 height 17
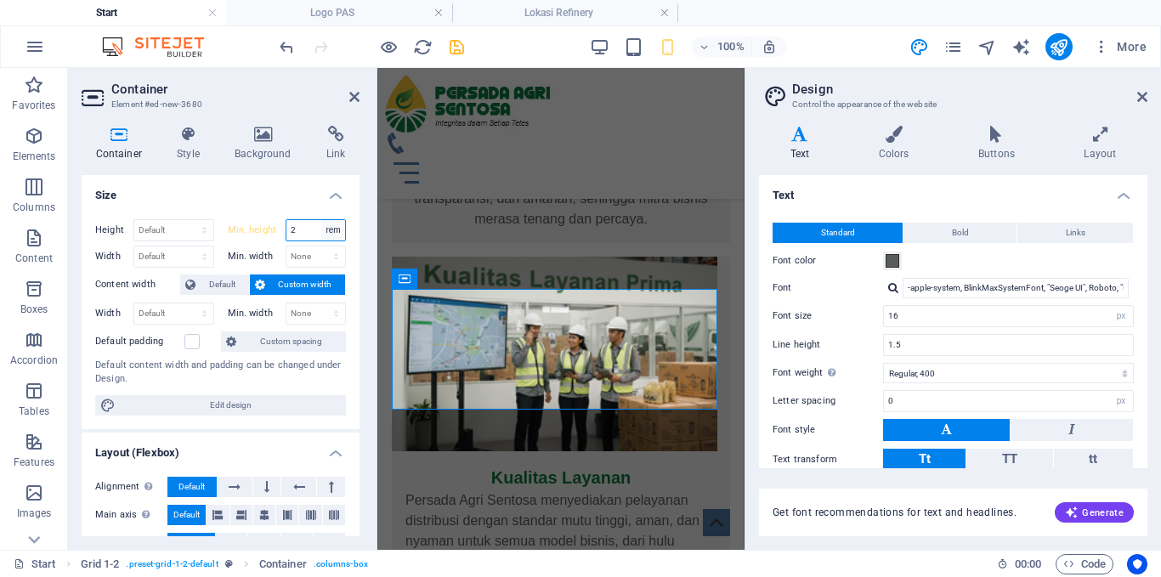
click at [331, 231] on select "None px rem % vh vw" at bounding box center [333, 230] width 24 height 20
select select "93pjvt10hek"
click at [321, 220] on select "None px rem % vh vw" at bounding box center [333, 230] width 24 height 20
type input "2"
select select "rem"
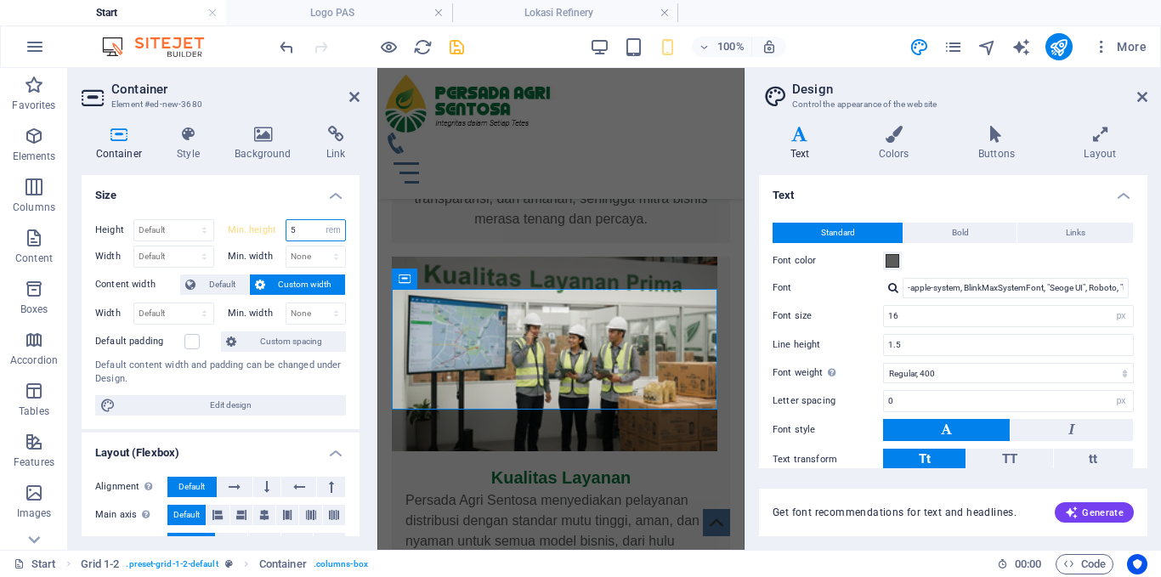
click at [300, 228] on input "5" at bounding box center [316, 230] width 60 height 20
click at [279, 226] on div "Min. height 5 None px rem % vh vw" at bounding box center [287, 230] width 119 height 22
type input "2"
click at [168, 232] on select "Default px rem % vh vw" at bounding box center [173, 230] width 79 height 20
click at [134, 220] on select "Default px rem % vh vw" at bounding box center [173, 230] width 79 height 20
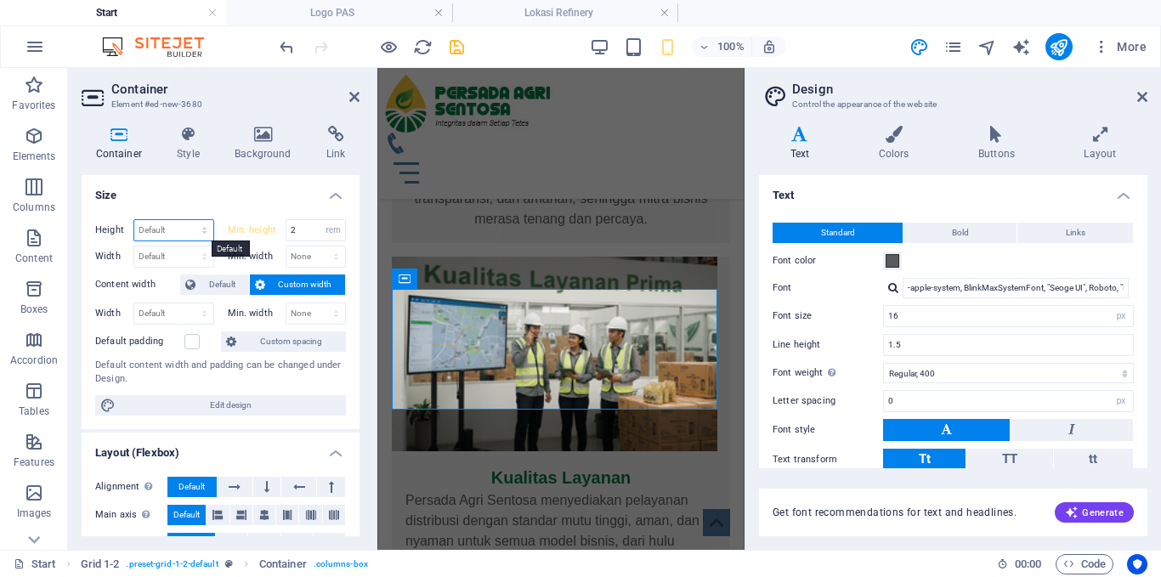
click at [186, 224] on select "Default px rem % vh vw" at bounding box center [173, 230] width 79 height 20
select select "rem"
click at [187, 220] on select "Default px rem % vh vw" at bounding box center [173, 230] width 79 height 20
click at [172, 234] on input "8.875" at bounding box center [173, 230] width 79 height 20
drag, startPoint x: 175, startPoint y: 230, endPoint x: 156, endPoint y: 230, distance: 19.6
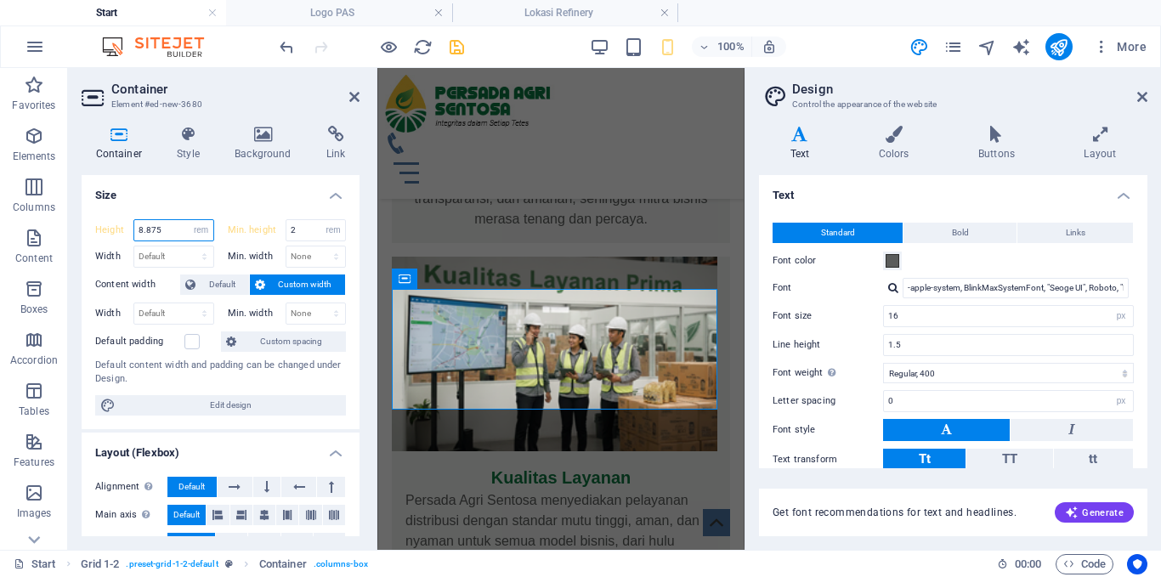
click at [169, 230] on input "8.875" at bounding box center [173, 230] width 79 height 20
drag, startPoint x: 156, startPoint y: 230, endPoint x: 127, endPoint y: 230, distance: 28.9
click at [127, 230] on div "Height 8.875 Default px rem % vh vw" at bounding box center [154, 230] width 119 height 22
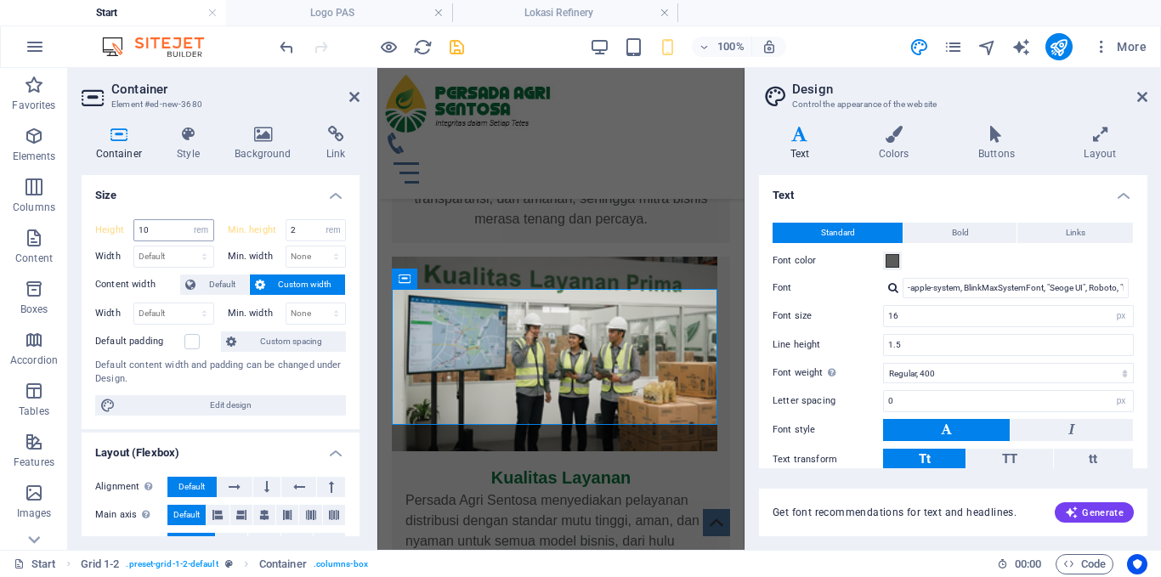
type input "8.875"
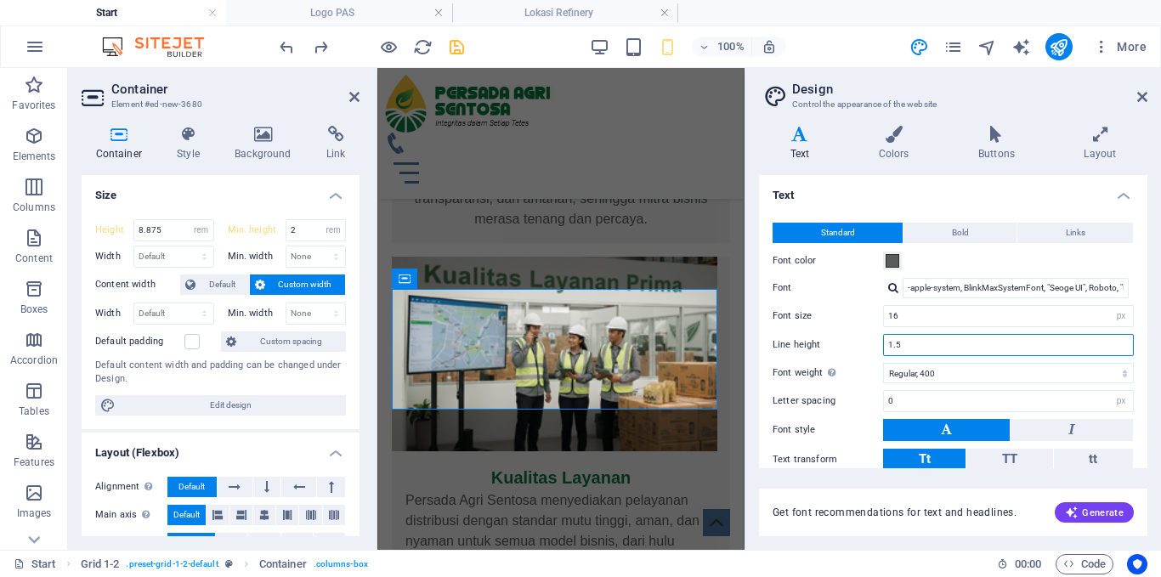
click at [1086, 341] on input "1.5" at bounding box center [1008, 345] width 249 height 20
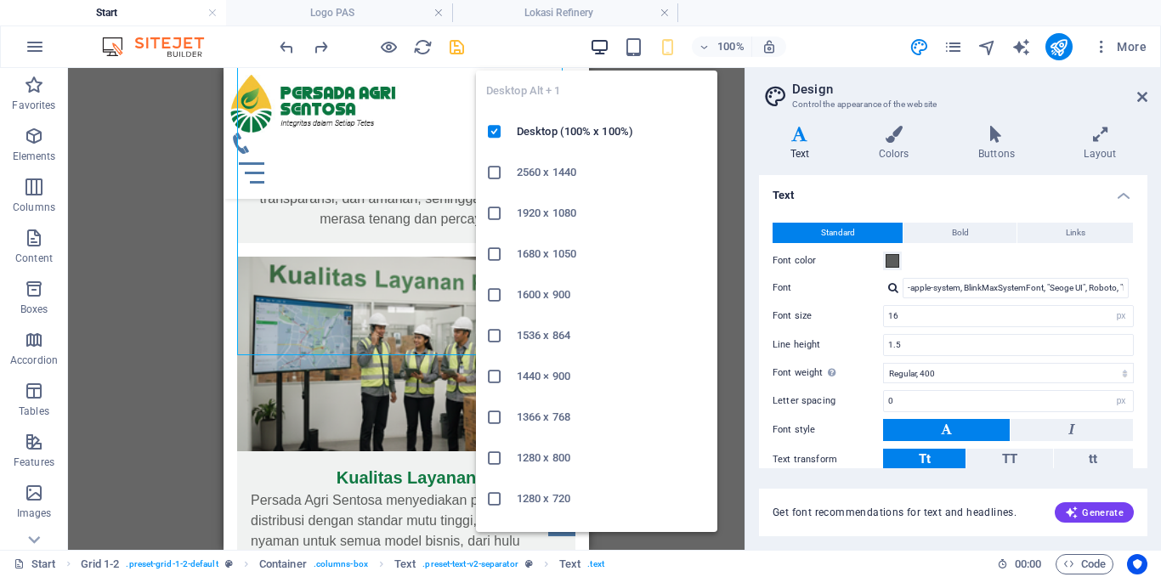
click at [608, 40] on icon "button" at bounding box center [600, 47] width 20 height 20
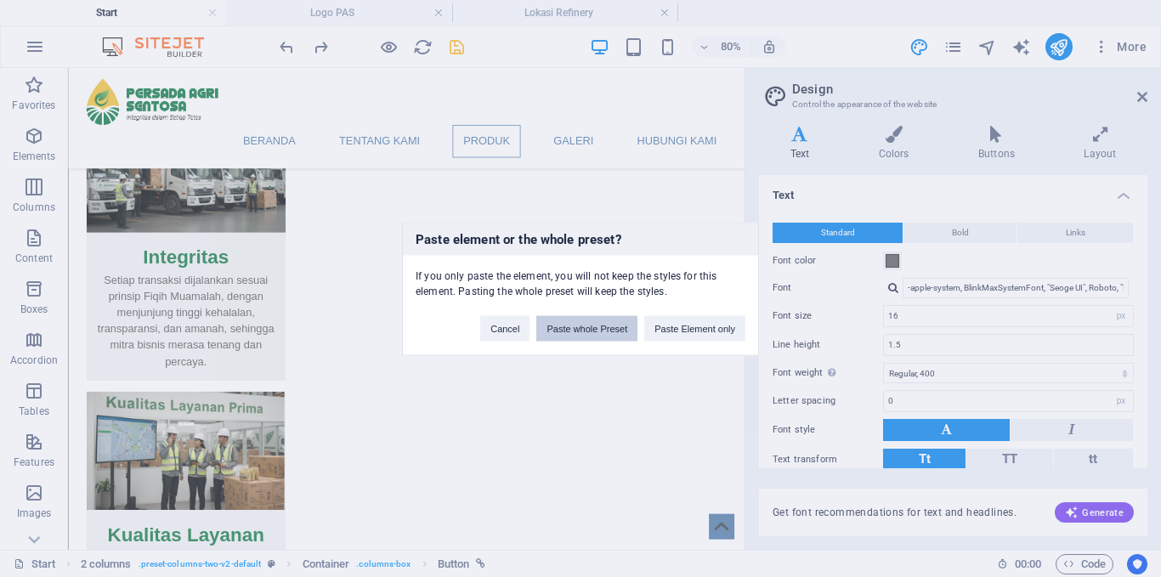
click at [616, 332] on button "Paste whole Preset" at bounding box center [586, 328] width 101 height 26
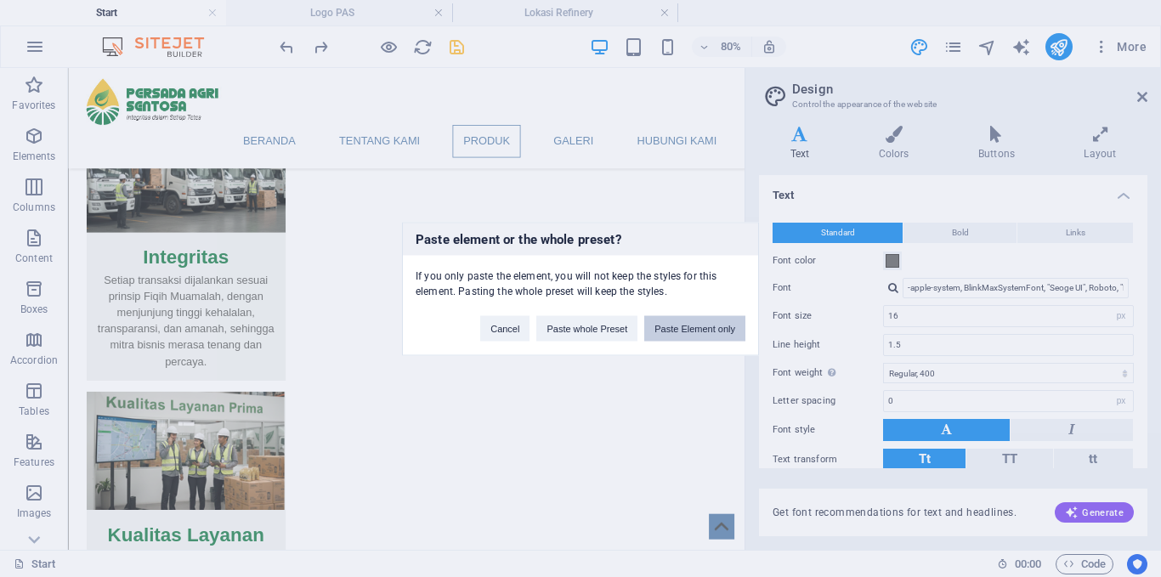
click at [687, 327] on button "Paste Element only" at bounding box center [694, 328] width 101 height 26
click at [689, 325] on button "Paste Element only" at bounding box center [694, 328] width 101 height 26
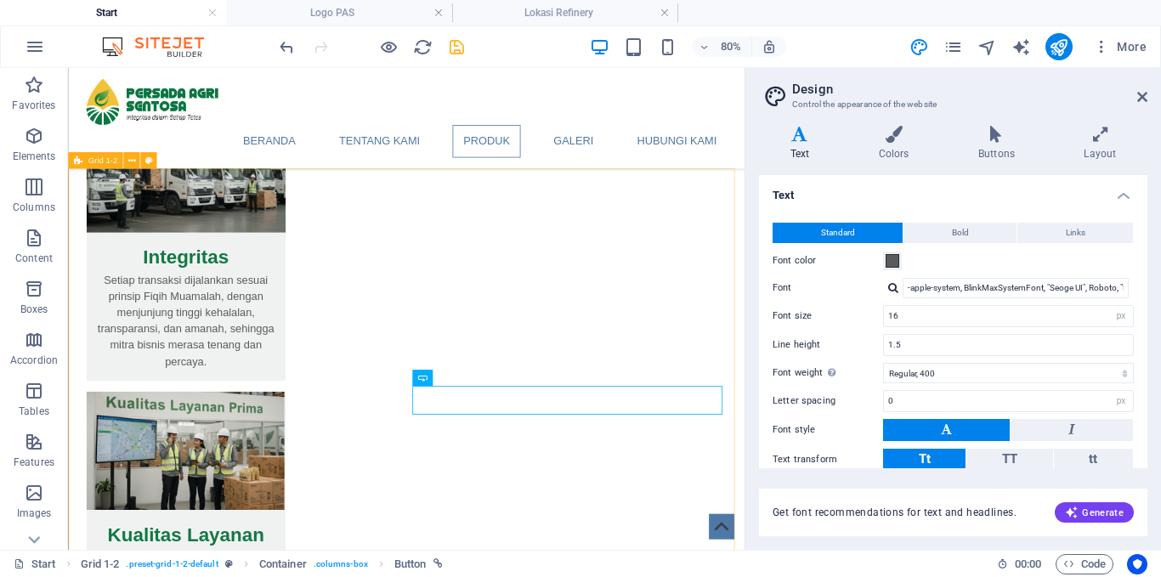
click at [94, 164] on span "Grid 1-2" at bounding box center [103, 160] width 30 height 9
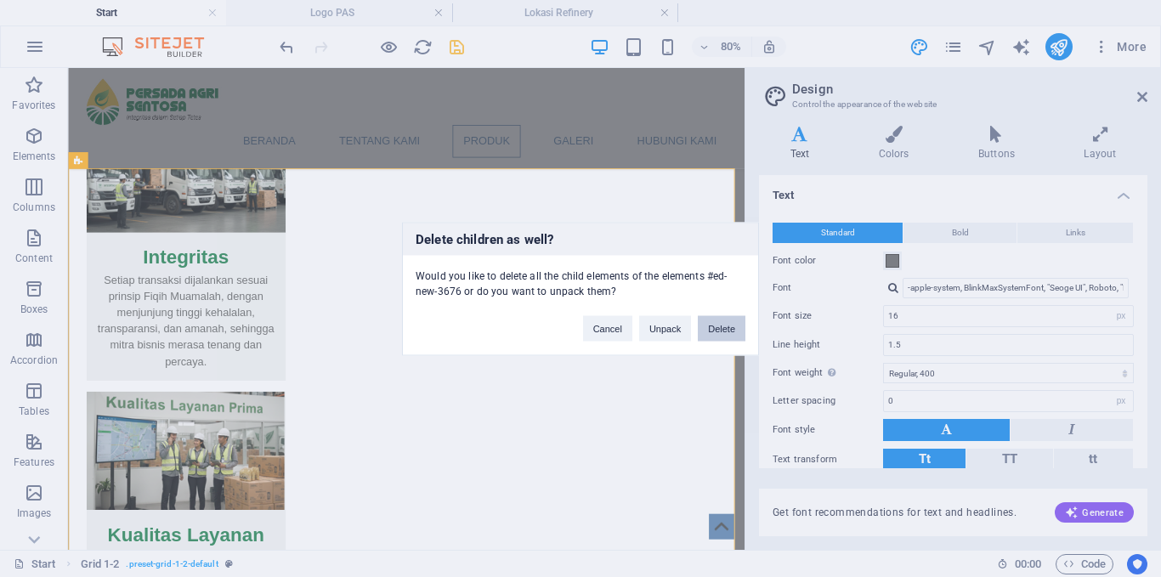
click at [730, 328] on button "Delete" at bounding box center [722, 328] width 48 height 26
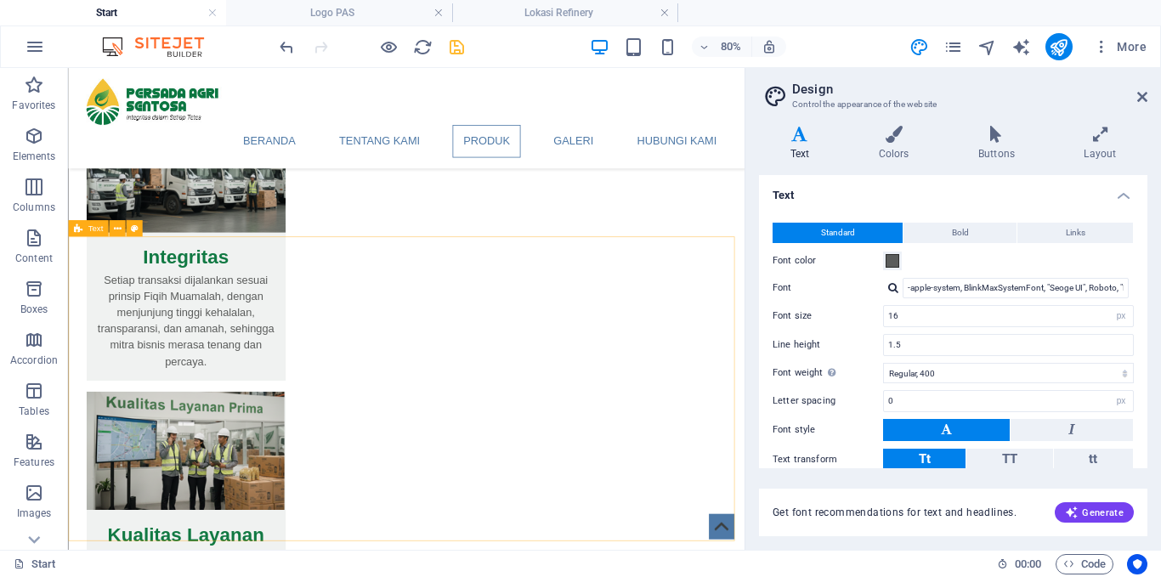
click at [92, 229] on span "Text" at bounding box center [95, 228] width 15 height 9
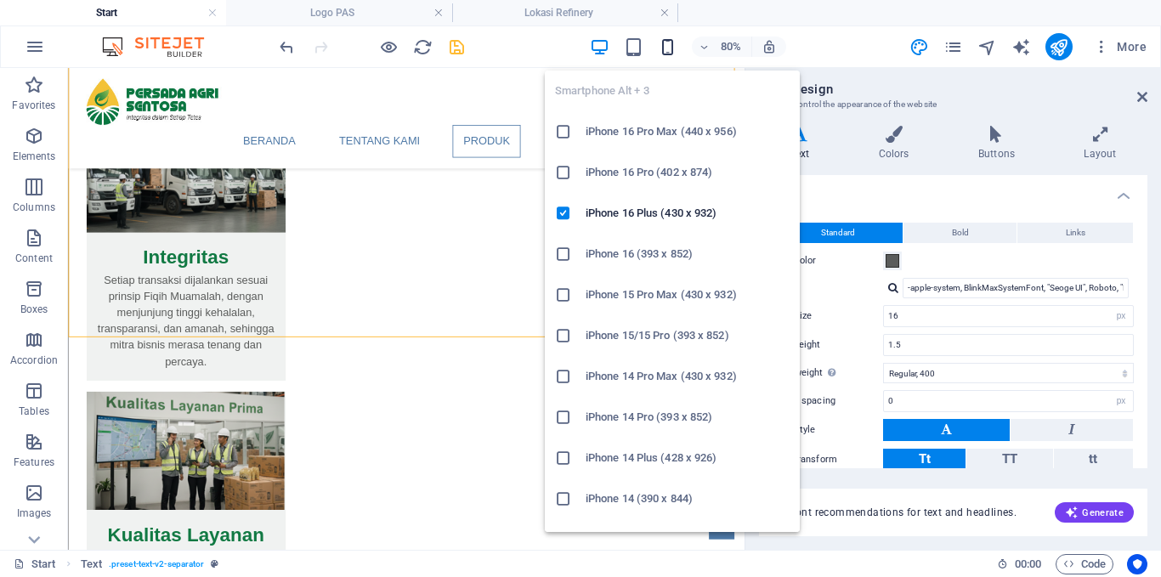
click at [670, 44] on icon "button" at bounding box center [668, 47] width 20 height 20
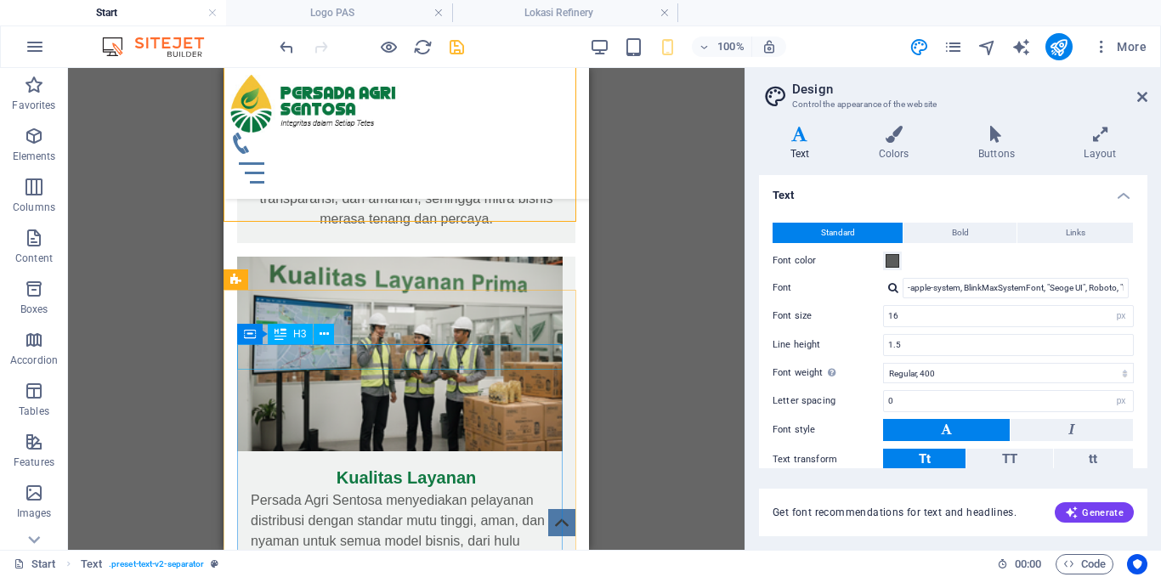
click at [286, 334] on icon at bounding box center [281, 334] width 12 height 20
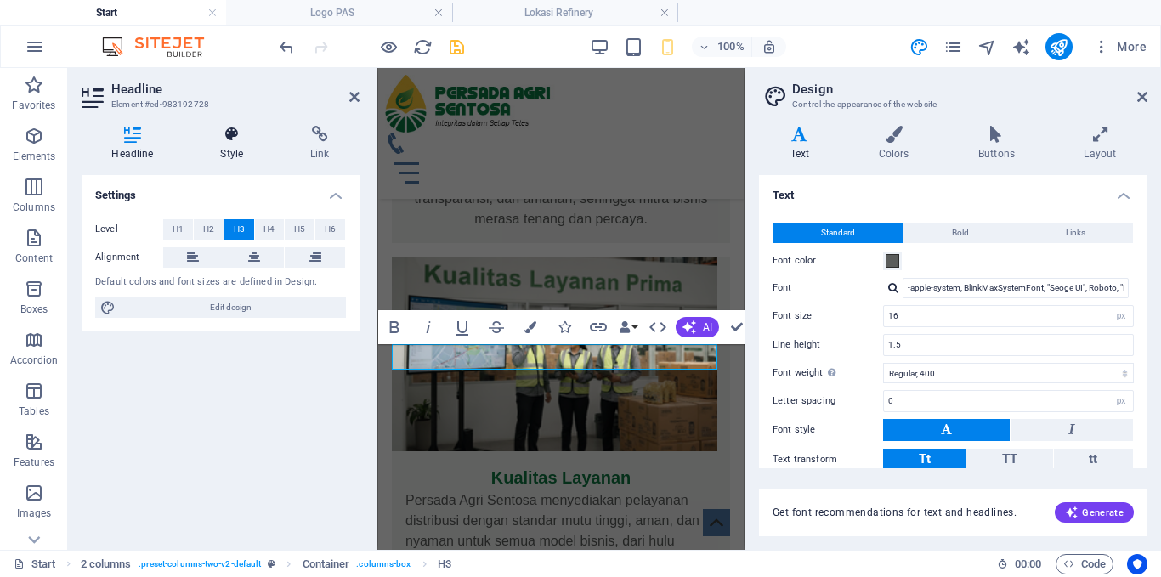
click at [234, 141] on icon at bounding box center [231, 134] width 83 height 17
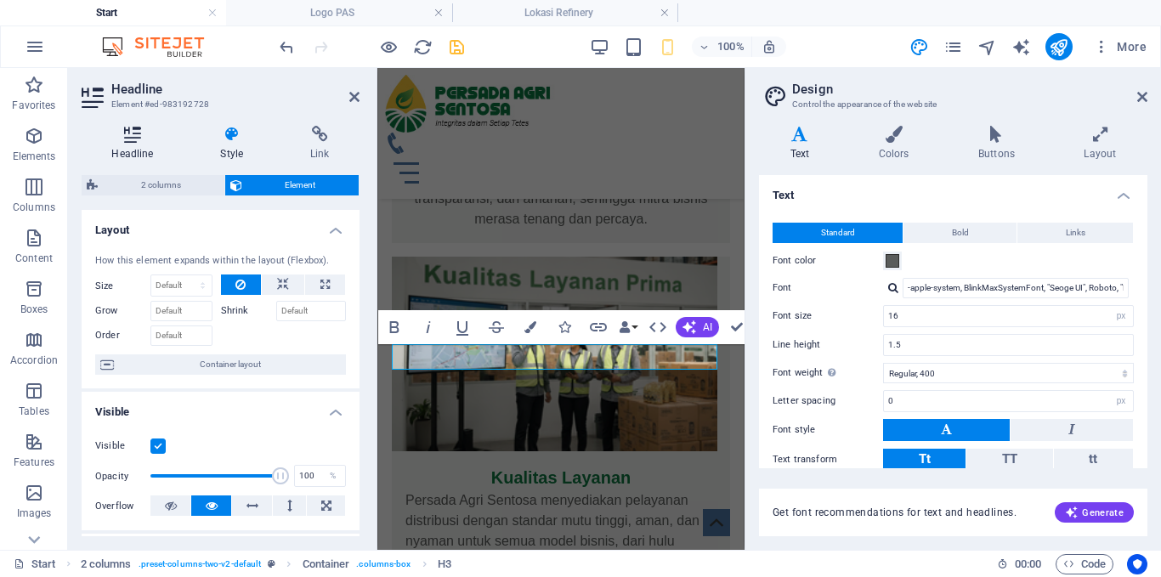
click at [135, 145] on h4 "Headline" at bounding box center [136, 144] width 109 height 36
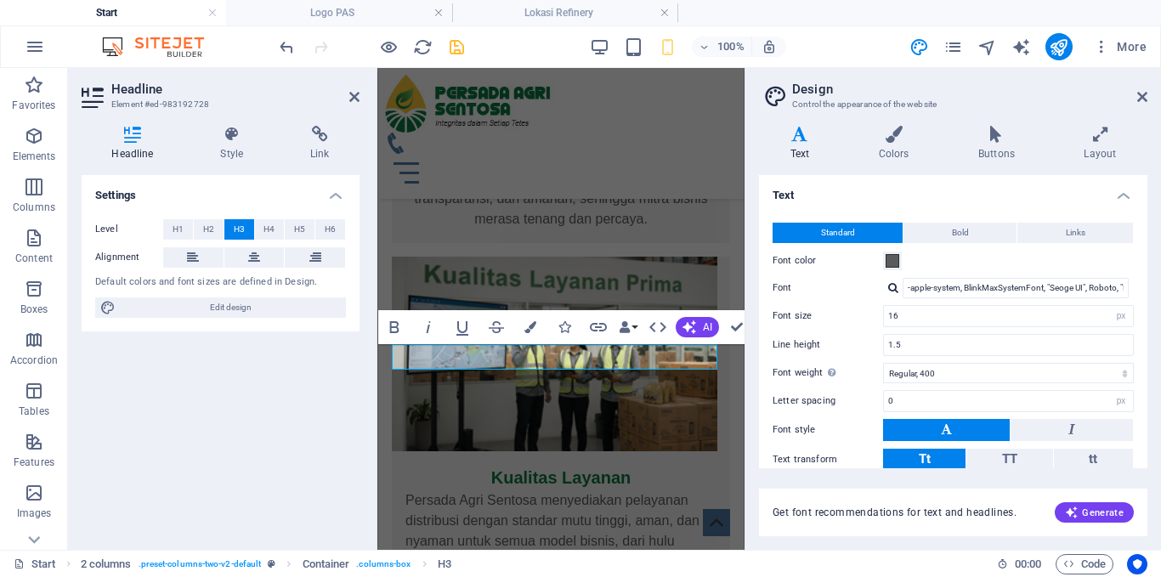
click at [275, 482] on div "Settings Level H1 H2 H3 H4 H5 H6 Alignment Default colors and font sizes are de…" at bounding box center [221, 355] width 278 height 361
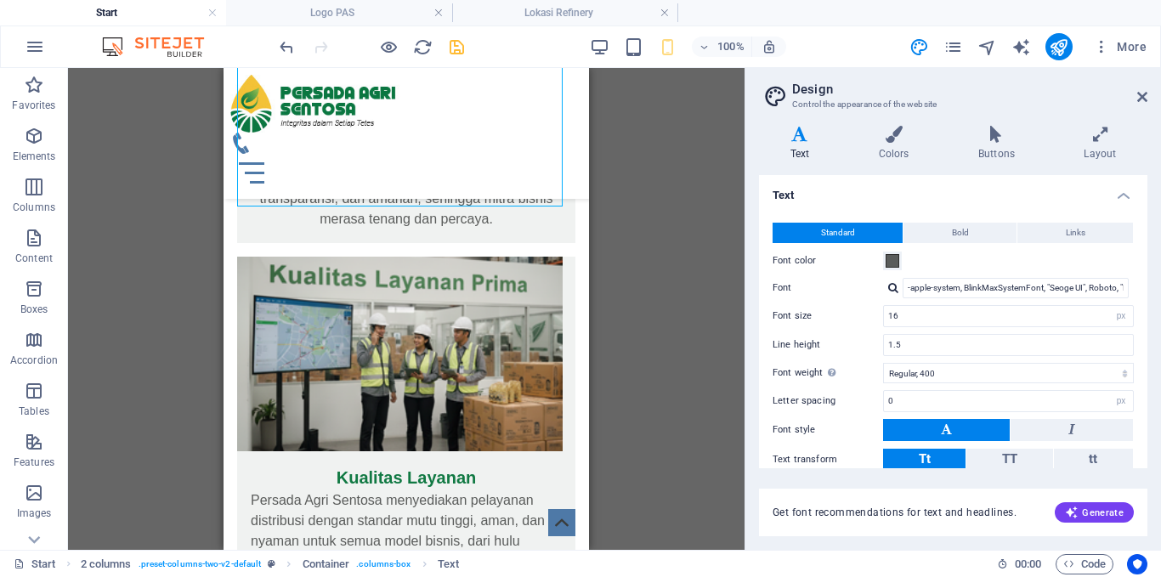
click at [687, 108] on div "Menu Bar Logo Banner Container Banner Menu Container Spacer Container H1 Spacer…" at bounding box center [406, 309] width 677 height 482
click at [1144, 99] on icon at bounding box center [1142, 97] width 10 height 14
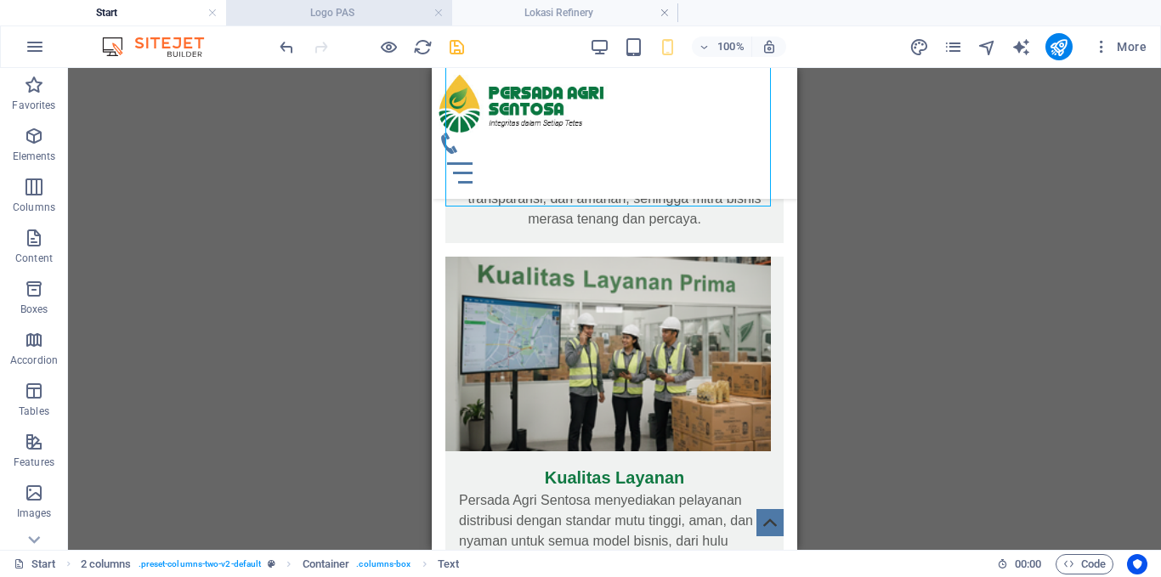
click at [366, 13] on h4 "Logo PAS" at bounding box center [339, 12] width 226 height 19
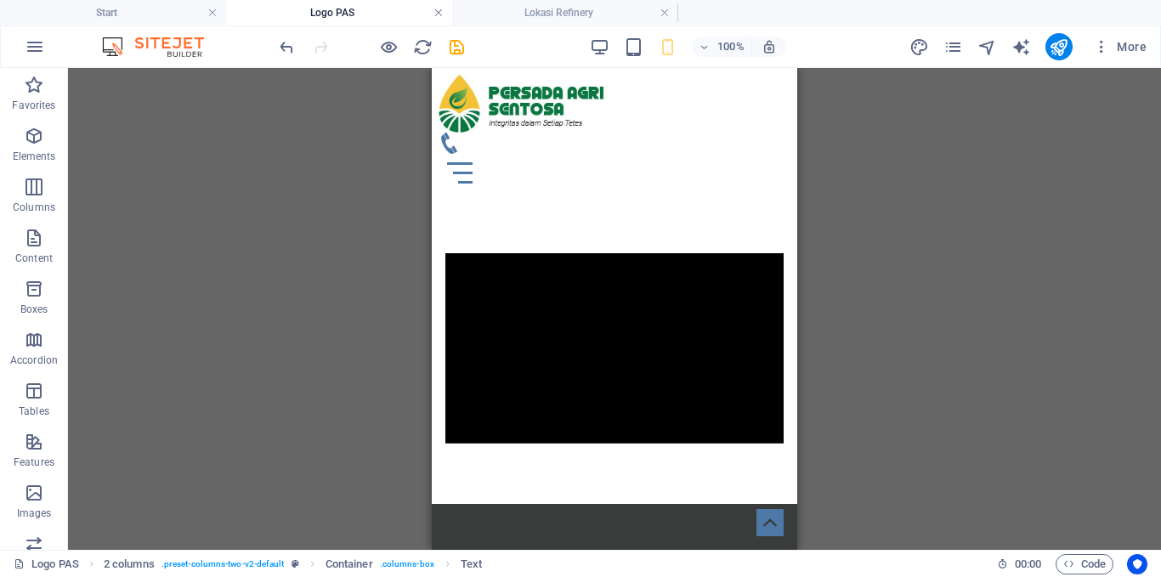
click at [437, 14] on link at bounding box center [439, 13] width 10 height 16
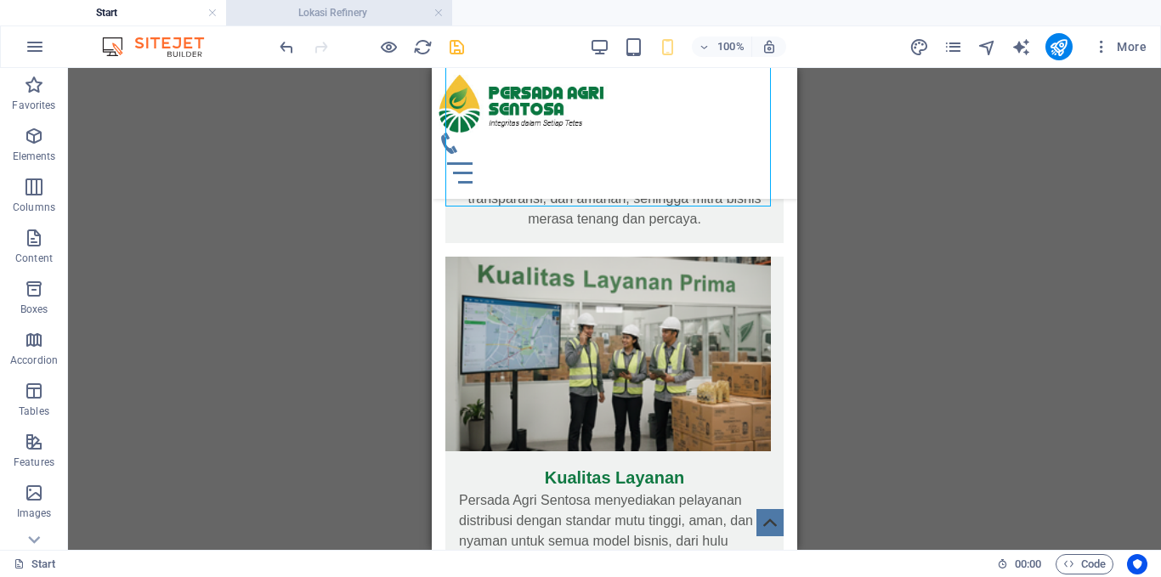
click at [373, 11] on h4 "Lokasi Refinery" at bounding box center [339, 12] width 226 height 19
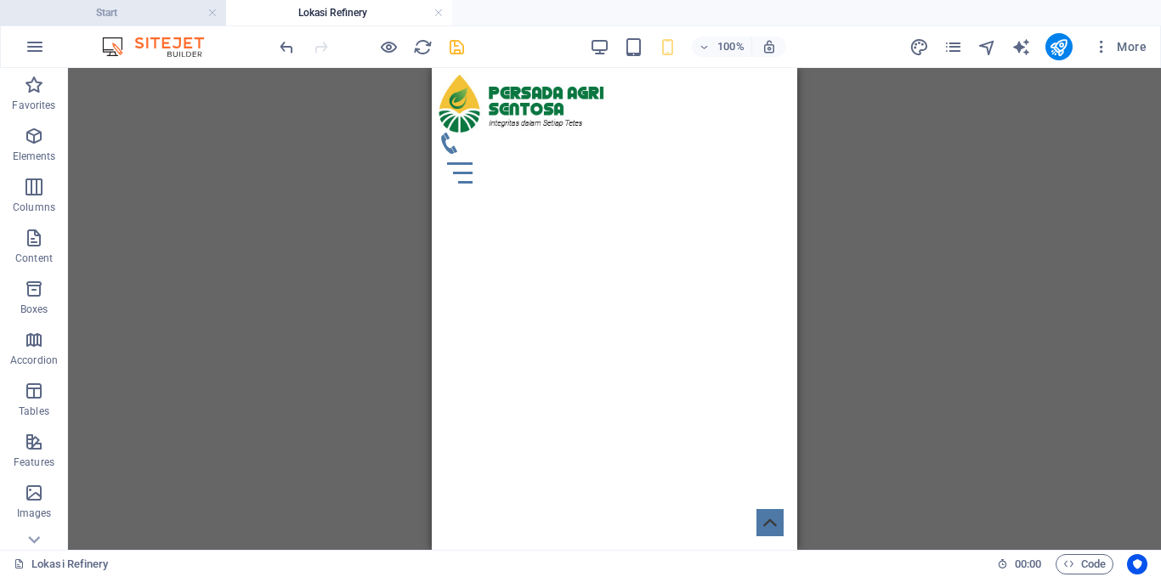
click at [131, 12] on h4 "Start" at bounding box center [113, 12] width 226 height 19
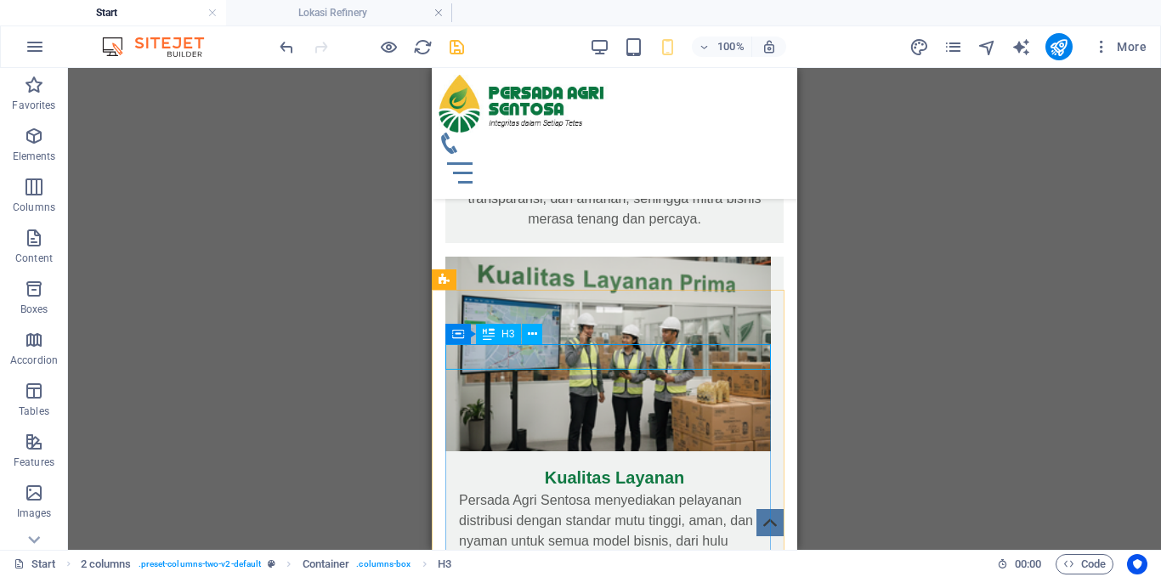
click at [498, 335] on div "H3" at bounding box center [498, 334] width 45 height 20
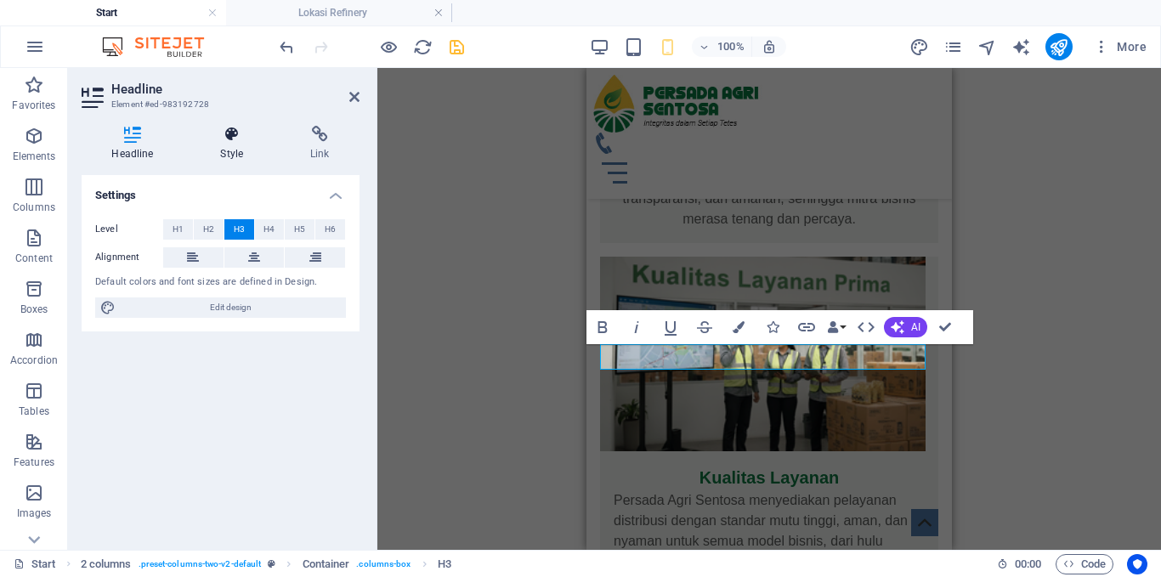
click at [235, 141] on icon at bounding box center [231, 134] width 83 height 17
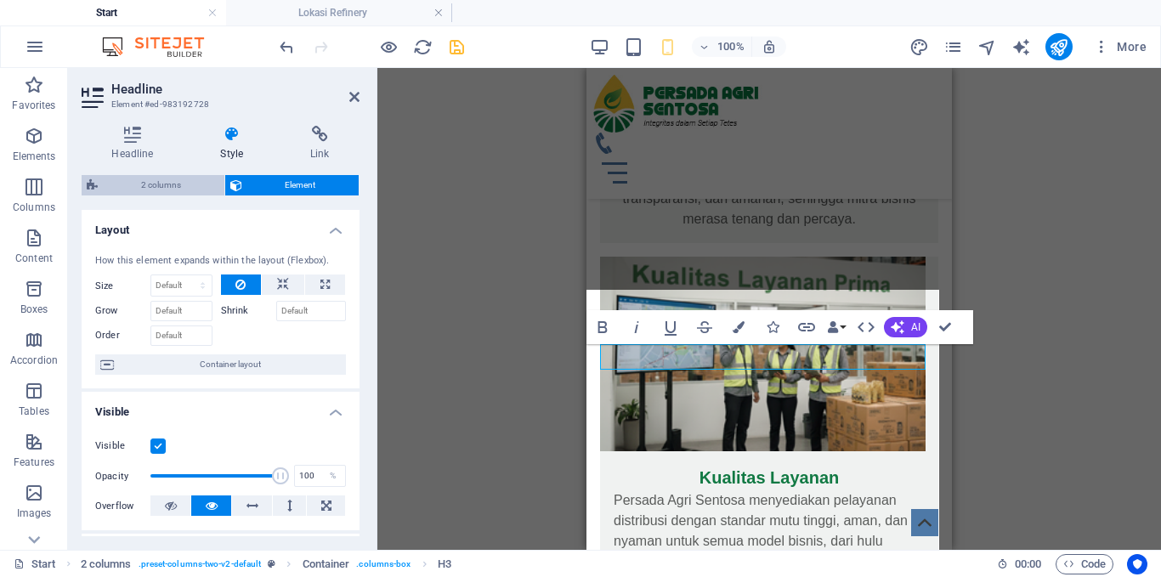
click at [160, 186] on span "2 columns" at bounding box center [161, 185] width 116 height 20
select select "rem"
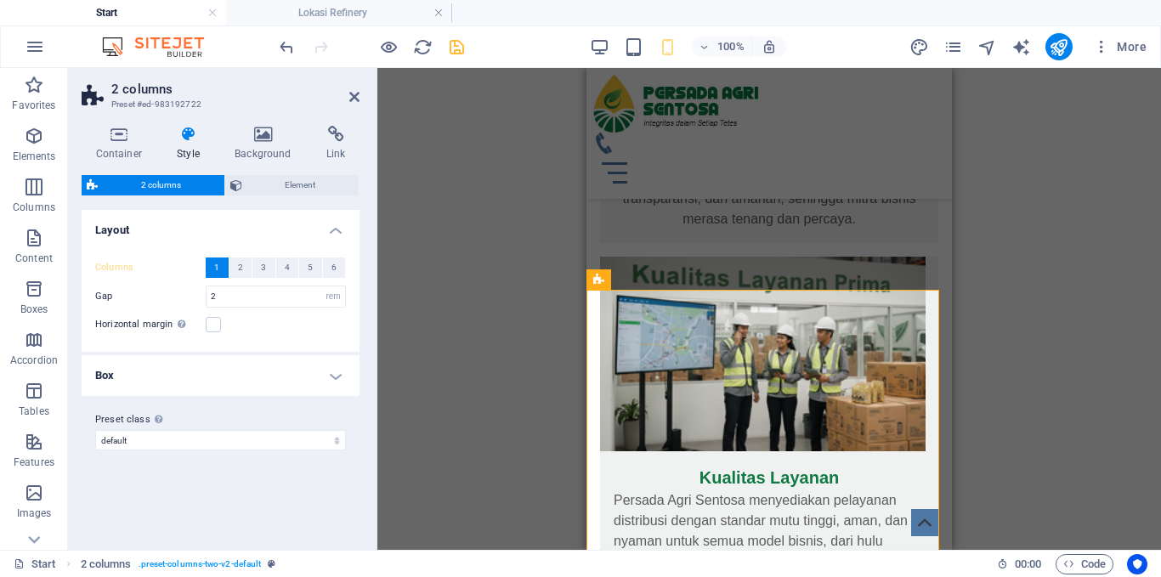
click at [287, 388] on h4 "Box" at bounding box center [221, 375] width 278 height 41
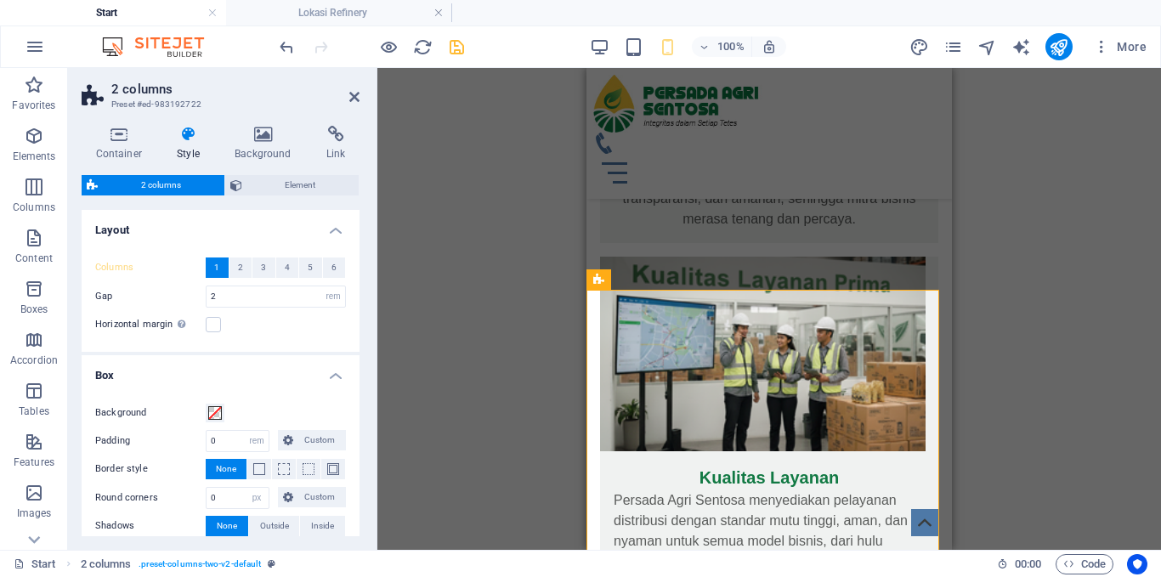
scroll to position [85, 0]
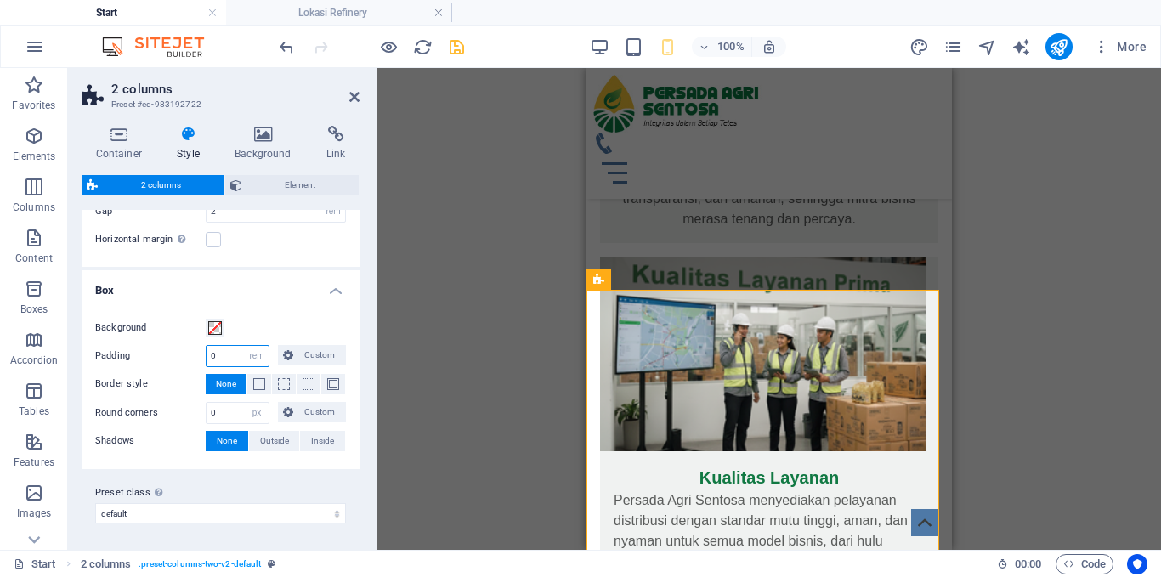
click at [224, 349] on input "0" at bounding box center [238, 356] width 62 height 20
drag, startPoint x: 222, startPoint y: 353, endPoint x: 200, endPoint y: 357, distance: 22.5
click at [200, 357] on div "Padding 0 px rem % vw vh Custom Custom" at bounding box center [220, 356] width 251 height 22
click at [223, 353] on input "5" at bounding box center [238, 356] width 62 height 20
drag, startPoint x: 231, startPoint y: 353, endPoint x: 177, endPoint y: 353, distance: 54.4
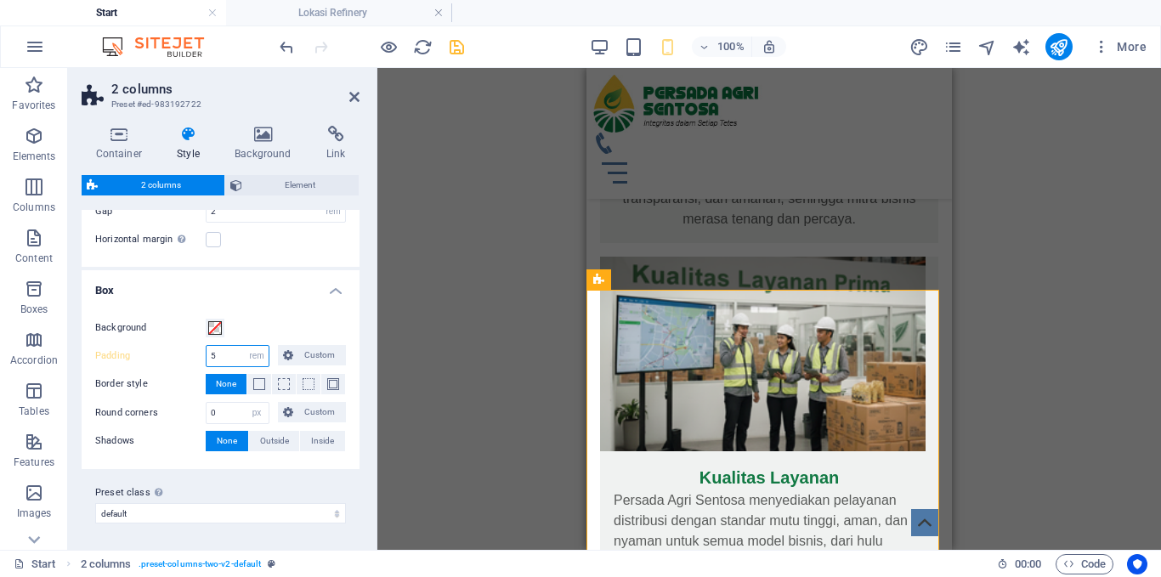
click at [177, 353] on div "Padding 5 px rem % vw vh Custom Custom" at bounding box center [220, 356] width 251 height 22
click at [177, 353] on label "Padding" at bounding box center [150, 356] width 111 height 20
drag, startPoint x: 224, startPoint y: 353, endPoint x: 199, endPoint y: 353, distance: 24.7
click at [199, 353] on div "Padding 0 px rem % vw vh Custom Custom" at bounding box center [220, 356] width 251 height 22
click at [201, 357] on div "Padding 10 px rem % vw vh Custom Custom" at bounding box center [220, 356] width 251 height 22
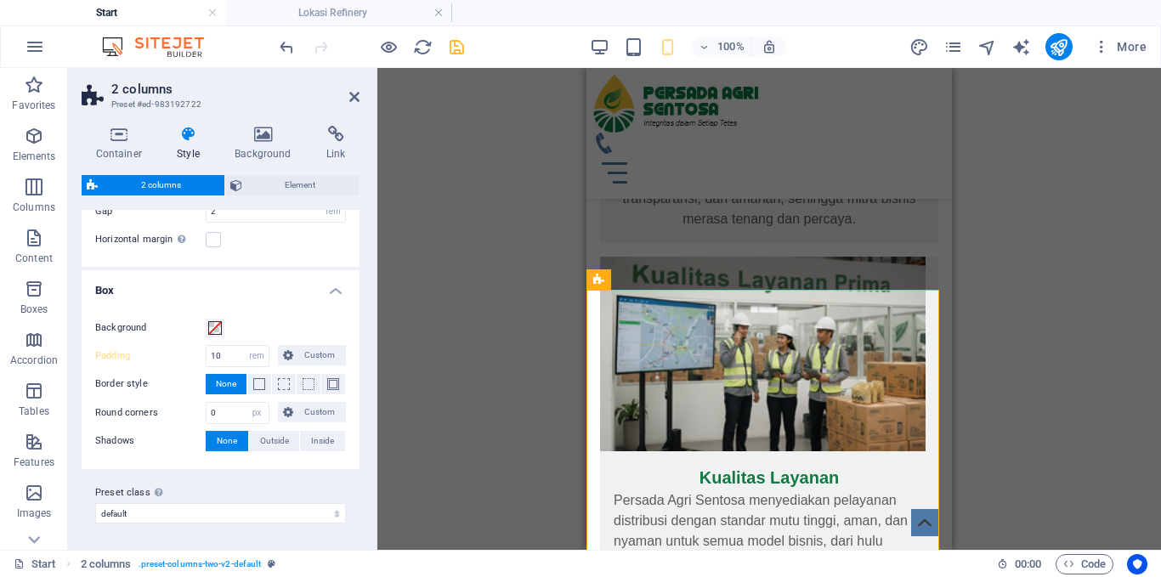
click at [201, 357] on label "Padding" at bounding box center [150, 356] width 111 height 20
type input "0"
drag, startPoint x: 235, startPoint y: 350, endPoint x: 213, endPoint y: 350, distance: 22.1
click at [213, 350] on div "0 px rem % vw vh Custom" at bounding box center [238, 356] width 64 height 22
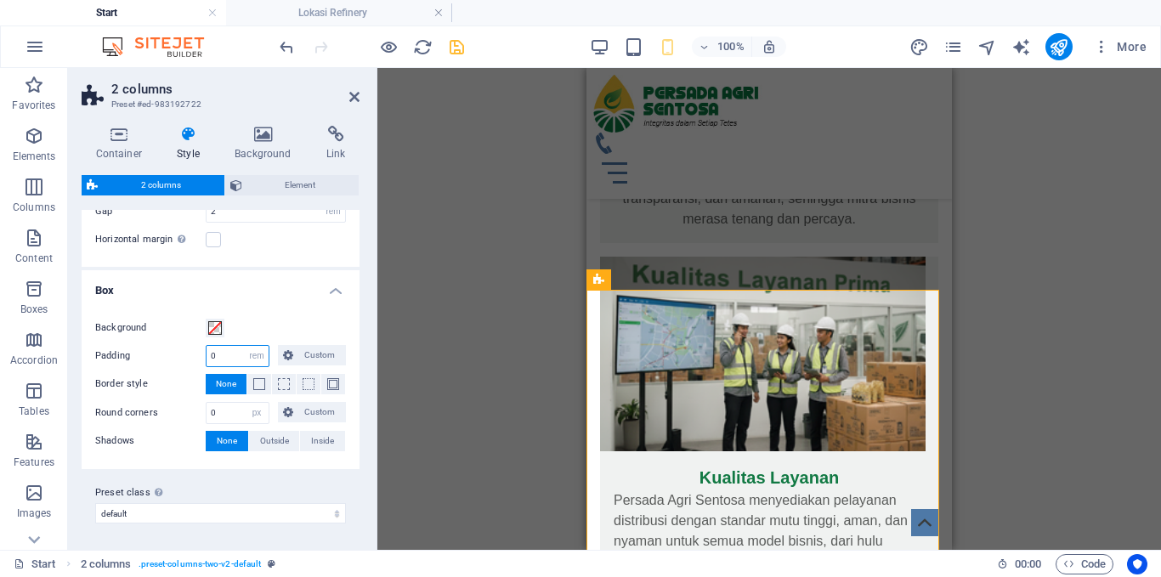
click at [220, 360] on input "0" at bounding box center [238, 356] width 62 height 20
click at [331, 289] on h4 "Box" at bounding box center [221, 284] width 278 height 31
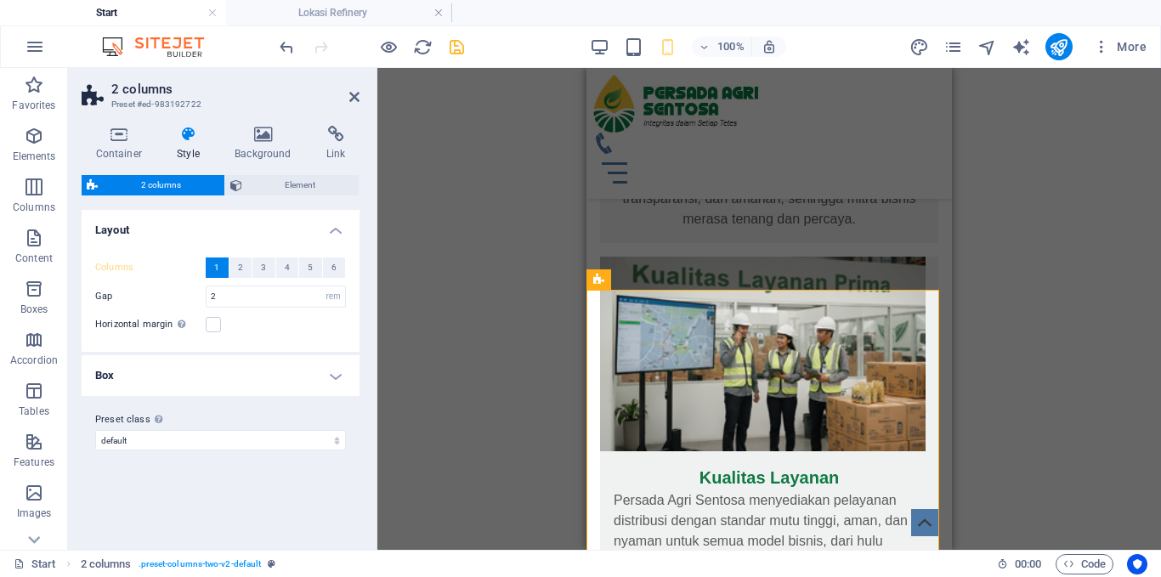
scroll to position [0, 0]
click at [240, 269] on span "2" at bounding box center [240, 268] width 5 height 20
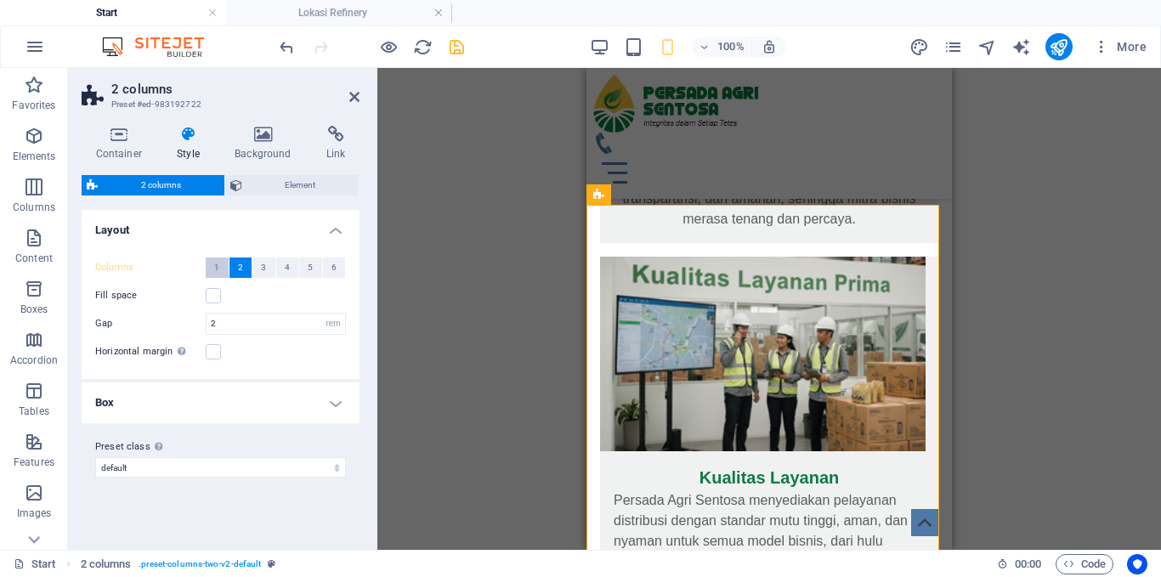
click at [216, 266] on span "1" at bounding box center [216, 268] width 5 height 20
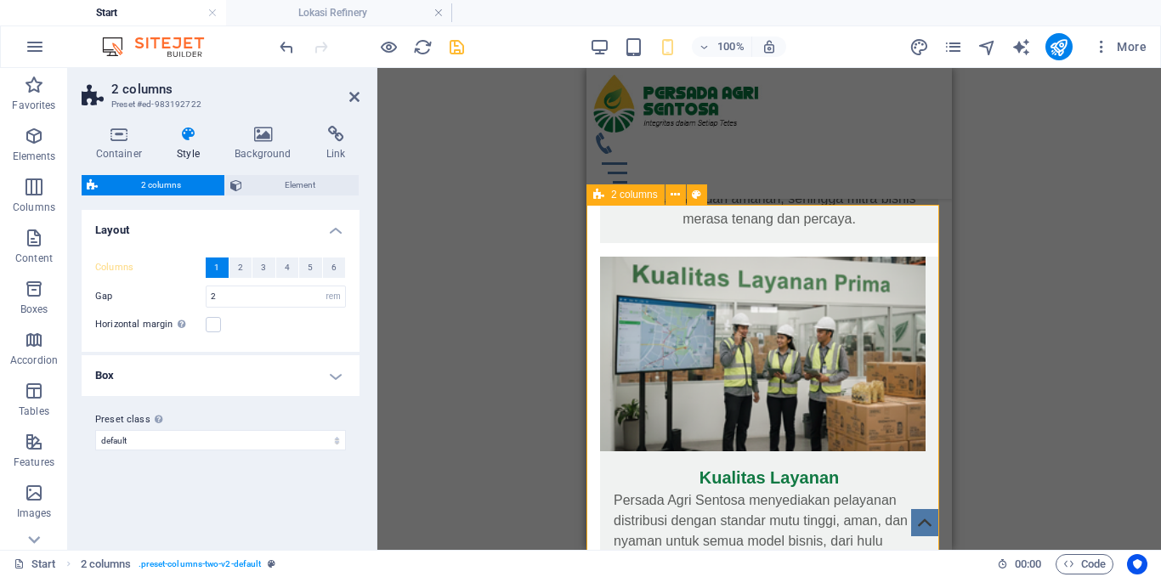
click at [627, 192] on span "2 columns" at bounding box center [634, 195] width 47 height 10
click at [119, 147] on h4 "Container" at bounding box center [123, 144] width 82 height 36
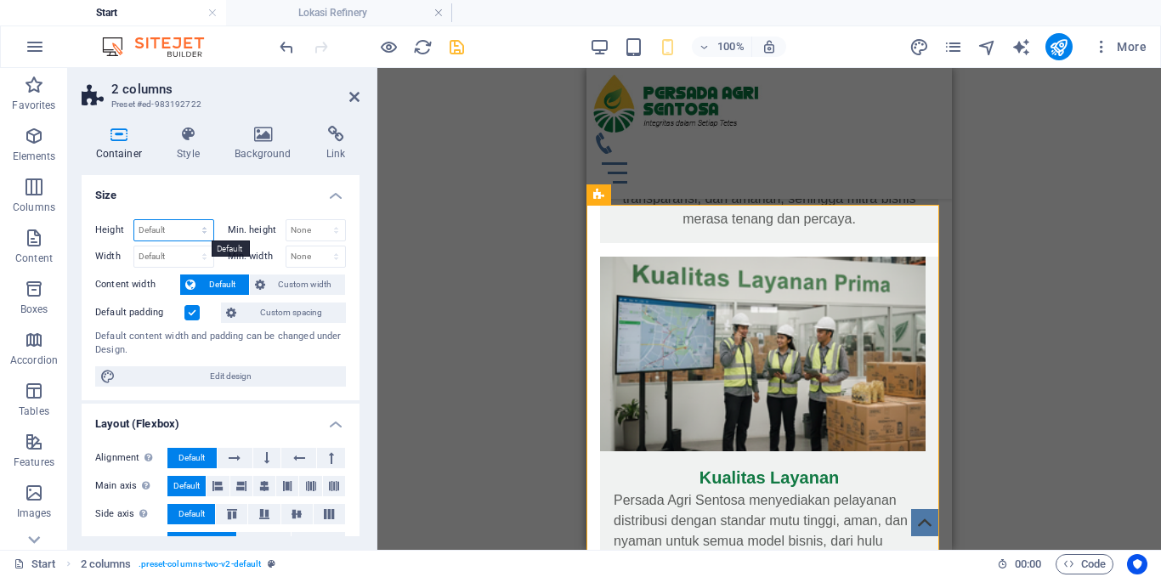
click at [202, 230] on select "Default px rem % vh vw" at bounding box center [173, 230] width 79 height 20
select select "%"
click at [187, 220] on select "Default px rem % vh vw" at bounding box center [173, 230] width 79 height 20
click at [178, 224] on input "103.32" at bounding box center [173, 230] width 79 height 20
drag, startPoint x: 147, startPoint y: 227, endPoint x: 112, endPoint y: 224, distance: 34.9
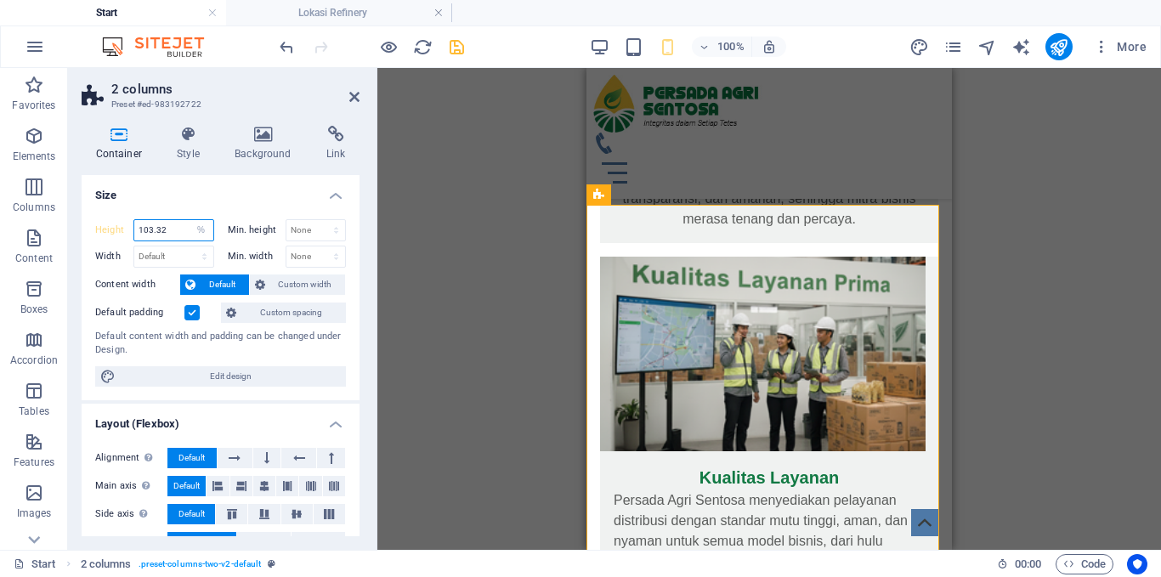
click at [112, 224] on div "Height 103.32 Default px rem % vh vw" at bounding box center [154, 230] width 119 height 22
click at [125, 231] on div "Height 60 Default px rem % vh vw" at bounding box center [154, 230] width 119 height 22
type input "103.32"
click at [205, 230] on select "Default px rem % vh vw" at bounding box center [202, 230] width 24 height 20
select select "default"
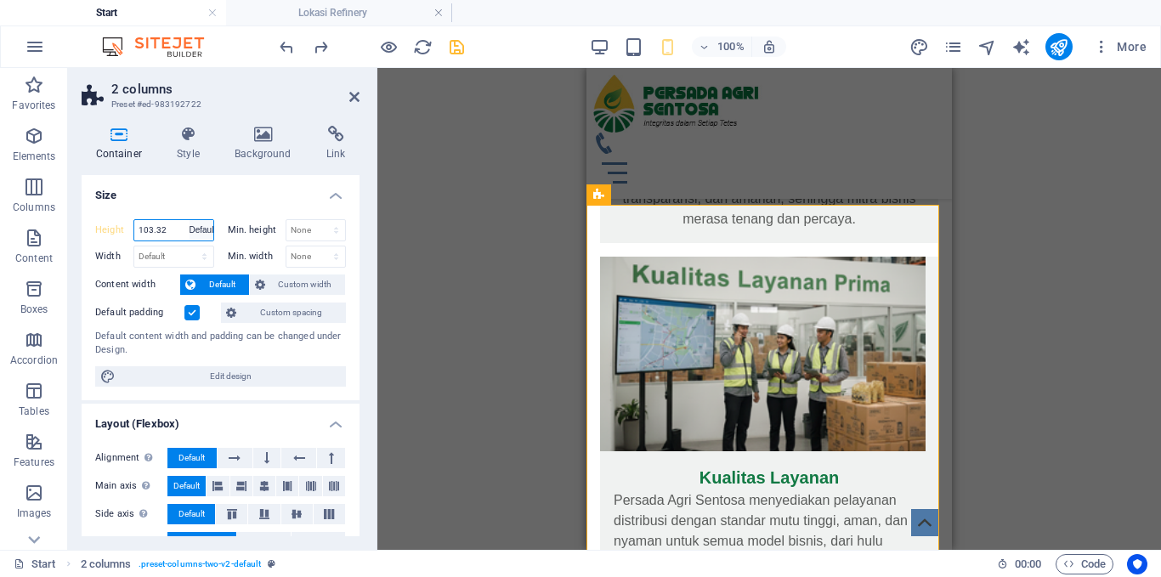
click at [190, 220] on select "Default px rem % vh vw" at bounding box center [202, 230] width 24 height 20
type input "103.32"
select select "%"
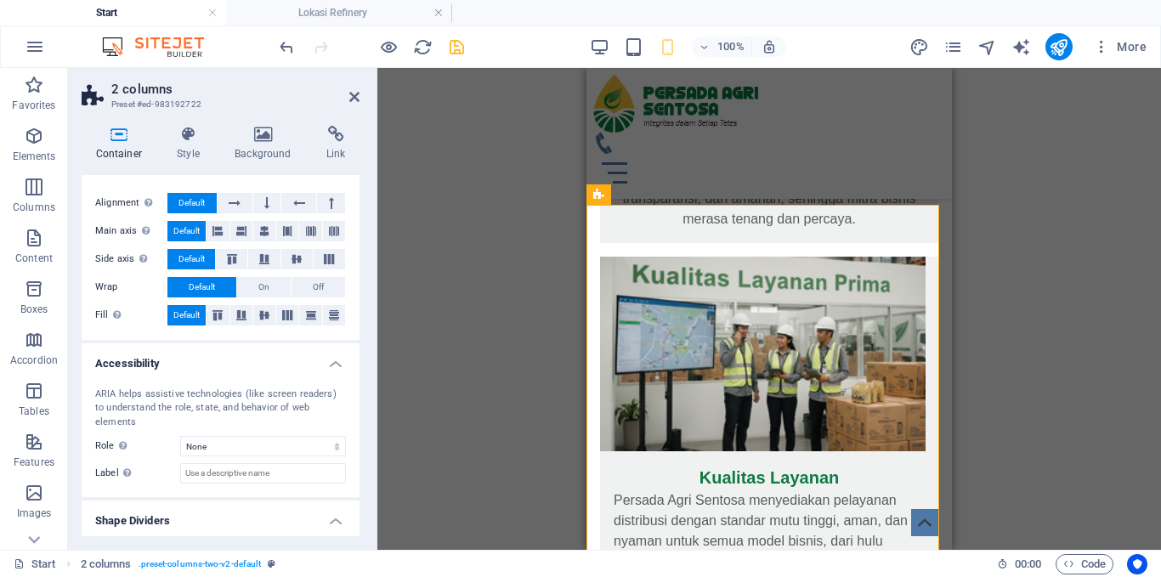
scroll to position [284, 0]
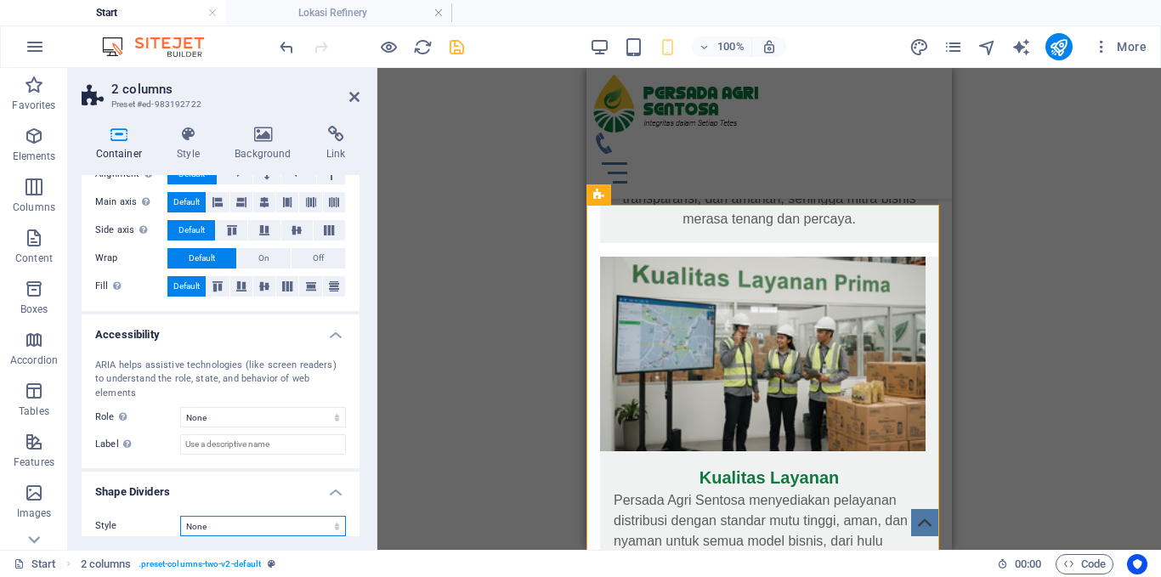
click at [260, 516] on select "None Triangle Square Diagonal Polygon 1 Polygon 2 Zigzag Multiple Zigzags Waves…" at bounding box center [263, 526] width 166 height 20
click at [276, 408] on select "None Alert Article Banner Comment Complementary Dialog Footer Header Marquee Pr…" at bounding box center [263, 417] width 166 height 20
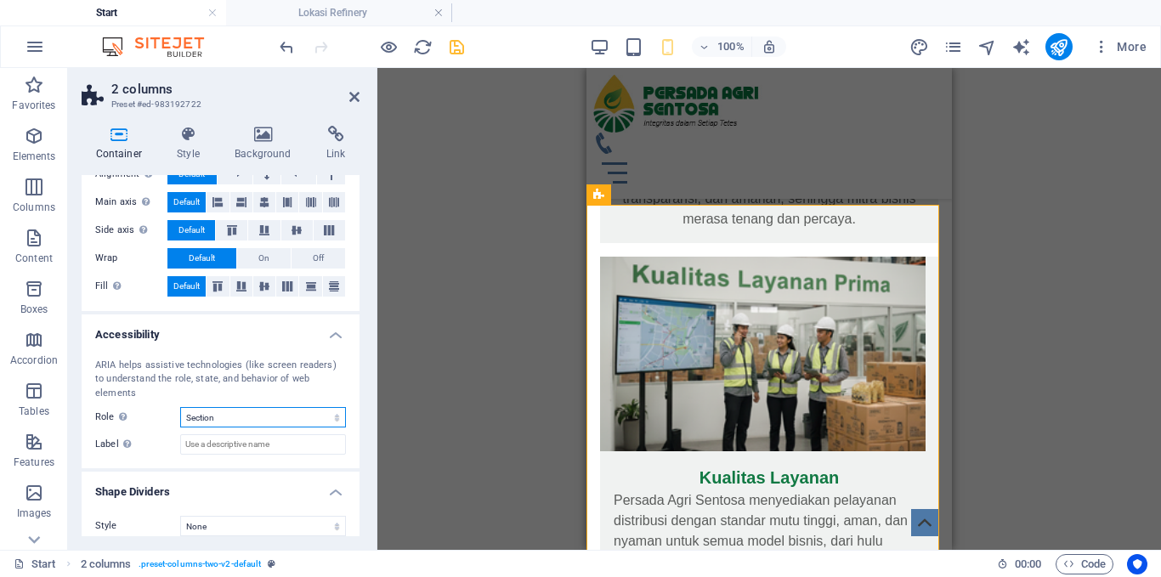
click at [180, 407] on select "None Alert Article Banner Comment Complementary Dialog Footer Header Marquee Pr…" at bounding box center [263, 417] width 166 height 20
click at [238, 407] on select "None Alert Article Banner Comment Complementary Dialog Footer Header Marquee Pr…" at bounding box center [263, 417] width 166 height 20
select select "none"
click at [180, 407] on select "None Alert Article Banner Comment Complementary Dialog Footer Header Marquee Pr…" at bounding box center [263, 417] width 166 height 20
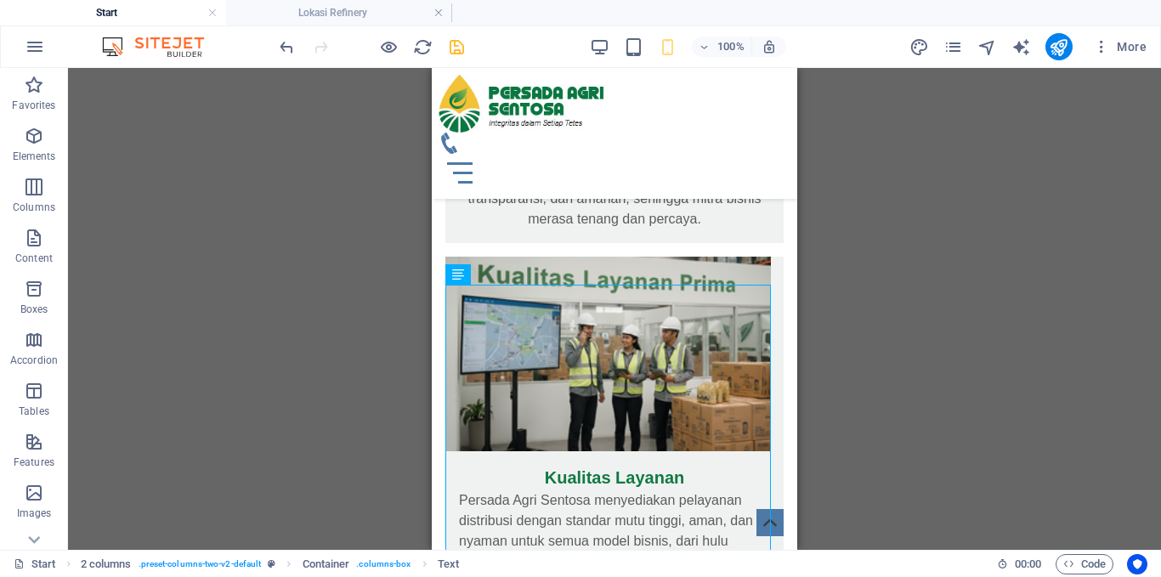
click at [414, 323] on div "Menu Bar Menu Bar Logo Banner Container Banner Menu Container Spacer Container …" at bounding box center [614, 309] width 1093 height 482
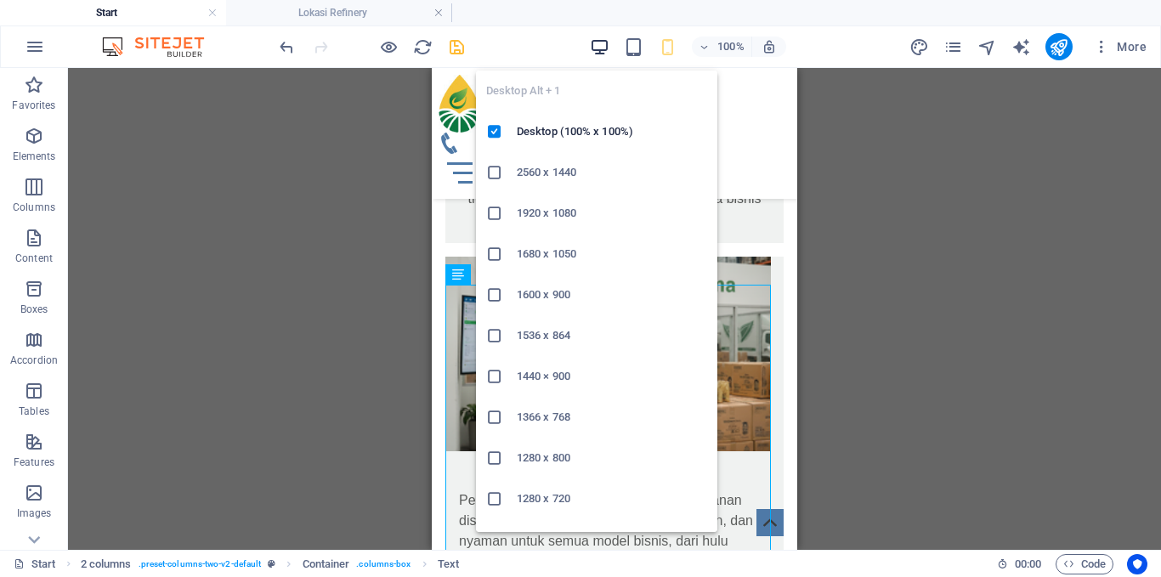
click at [603, 48] on icon "button" at bounding box center [600, 47] width 20 height 20
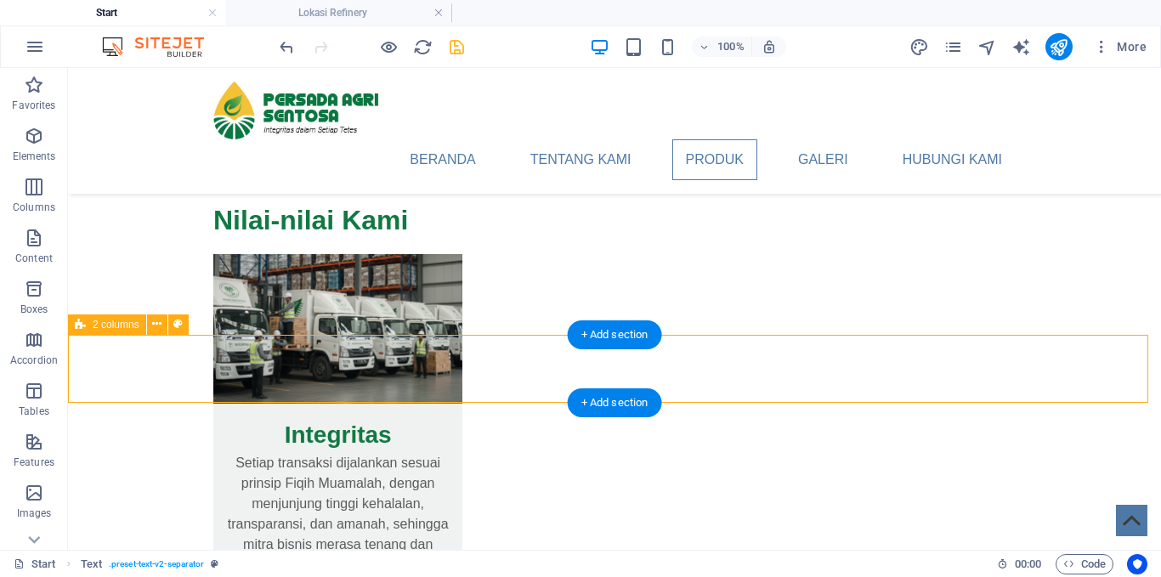
select select "rem"
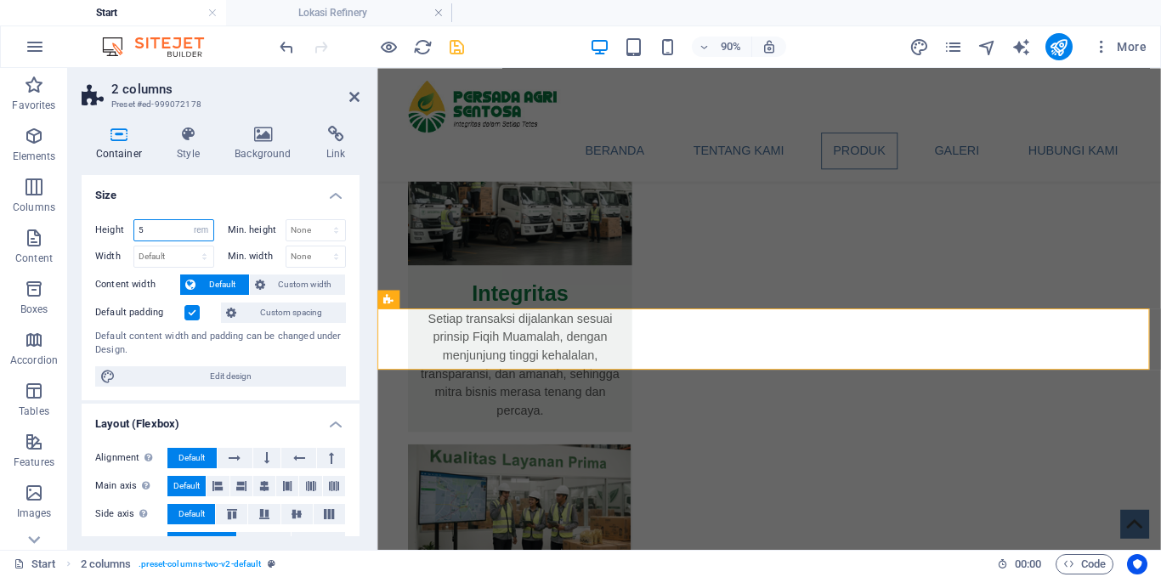
drag, startPoint x: 156, startPoint y: 230, endPoint x: 120, endPoint y: 224, distance: 36.9
click at [150, 229] on input "5" at bounding box center [173, 230] width 79 height 20
click at [118, 224] on div "Height 5 Default px rem % vh vw" at bounding box center [154, 230] width 119 height 22
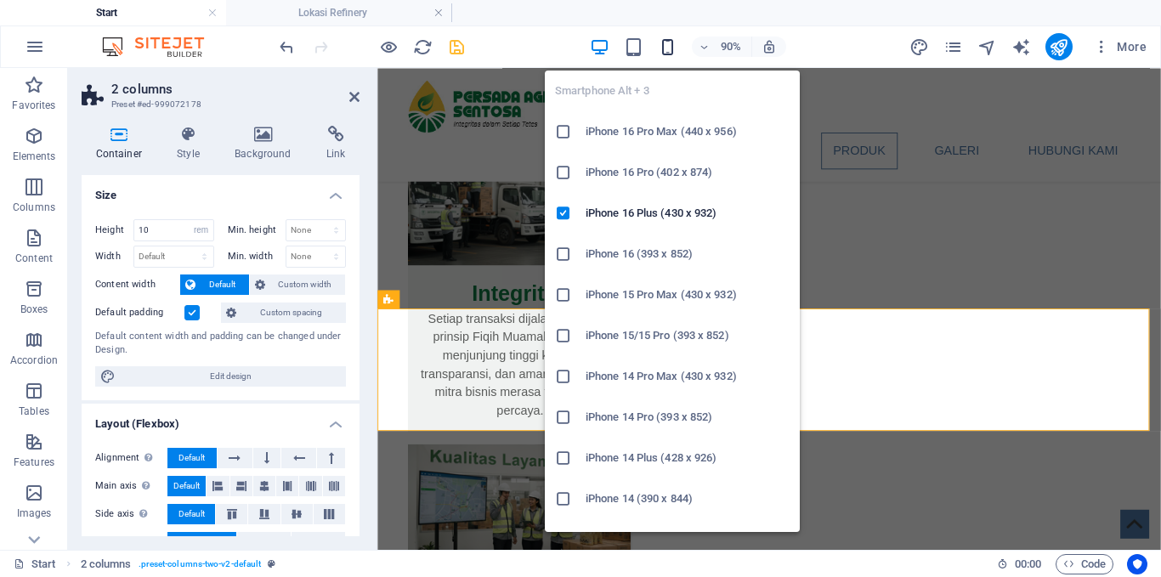
click at [672, 43] on icon "button" at bounding box center [668, 47] width 20 height 20
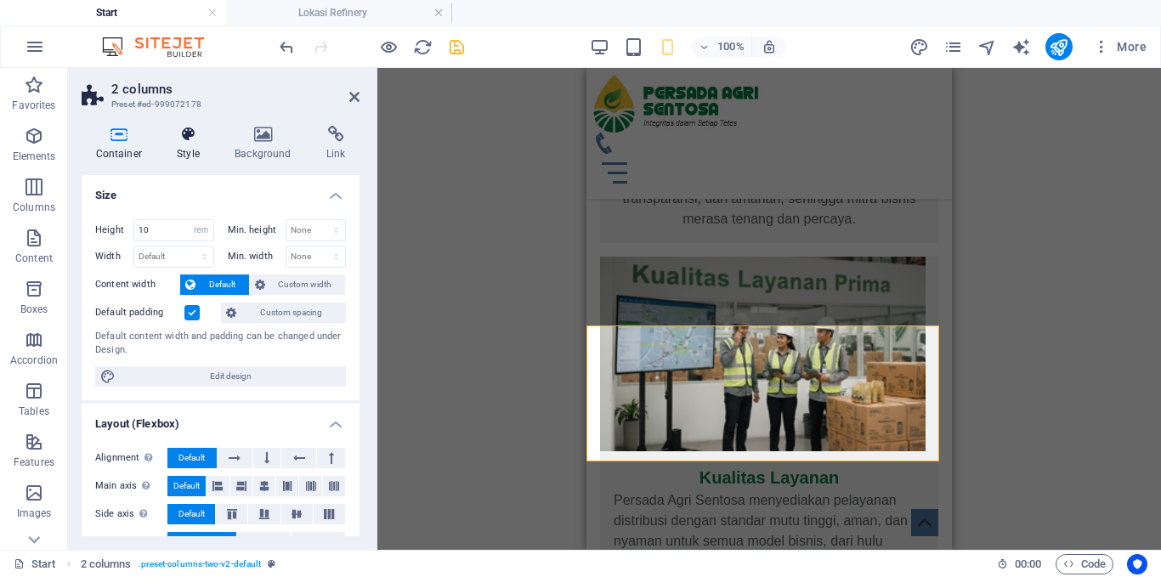
click at [196, 149] on h4 "Style" at bounding box center [192, 144] width 58 height 36
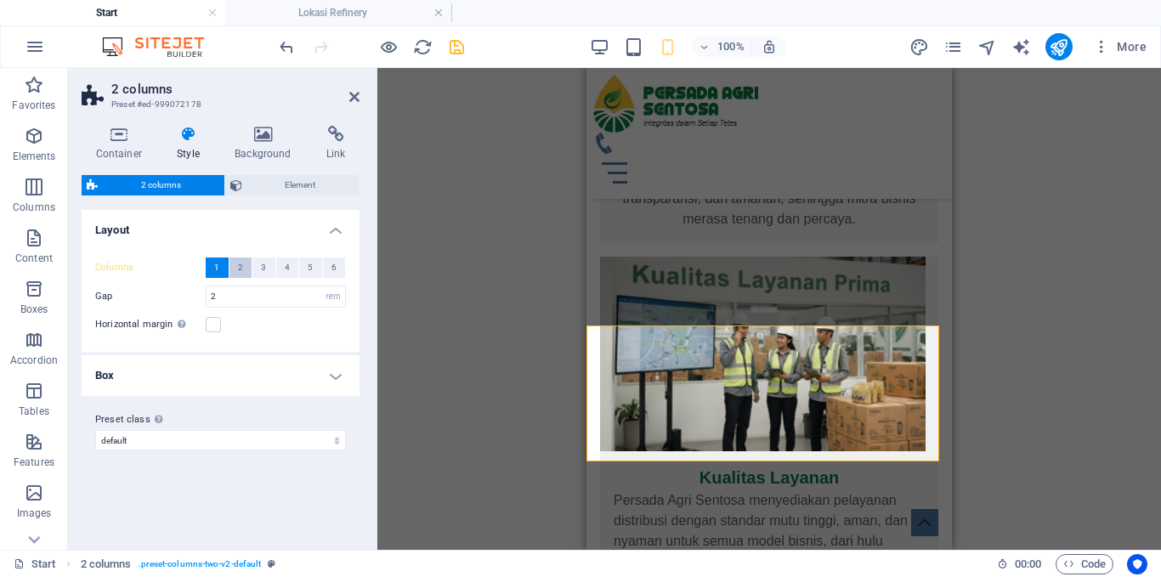
click at [238, 270] on span "2" at bounding box center [240, 268] width 5 height 20
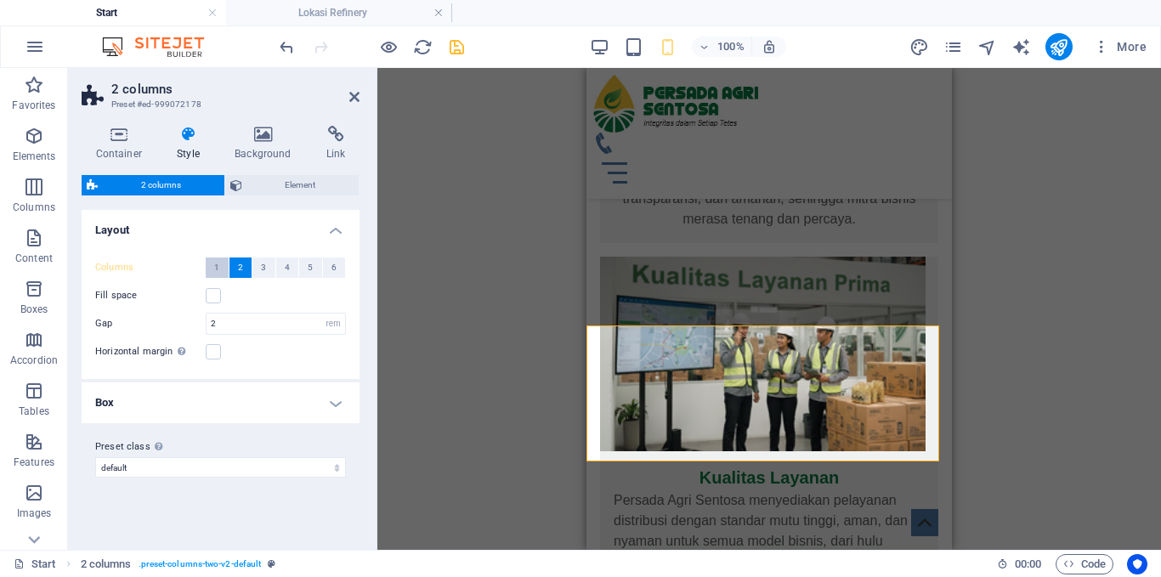
click at [213, 263] on button "1" at bounding box center [217, 268] width 23 height 20
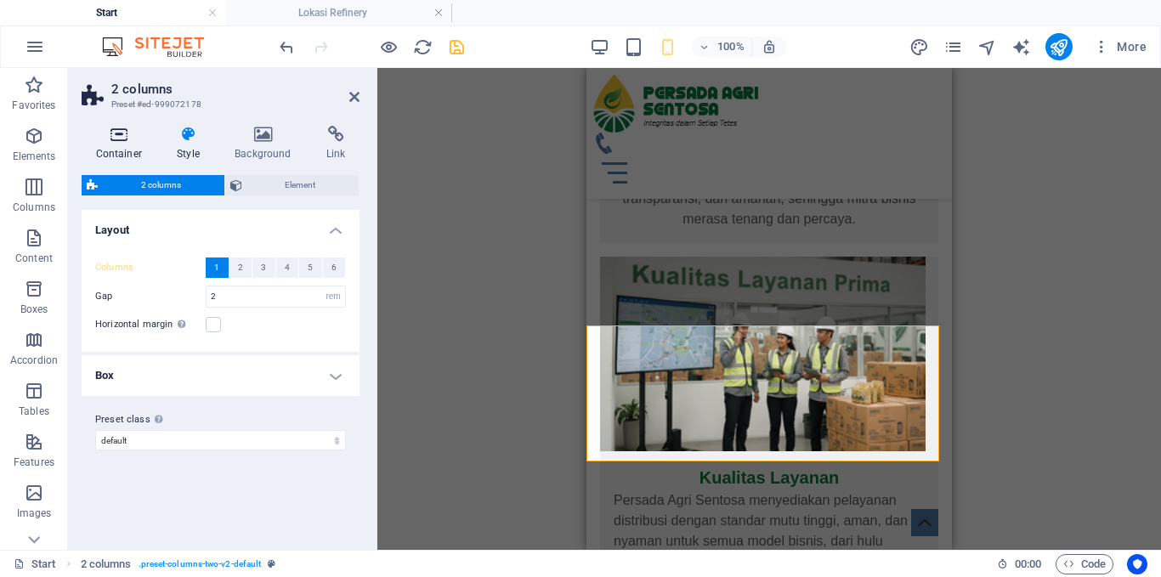
click at [128, 137] on icon at bounding box center [119, 134] width 75 height 17
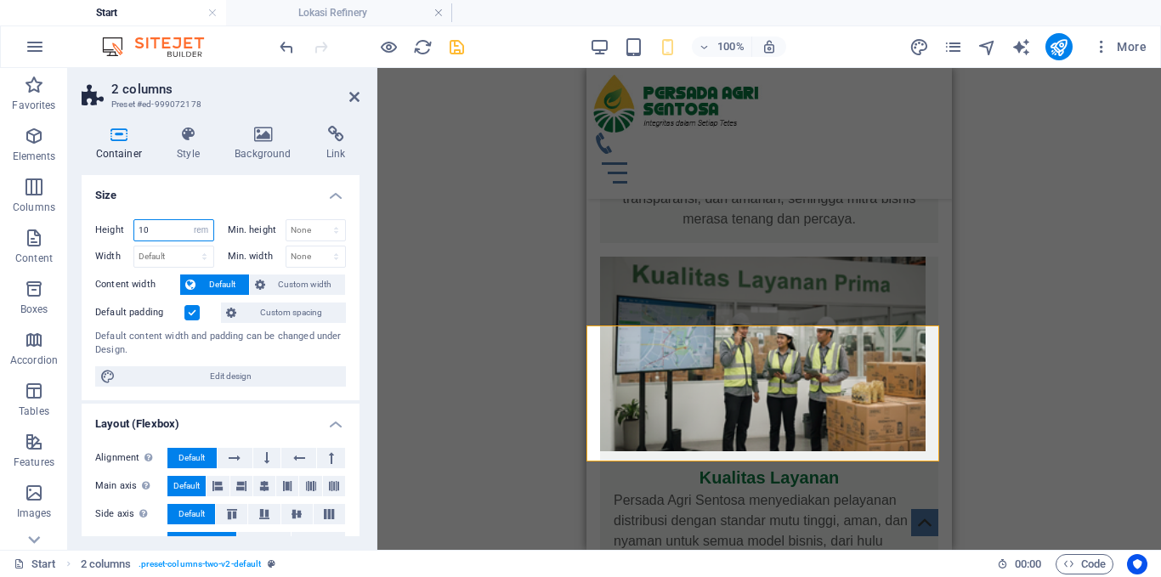
drag, startPoint x: 158, startPoint y: 235, endPoint x: 133, endPoint y: 233, distance: 25.6
click at [133, 233] on div "Height 10 Default px rem % vh vw" at bounding box center [154, 230] width 119 height 22
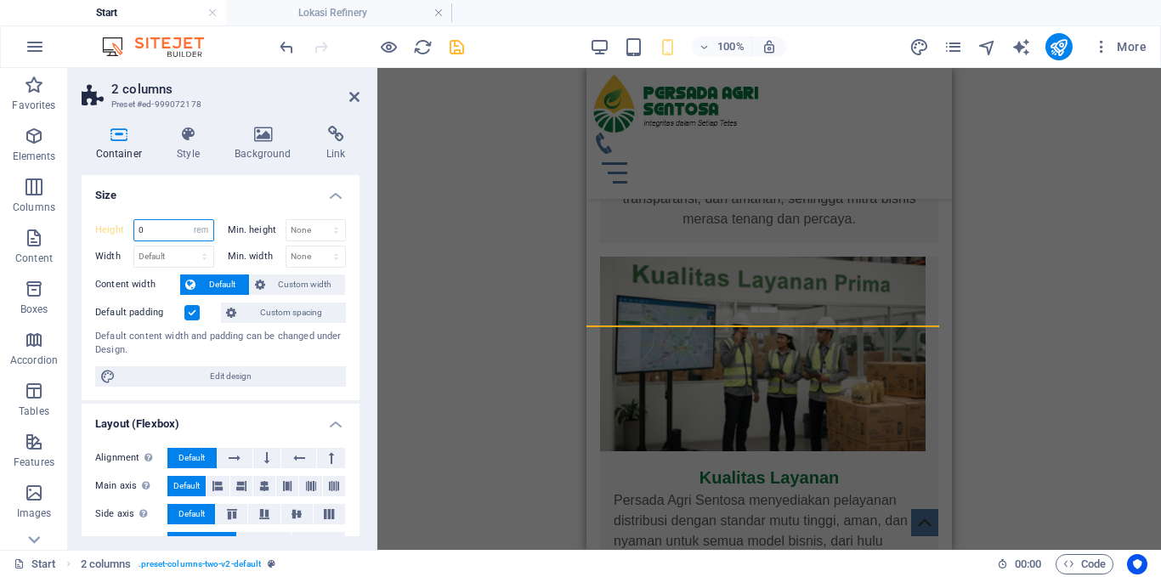
drag, startPoint x: 162, startPoint y: 230, endPoint x: 133, endPoint y: 230, distance: 28.1
click at [133, 230] on div "0 Default px rem % vh vw" at bounding box center [173, 230] width 81 height 22
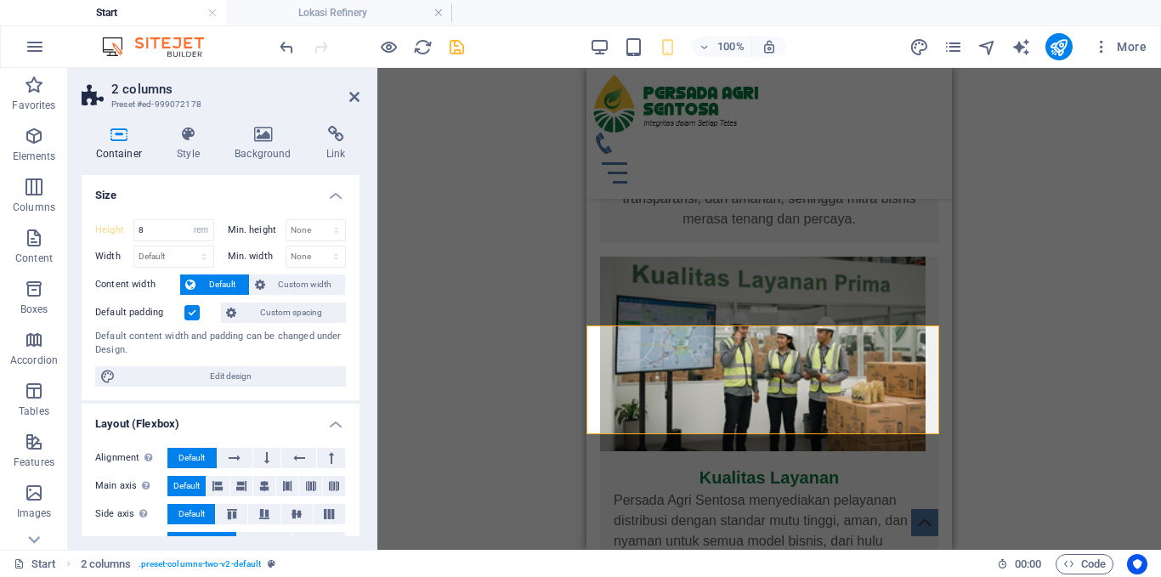
click at [458, 290] on div "Menu Bar Logo Banner Container Banner Menu Container Spacer Container H1 Spacer…" at bounding box center [769, 309] width 784 height 482
click at [587, 45] on div "100% More" at bounding box center [714, 46] width 877 height 27
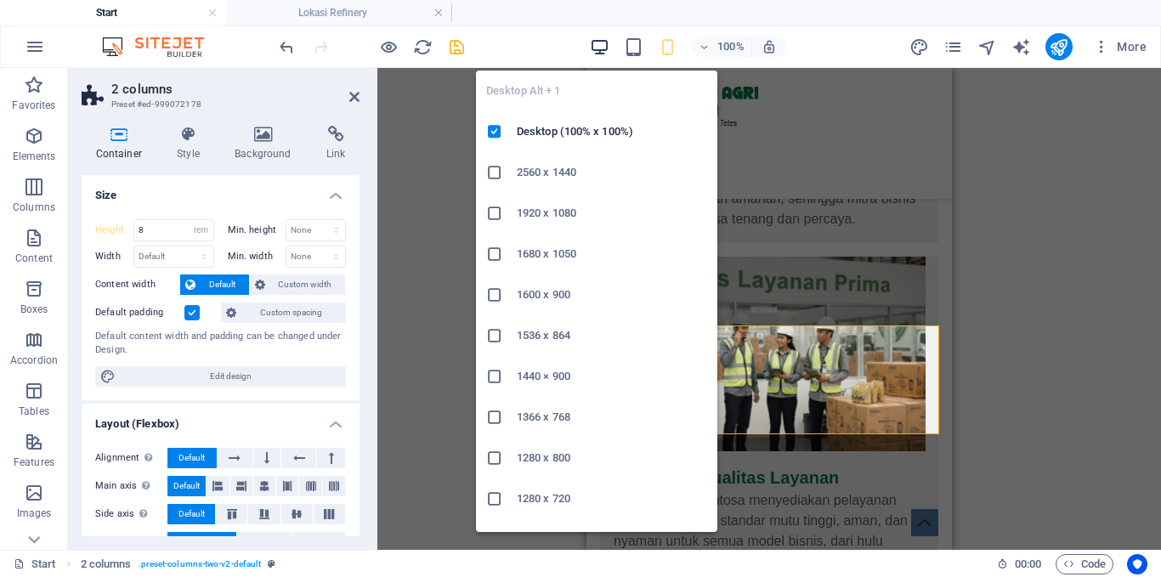
click at [602, 44] on icon "button" at bounding box center [600, 47] width 20 height 20
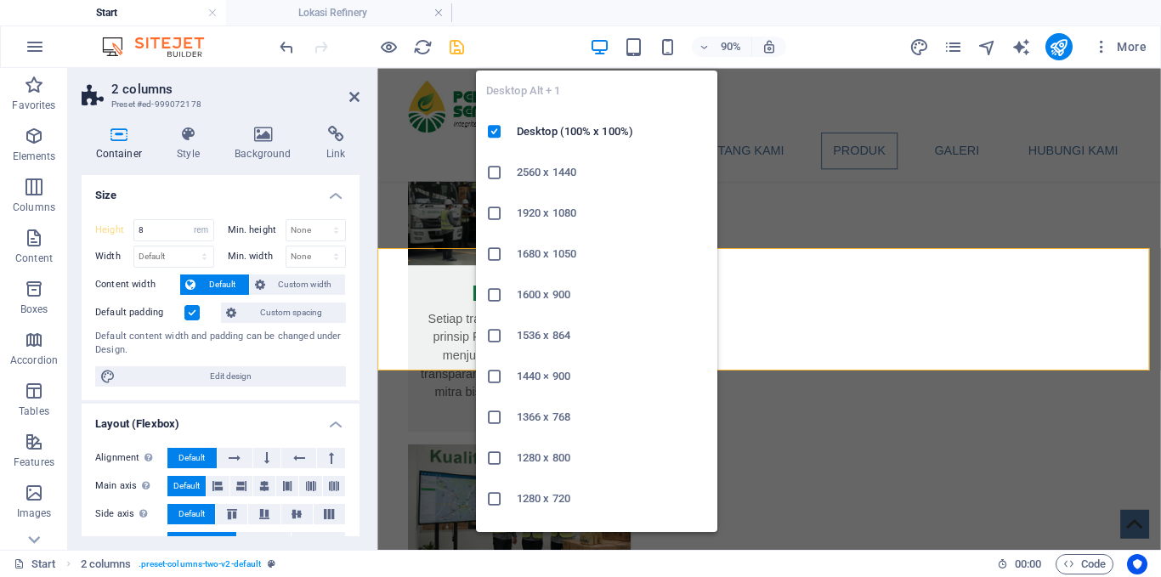
type input "10"
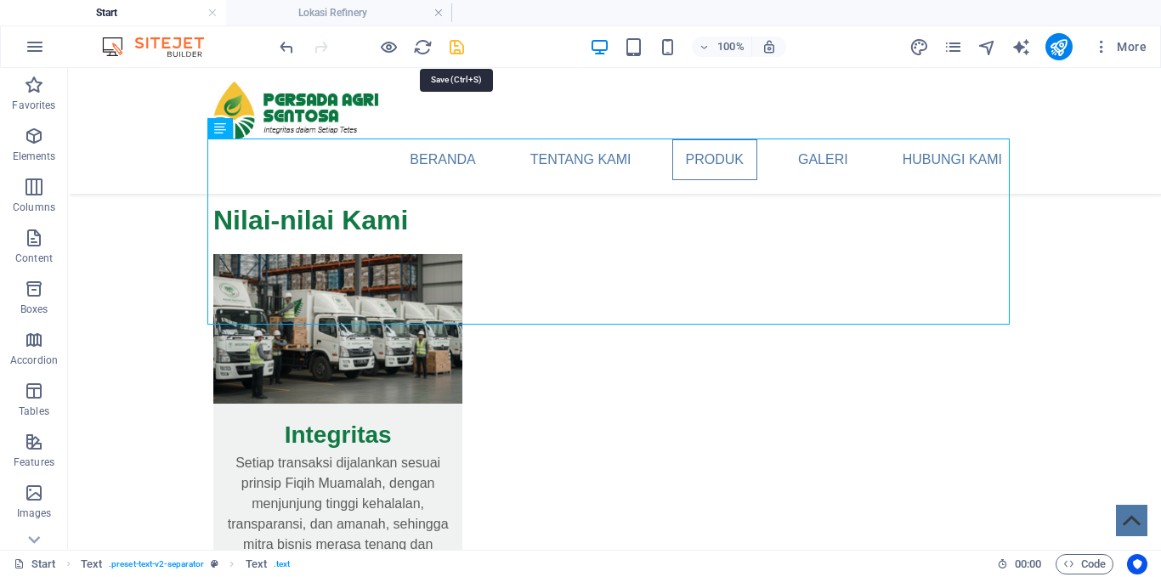
click at [457, 47] on icon "save" at bounding box center [457, 47] width 20 height 20
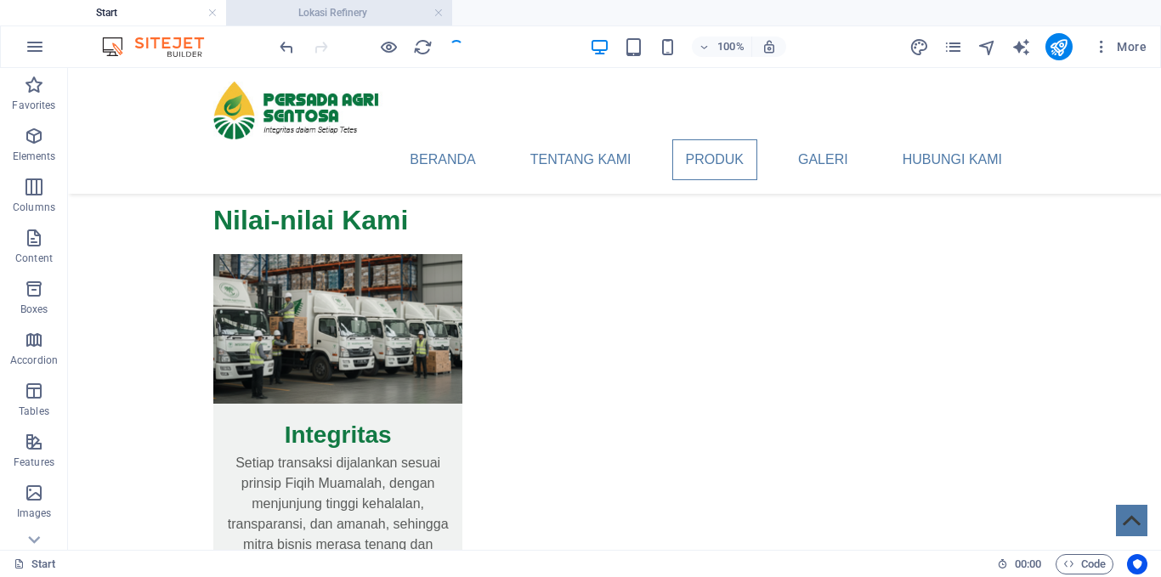
click at [354, 14] on h4 "Lokasi Refinery" at bounding box center [339, 12] width 226 height 19
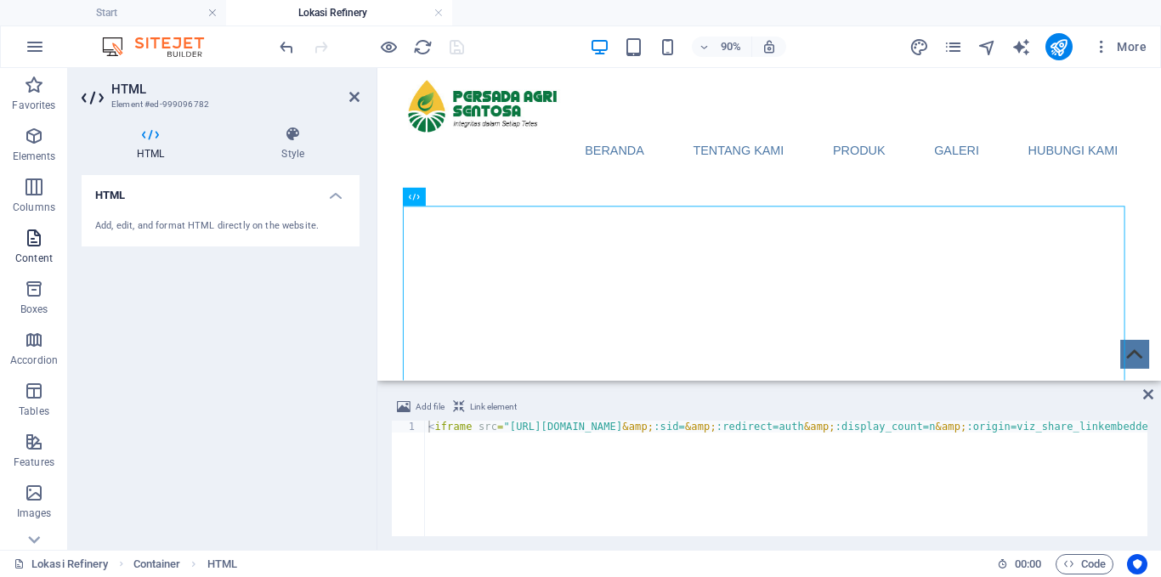
click at [39, 252] on p "Content" at bounding box center [33, 259] width 37 height 14
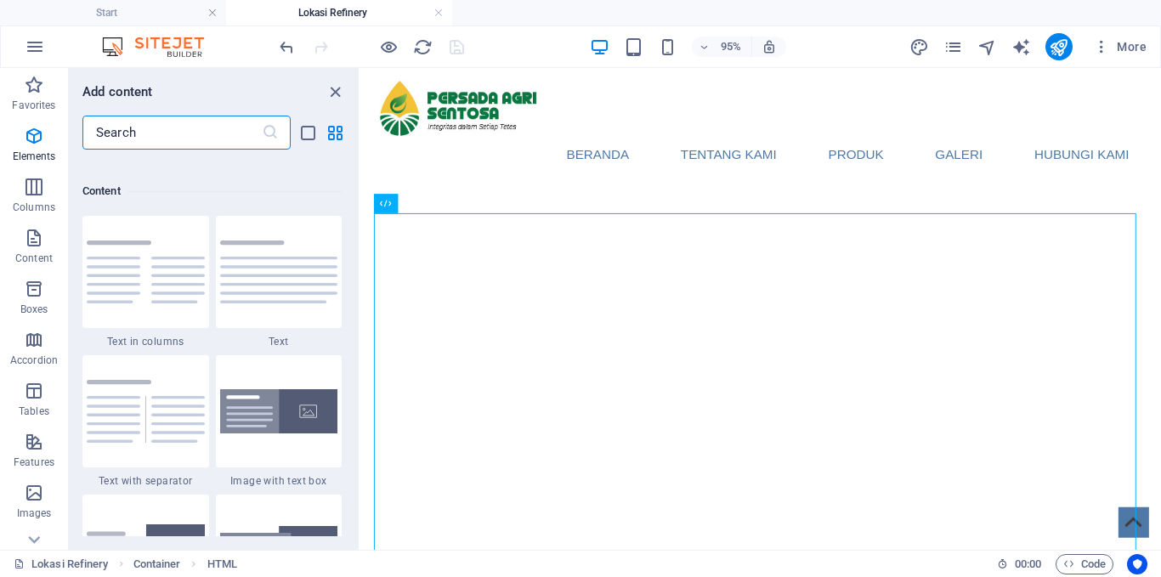
scroll to position [2974, 0]
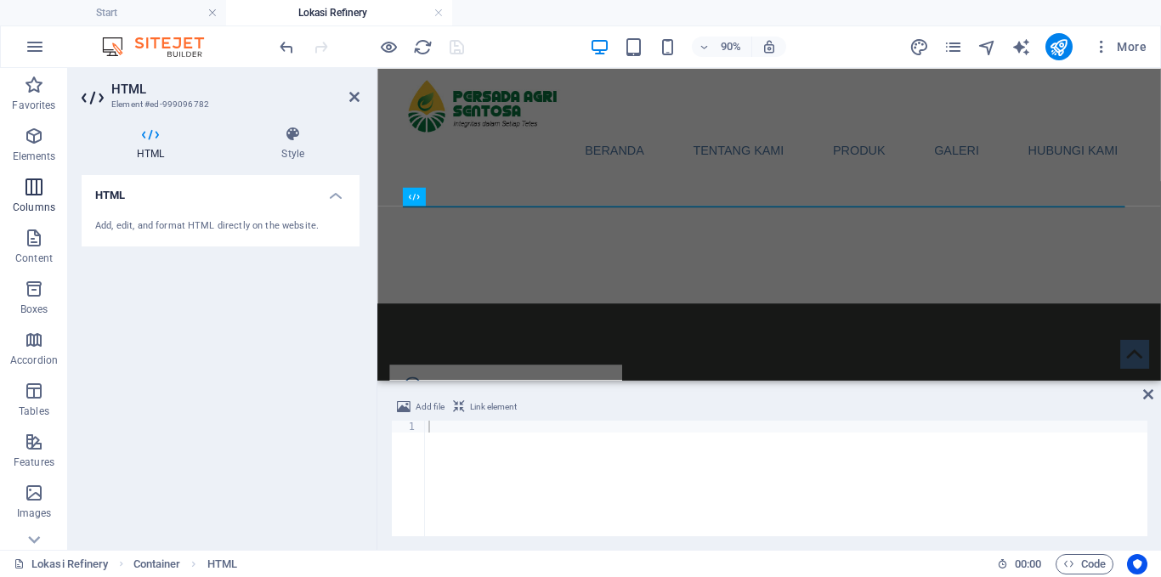
click at [47, 206] on p "Columns" at bounding box center [34, 208] width 43 height 14
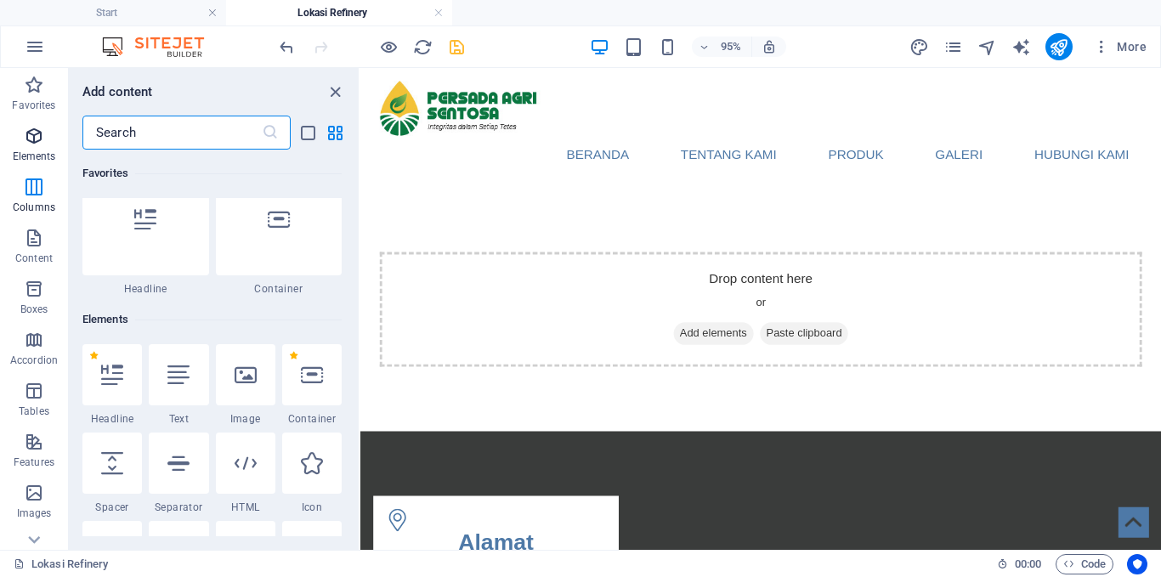
click at [37, 162] on p "Elements" at bounding box center [34, 157] width 43 height 14
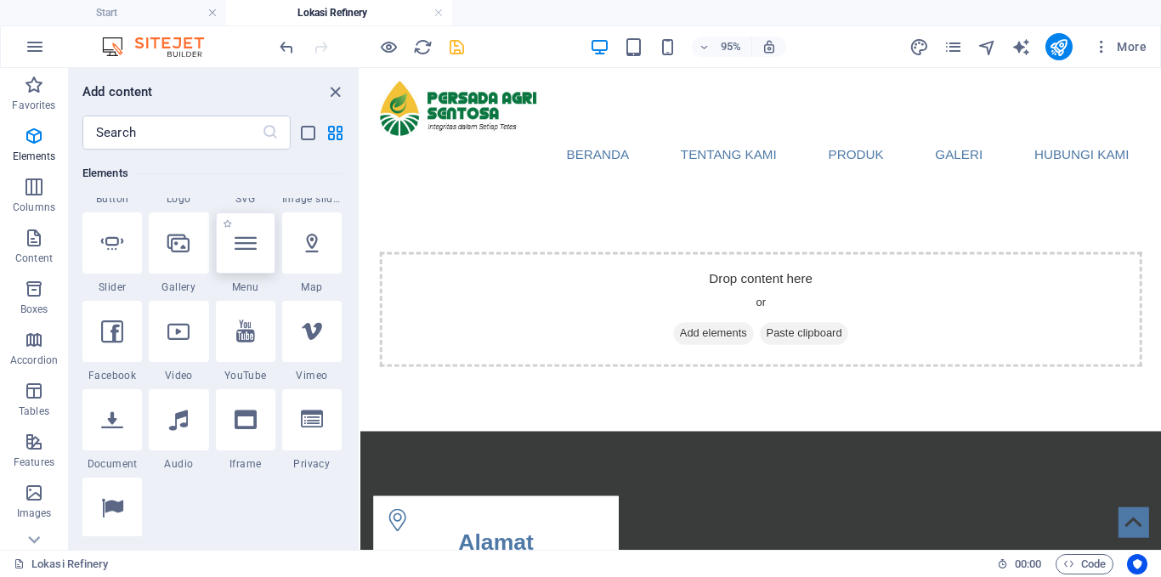
scroll to position [436, 0]
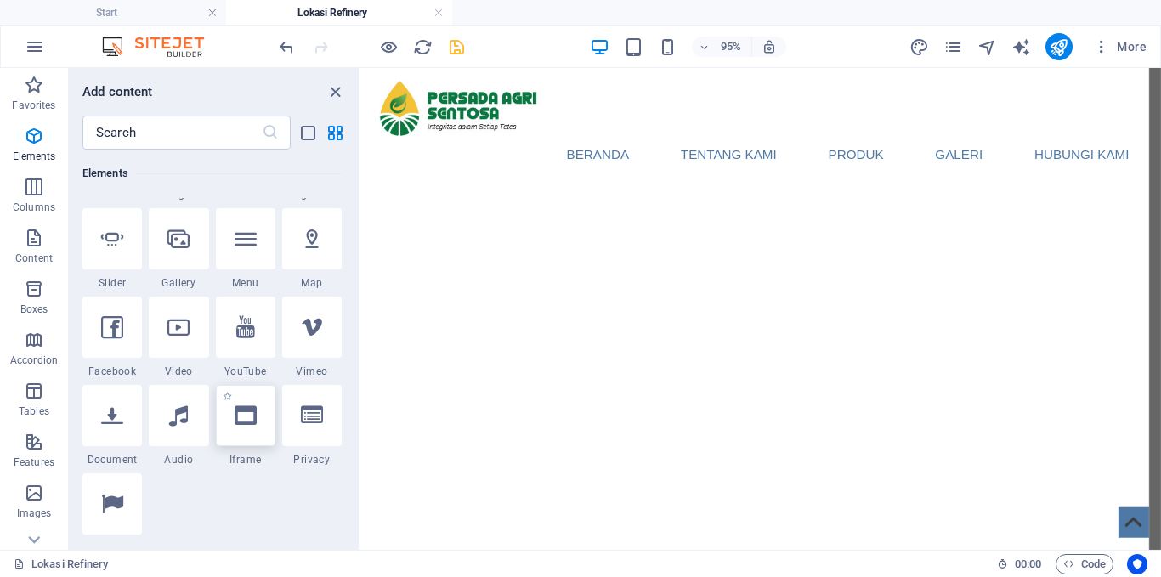
select select "%"
select select "px"
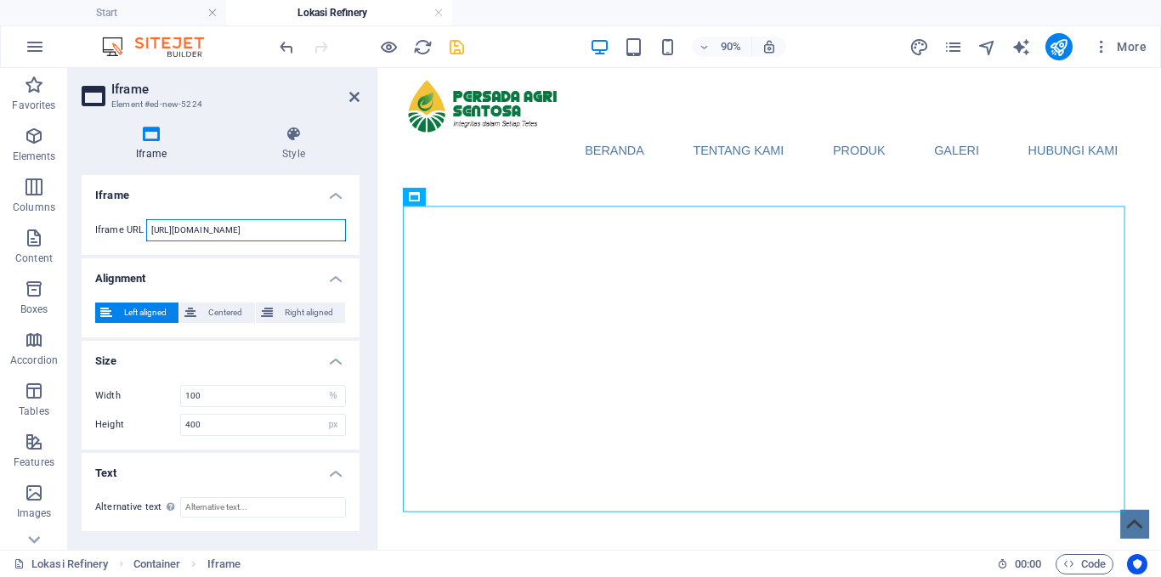
drag, startPoint x: 292, startPoint y: 233, endPoint x: 122, endPoint y: 205, distance: 172.3
click at [122, 206] on div "Iframe URL [URL][DOMAIN_NAME]" at bounding box center [221, 230] width 278 height 49
paste input "[DOMAIN_NAME][URL]"
drag, startPoint x: 96, startPoint y: 219, endPoint x: 57, endPoint y: 218, distance: 39.1
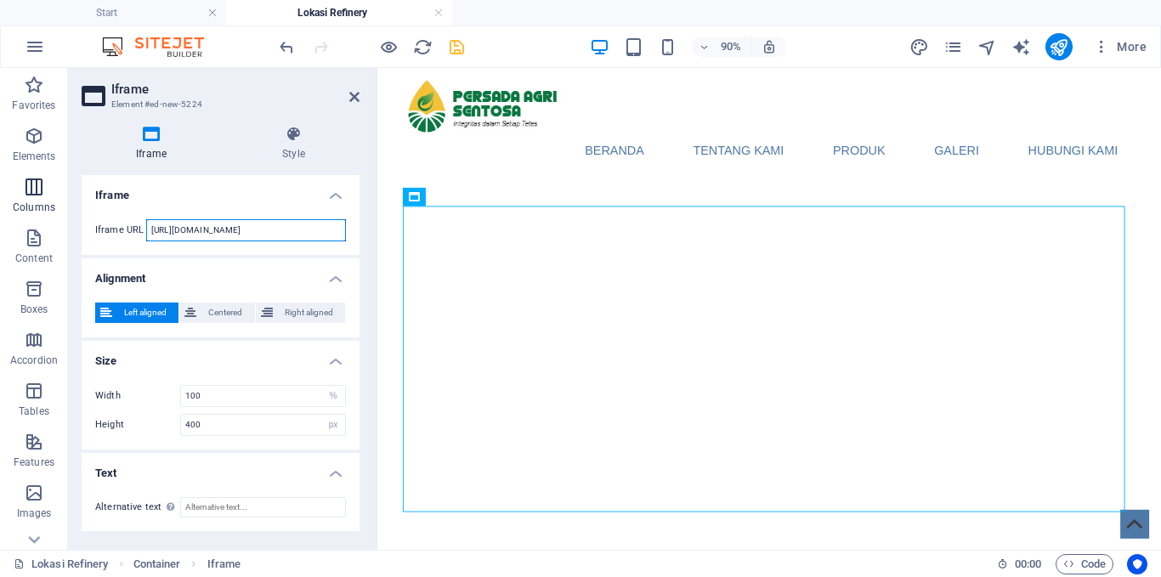
click at [57, 218] on section "Favorites Elements Columns Content Boxes Accordion Tables Features Images Slide…" at bounding box center [580, 309] width 1161 height 482
click at [216, 230] on input "[URL][DOMAIN_NAME]" at bounding box center [246, 230] width 200 height 22
type input "[URL][DOMAIN_NAME]"
click at [517, 334] on div "</div>" at bounding box center [812, 432] width 802 height 340
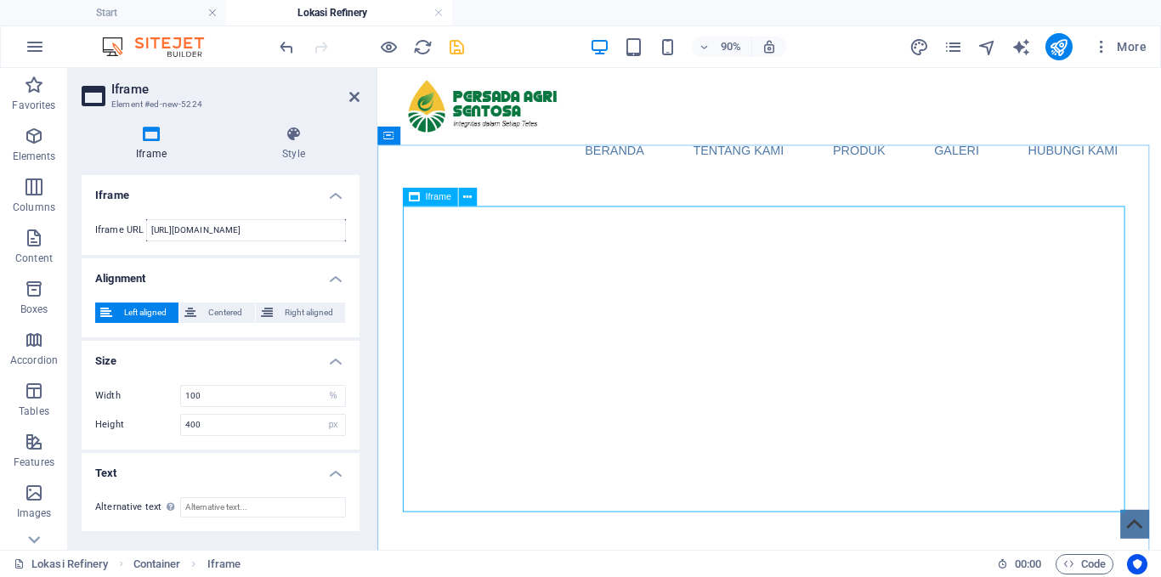
click at [517, 334] on div "</div>" at bounding box center [812, 432] width 802 height 340
click at [214, 230] on input "[URL][DOMAIN_NAME]" at bounding box center [246, 230] width 200 height 22
click at [685, 417] on div "</div>" at bounding box center [812, 432] width 802 height 340
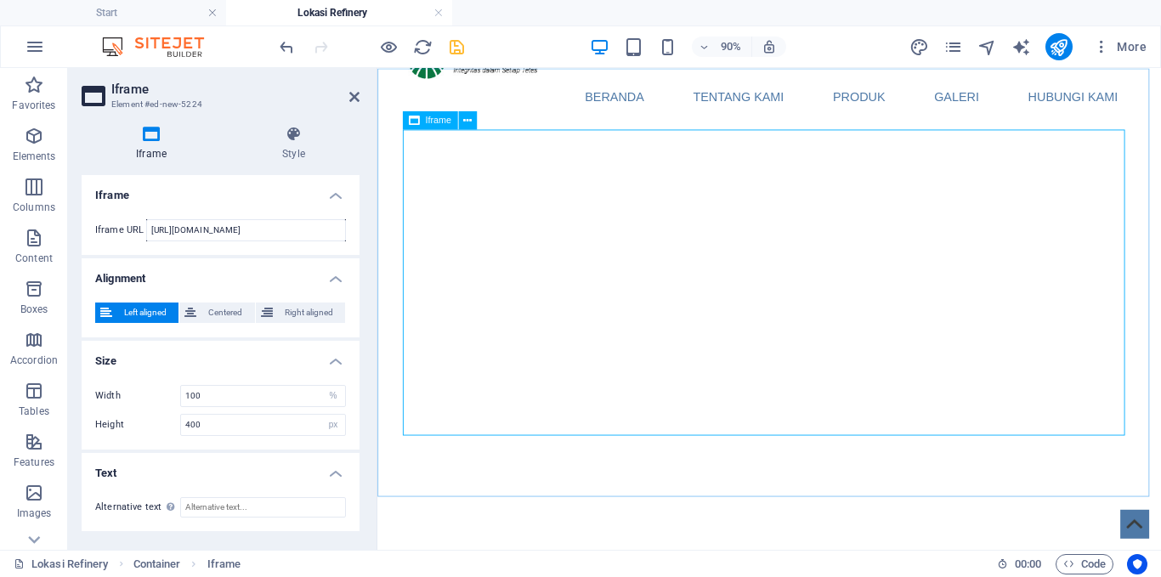
scroll to position [85, 0]
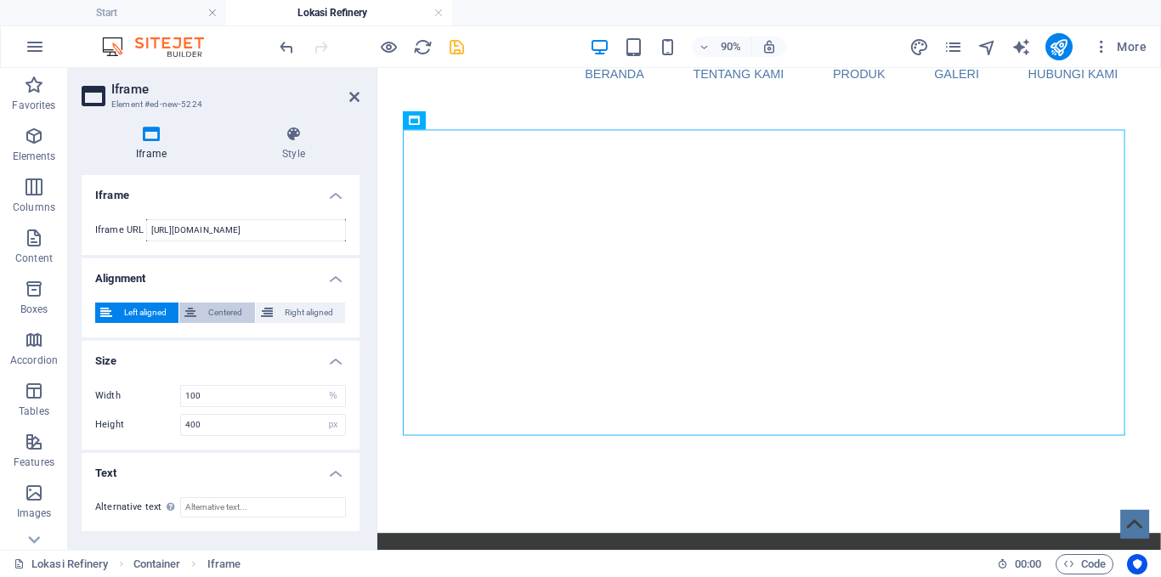
click at [230, 311] on span "Centered" at bounding box center [225, 313] width 48 height 20
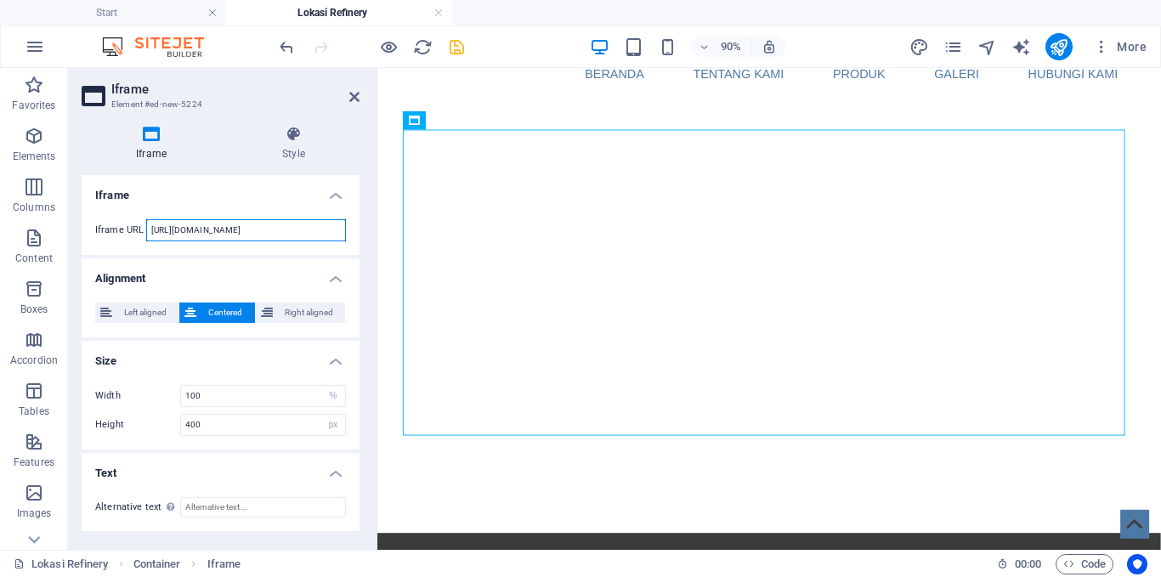
click at [169, 237] on input "[URL][DOMAIN_NAME]" at bounding box center [246, 230] width 200 height 22
click at [532, 347] on div "</div>" at bounding box center [812, 347] width 802 height 340
click at [580, 296] on div "</div>" at bounding box center [812, 347] width 802 height 340
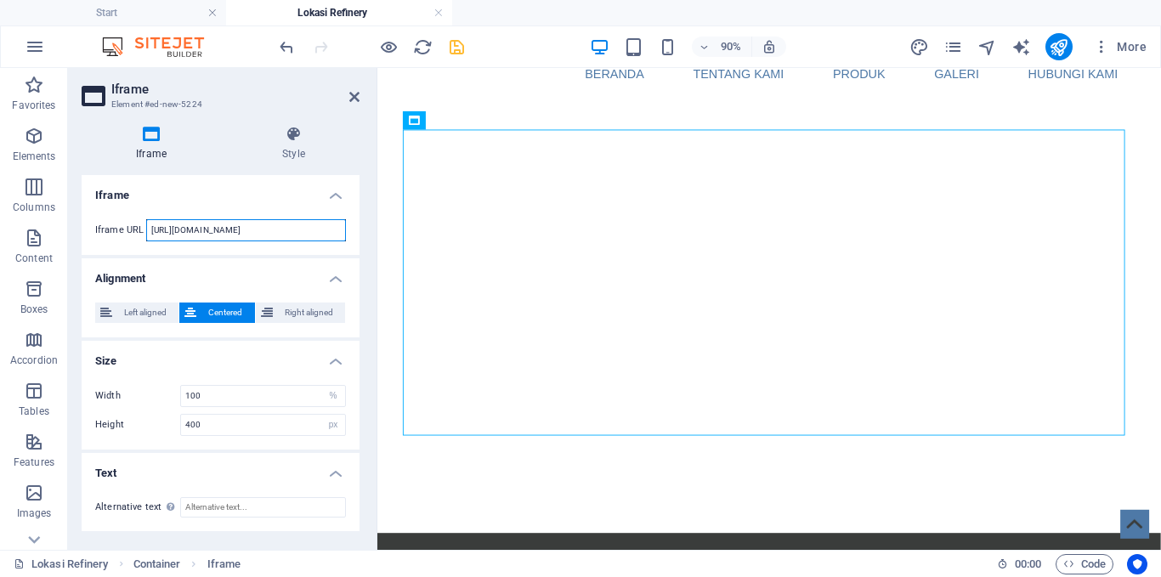
click at [233, 235] on input "[URL][DOMAIN_NAME]" at bounding box center [246, 230] width 200 height 22
drag, startPoint x: 213, startPoint y: 232, endPoint x: 69, endPoint y: 221, distance: 144.1
click at [69, 221] on div "Iframe Style Iframe Iframe URL [URL][DOMAIN_NAME] Alignment Left aligned Center…" at bounding box center [220, 331] width 305 height 438
click at [237, 225] on input "[URL][DOMAIN_NAME]" at bounding box center [246, 230] width 200 height 22
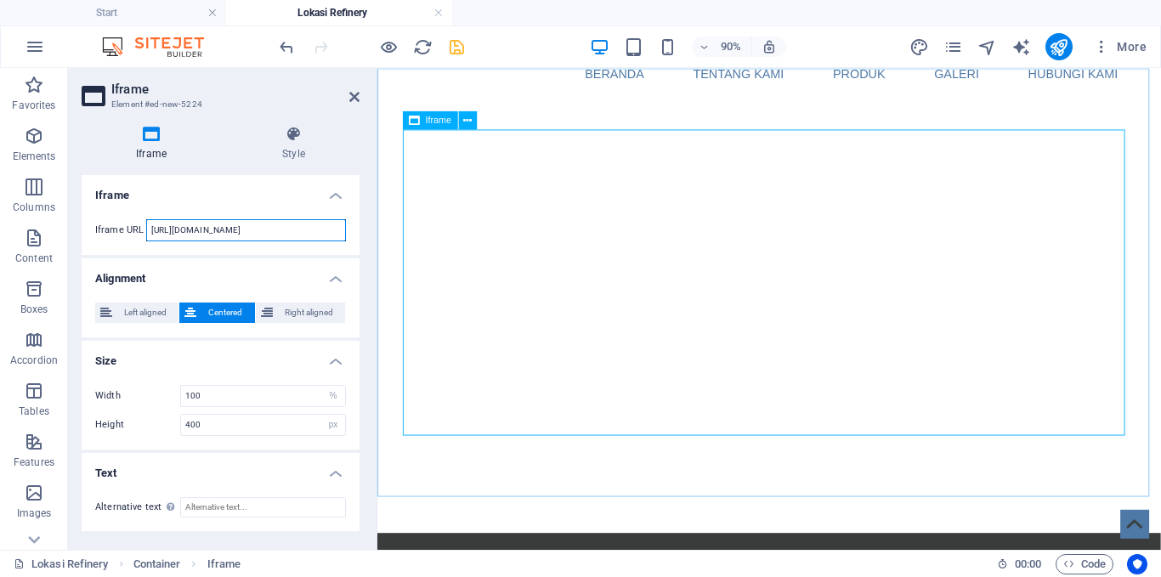
drag, startPoint x: 661, startPoint y: 298, endPoint x: 380, endPoint y: 247, distance: 285.1
click at [303, 229] on input "[URL][DOMAIN_NAME]" at bounding box center [246, 230] width 200 height 22
click at [243, 172] on div "Iframe Style Iframe Iframe URL [URL][DOMAIN_NAME] Alignment Left aligned Center…" at bounding box center [221, 331] width 278 height 411
click at [151, 142] on icon at bounding box center [151, 134] width 139 height 17
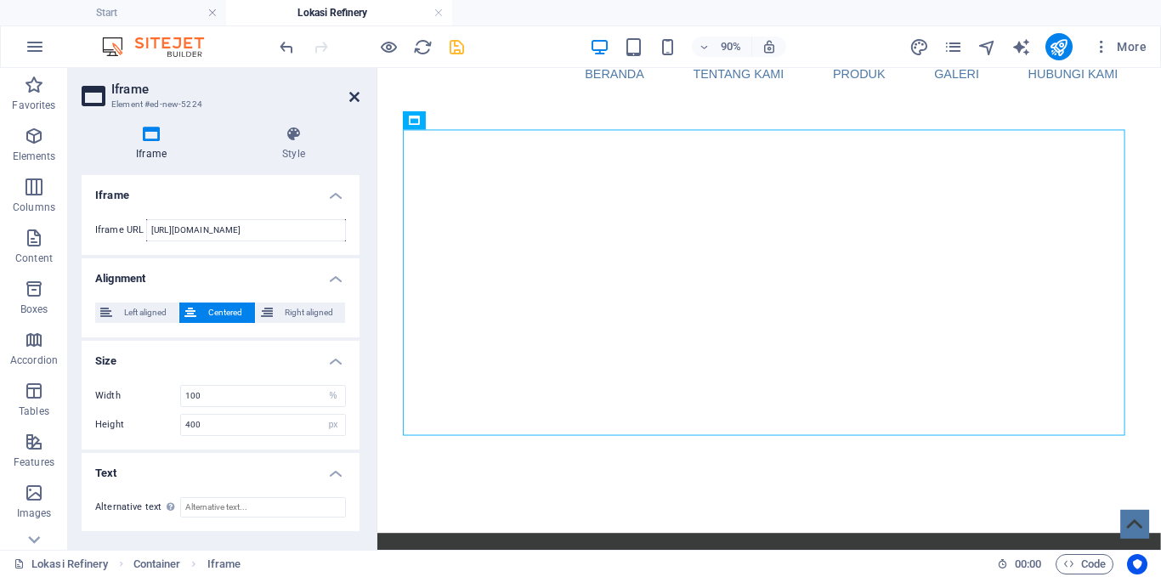
click at [356, 98] on icon at bounding box center [354, 97] width 10 height 14
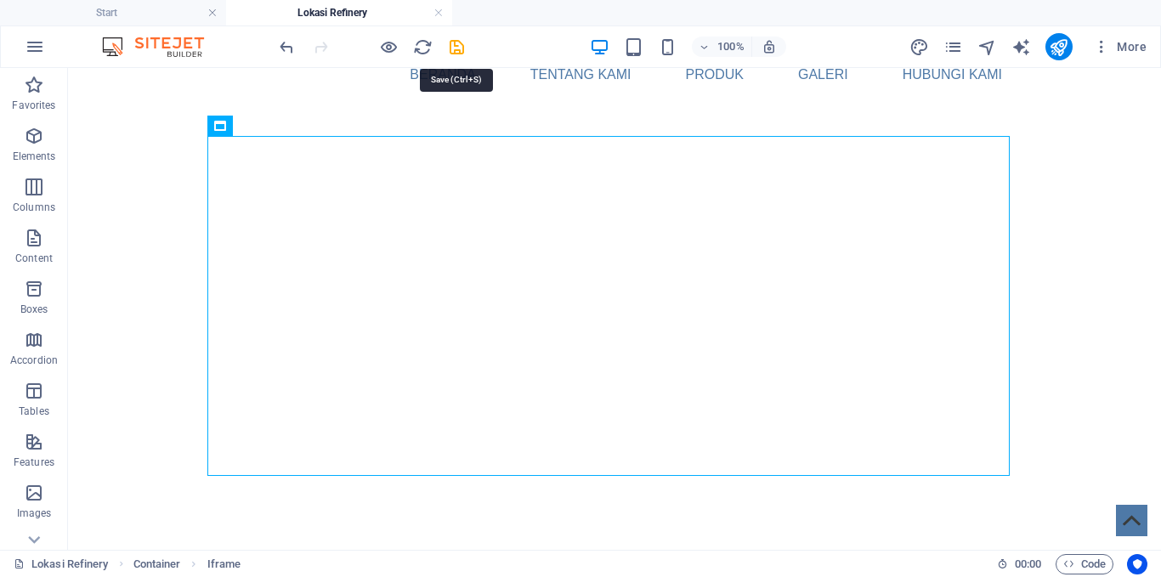
click at [458, 47] on icon "save" at bounding box center [457, 47] width 20 height 20
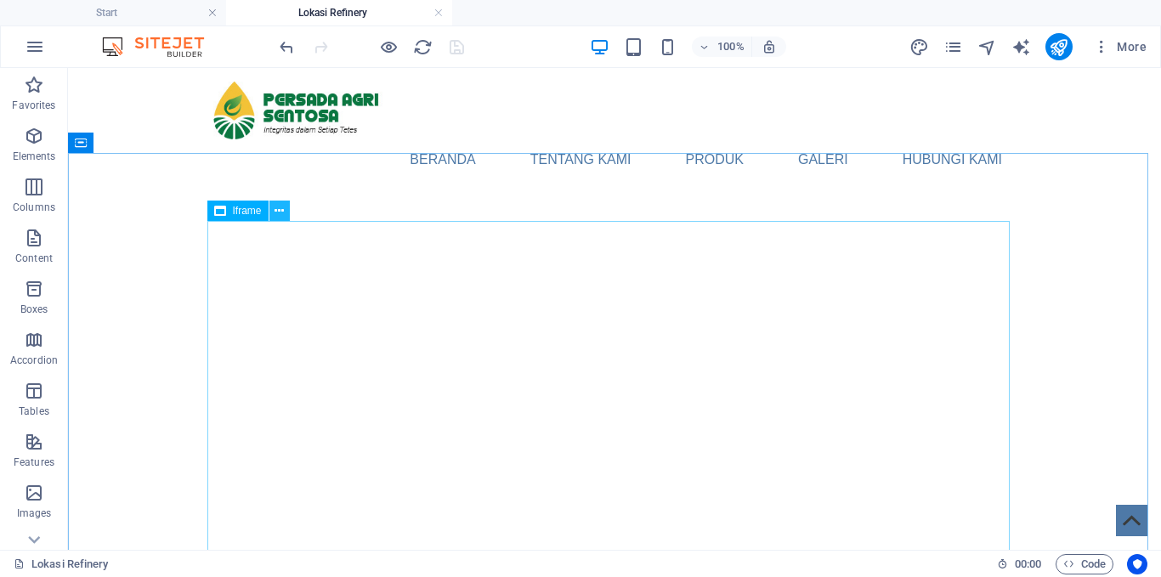
click at [281, 206] on icon at bounding box center [279, 211] width 9 height 18
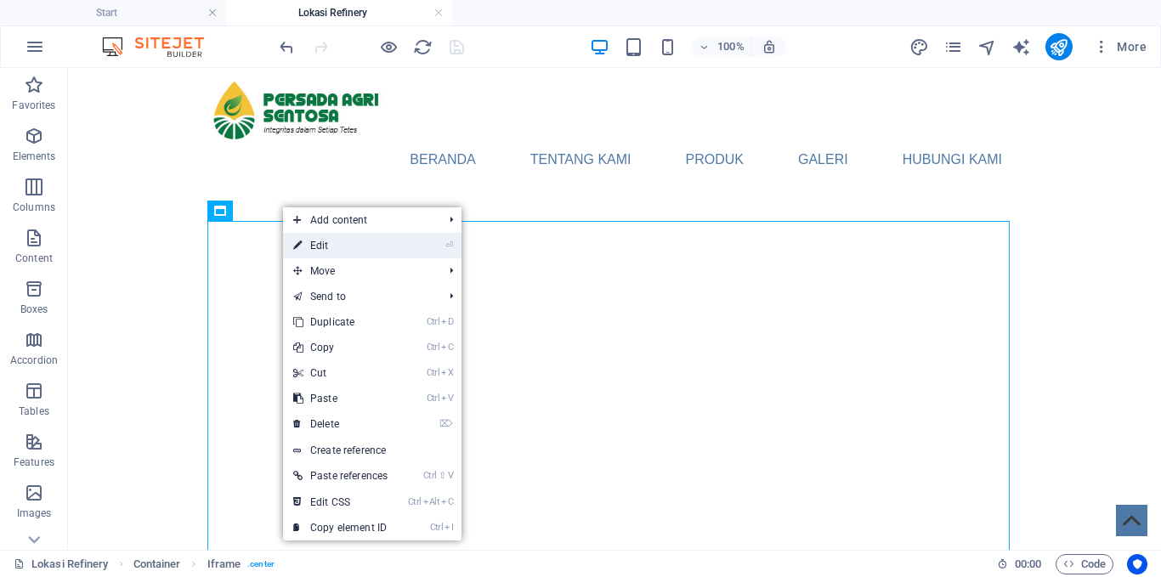
click at [332, 249] on link "⏎ Edit" at bounding box center [340, 246] width 115 height 26
select select "%"
select select "px"
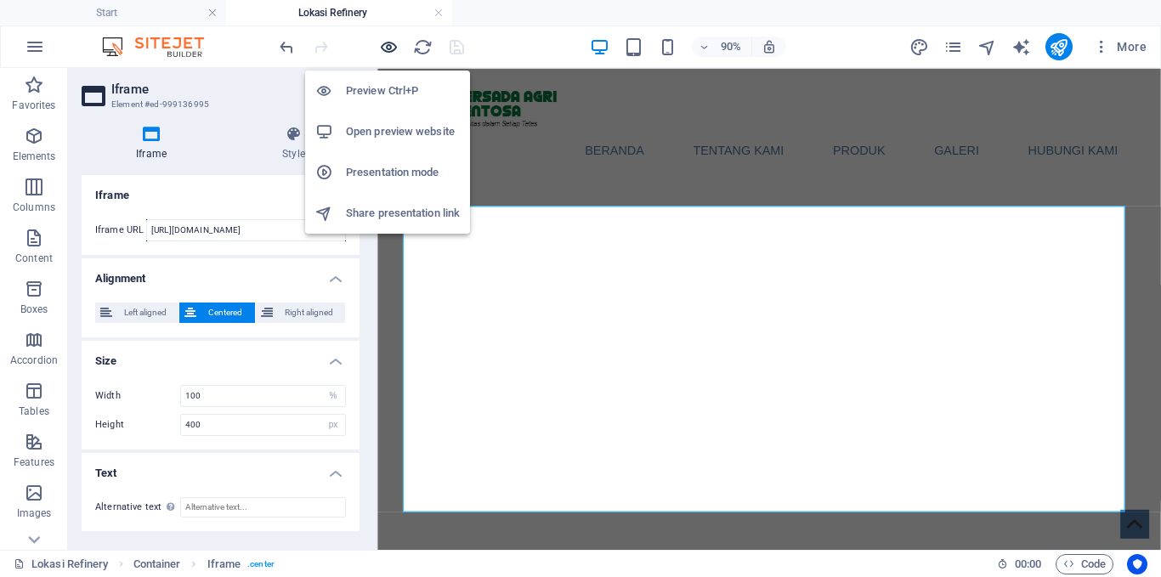
click at [390, 43] on icon "button" at bounding box center [389, 47] width 20 height 20
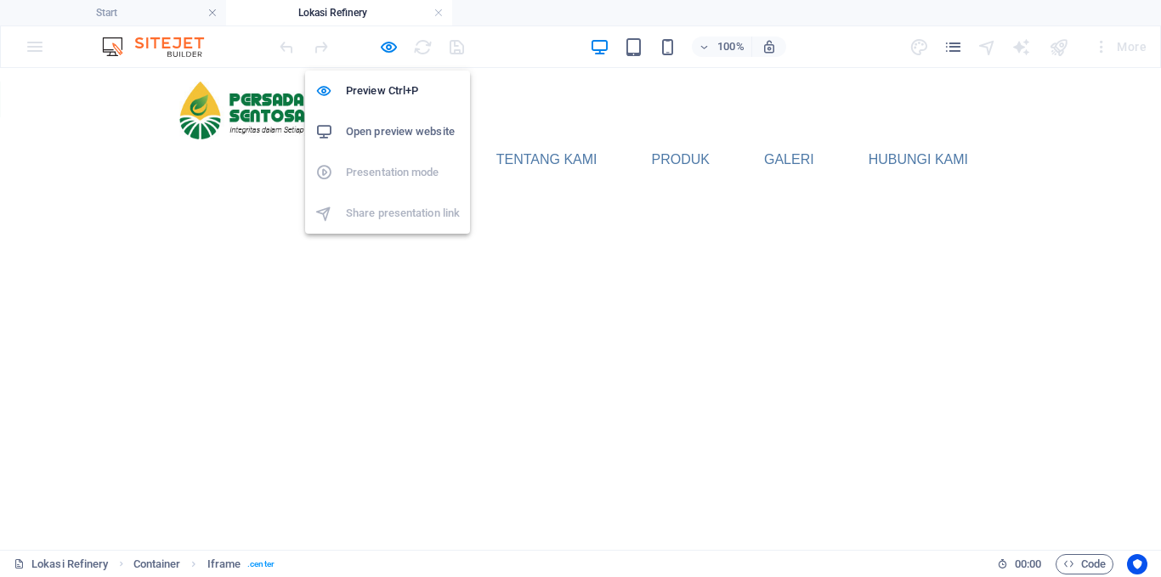
click at [394, 143] on li "Open preview website" at bounding box center [387, 131] width 165 height 41
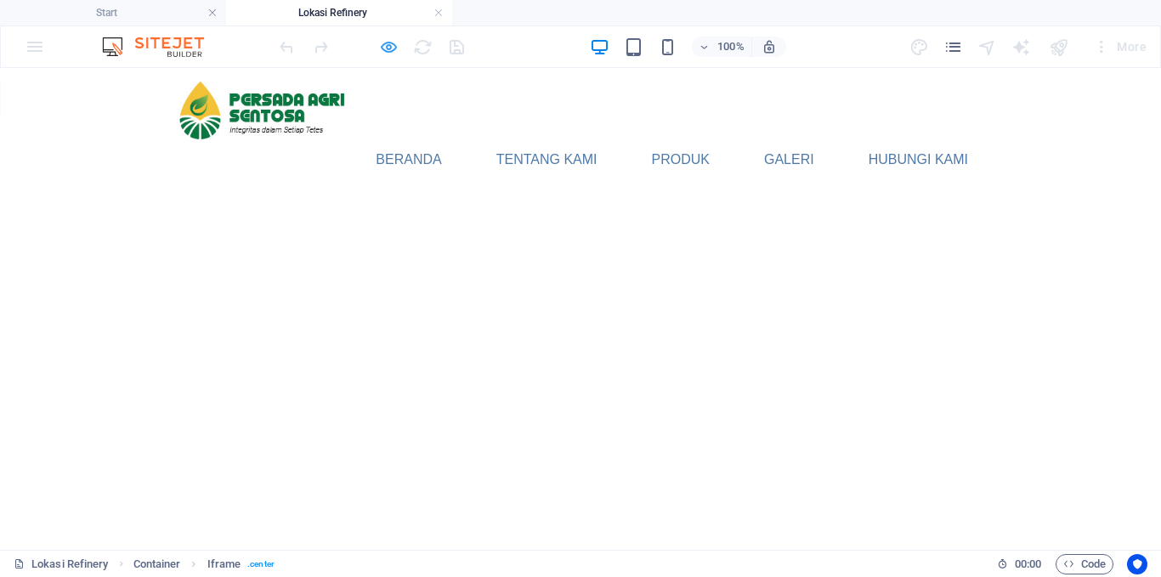
click at [389, 57] on div at bounding box center [371, 46] width 190 height 27
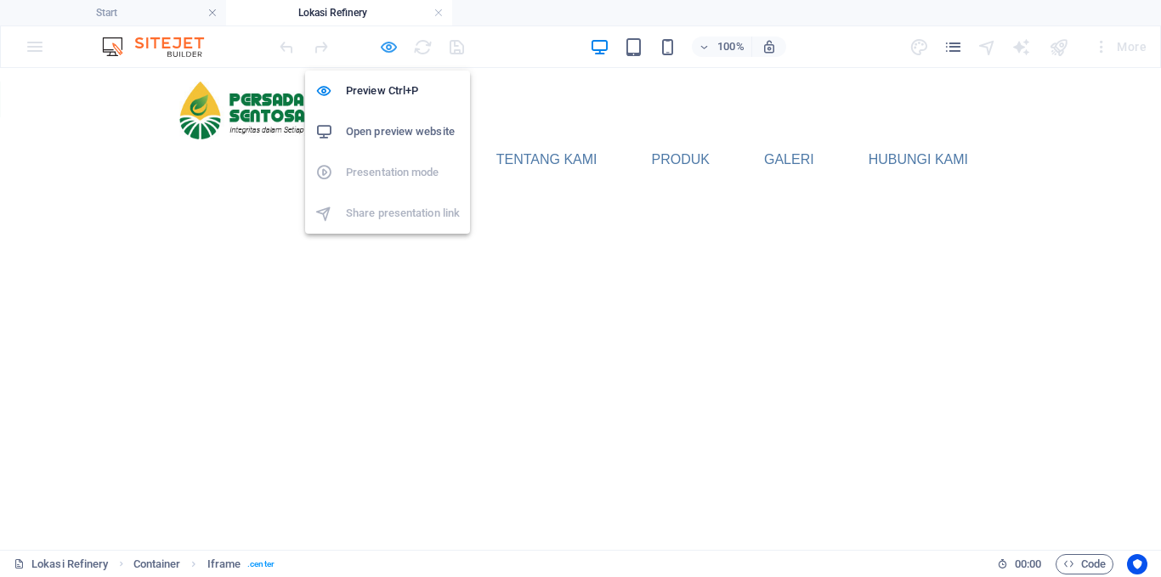
click at [388, 49] on icon "button" at bounding box center [389, 47] width 20 height 20
select select "%"
select select "px"
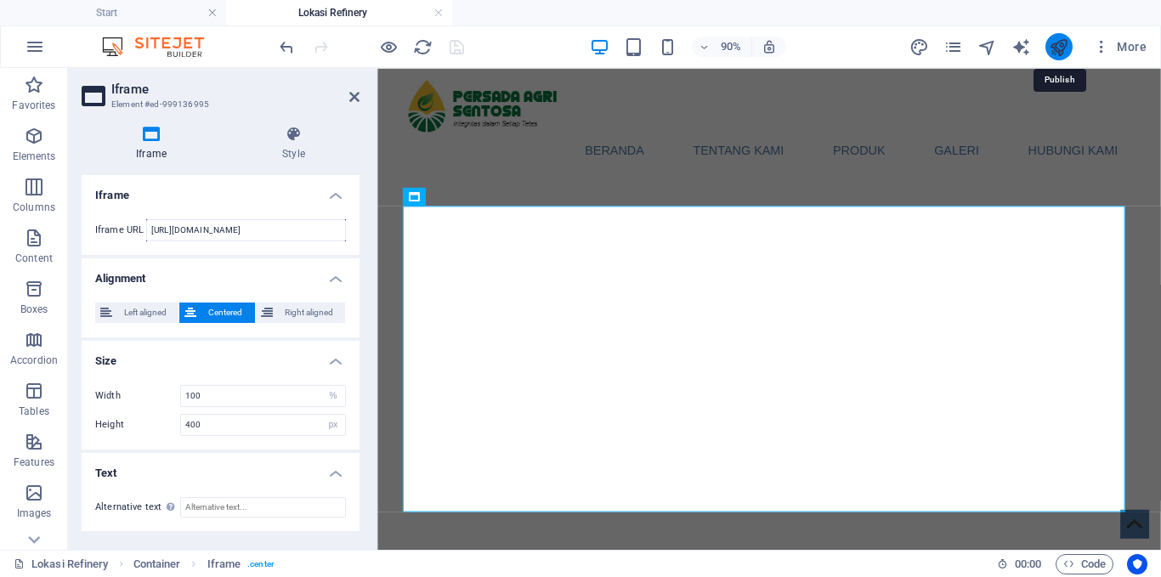
click at [1063, 47] on icon "publish" at bounding box center [1059, 47] width 20 height 20
select select "%"
select select "px"
